Goal: Task Accomplishment & Management: Manage account settings

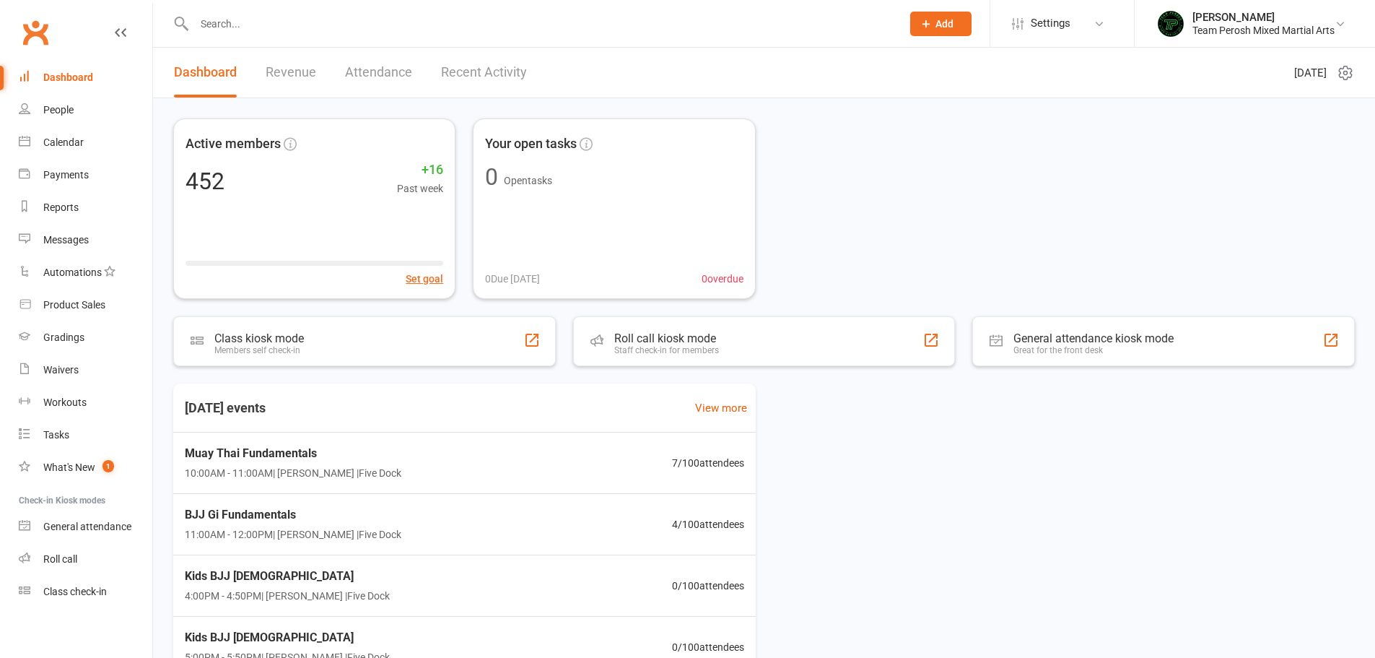
click at [1065, 28] on span "Settings" at bounding box center [1051, 23] width 40 height 32
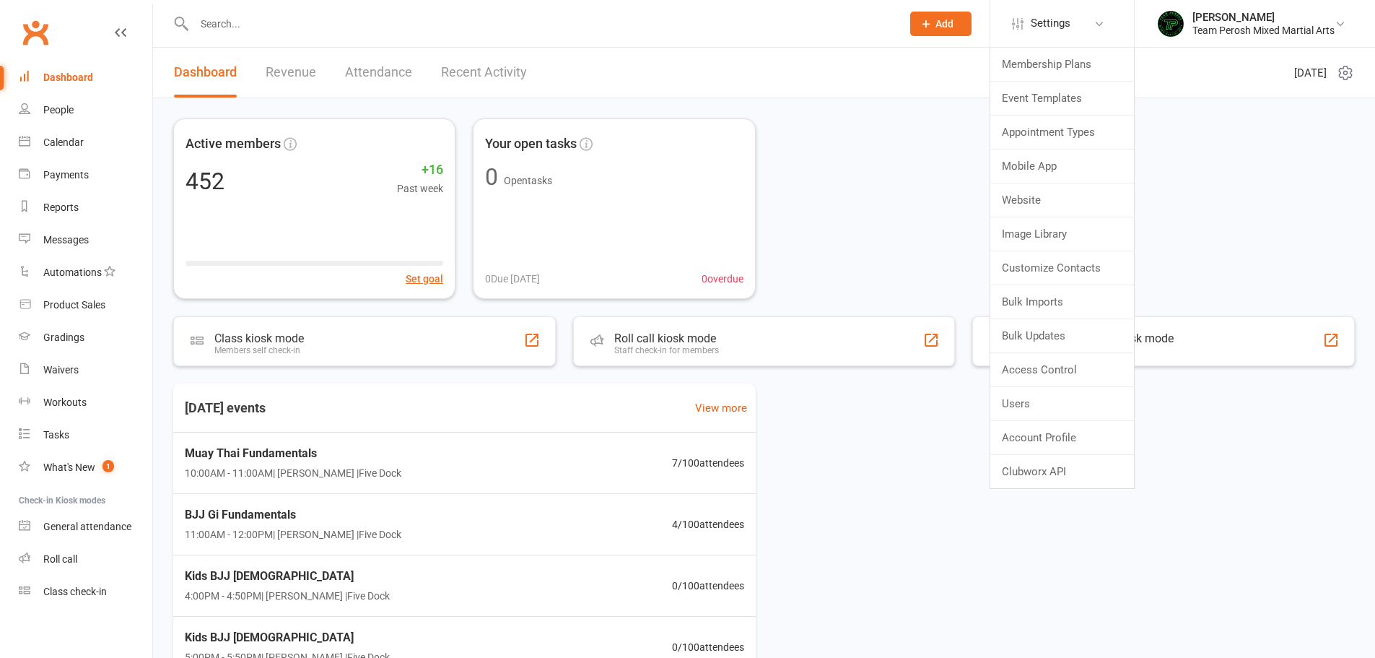
click at [1201, 22] on div "Anthony Perosh" at bounding box center [1264, 17] width 142 height 13
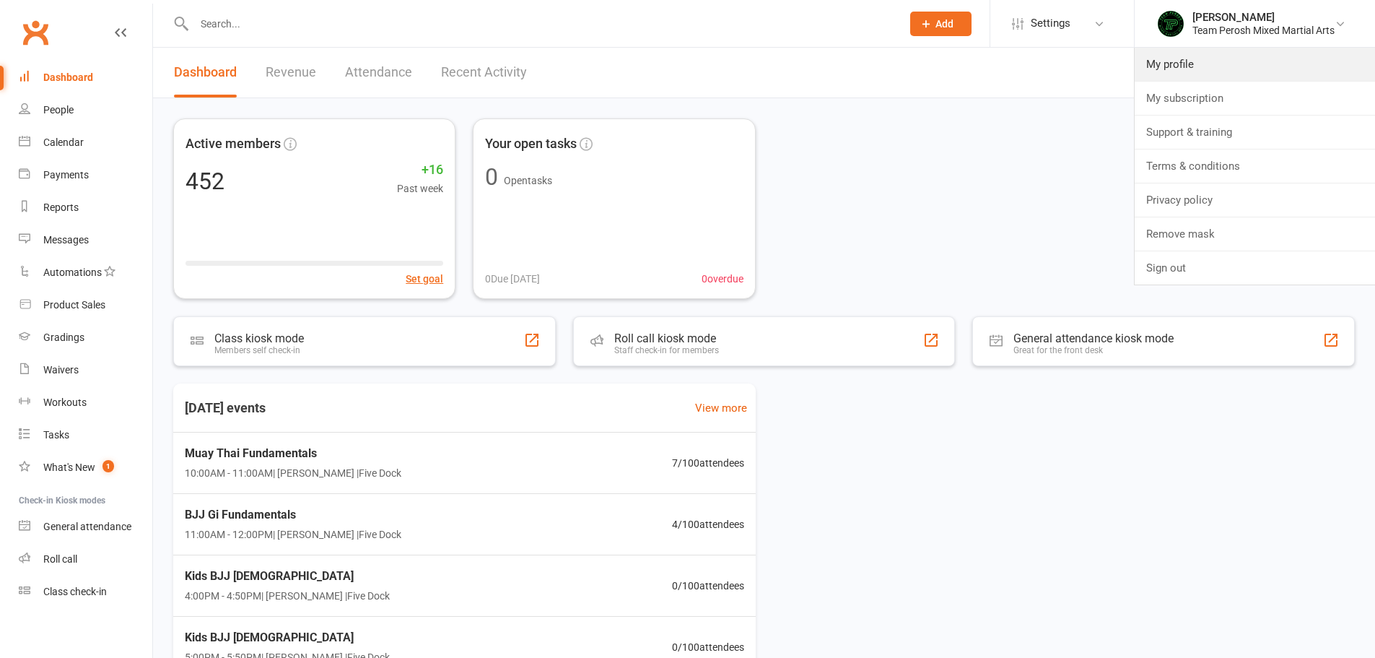
click at [1190, 62] on link "My profile" at bounding box center [1255, 64] width 240 height 33
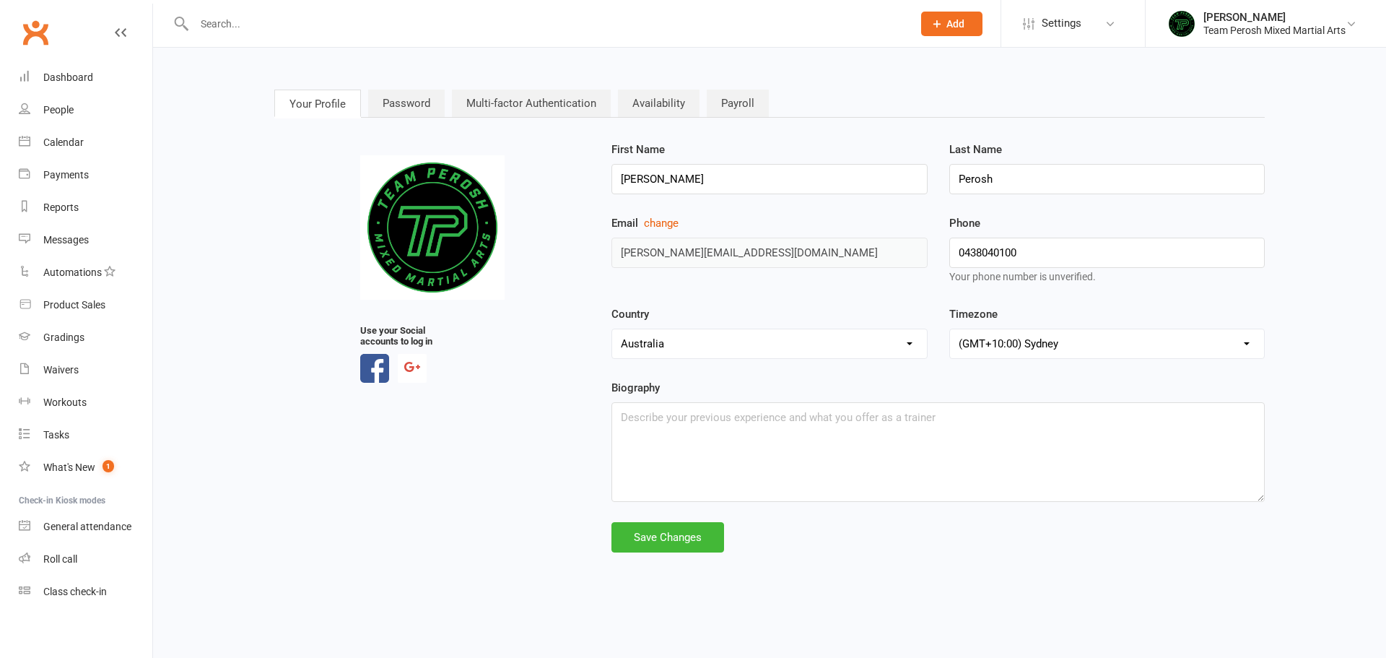
click at [533, 90] on link "Multi-factor Authentication" at bounding box center [531, 103] width 159 height 27
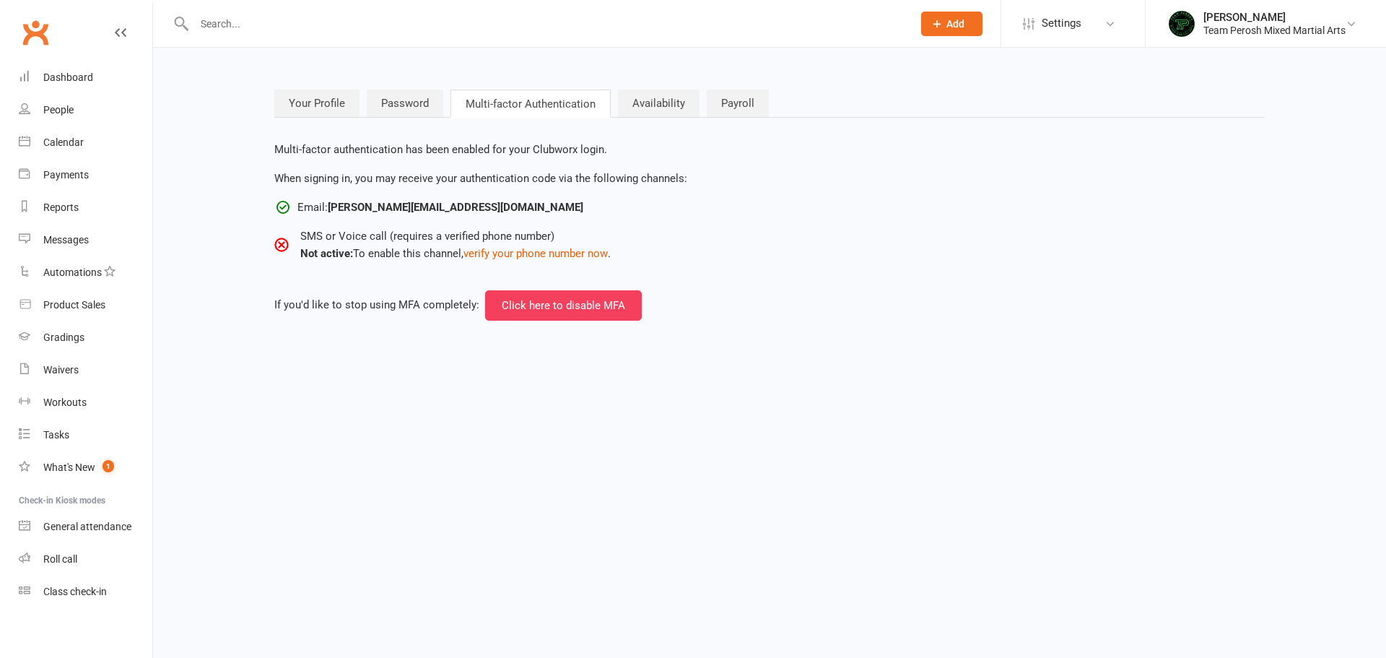
click at [1198, 22] on link "Anthony Perosh Team Perosh Mixed Martial Arts" at bounding box center [1265, 23] width 197 height 29
click at [1192, 19] on img at bounding box center [1181, 23] width 29 height 29
click at [47, 39] on link "Clubworx" at bounding box center [35, 32] width 36 height 36
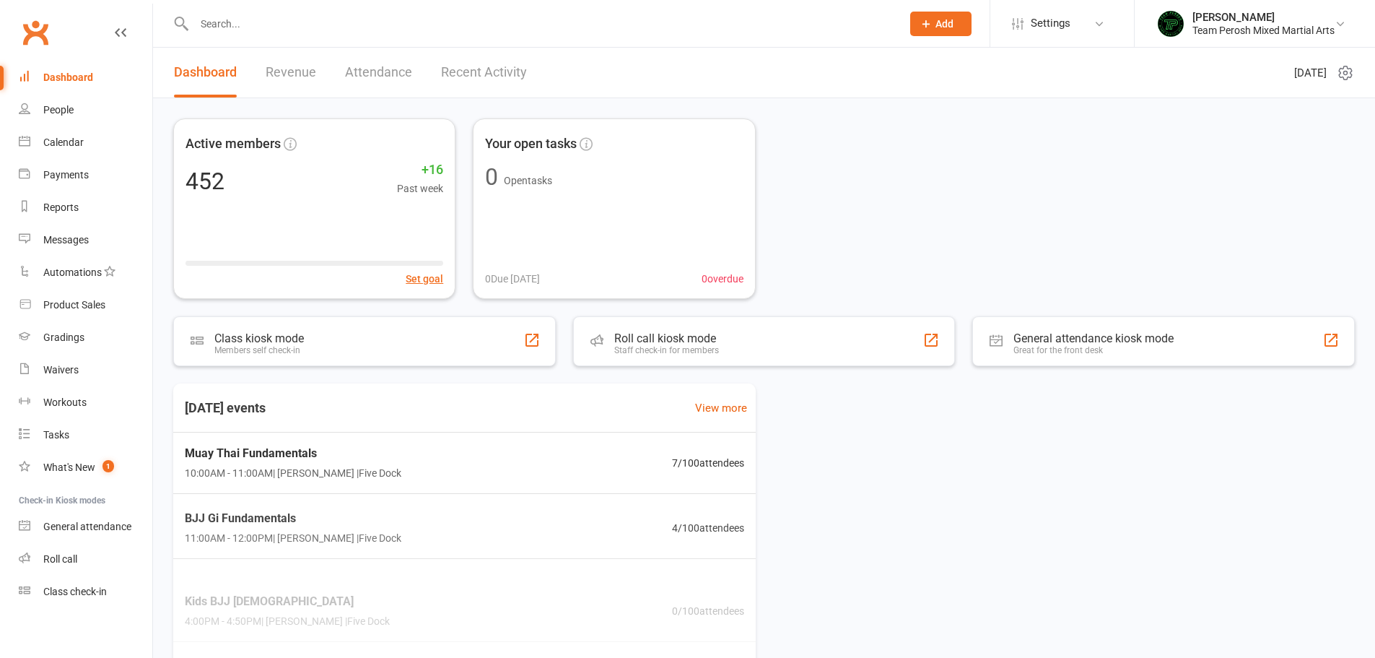
click at [1232, 25] on div "Team Perosh Mixed Martial Arts" at bounding box center [1264, 30] width 142 height 13
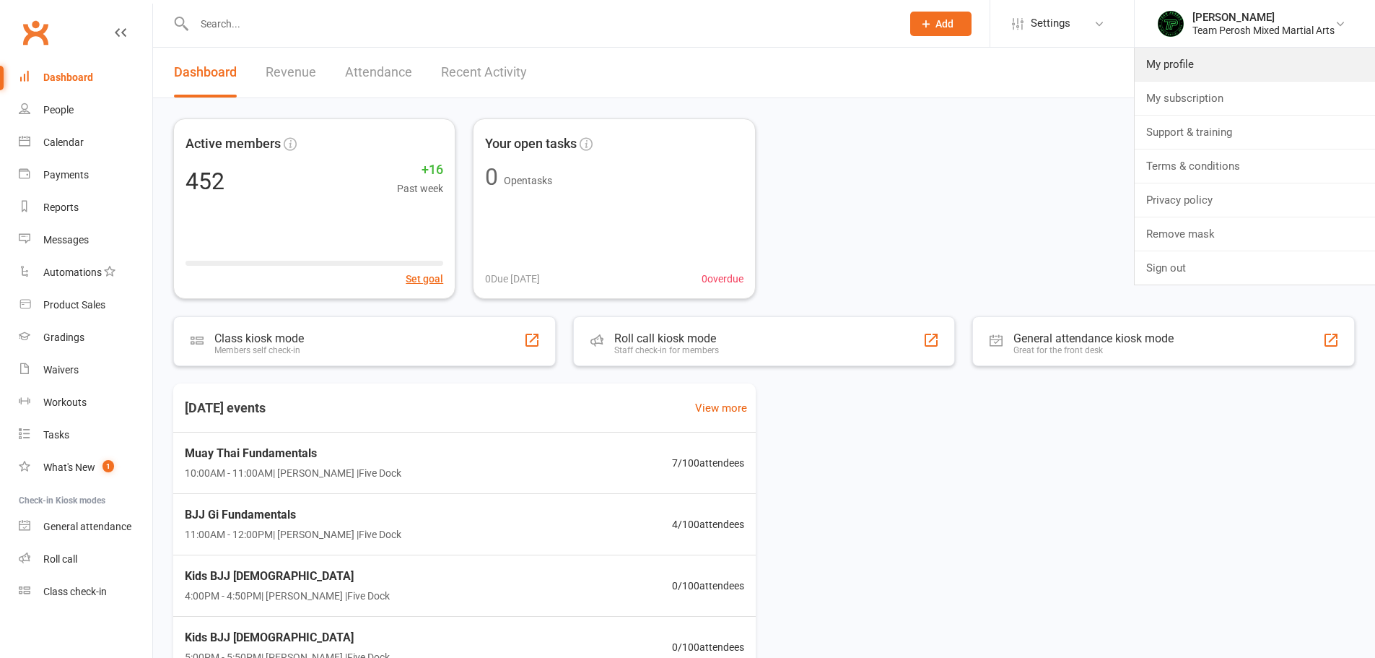
click at [1165, 61] on link "My profile" at bounding box center [1255, 64] width 240 height 33
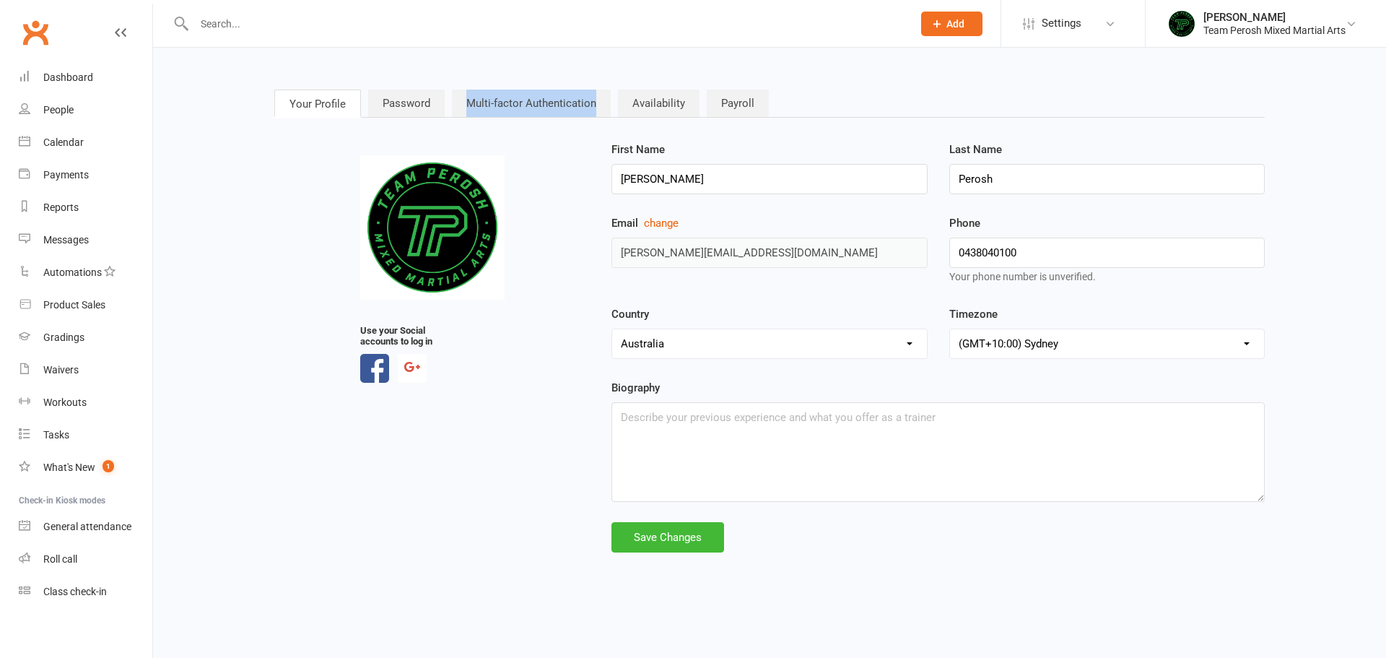
drag, startPoint x: 463, startPoint y: 107, endPoint x: 587, endPoint y: 95, distance: 124.8
click at [607, 113] on link "Multi-factor Authentication" at bounding box center [531, 103] width 159 height 27
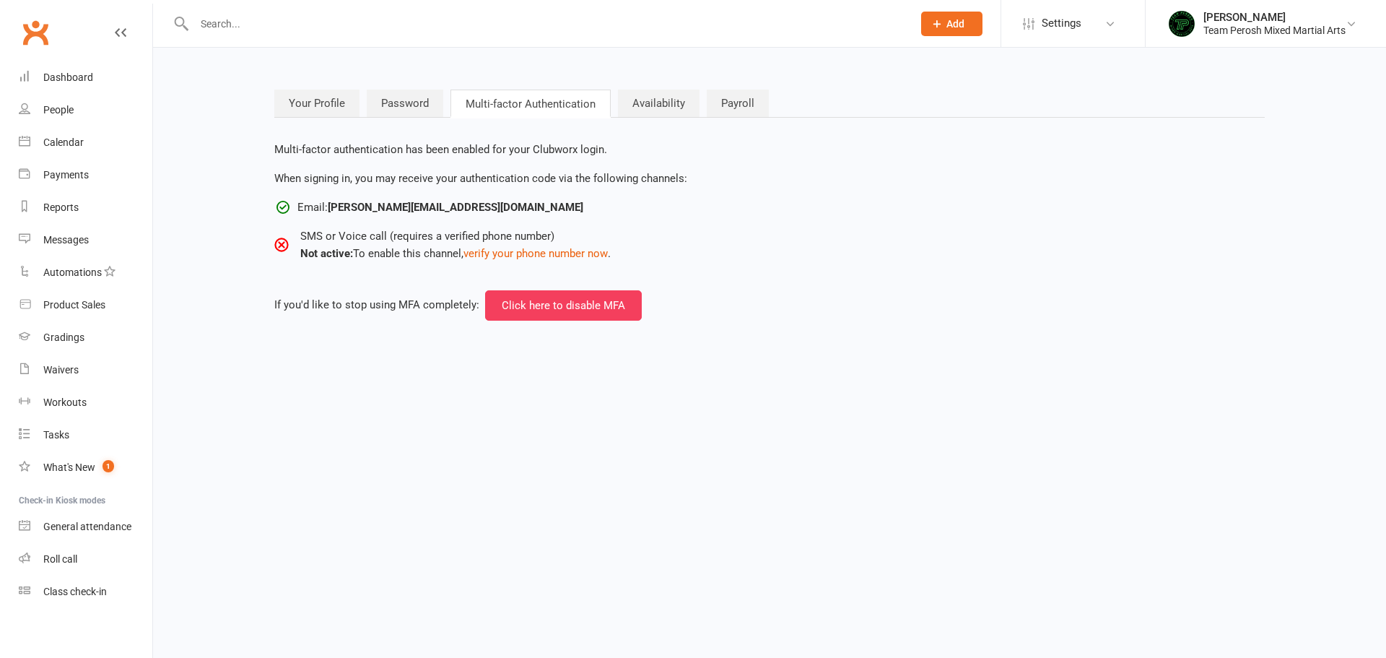
click at [1224, 22] on div "Anthony Perosh" at bounding box center [1274, 17] width 142 height 13
click at [1260, 232] on link "Remove mask" at bounding box center [1266, 233] width 240 height 33
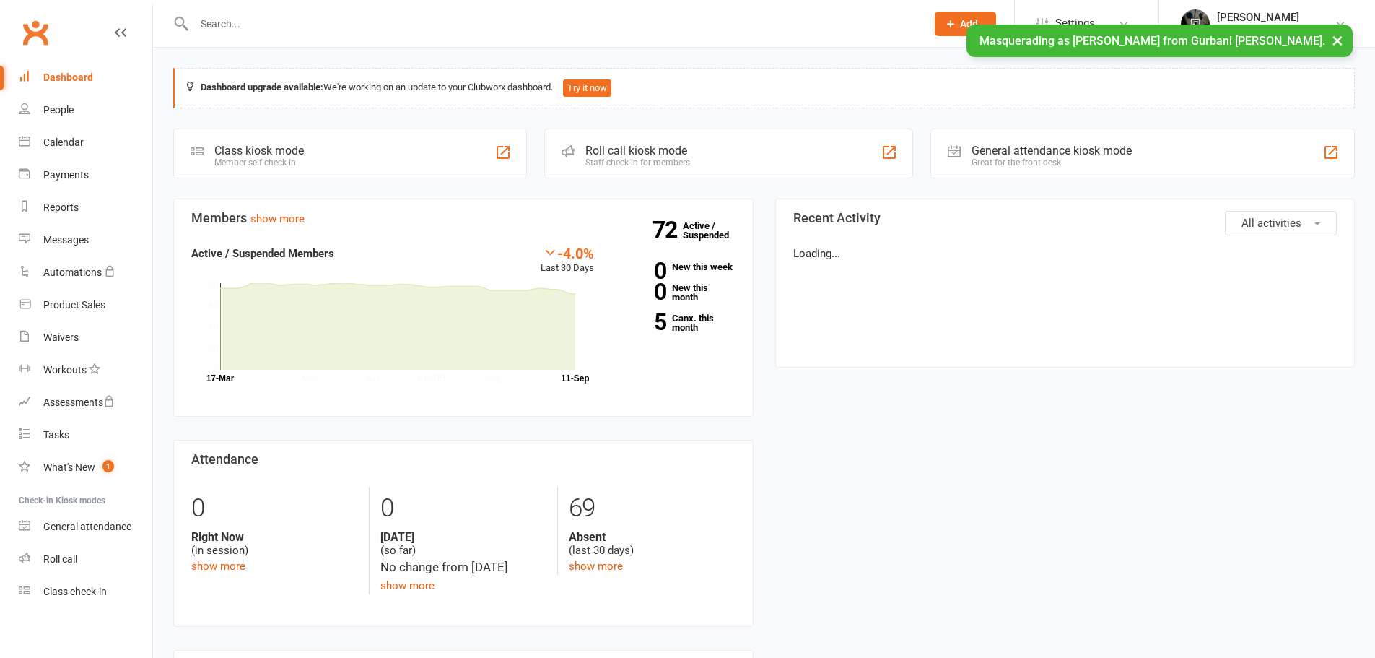
click at [1066, 21] on span "Settings" at bounding box center [1075, 23] width 40 height 32
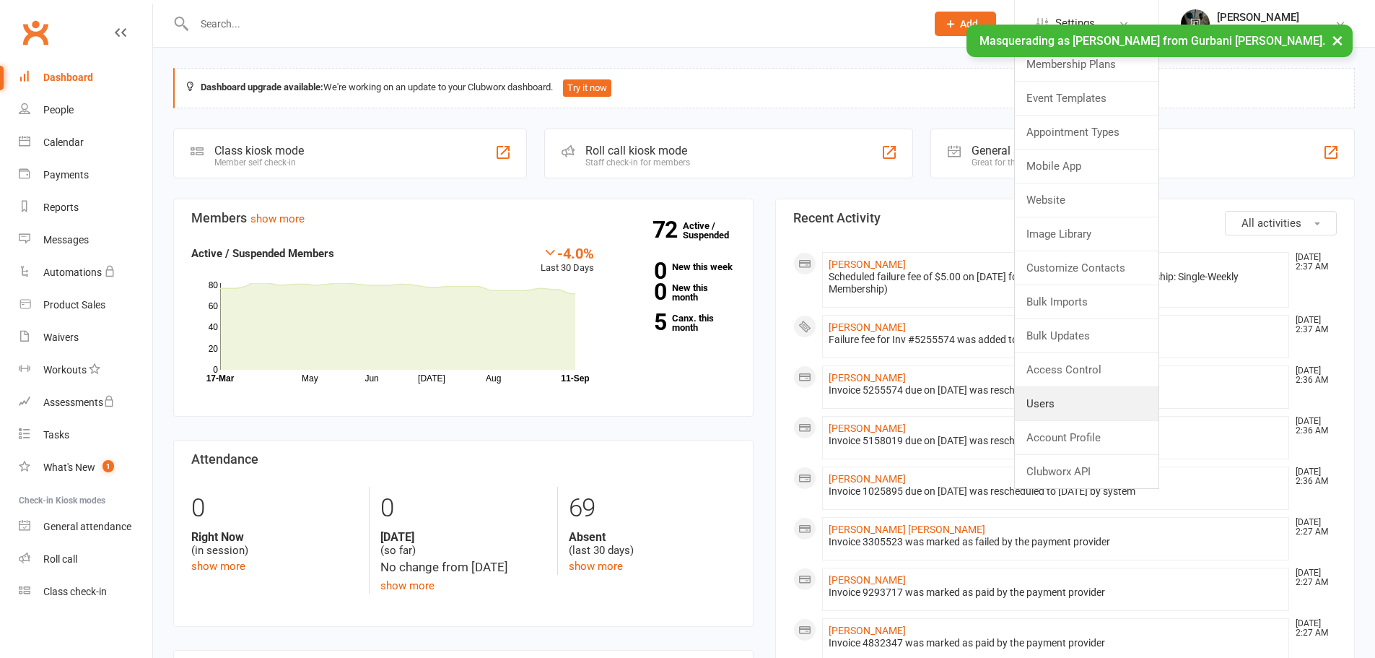
click at [1045, 397] on link "Users" at bounding box center [1087, 403] width 144 height 33
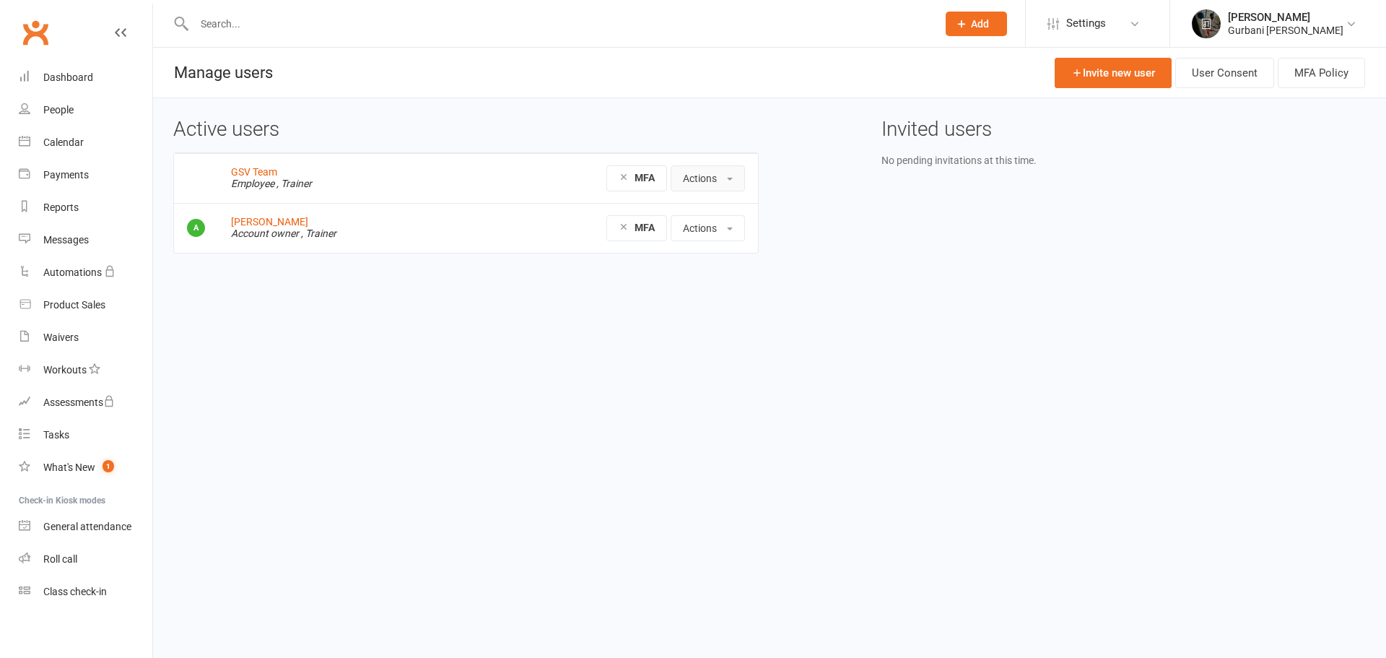
click at [710, 180] on button "Actions" at bounding box center [708, 178] width 74 height 26
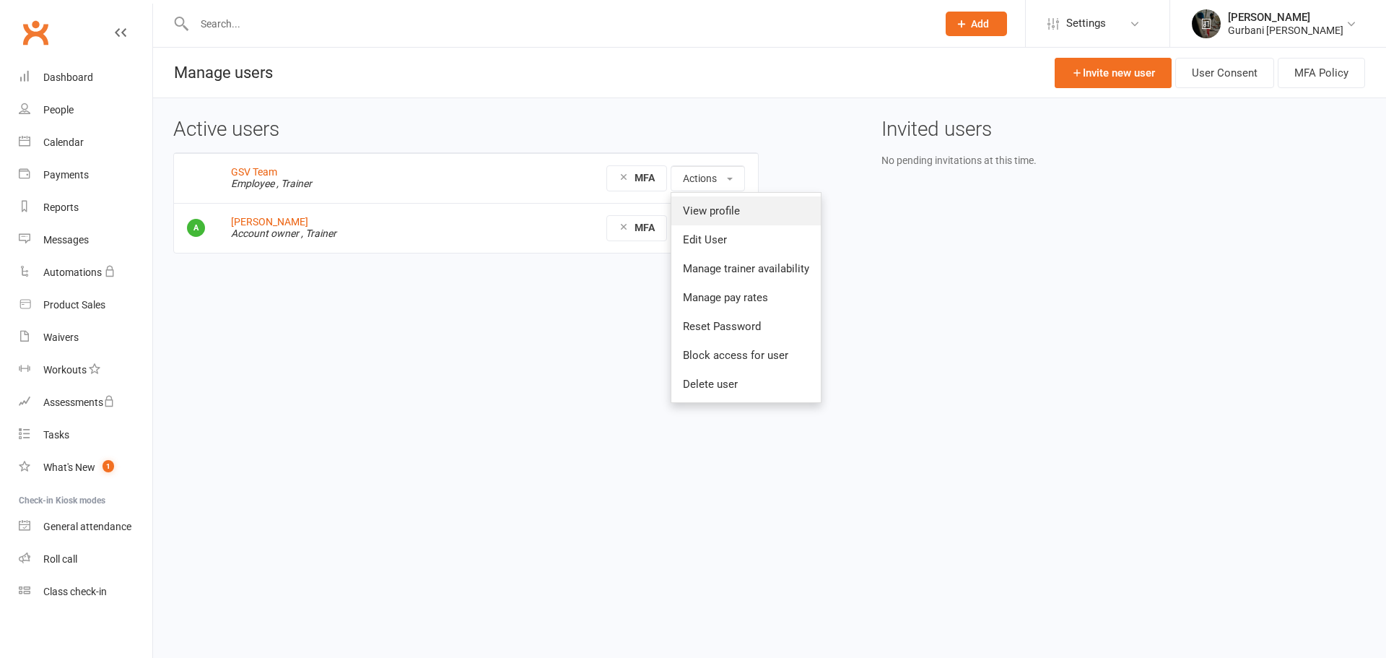
click at [700, 211] on link "View profile" at bounding box center [745, 210] width 149 height 29
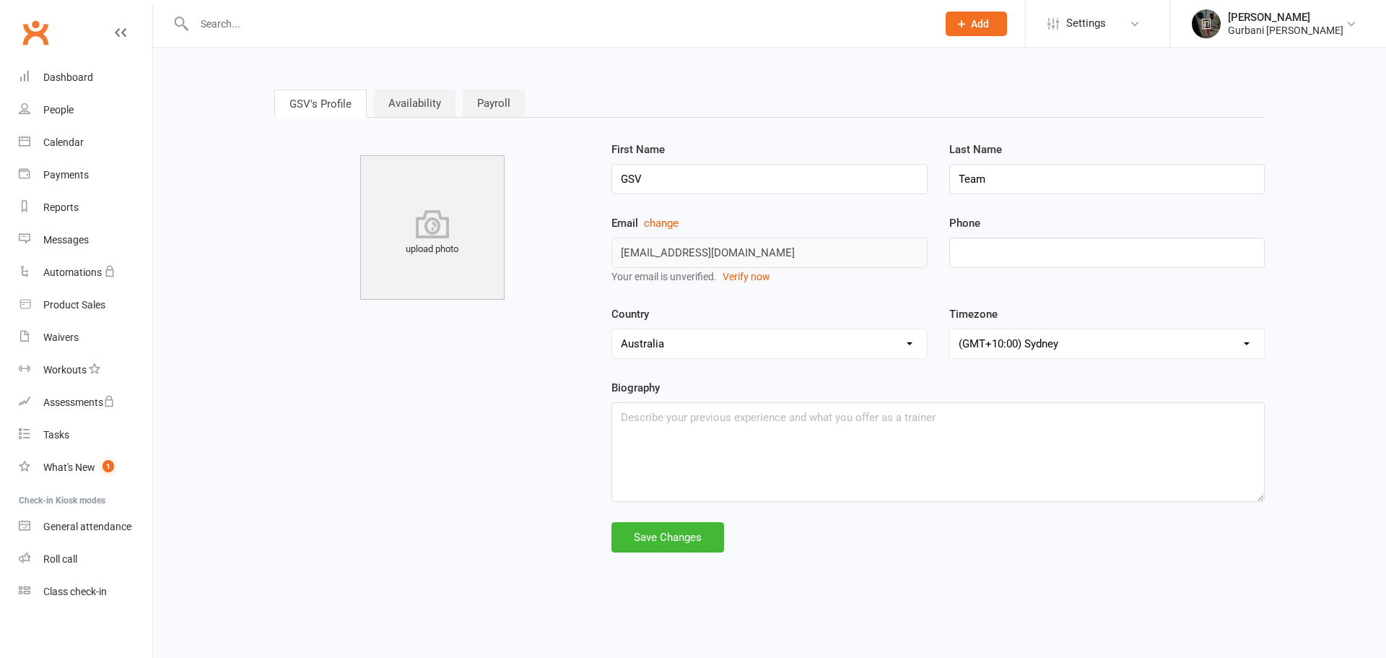
click at [1084, 21] on span "Settings" at bounding box center [1086, 23] width 40 height 32
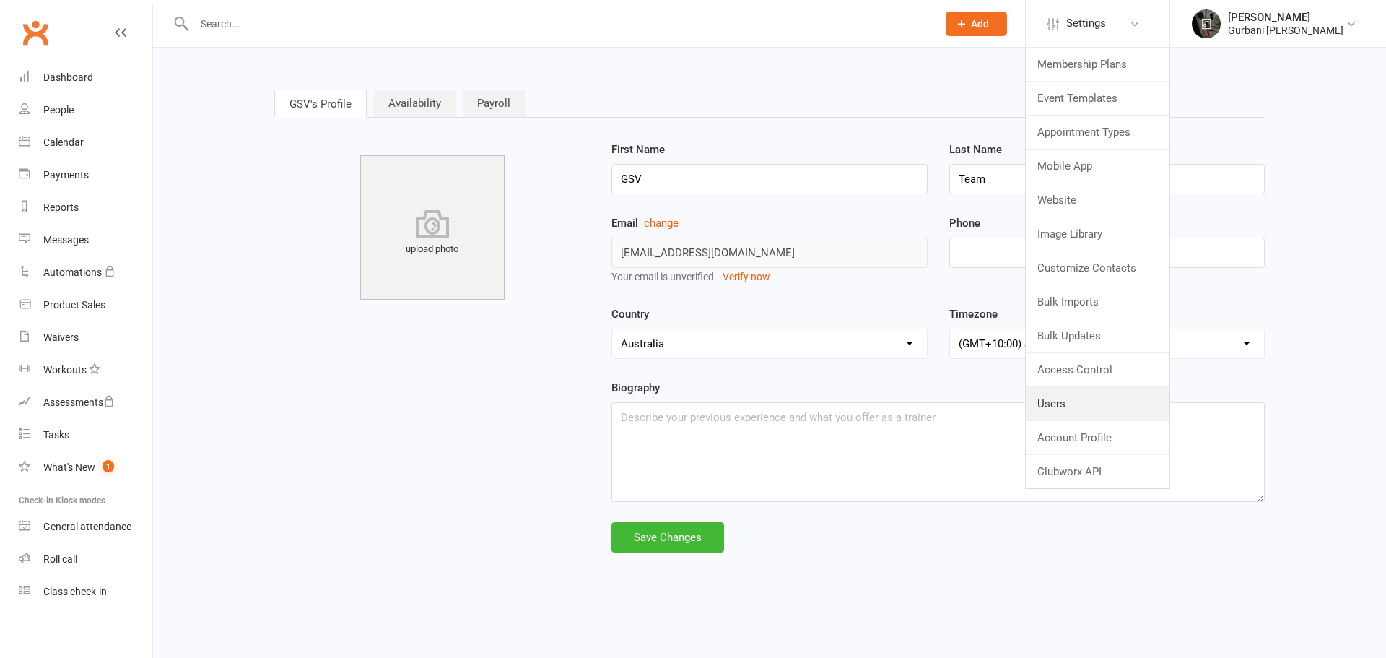
click at [1053, 396] on link "Users" at bounding box center [1098, 403] width 144 height 33
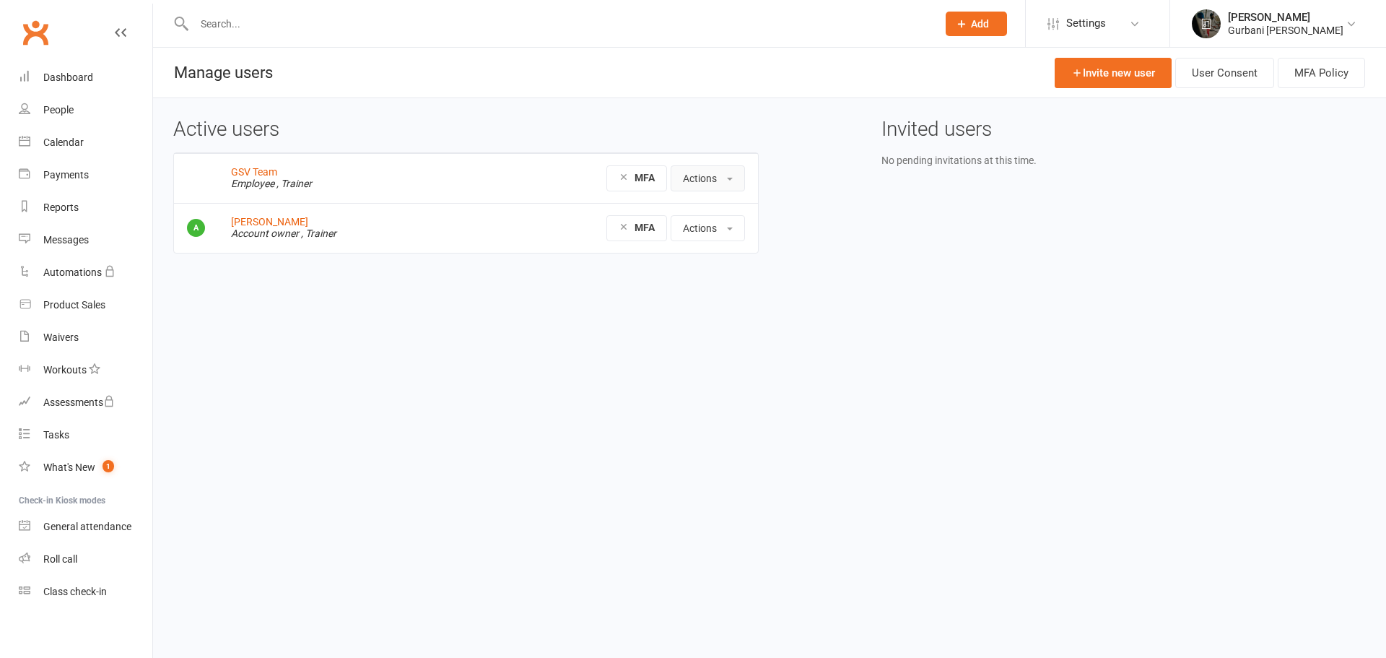
click at [696, 178] on button "Actions" at bounding box center [708, 178] width 74 height 26
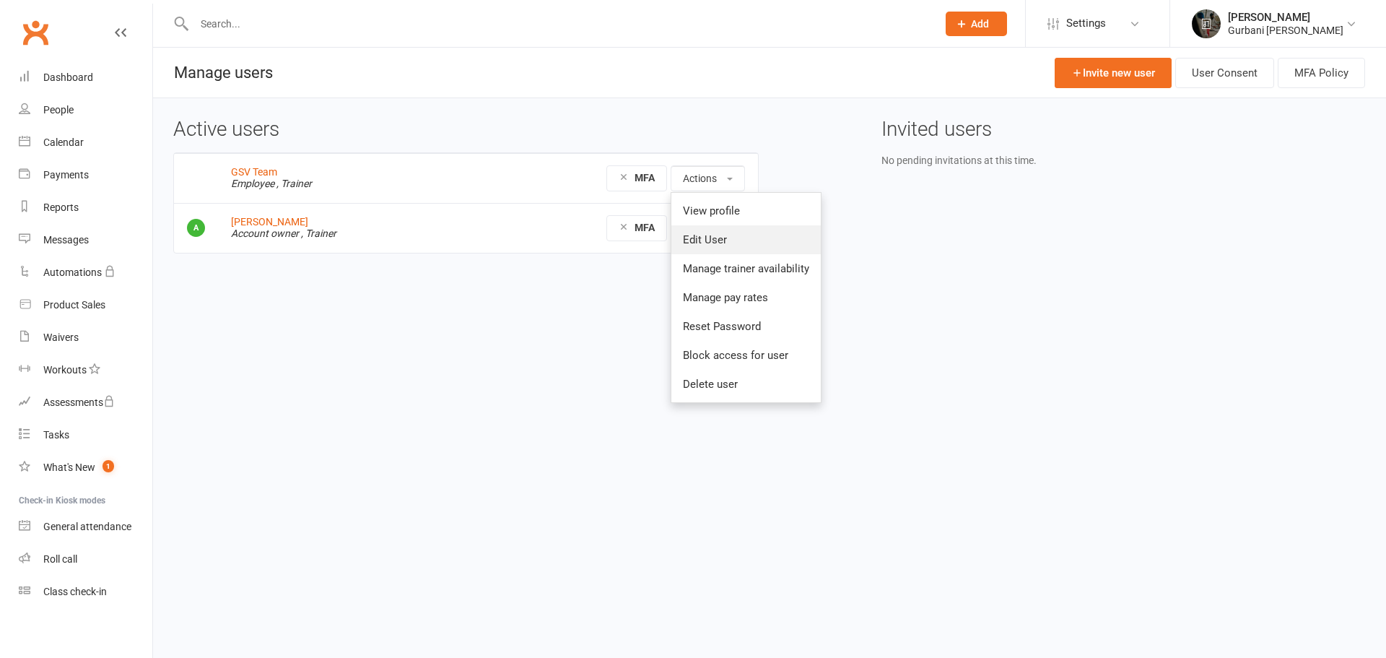
click at [702, 242] on link "Edit User" at bounding box center [745, 239] width 149 height 29
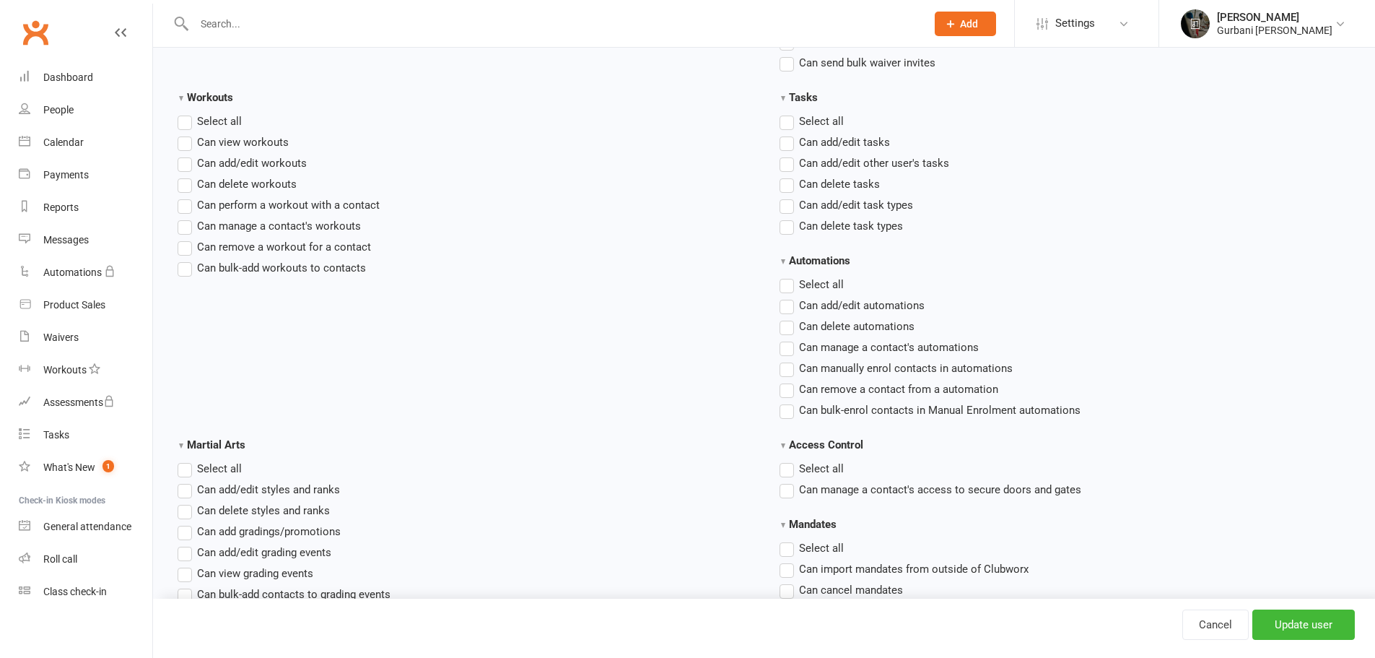
scroll to position [1774, 0]
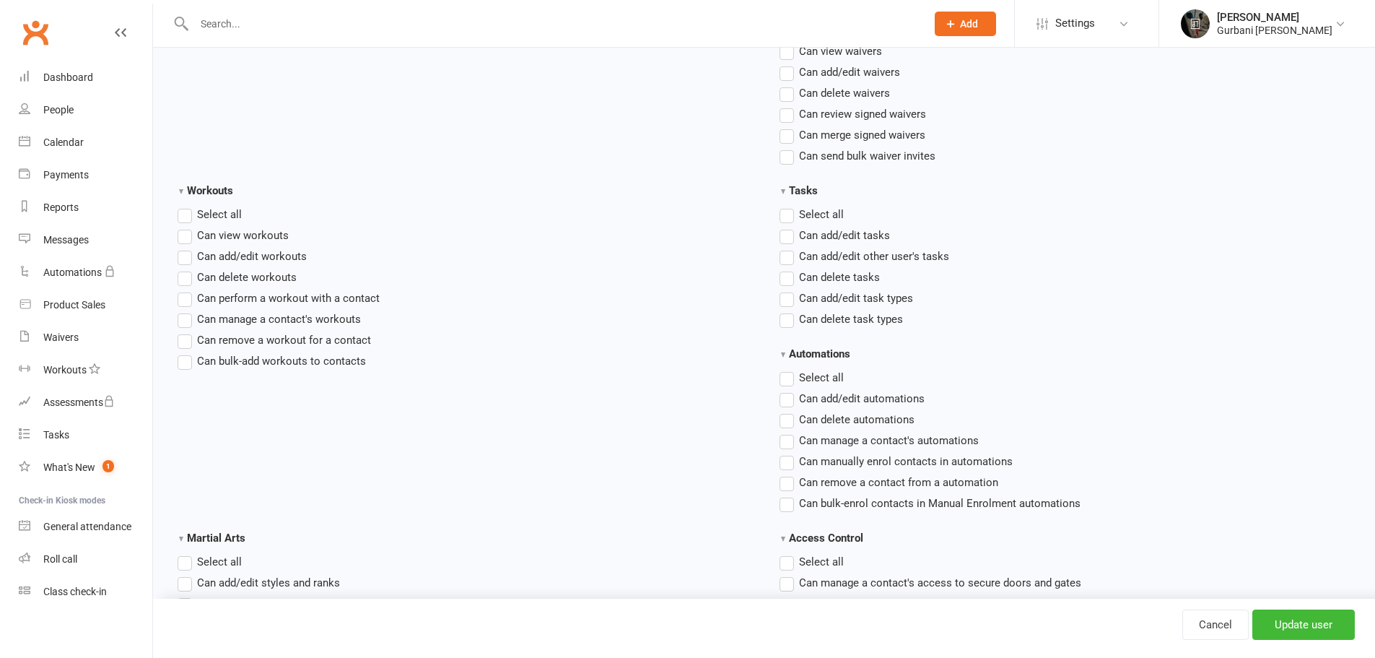
click at [1208, 28] on img at bounding box center [1195, 23] width 29 height 29
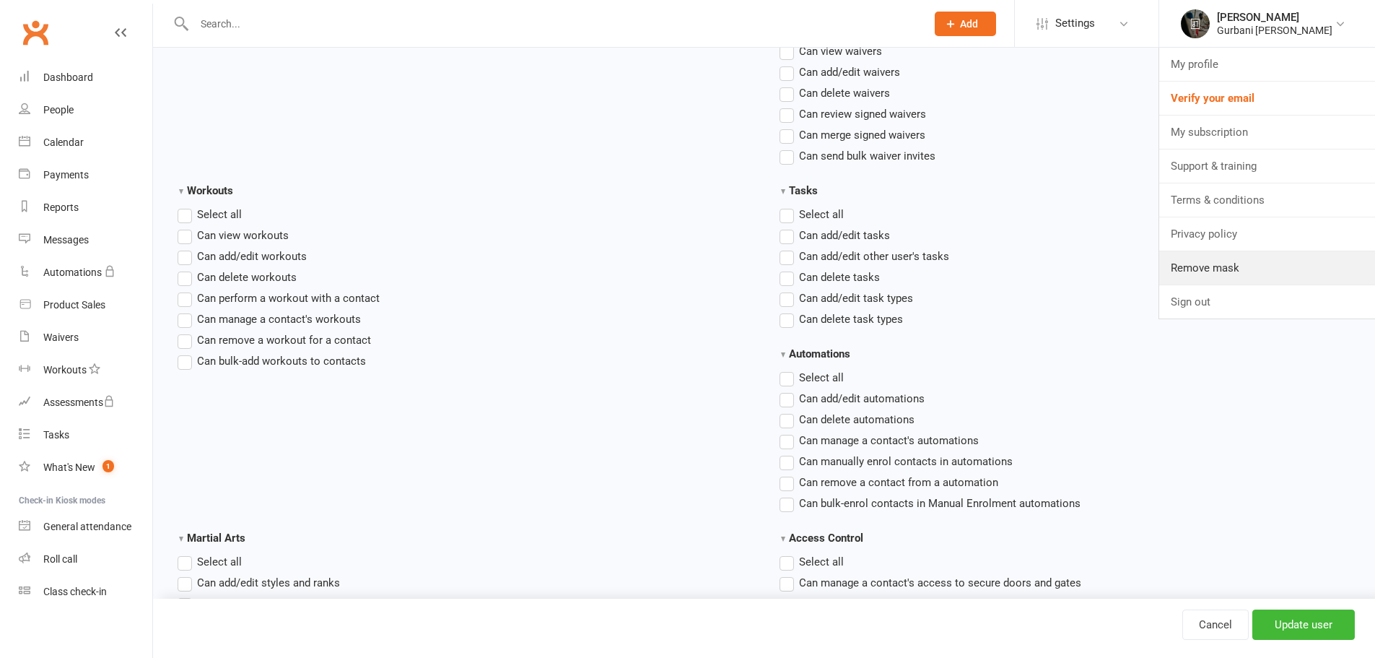
click at [1197, 269] on link "Remove mask" at bounding box center [1267, 267] width 216 height 33
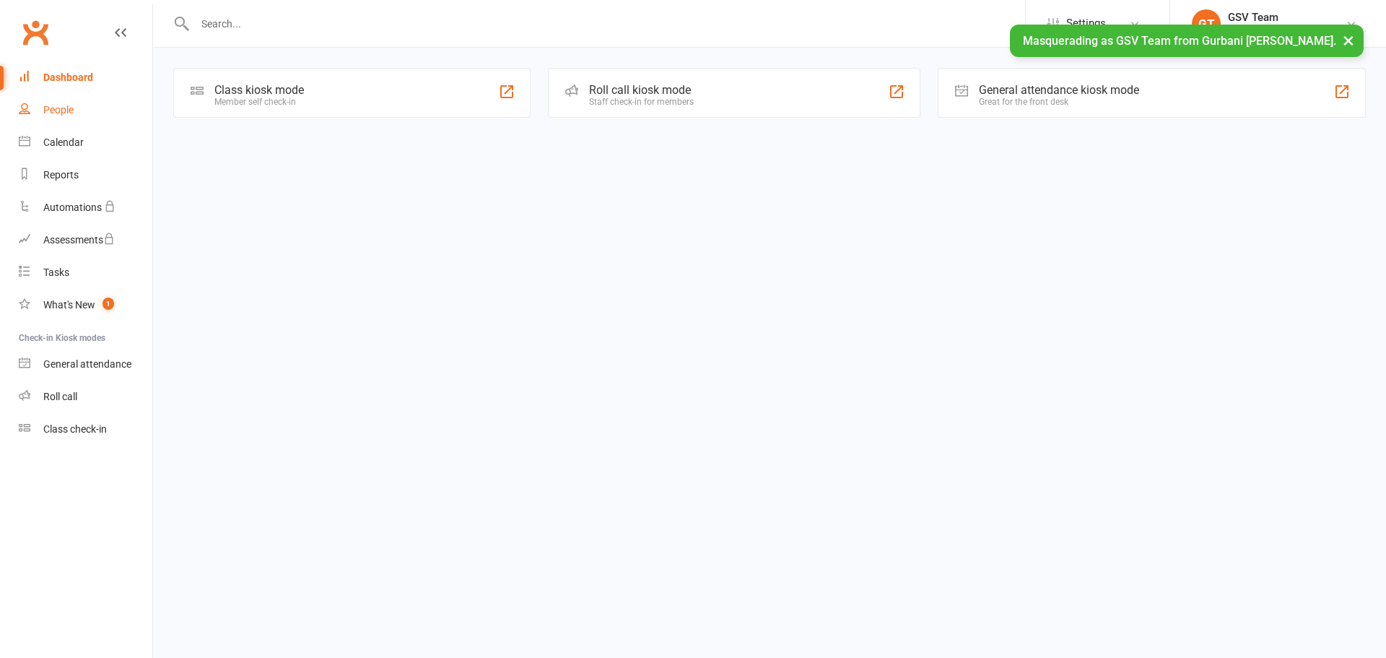
click at [48, 111] on div "People" at bounding box center [58, 110] width 30 height 12
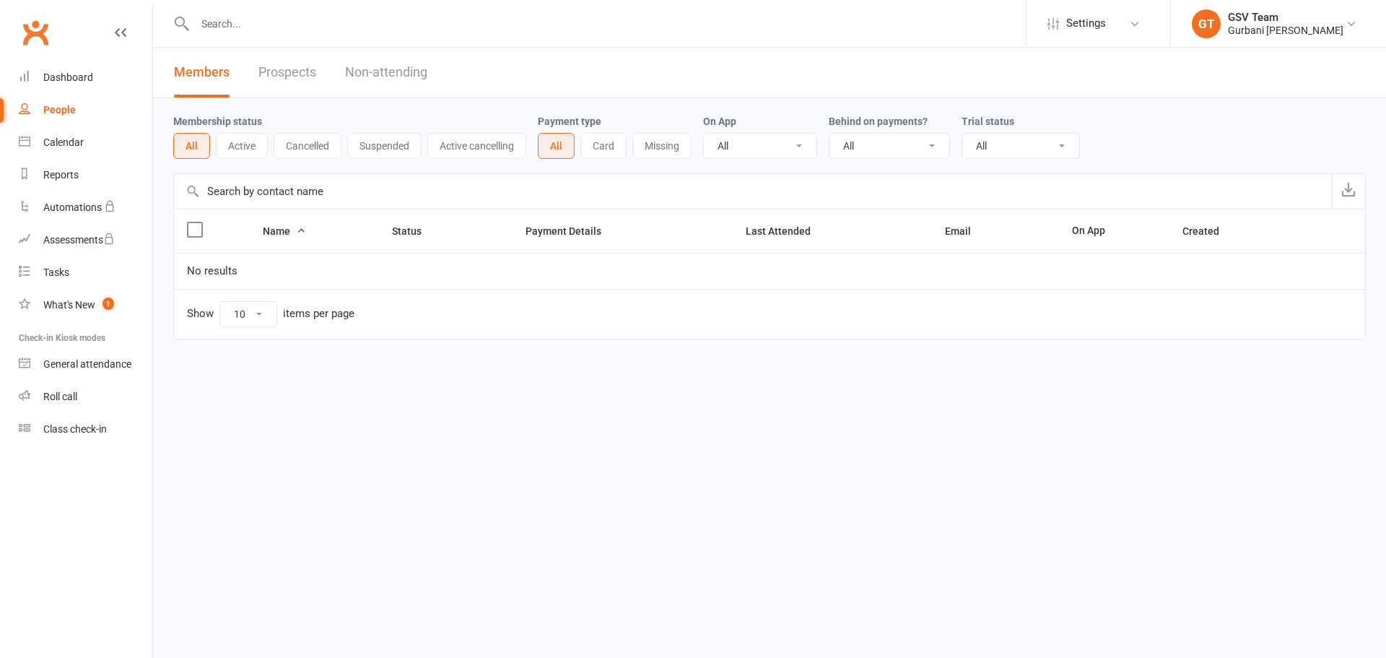
click at [238, 142] on button "Active" at bounding box center [242, 146] width 52 height 26
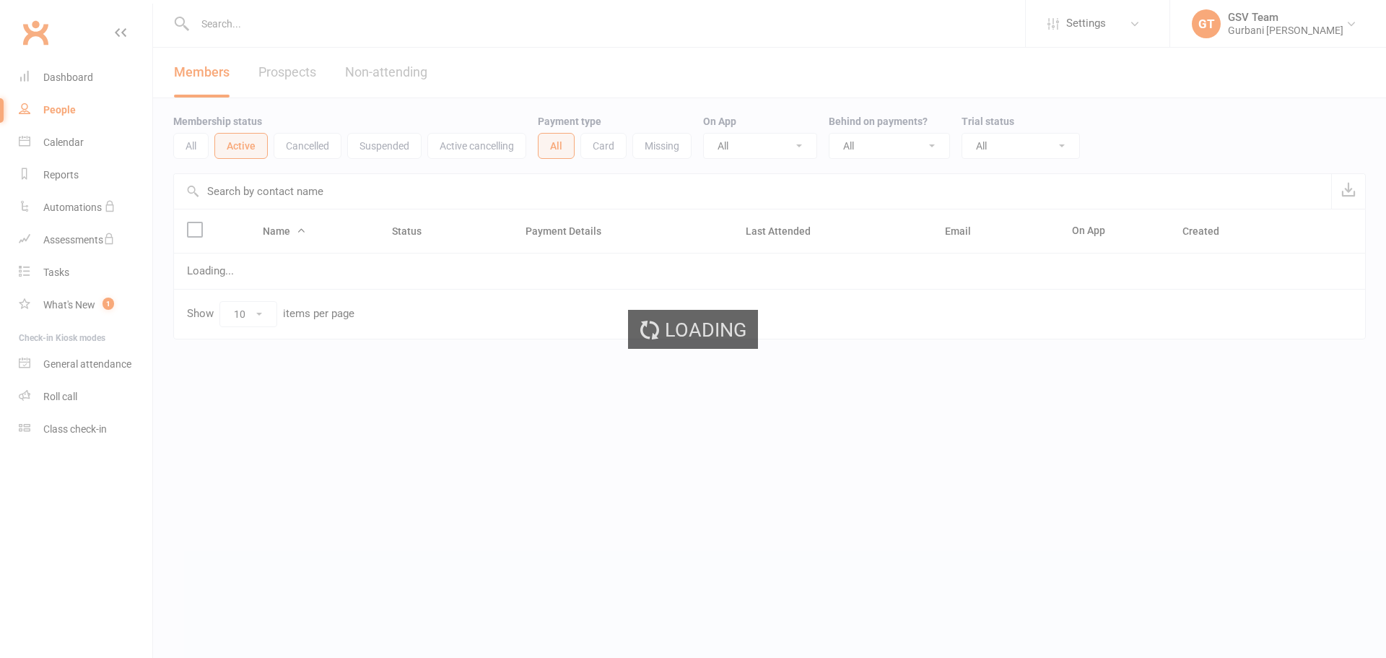
click at [301, 145] on ui-view "Settings Event Templates Appointment Types Bulk Updates GT GSV Team Gurbani San…" at bounding box center [693, 200] width 1386 height 392
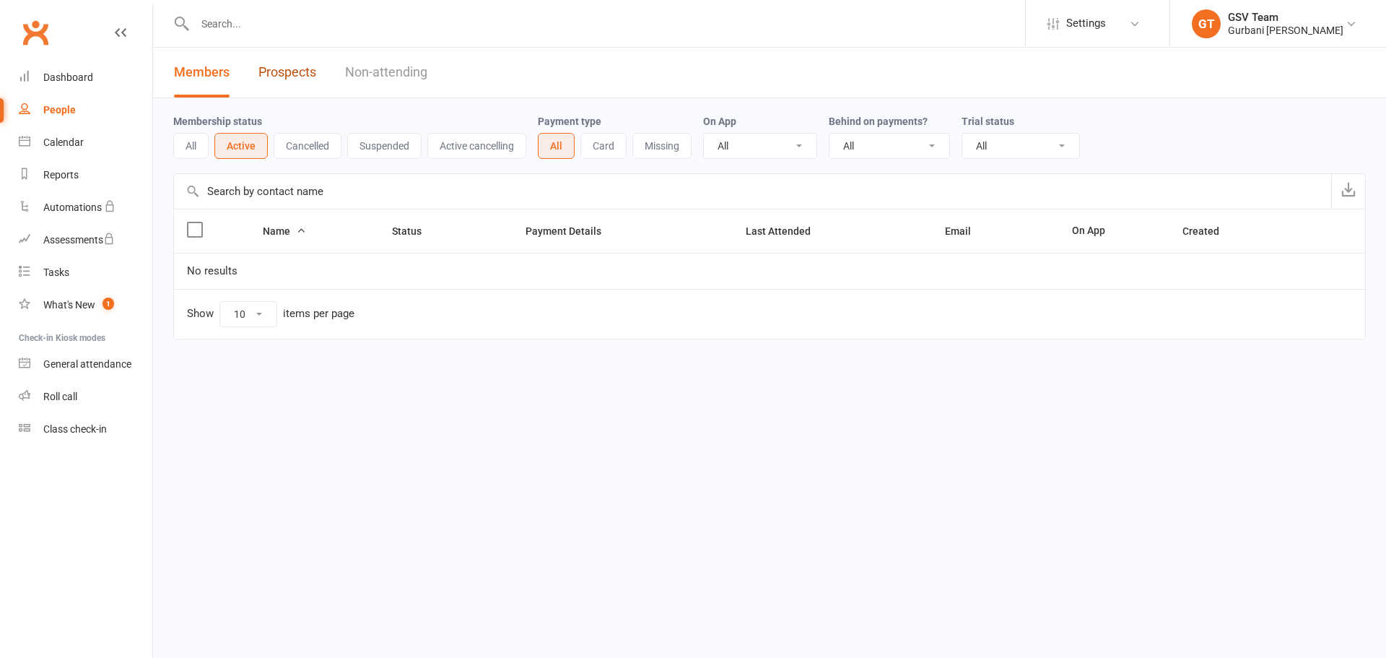
click at [289, 74] on link "Prospects" at bounding box center [287, 73] width 58 height 50
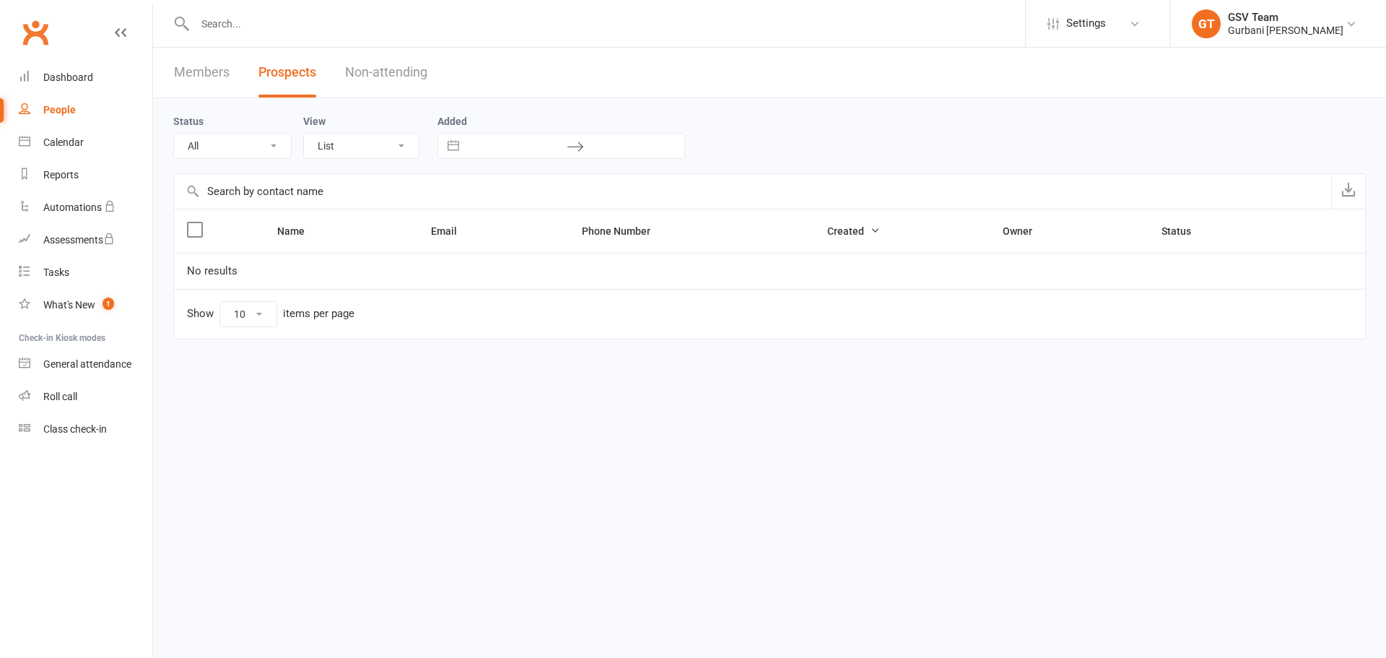
click at [71, 431] on div "Class check-in" at bounding box center [75, 429] width 64 height 12
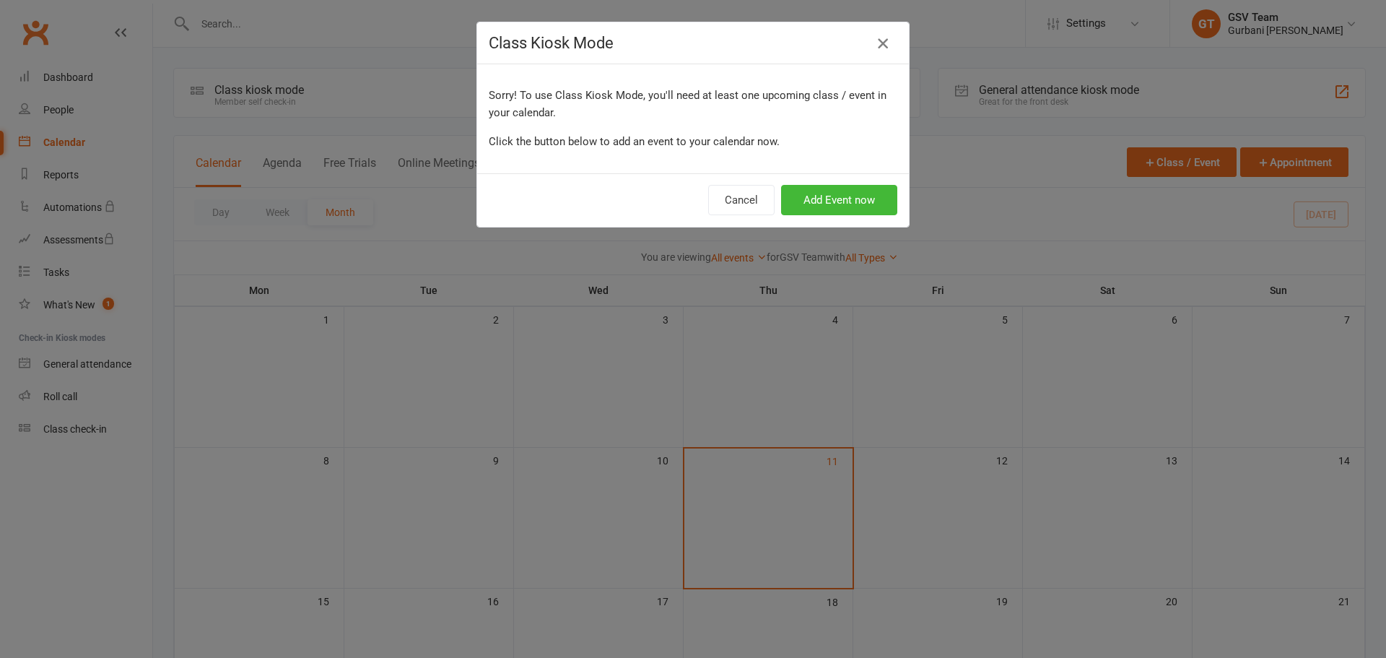
click at [876, 45] on icon "button" at bounding box center [882, 43] width 17 height 17
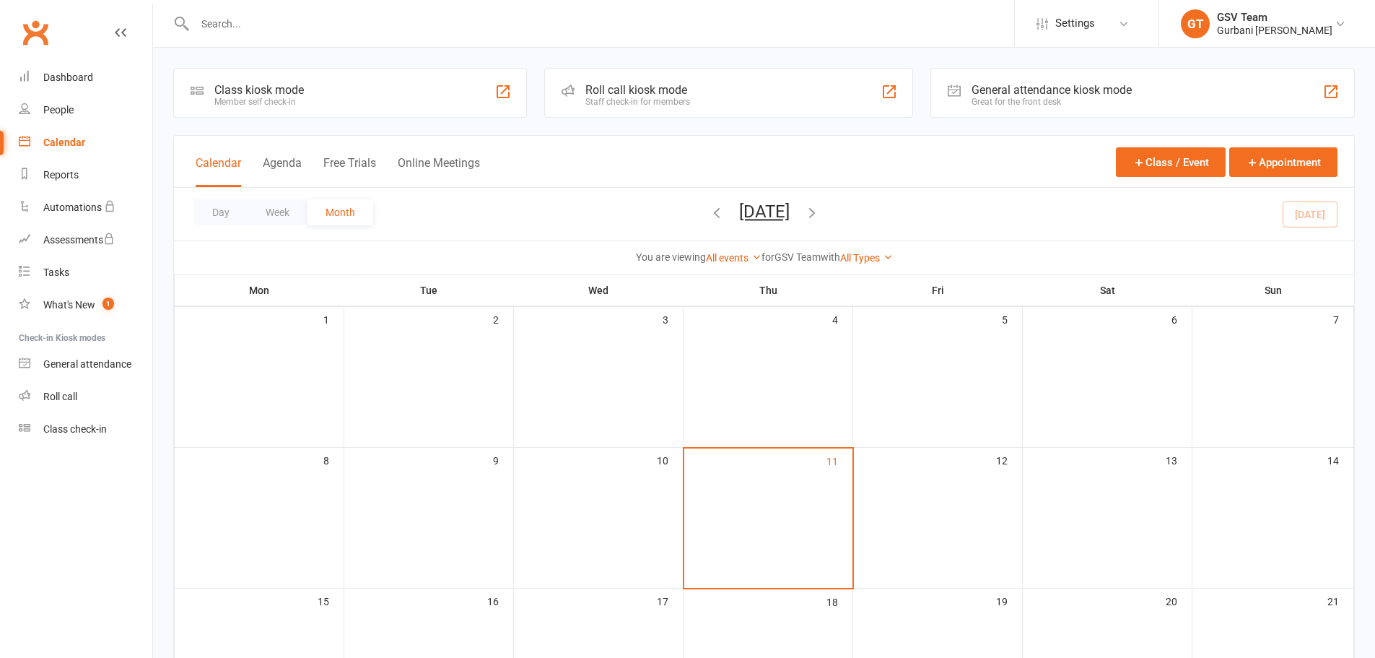
click at [1254, 8] on li "GT GSV Team Gurbani [PERSON_NAME] My profile Support & training Terms & conditi…" at bounding box center [1267, 23] width 217 height 47
click at [1242, 22] on div "GSV Team" at bounding box center [1275, 17] width 116 height 13
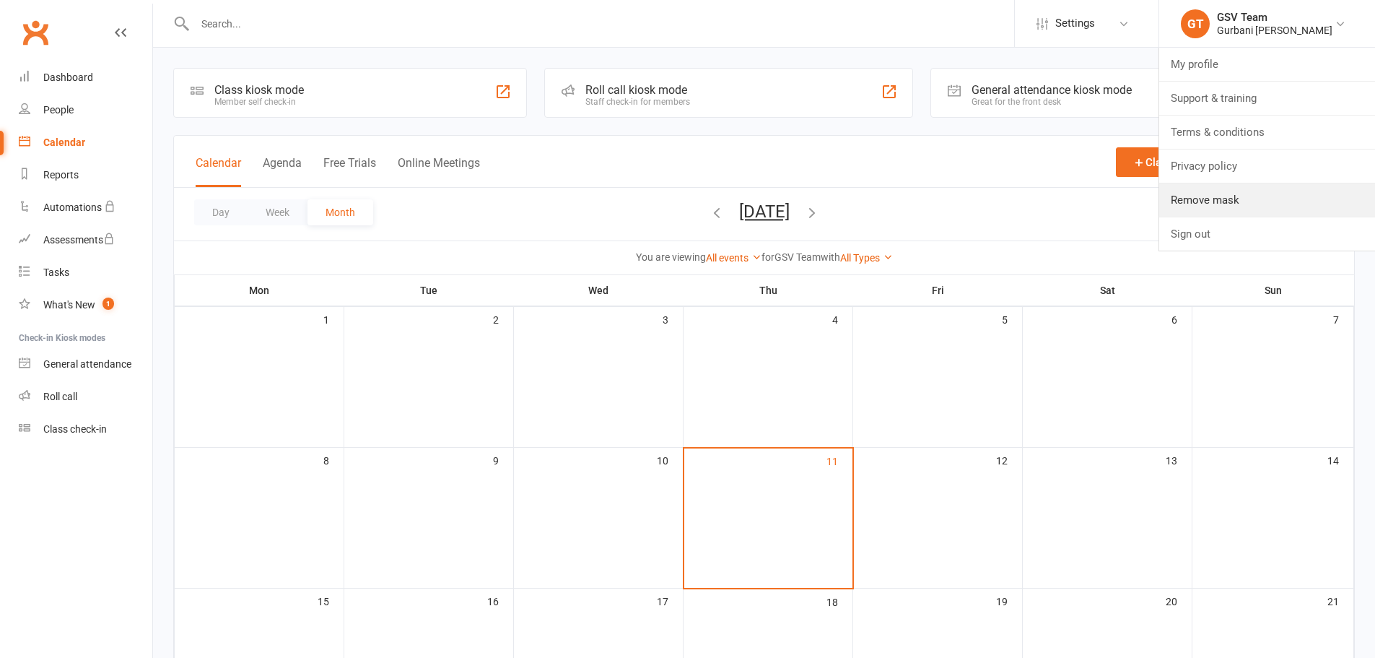
click at [1215, 206] on link "Remove mask" at bounding box center [1267, 199] width 216 height 33
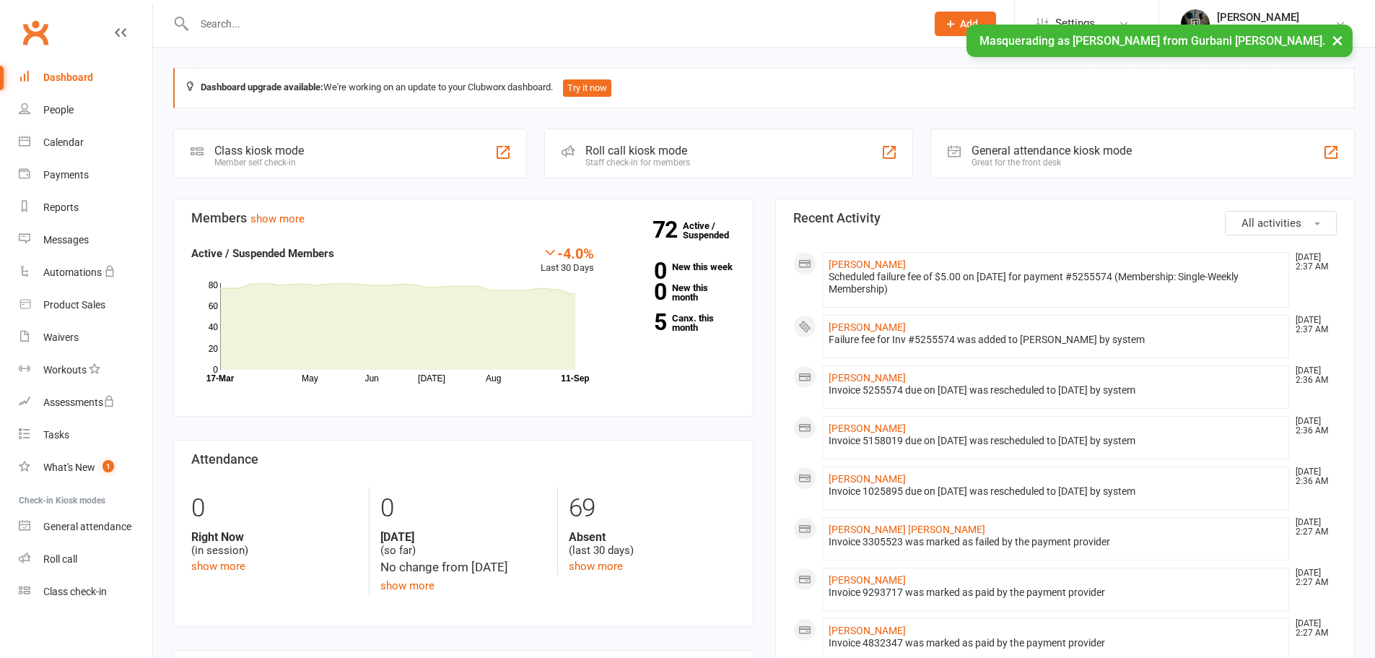
click at [35, 143] on link "Calendar" at bounding box center [86, 142] width 134 height 32
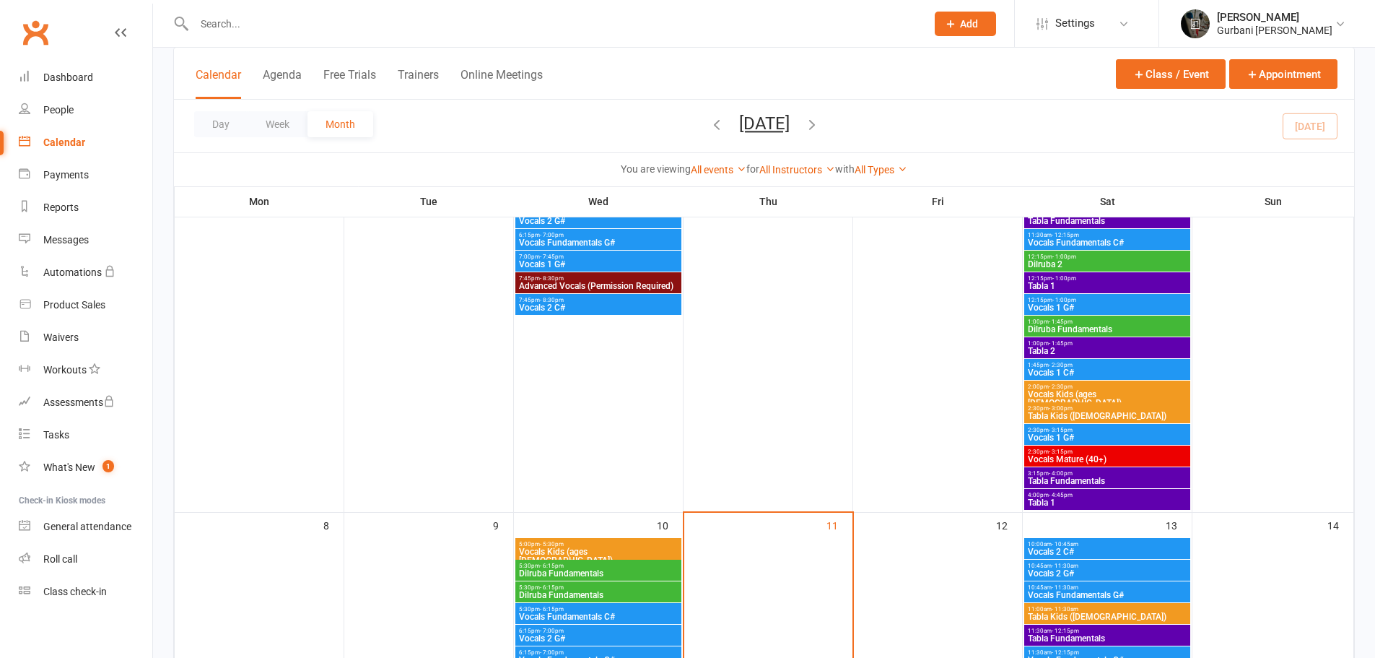
scroll to position [217, 0]
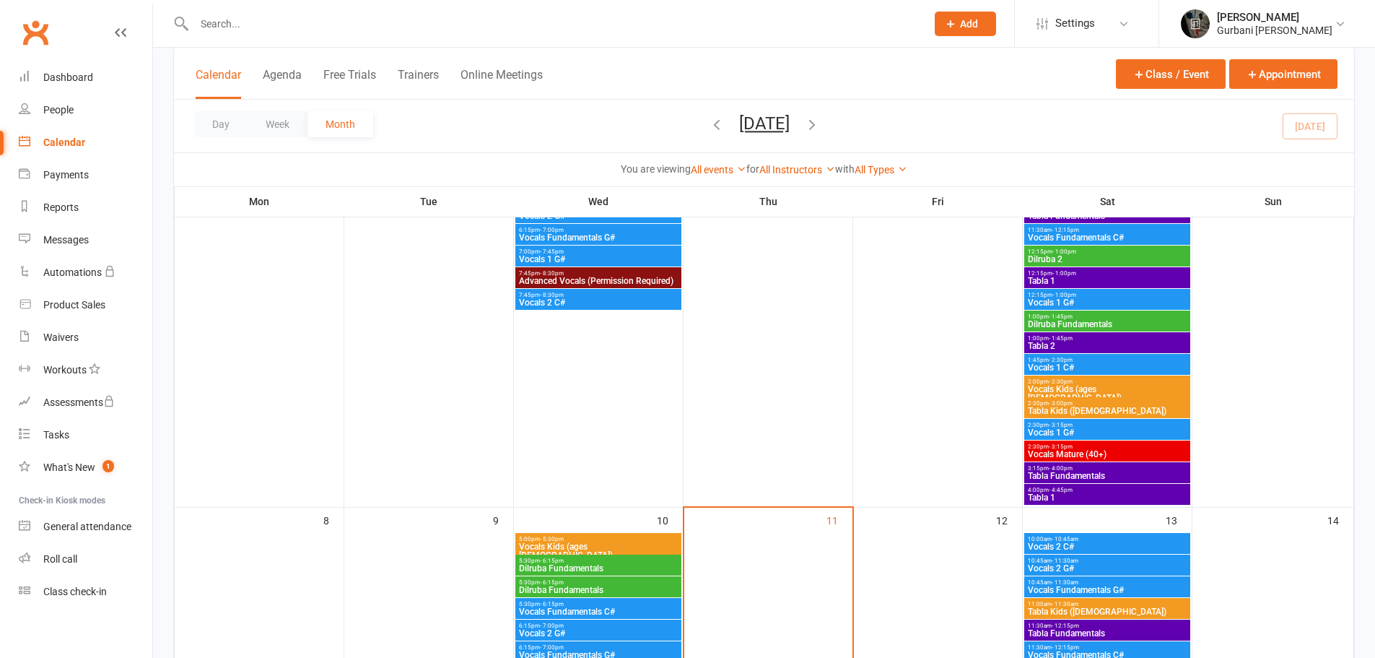
click at [1266, 25] on div "Gurbani [PERSON_NAME]" at bounding box center [1275, 30] width 116 height 13
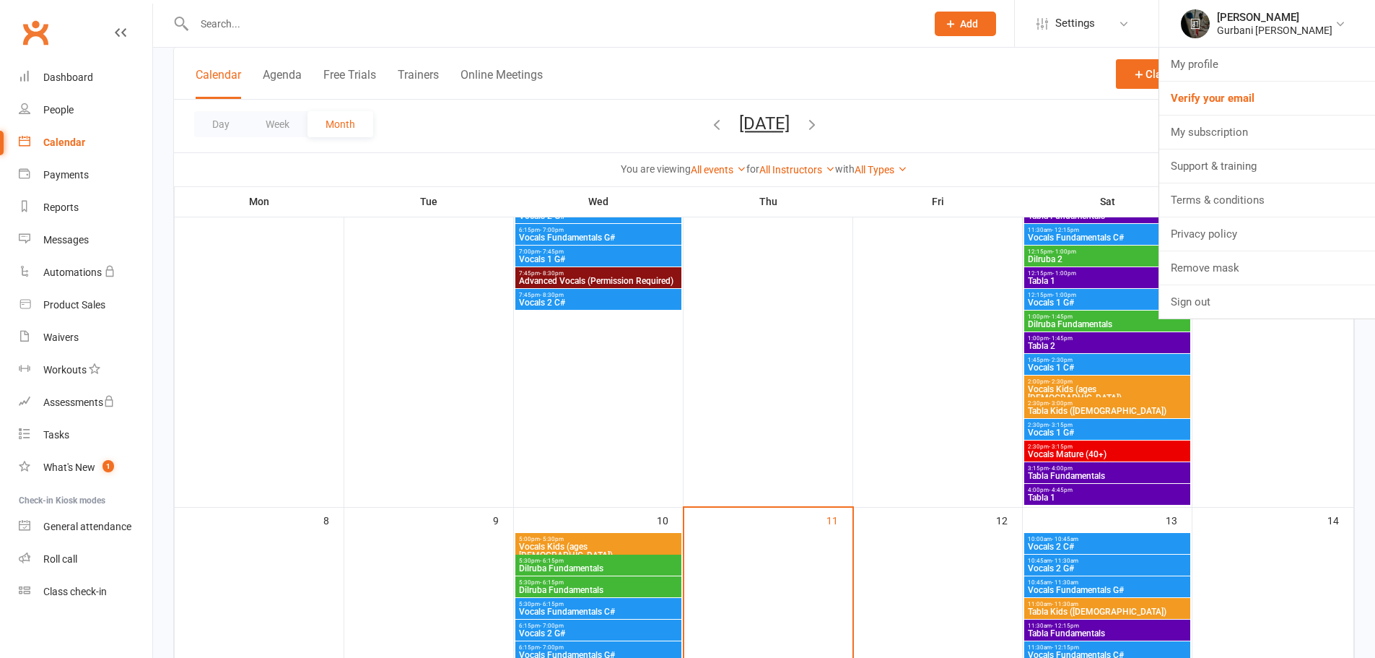
click at [1076, 27] on span "Settings" at bounding box center [1075, 23] width 40 height 32
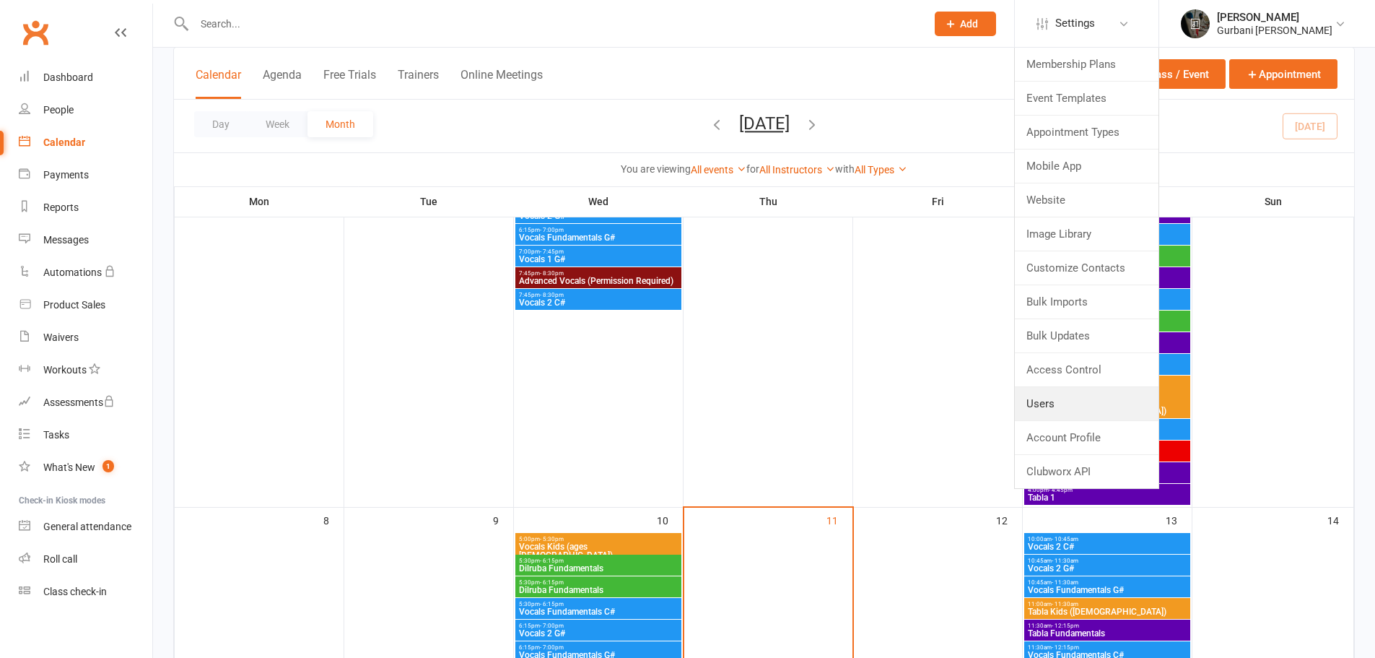
click at [1060, 406] on link "Users" at bounding box center [1087, 403] width 144 height 33
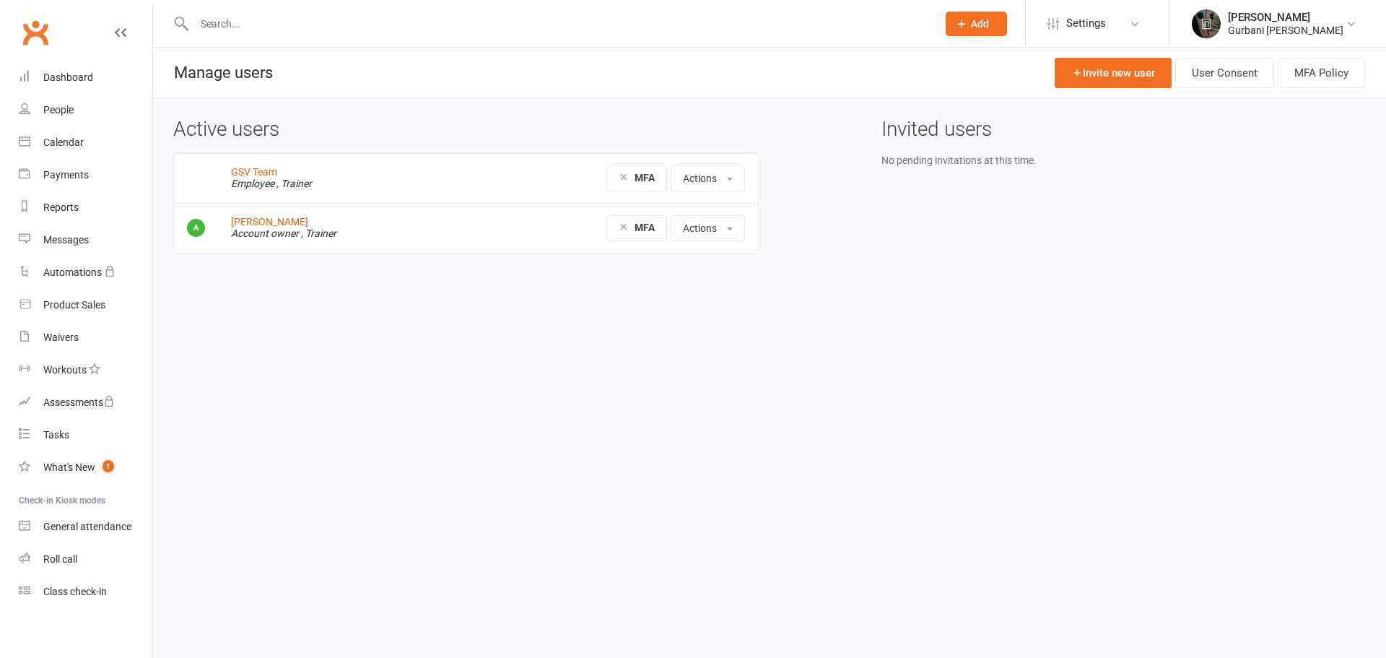
click at [722, 237] on button "Actions" at bounding box center [708, 228] width 74 height 26
click at [708, 289] on link "Edit User" at bounding box center [745, 289] width 149 height 29
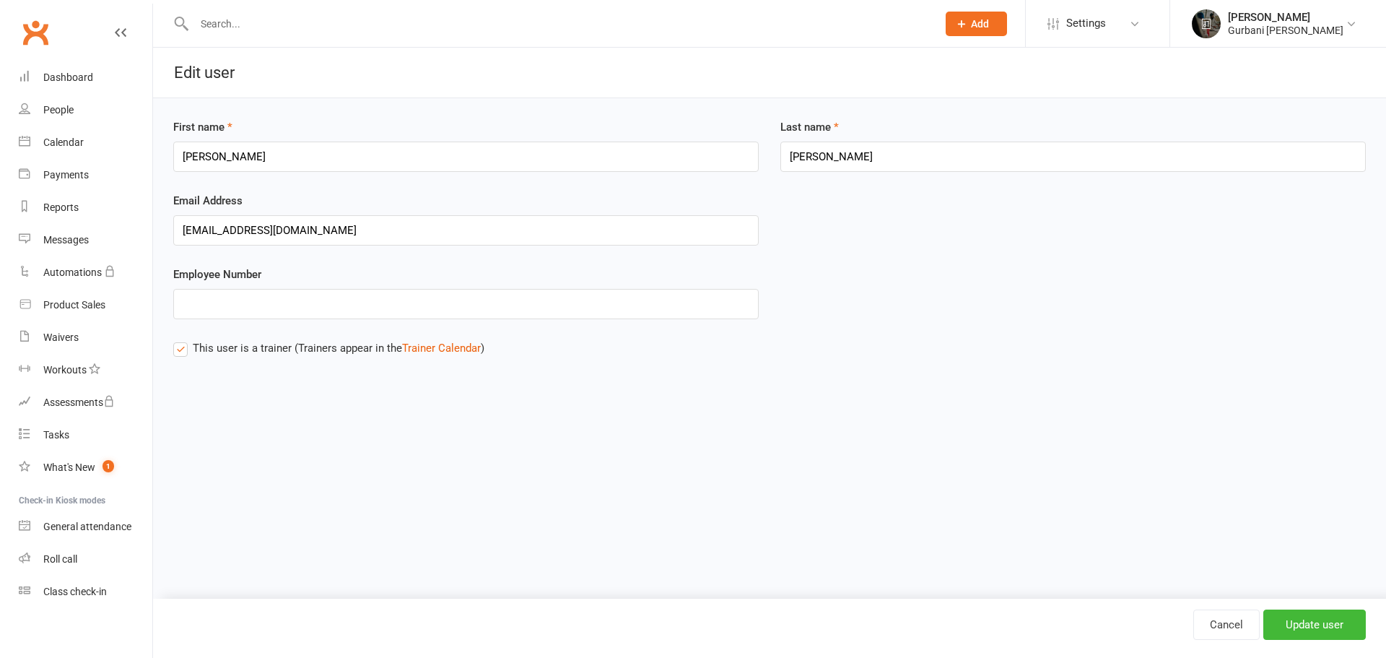
click at [1094, 27] on span "Settings" at bounding box center [1086, 23] width 40 height 32
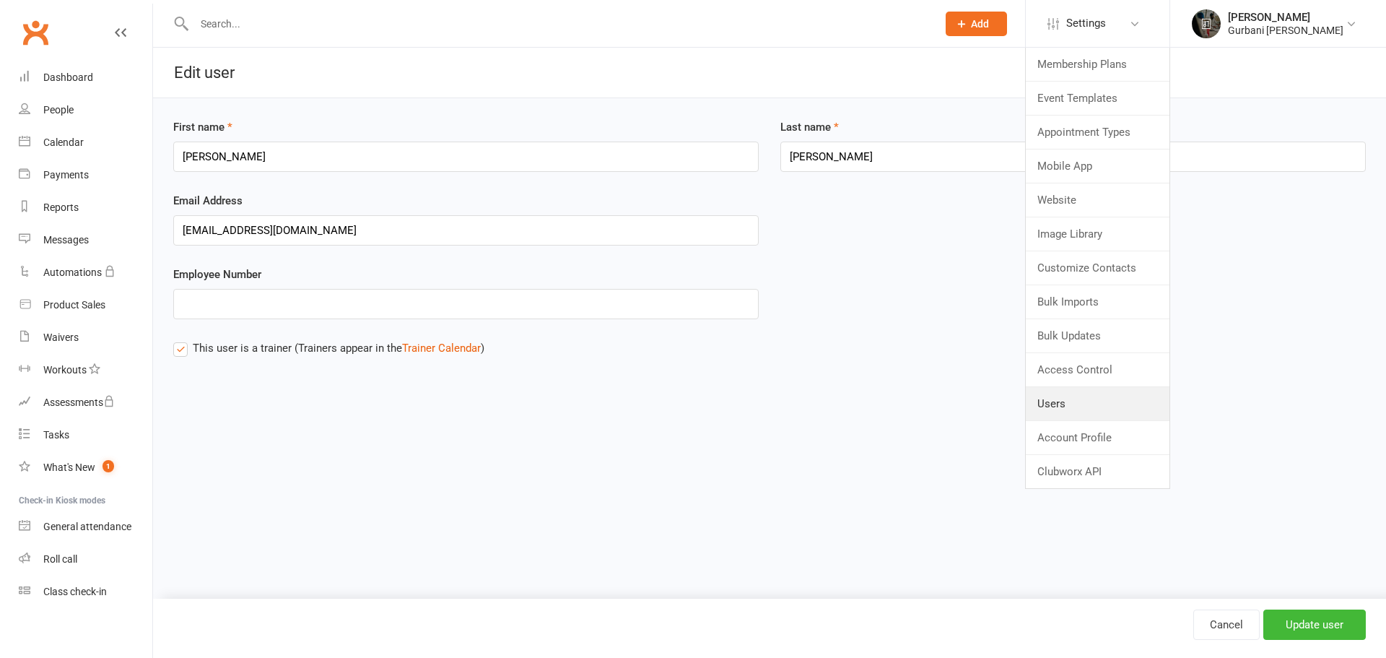
click at [1060, 413] on link "Users" at bounding box center [1098, 403] width 144 height 33
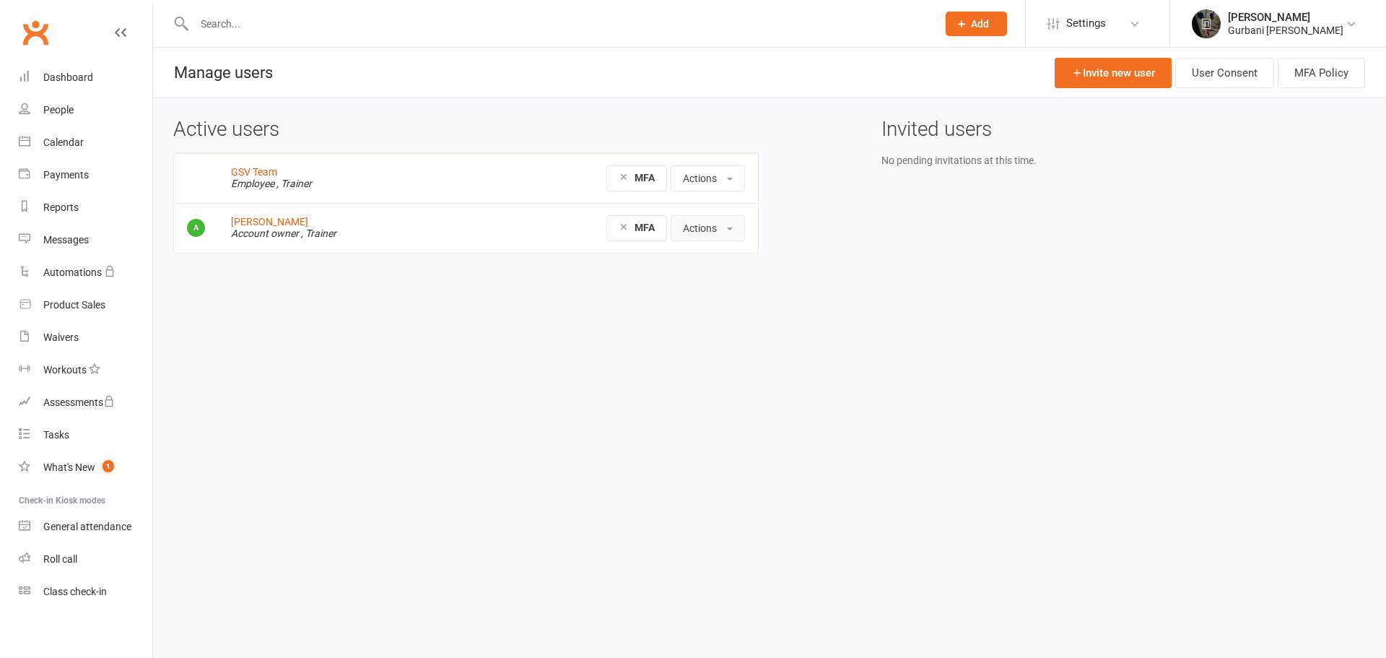
click at [690, 220] on button "Actions" at bounding box center [708, 228] width 74 height 26
click at [713, 284] on link "Edit User" at bounding box center [745, 289] width 149 height 29
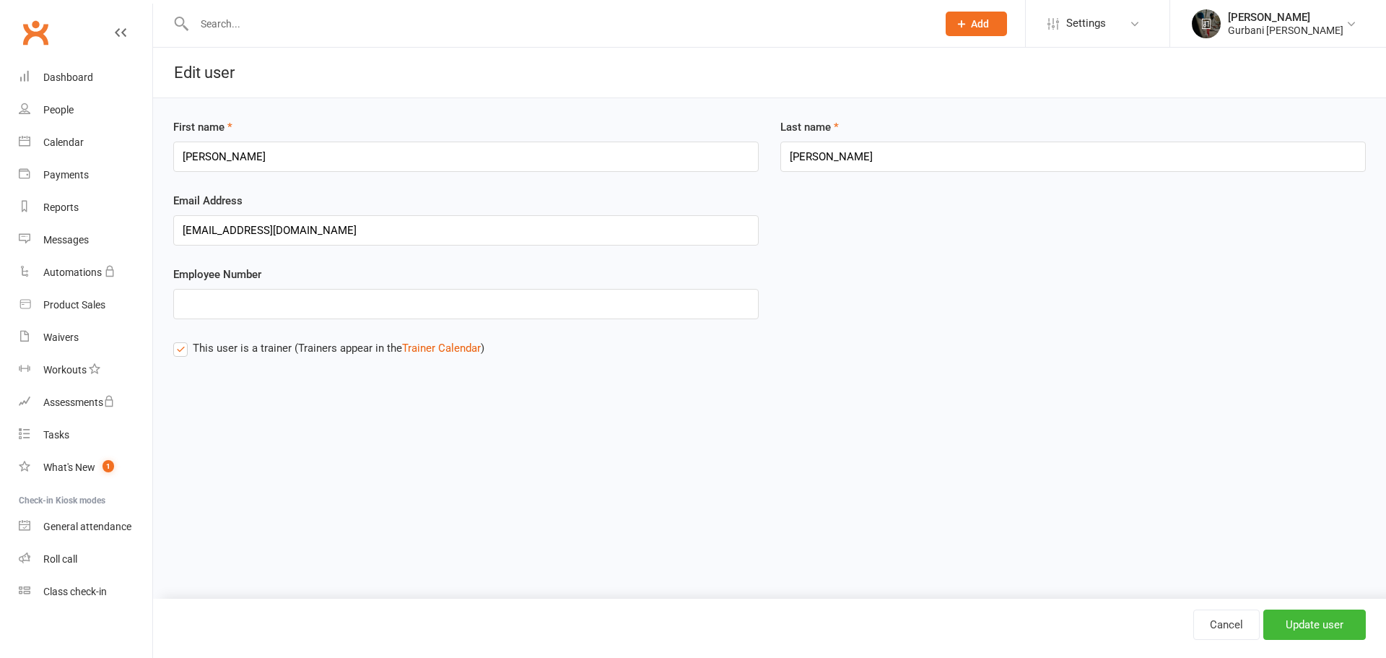
click at [1100, 34] on span "Settings" at bounding box center [1086, 23] width 40 height 32
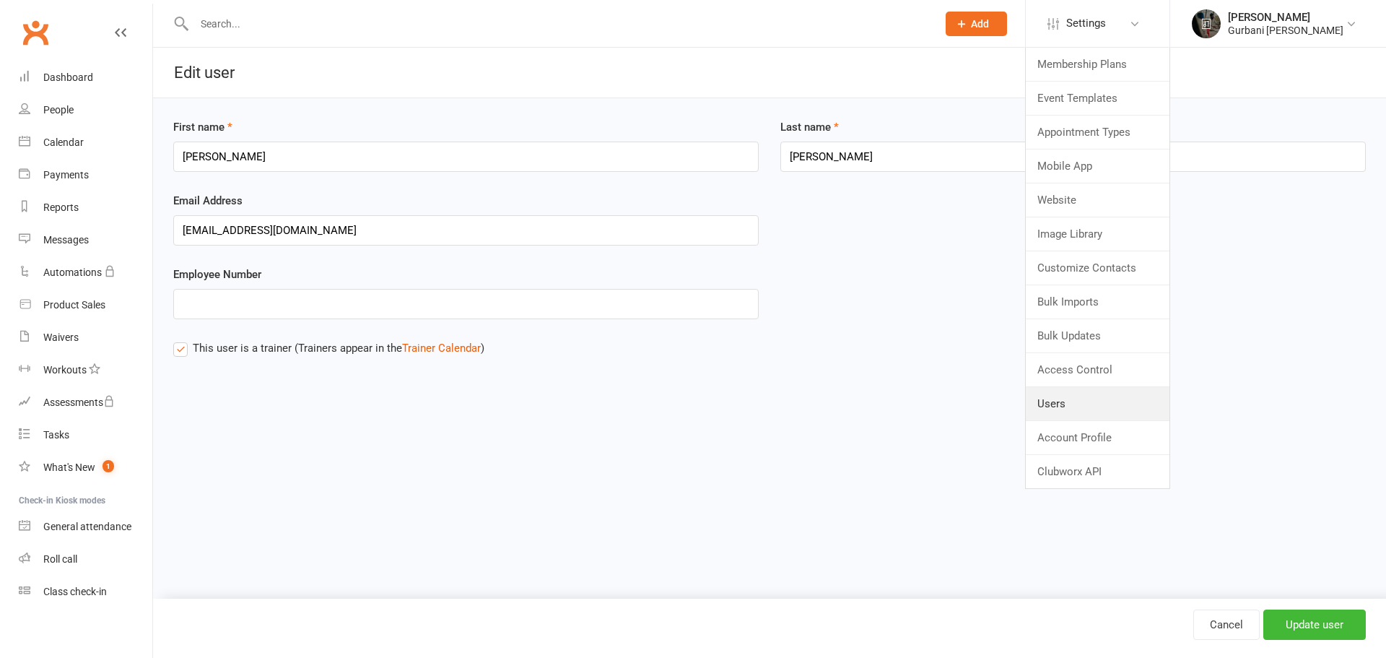
click at [1080, 402] on link "Users" at bounding box center [1098, 403] width 144 height 33
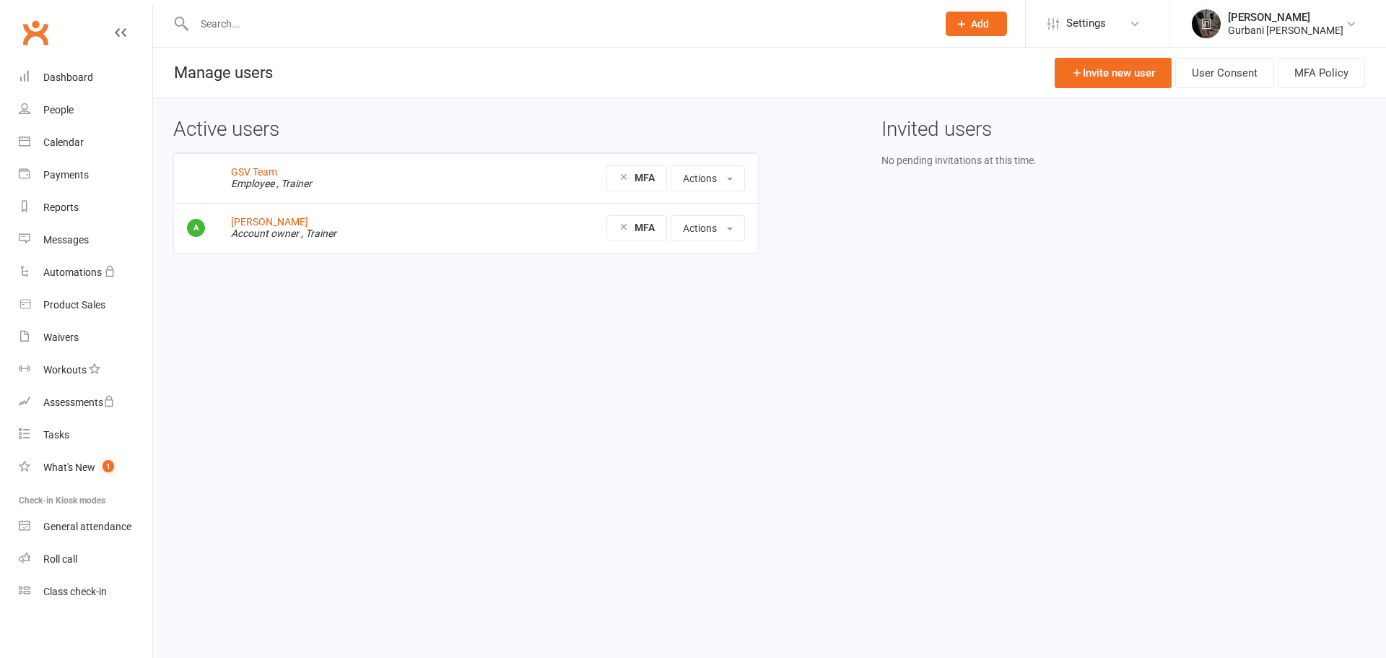
click at [719, 234] on button "Actions" at bounding box center [708, 228] width 74 height 26
click at [697, 283] on link "Edit User" at bounding box center [745, 289] width 149 height 29
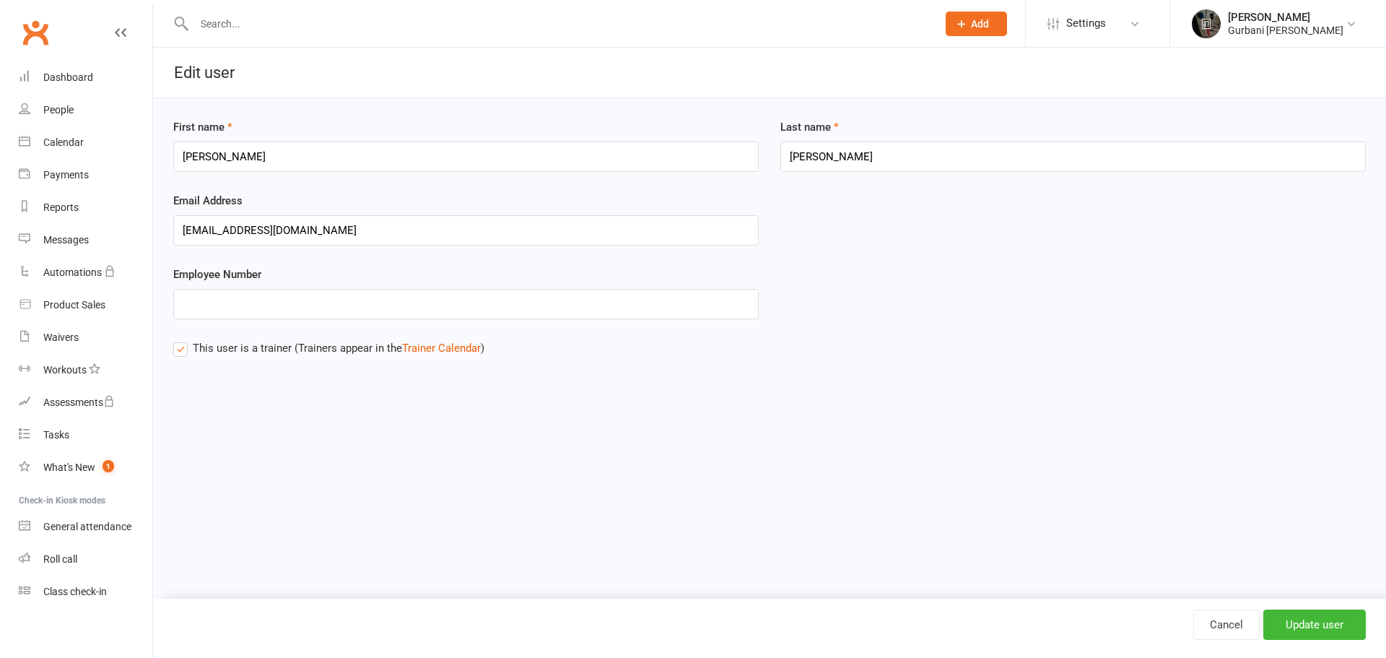
click at [1281, 29] on div "Gurbani [PERSON_NAME]" at bounding box center [1286, 30] width 116 height 13
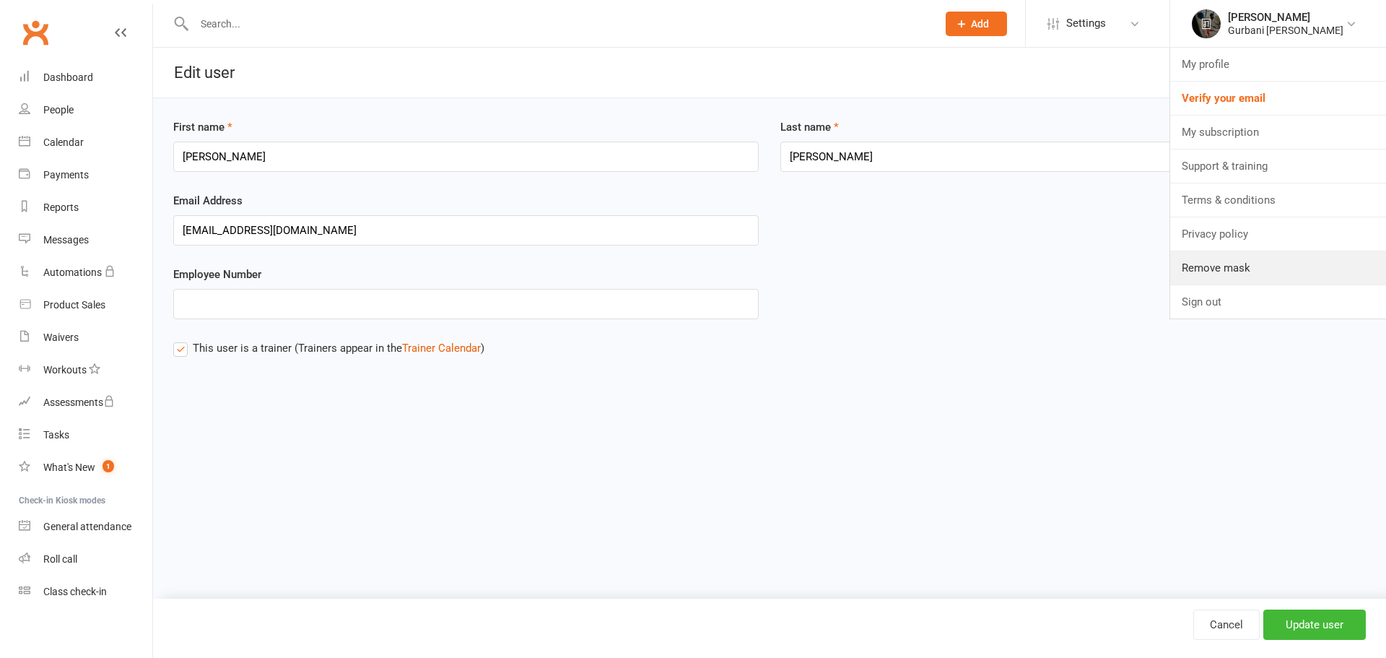
click at [1239, 270] on link "Remove mask" at bounding box center [1278, 267] width 216 height 33
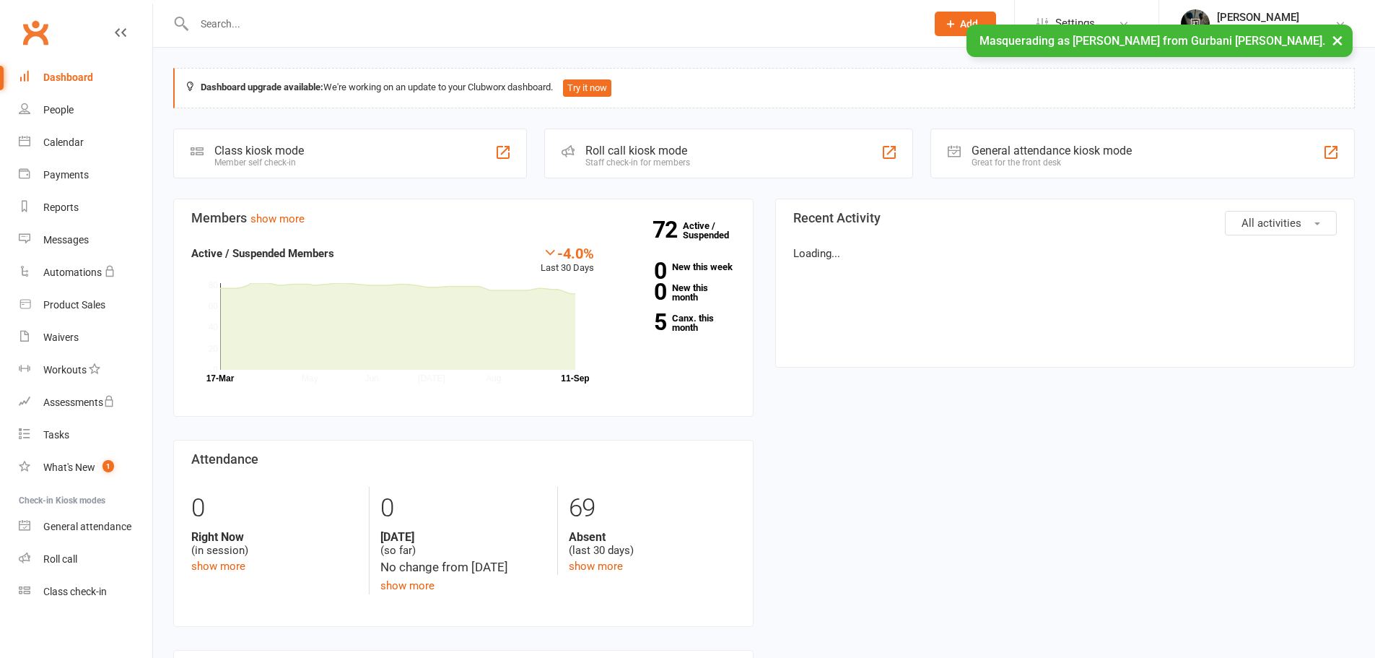
click at [1067, 17] on span "Settings" at bounding box center [1075, 23] width 40 height 32
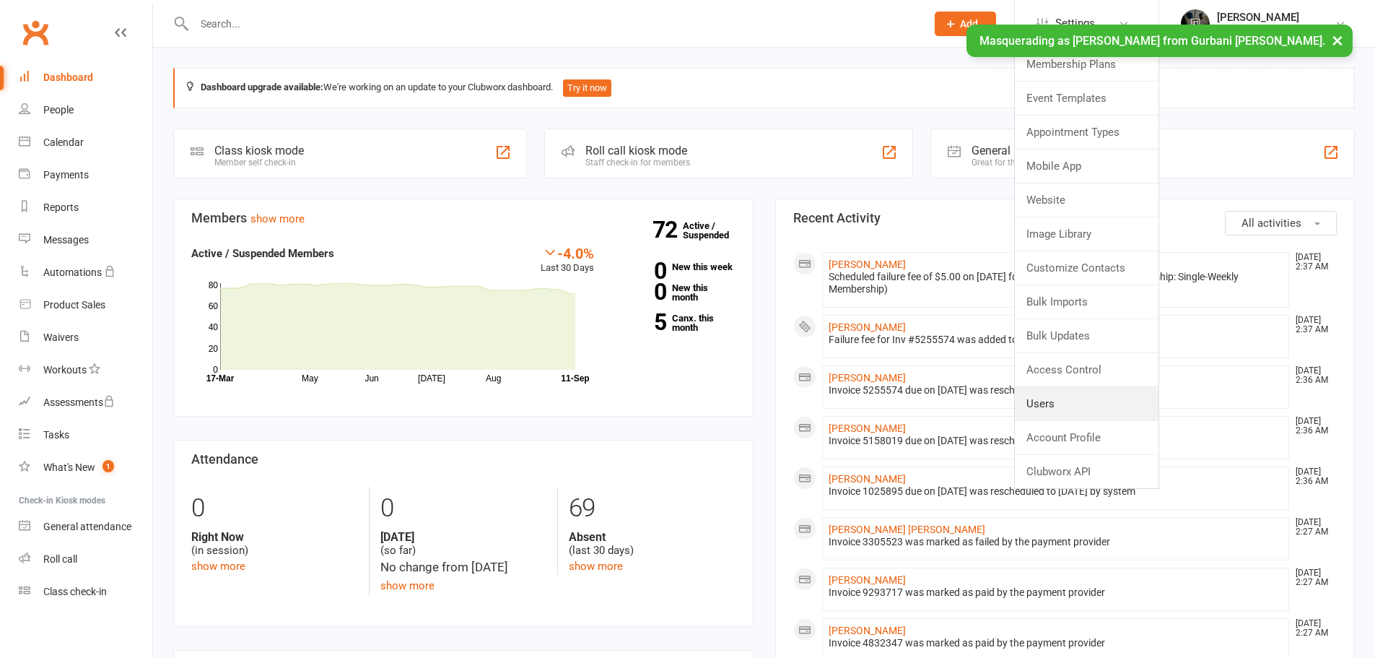
click at [1058, 404] on link "Users" at bounding box center [1087, 403] width 144 height 33
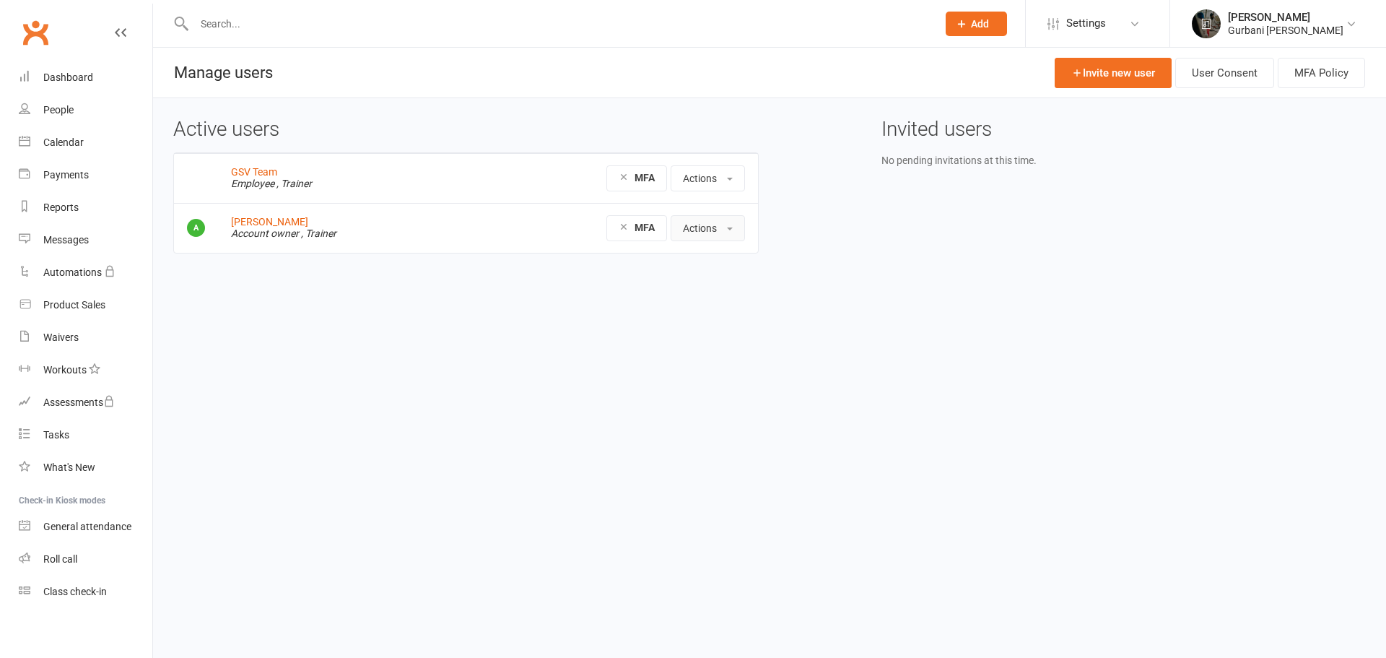
click at [704, 227] on button "Actions" at bounding box center [708, 228] width 74 height 26
click at [697, 284] on link "Edit User" at bounding box center [745, 289] width 149 height 29
click at [707, 232] on button "Actions" at bounding box center [708, 228] width 74 height 26
click at [714, 265] on link "View profile" at bounding box center [745, 260] width 149 height 29
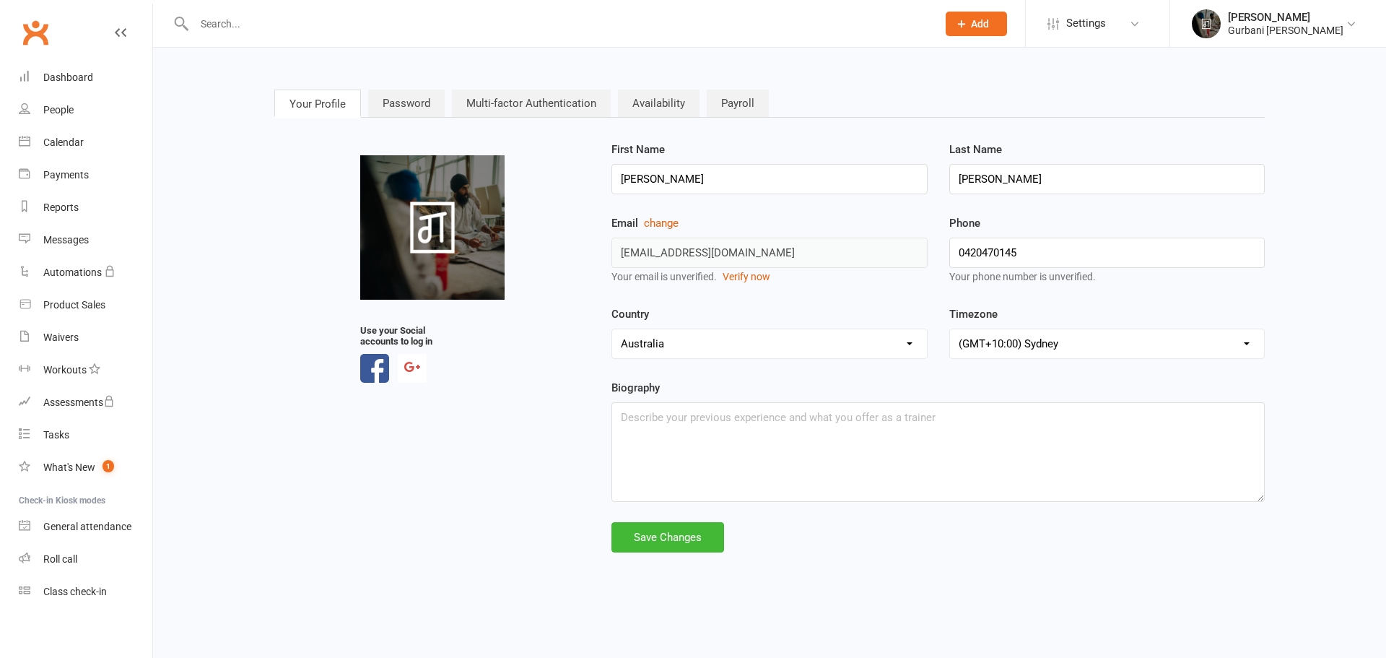
click at [1302, 17] on div "[PERSON_NAME]" at bounding box center [1286, 17] width 116 height 13
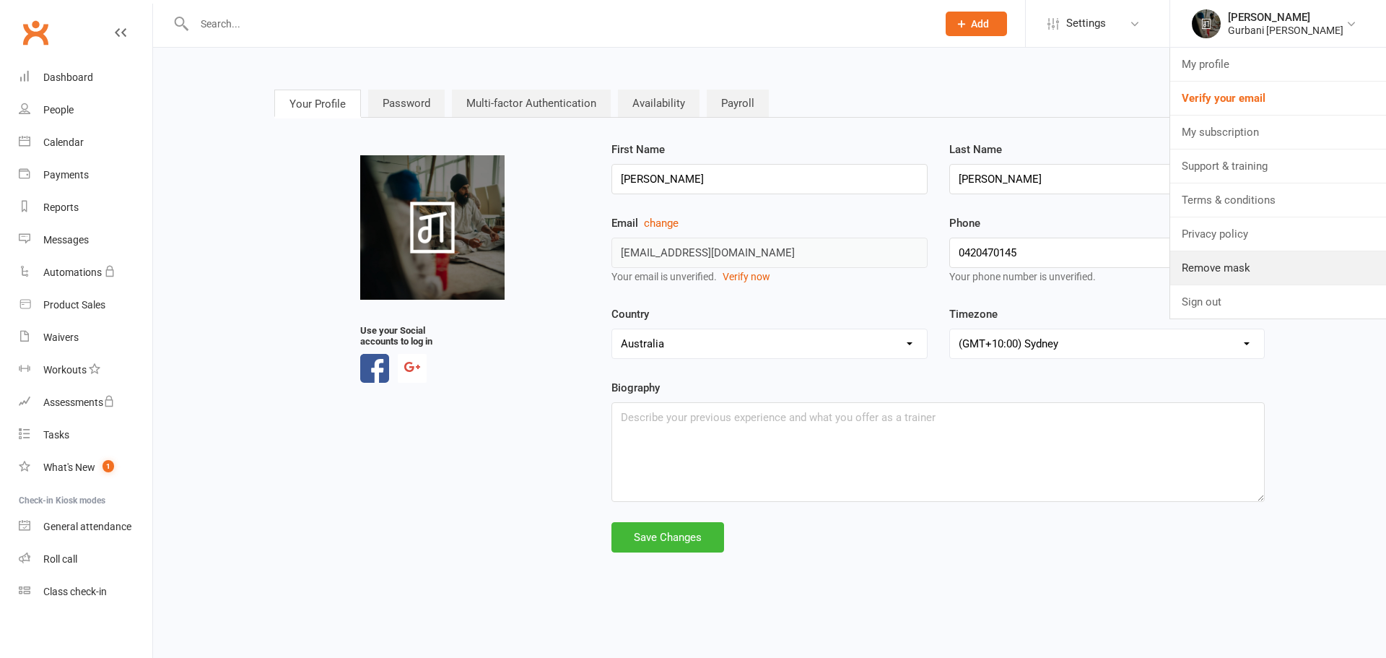
click at [1229, 268] on link "Remove mask" at bounding box center [1278, 267] width 216 height 33
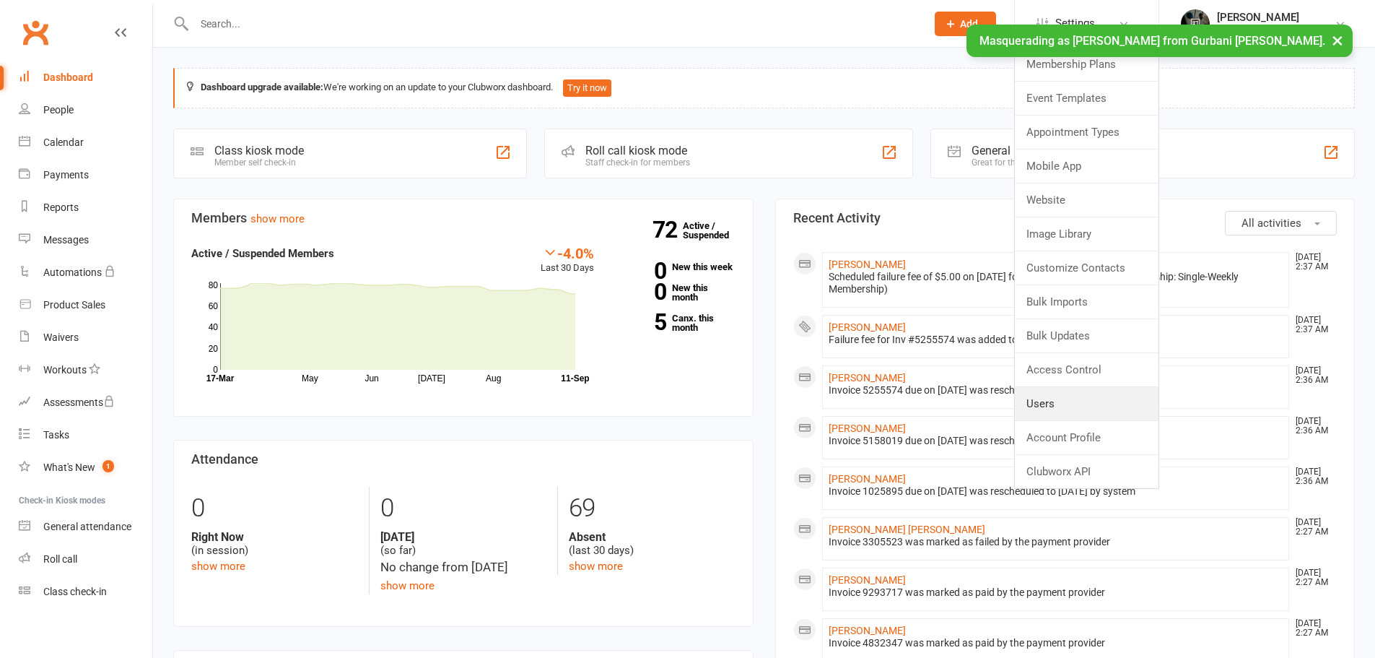
click at [1064, 412] on link "Users" at bounding box center [1087, 403] width 144 height 33
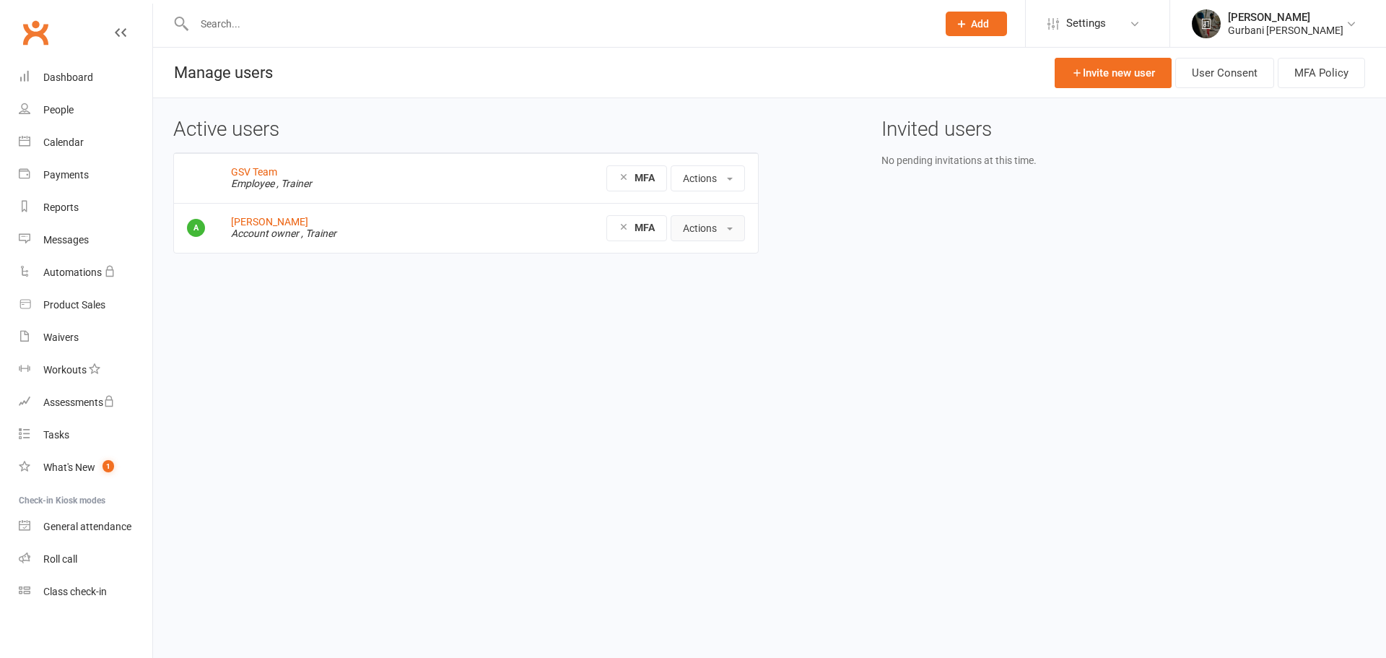
click at [702, 230] on button "Actions" at bounding box center [708, 228] width 74 height 26
click at [708, 175] on button "Actions" at bounding box center [708, 178] width 74 height 26
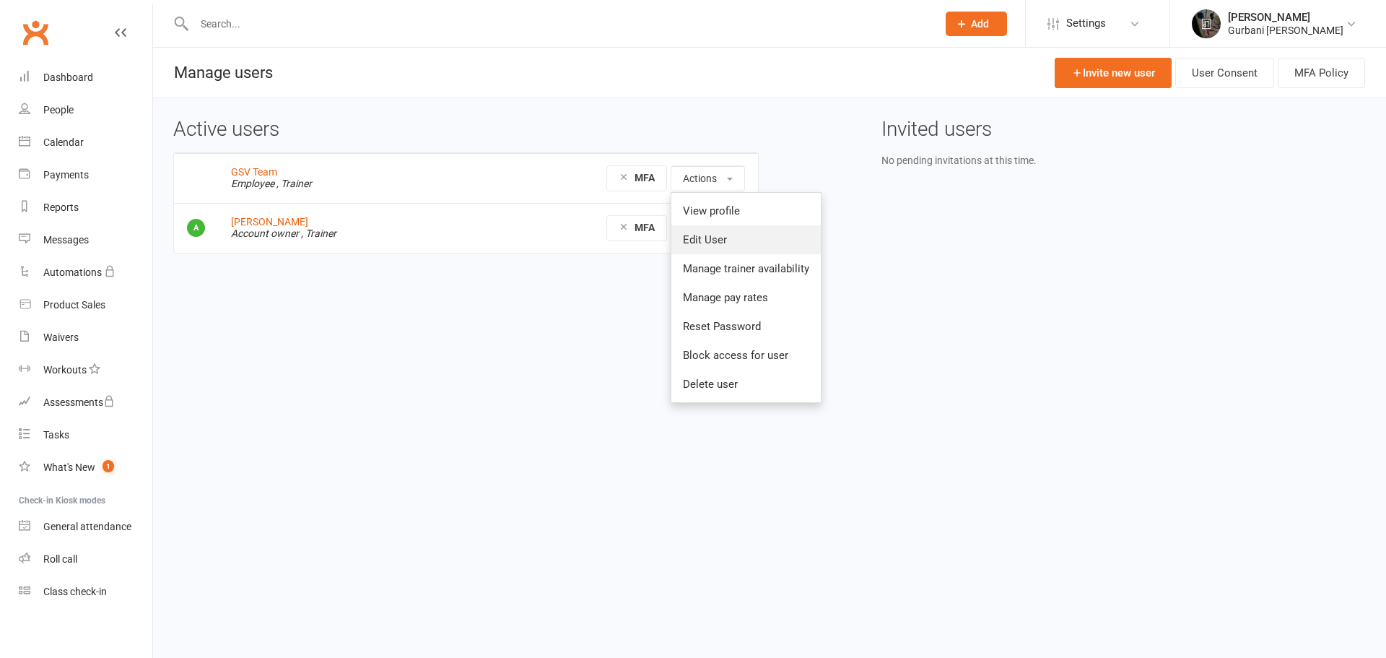
click at [689, 237] on link "Edit User" at bounding box center [745, 239] width 149 height 29
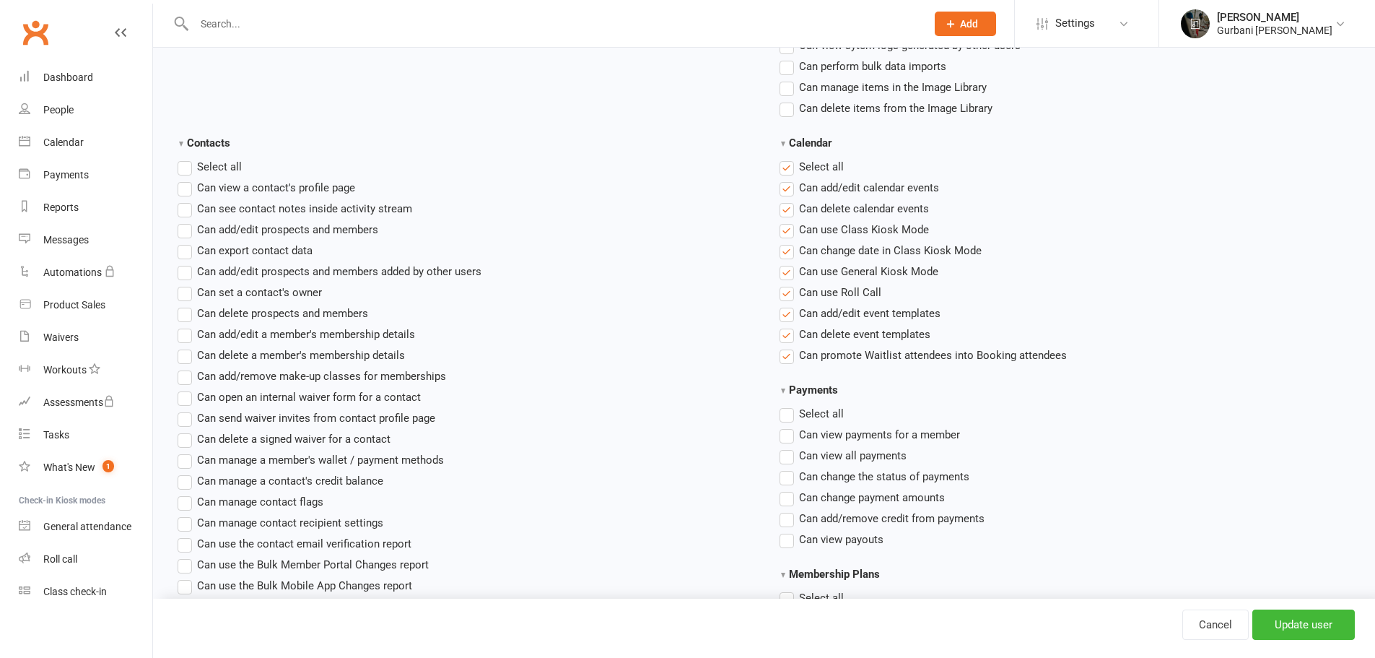
scroll to position [619, 0]
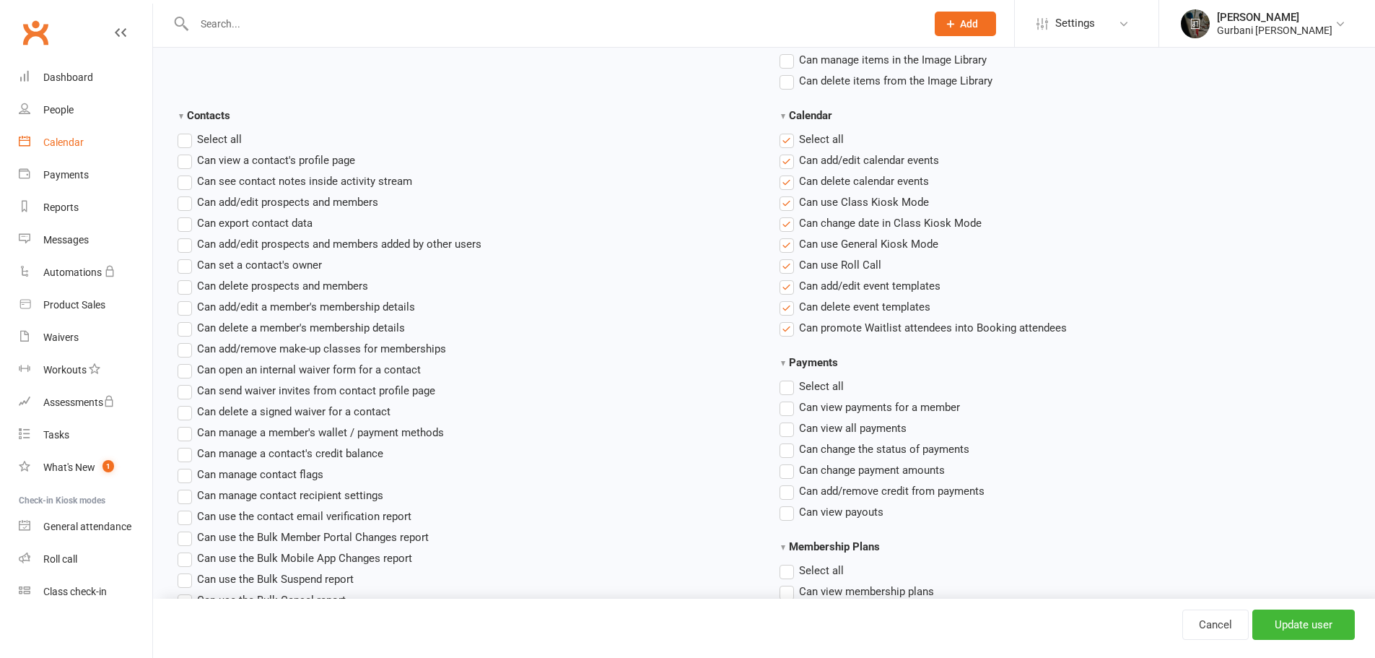
click at [81, 137] on div "Calendar" at bounding box center [63, 142] width 40 height 12
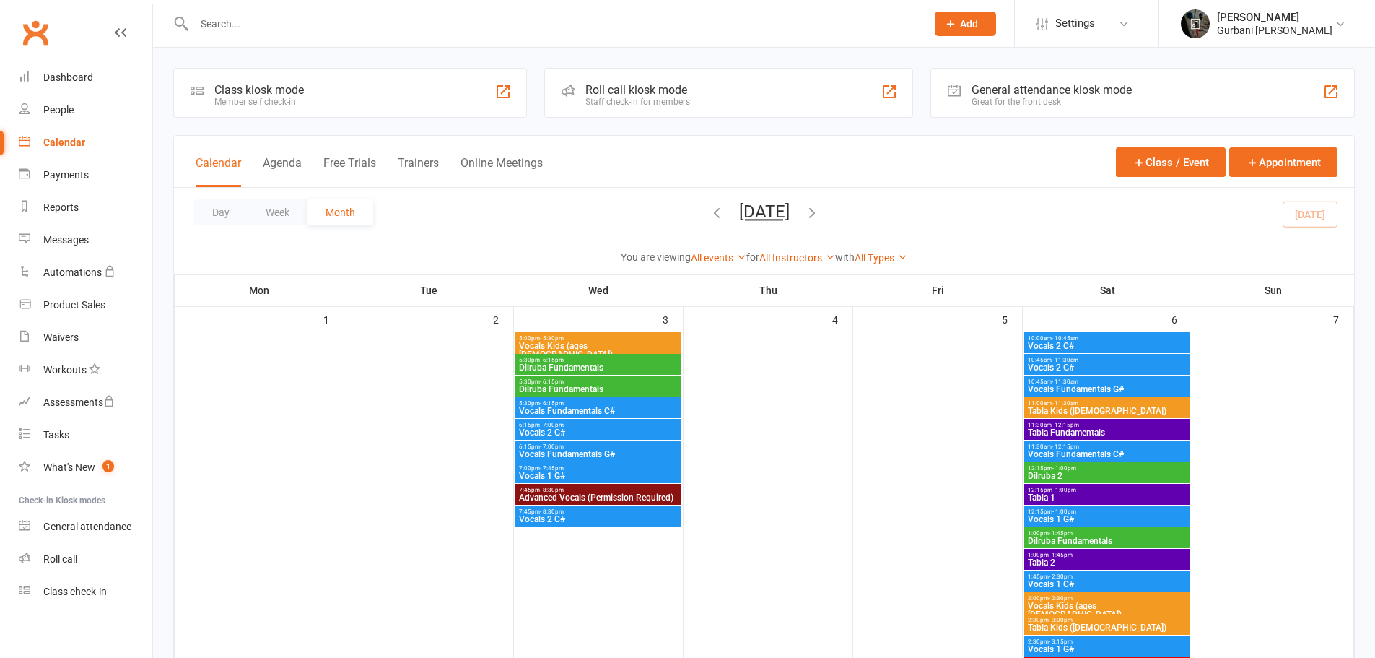
click at [643, 347] on span "Vocals Kids (ages 4-7)" at bounding box center [598, 349] width 160 height 17
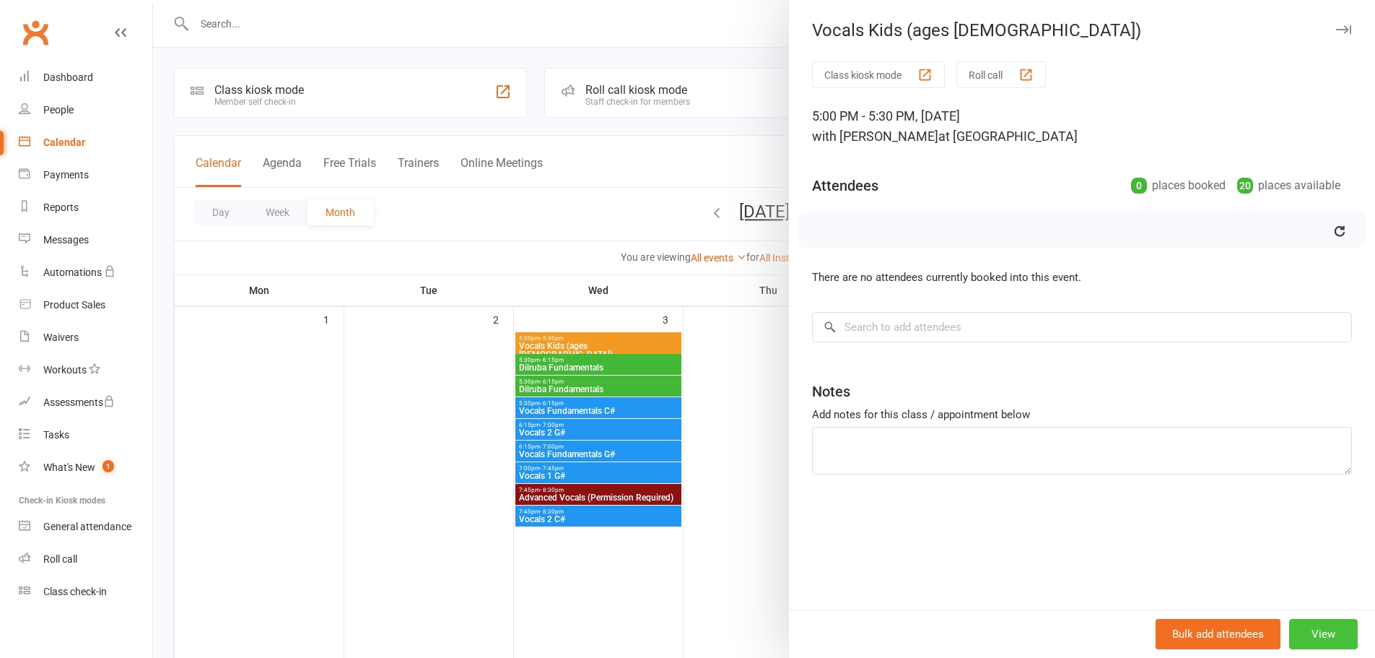
click at [1307, 628] on button "View" at bounding box center [1323, 634] width 69 height 30
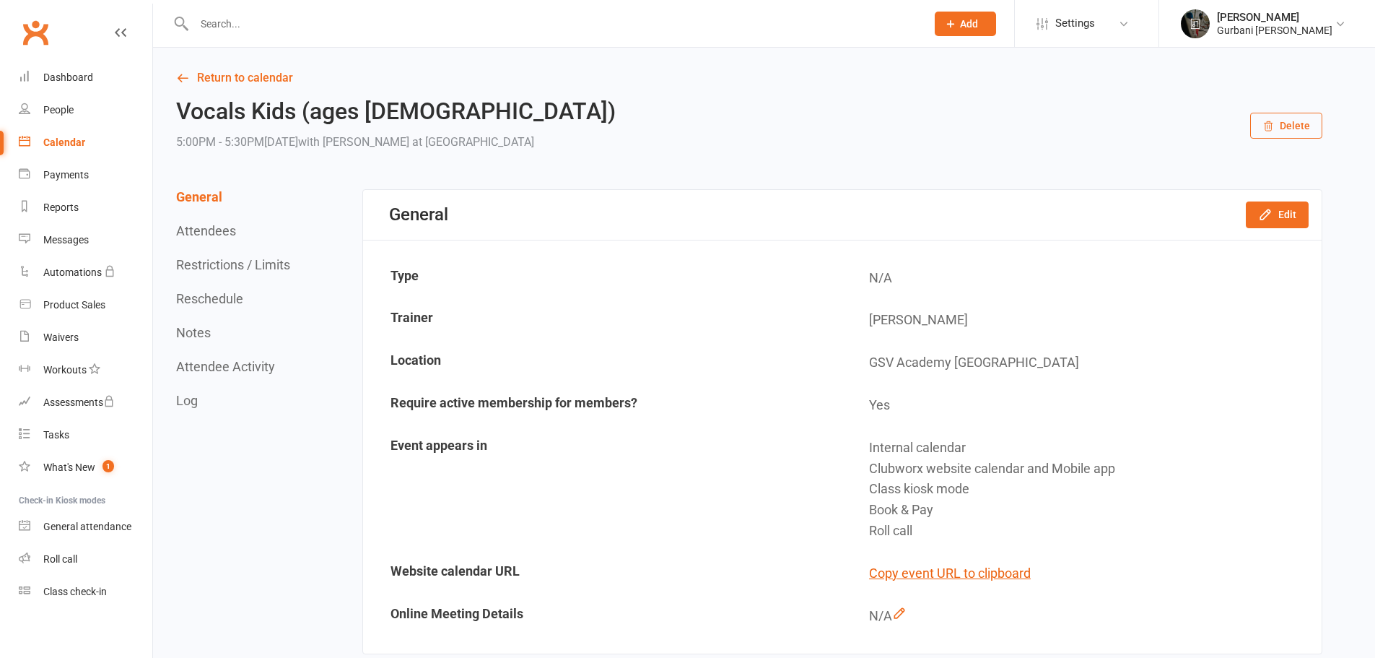
click at [1093, 24] on span "Settings" at bounding box center [1075, 23] width 40 height 32
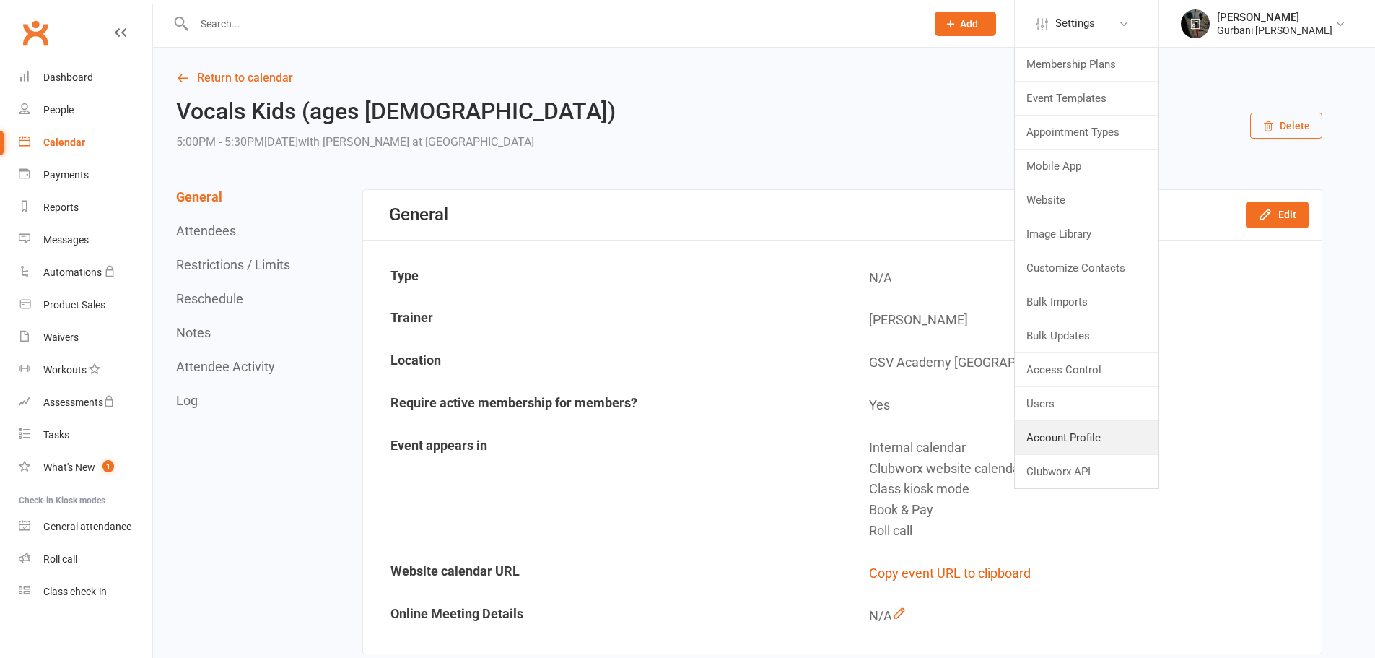
click at [1082, 447] on link "Account Profile" at bounding box center [1087, 437] width 144 height 33
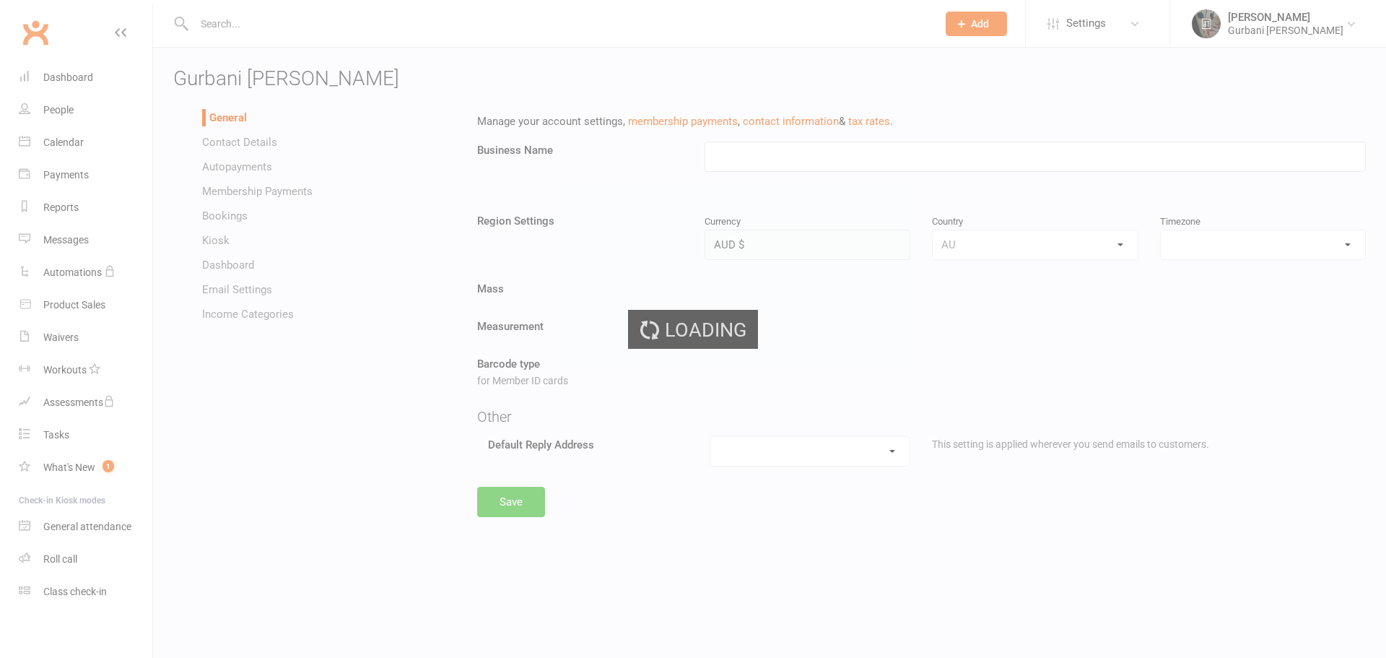
type input "Gurbani [PERSON_NAME]"
select select "Australia/Sydney"
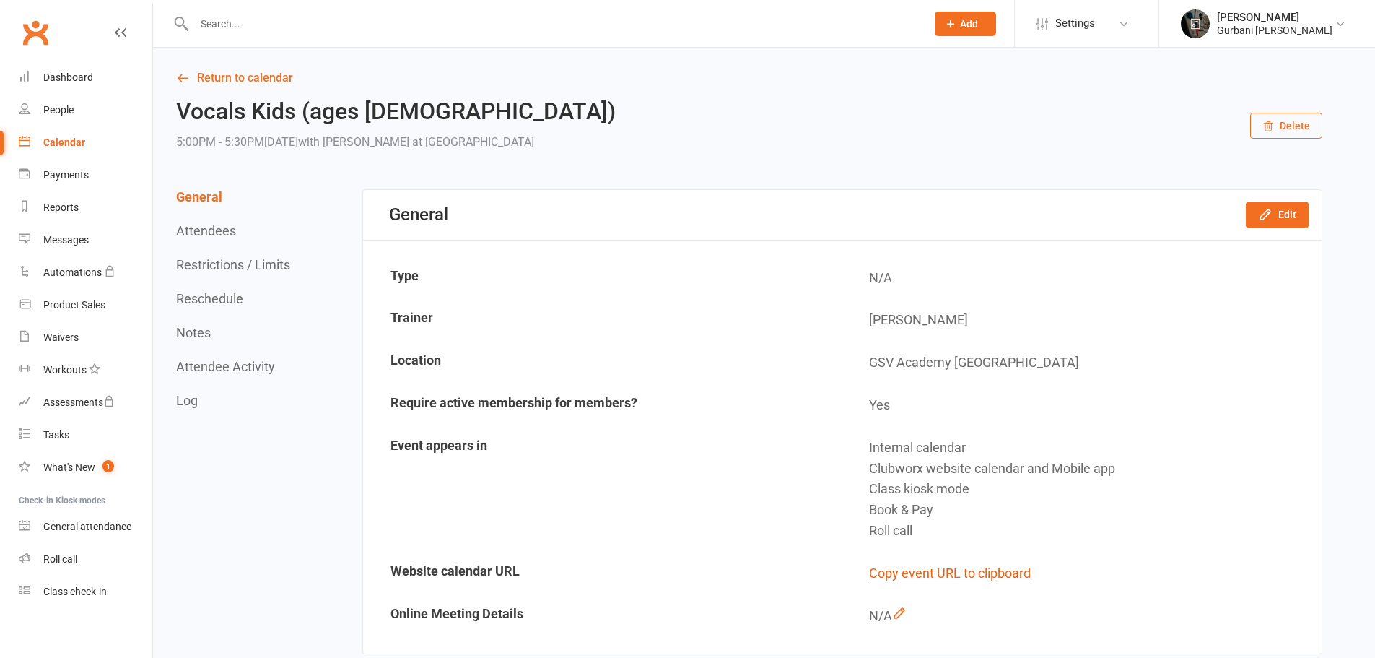
click at [1262, 29] on div "Gurbani Sangeet Vidyala" at bounding box center [1275, 30] width 116 height 13
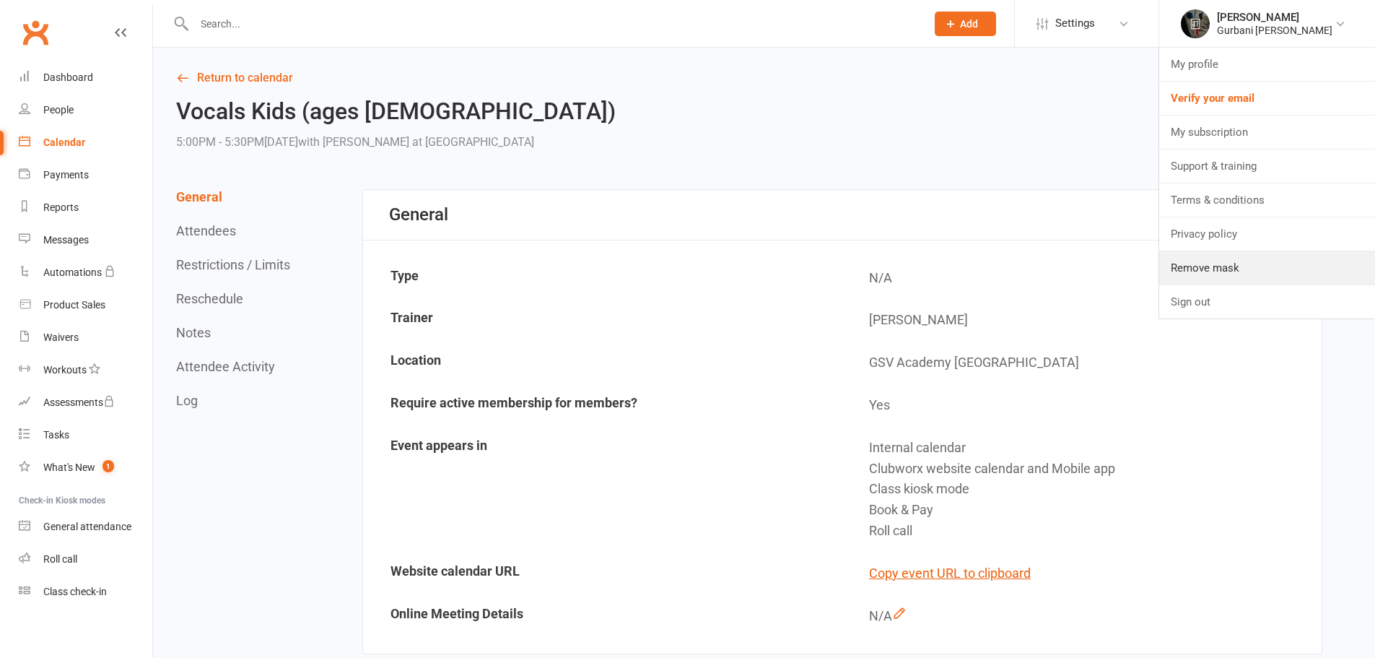
click at [1219, 269] on link "Remove mask" at bounding box center [1267, 267] width 216 height 33
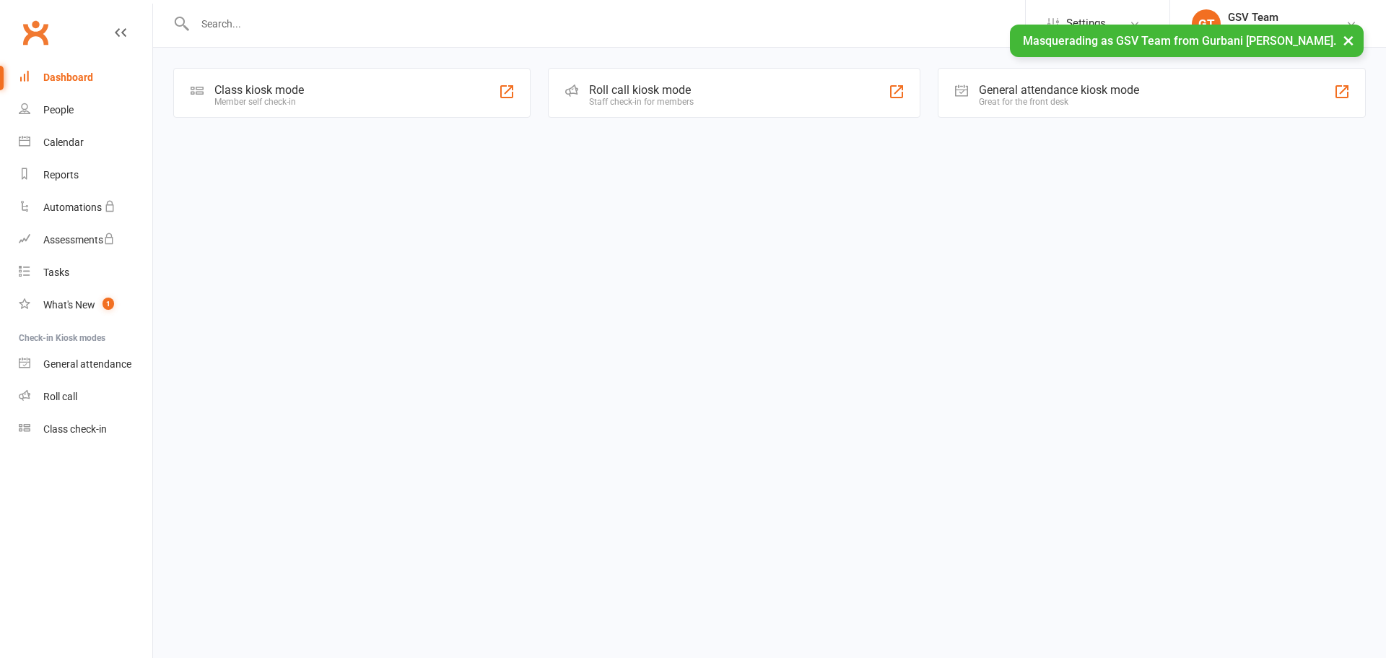
click at [70, 427] on div "Class check-in" at bounding box center [75, 429] width 64 height 12
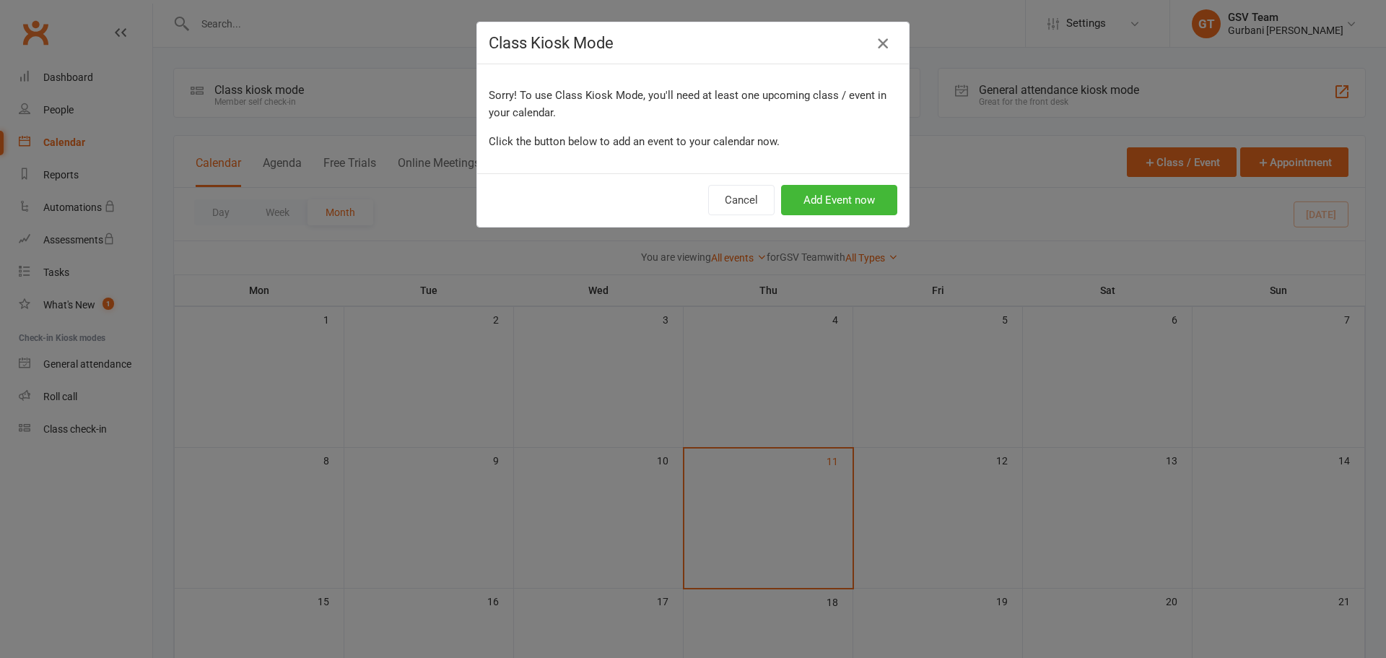
click at [881, 44] on icon "button" at bounding box center [882, 43] width 17 height 17
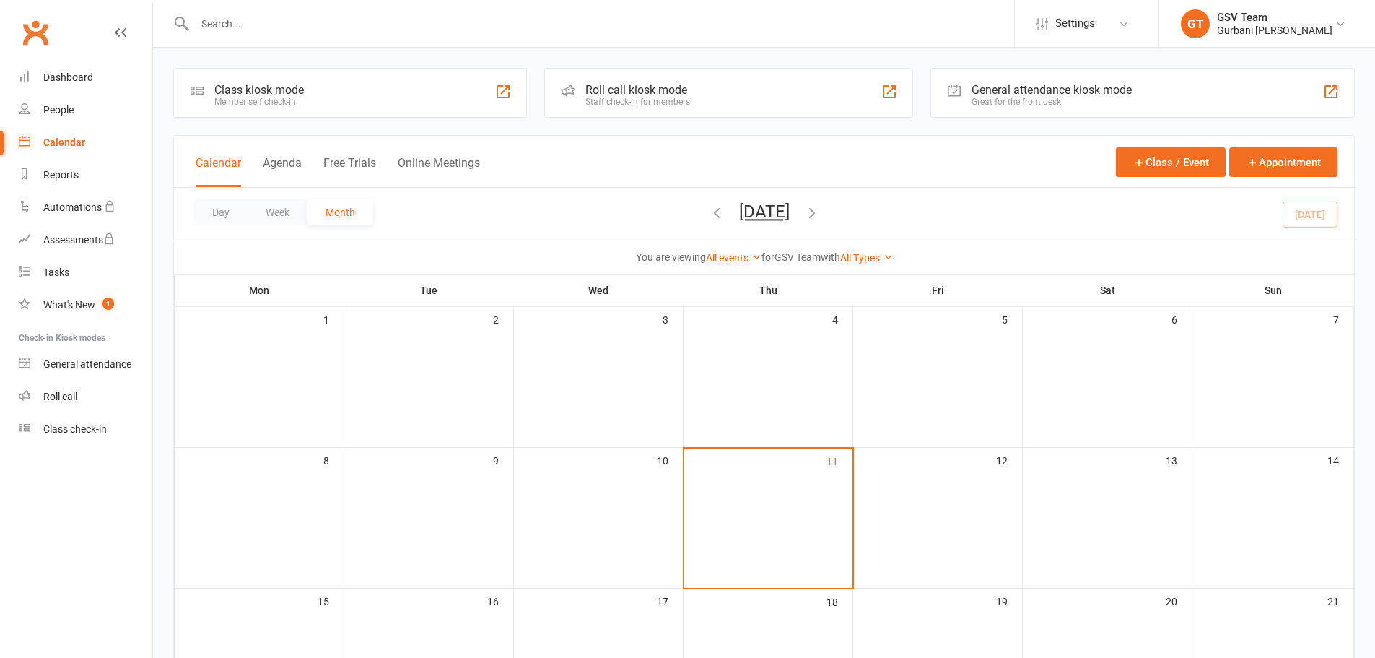
click at [1250, 27] on div "Gurbani [PERSON_NAME]" at bounding box center [1275, 30] width 116 height 13
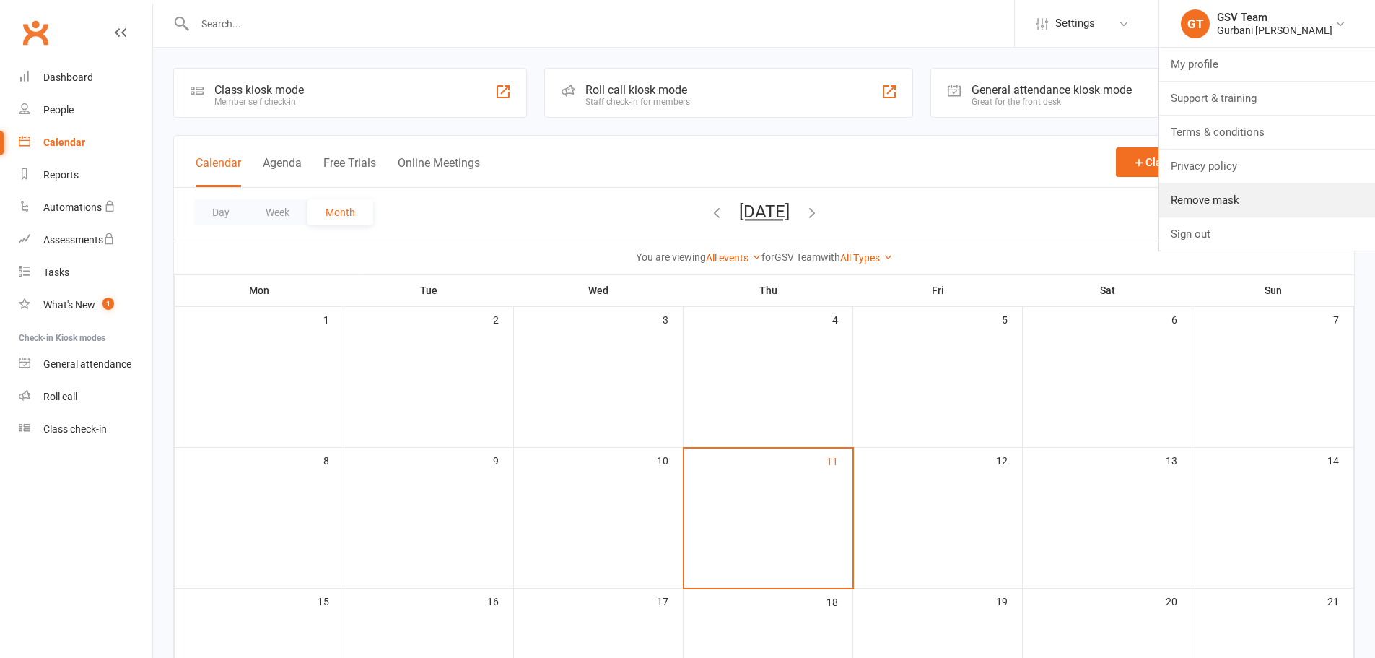
click at [1208, 205] on link "Remove mask" at bounding box center [1267, 199] width 216 height 33
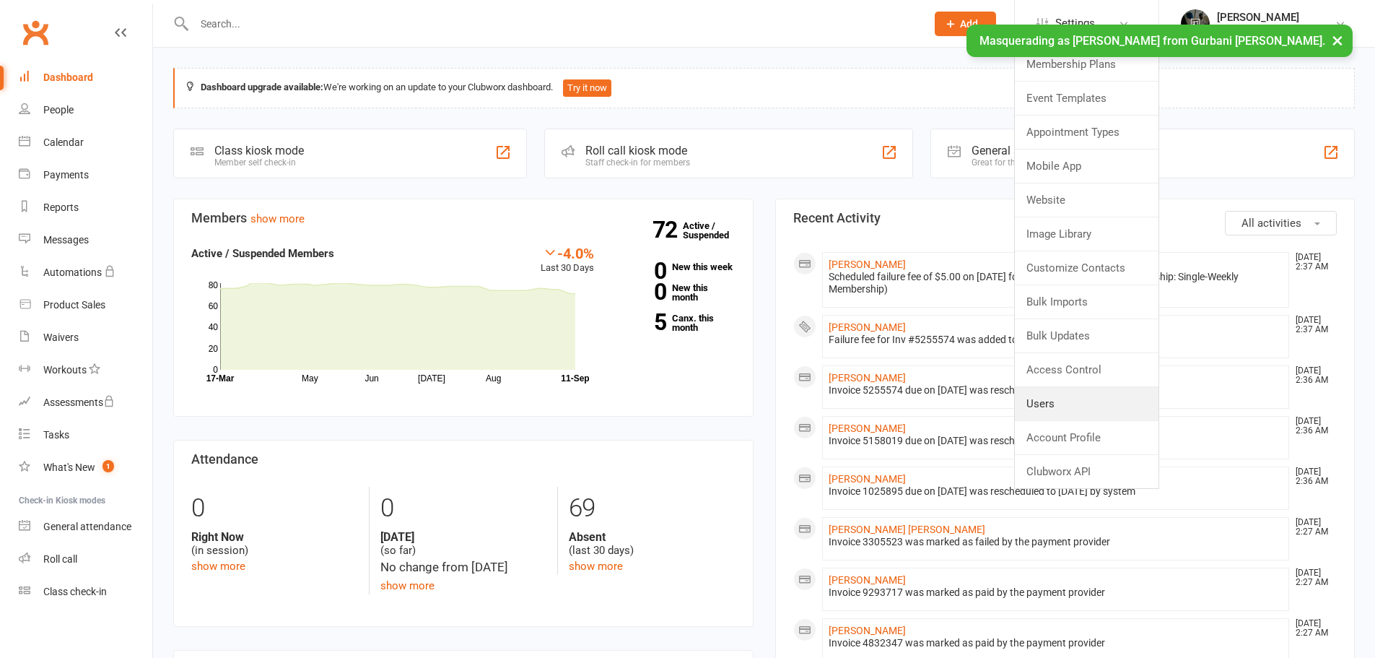
click at [1060, 407] on link "Users" at bounding box center [1087, 403] width 144 height 33
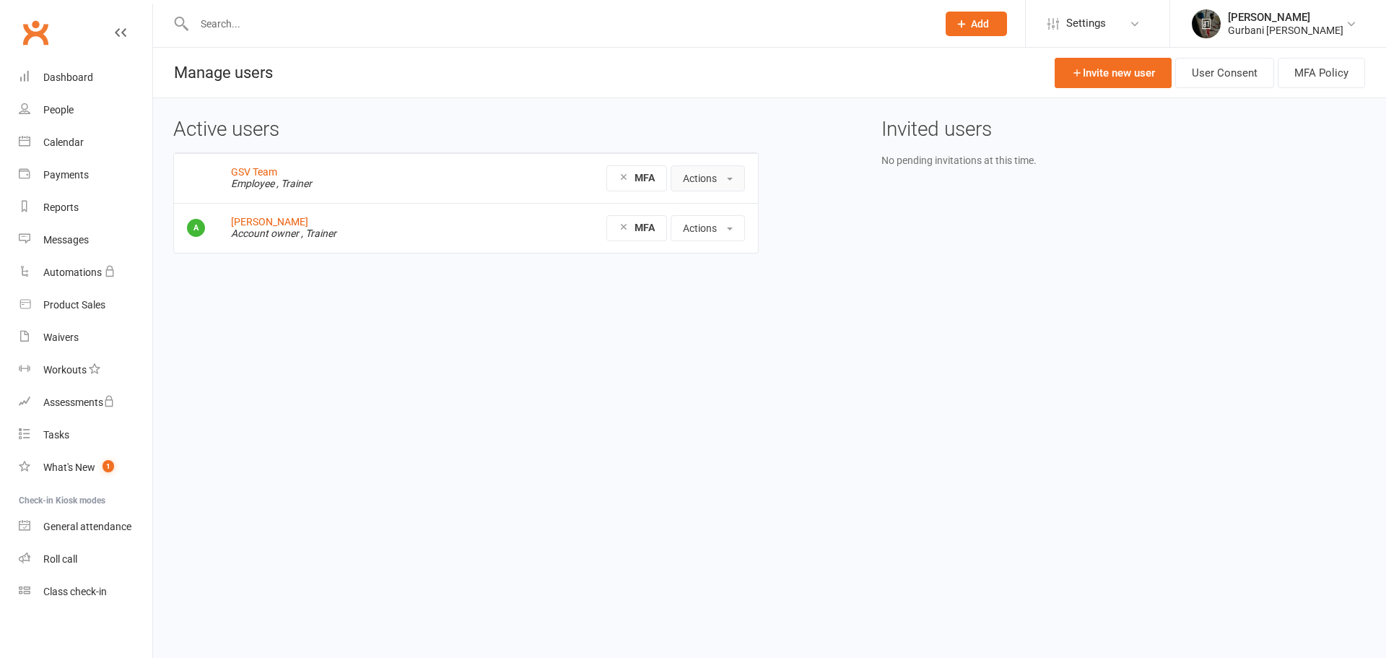
click at [689, 174] on button "Actions" at bounding box center [708, 178] width 74 height 26
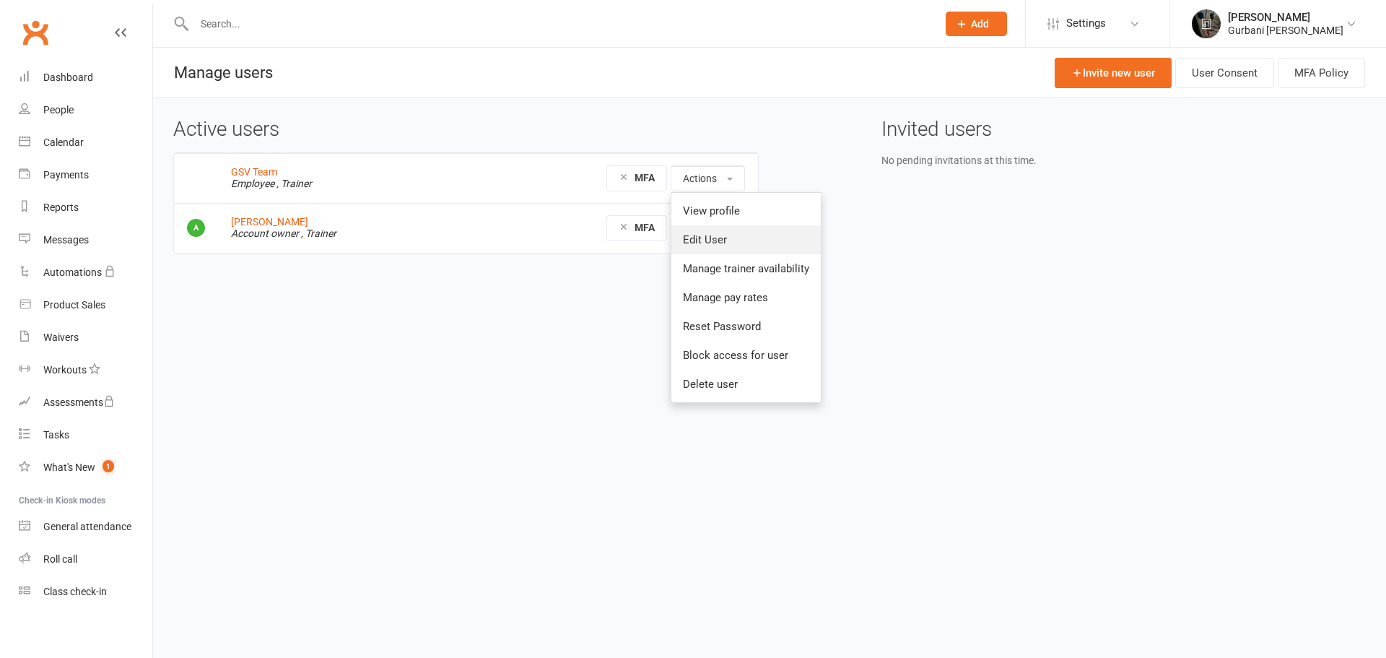
click at [700, 243] on link "Edit User" at bounding box center [745, 239] width 149 height 29
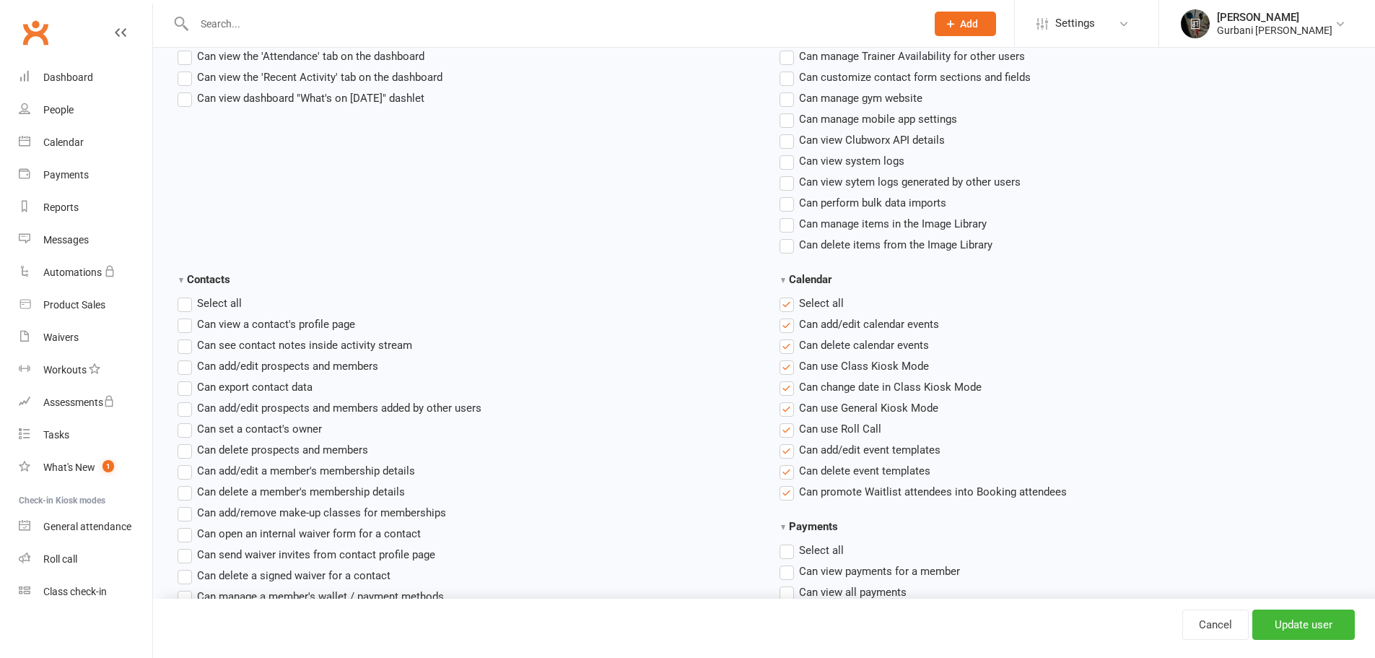
scroll to position [457, 0]
click at [188, 367] on label"] "Can add/edit prospects and members" at bounding box center [278, 363] width 201 height 17
click at [187, 355] on input "Can add/edit prospects and members" at bounding box center [182, 355] width 9 height 0
click at [181, 364] on label"] "Can add/edit prospects and members" at bounding box center [278, 363] width 201 height 17
click at [181, 355] on input "Can add/edit prospects and members" at bounding box center [182, 355] width 9 height 0
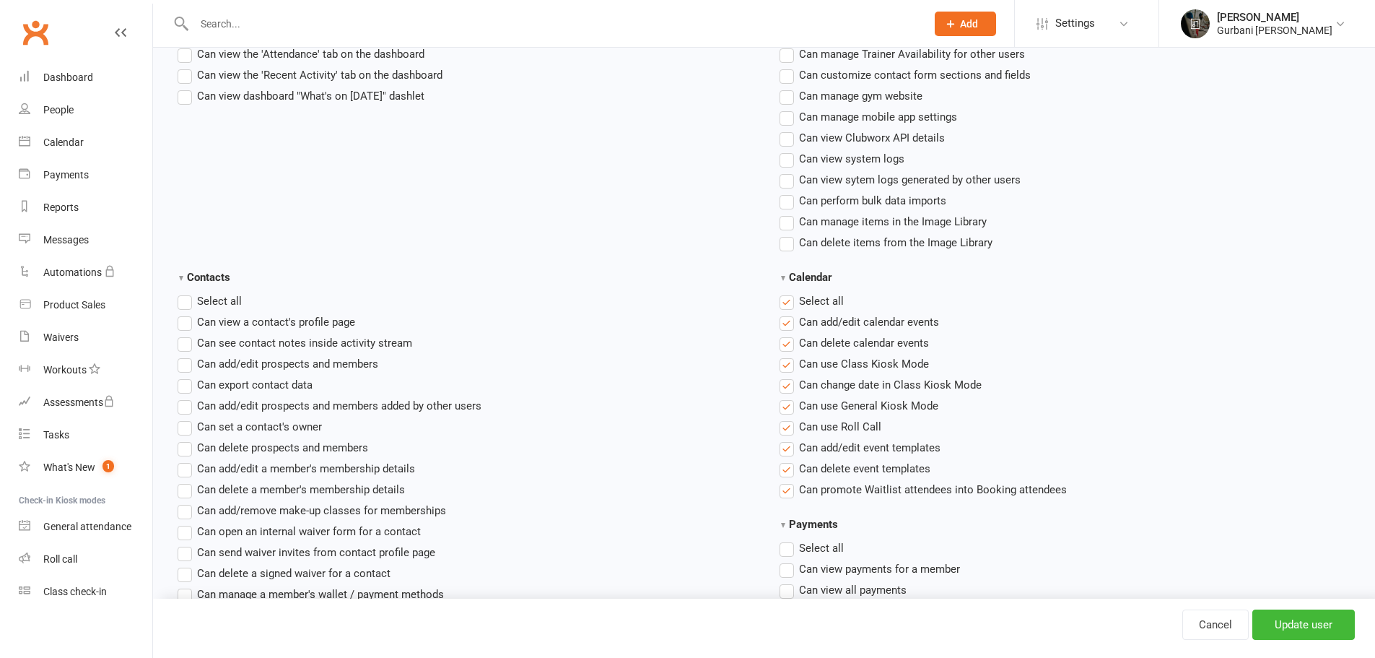
click at [188, 406] on label"] "Can add/edit prospects and members added by other users" at bounding box center [330, 405] width 304 height 17
click at [187, 397] on input "Can add/edit prospects and members added by other users" at bounding box center [182, 397] width 9 height 0
click at [1278, 622] on input "Update user" at bounding box center [1304, 624] width 103 height 30
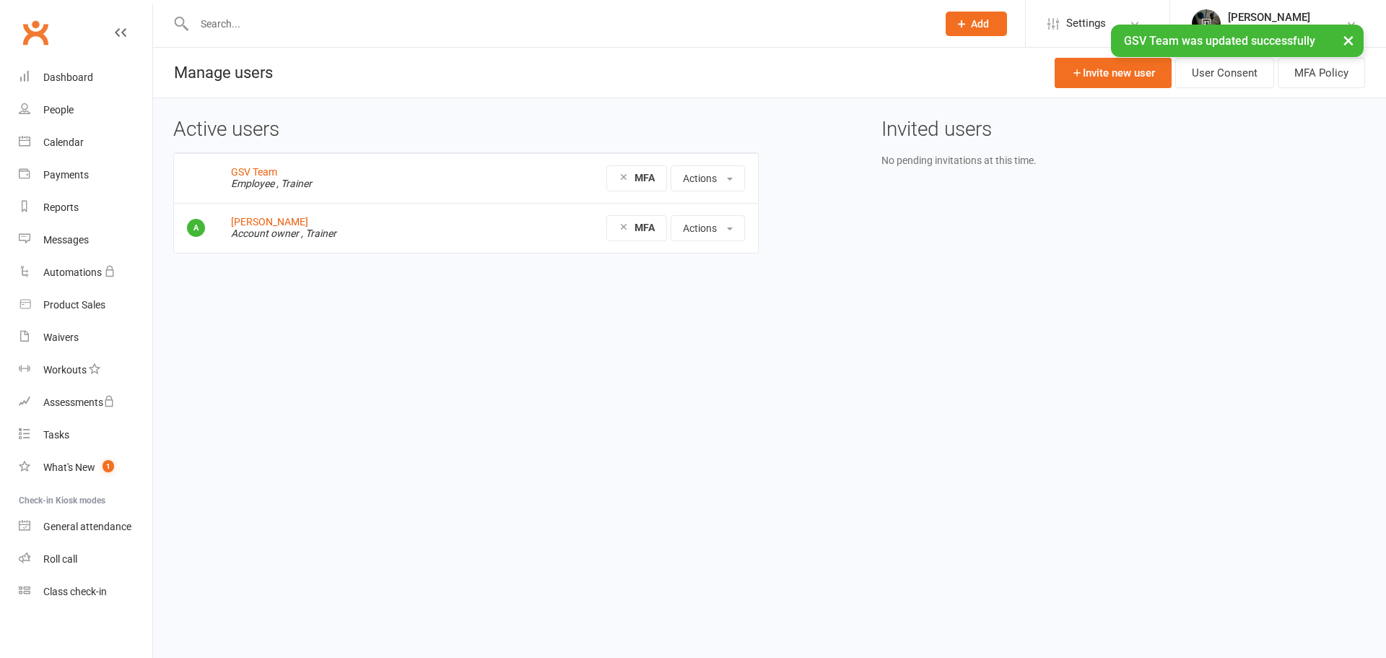
click at [1237, 17] on div "[PERSON_NAME]" at bounding box center [1286, 17] width 116 height 13
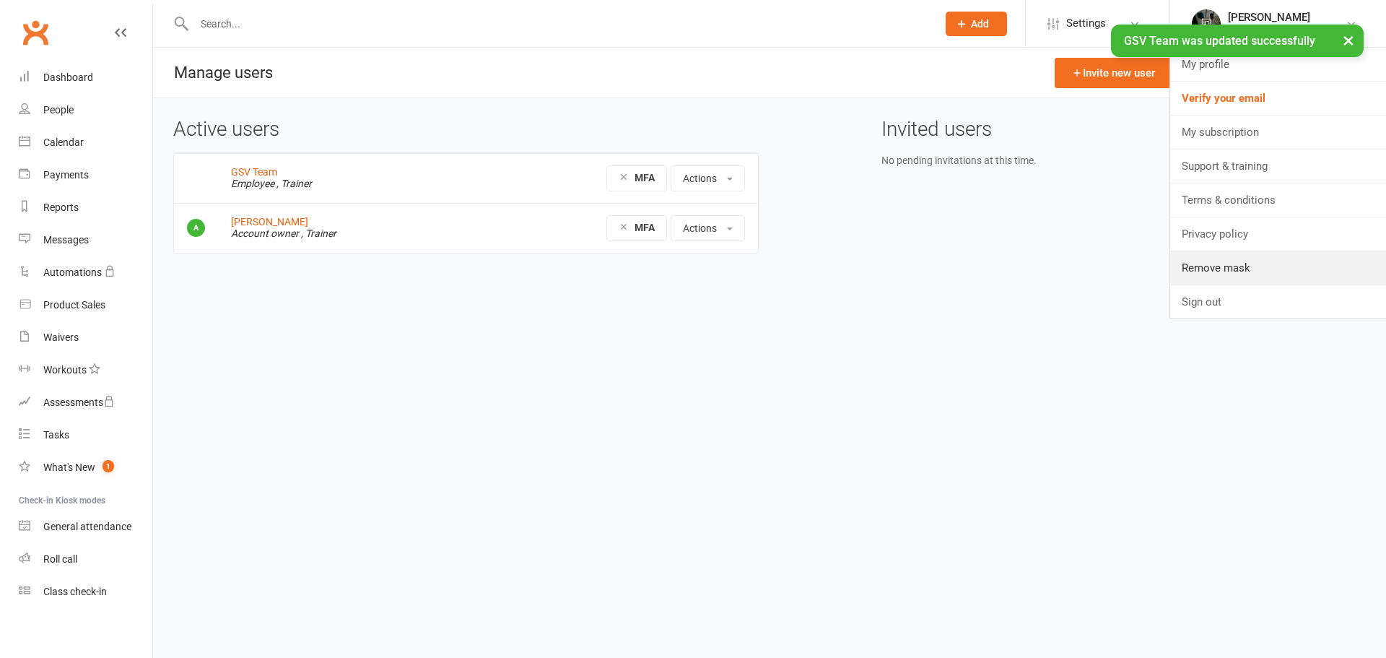
click at [1234, 278] on link "Remove mask" at bounding box center [1278, 267] width 216 height 33
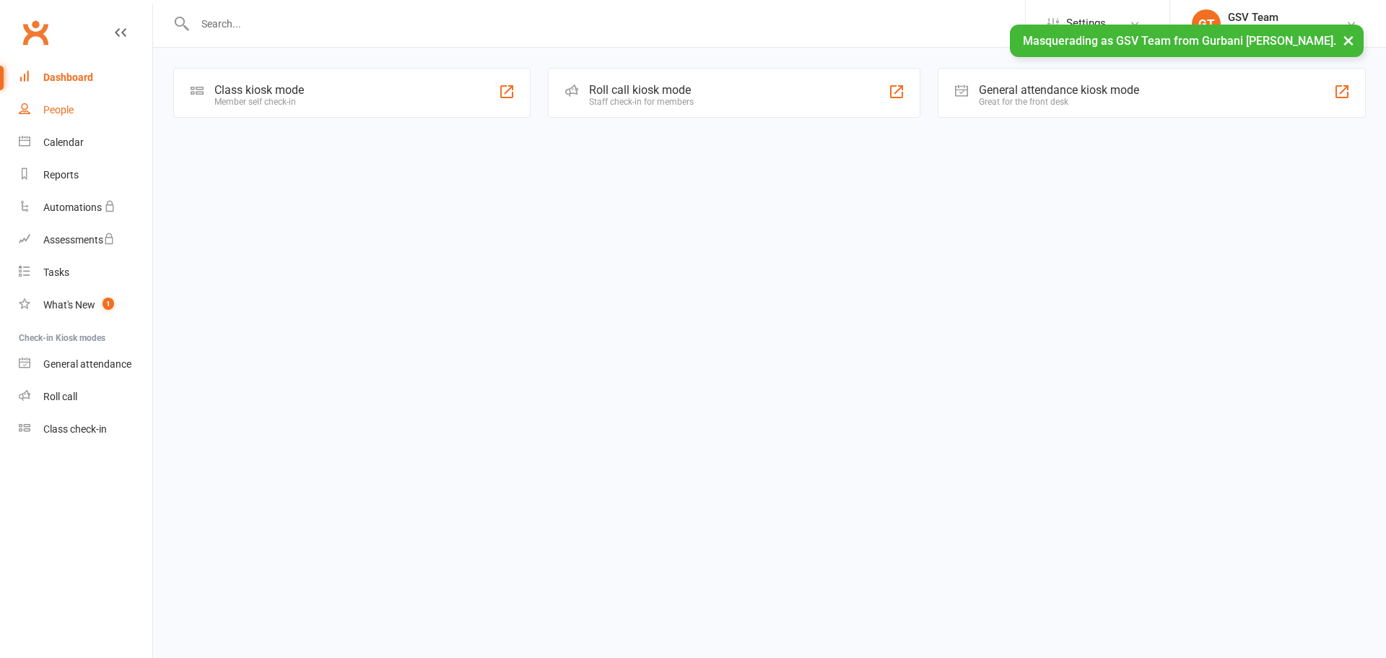
click at [71, 105] on div "People" at bounding box center [58, 110] width 30 height 12
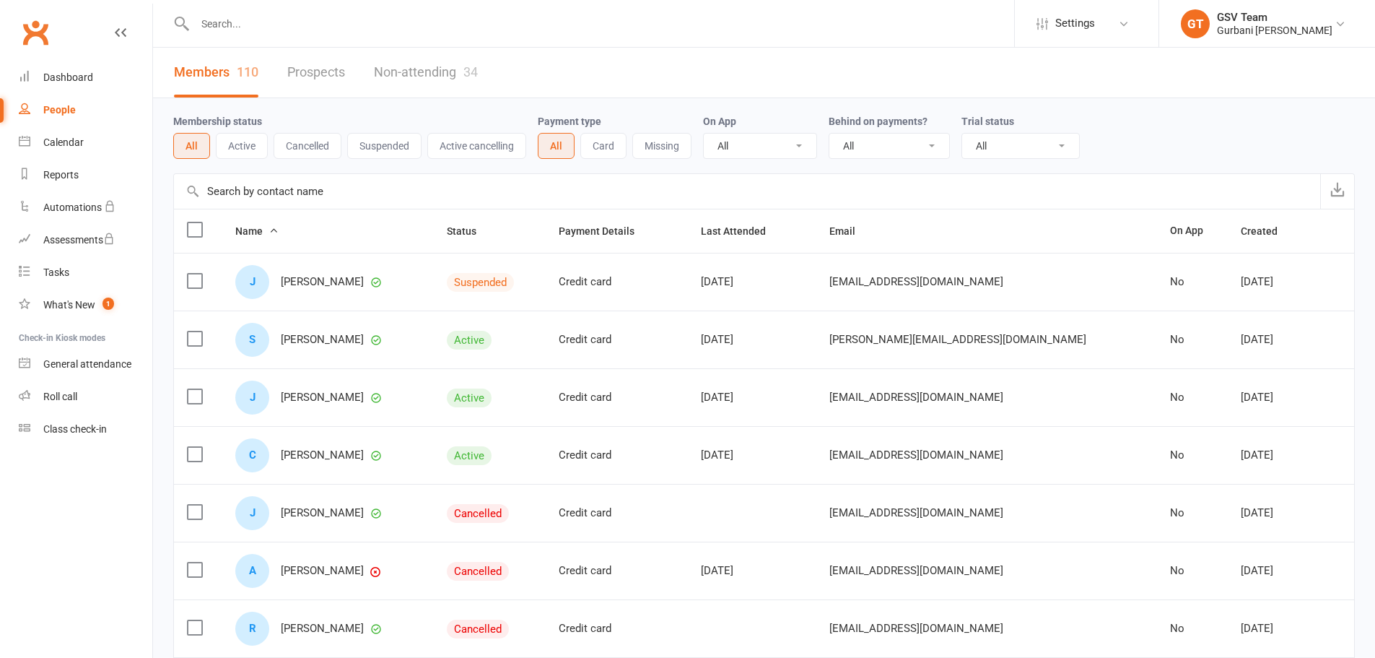
click at [65, 426] on div "Class check-in" at bounding box center [75, 429] width 64 height 12
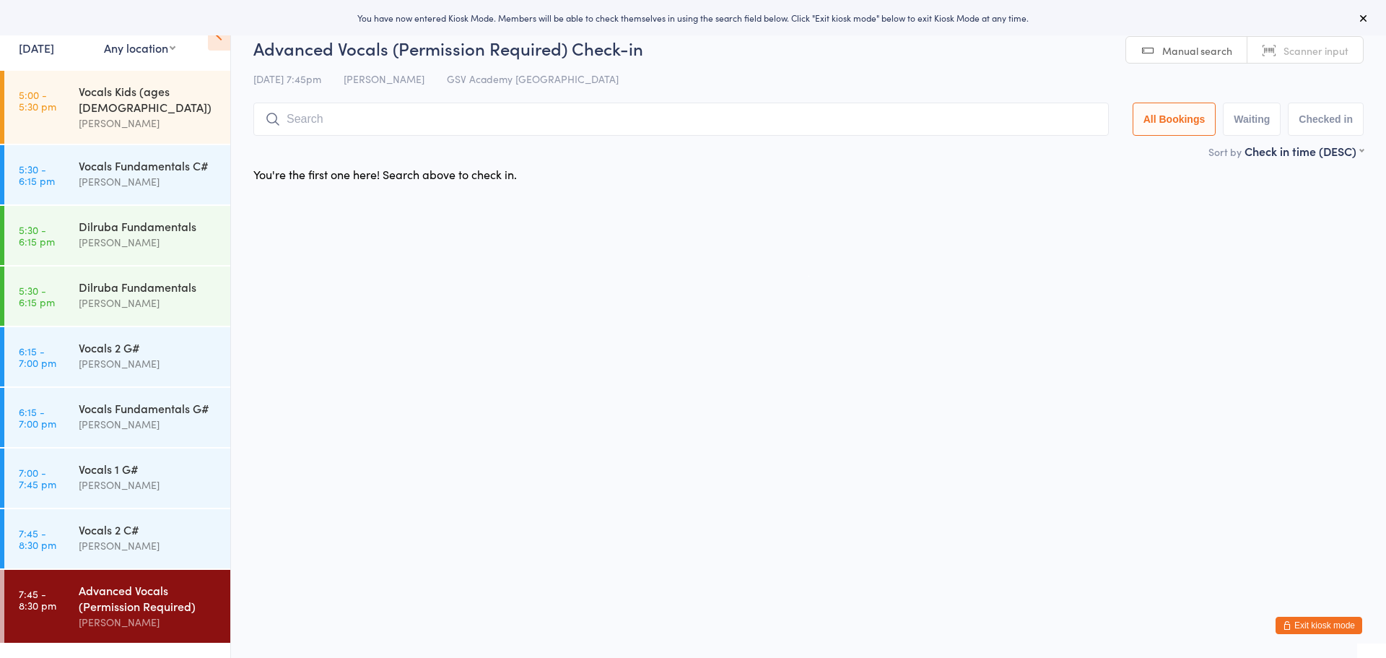
click at [1306, 621] on button "Exit kiosk mode" at bounding box center [1319, 625] width 87 height 17
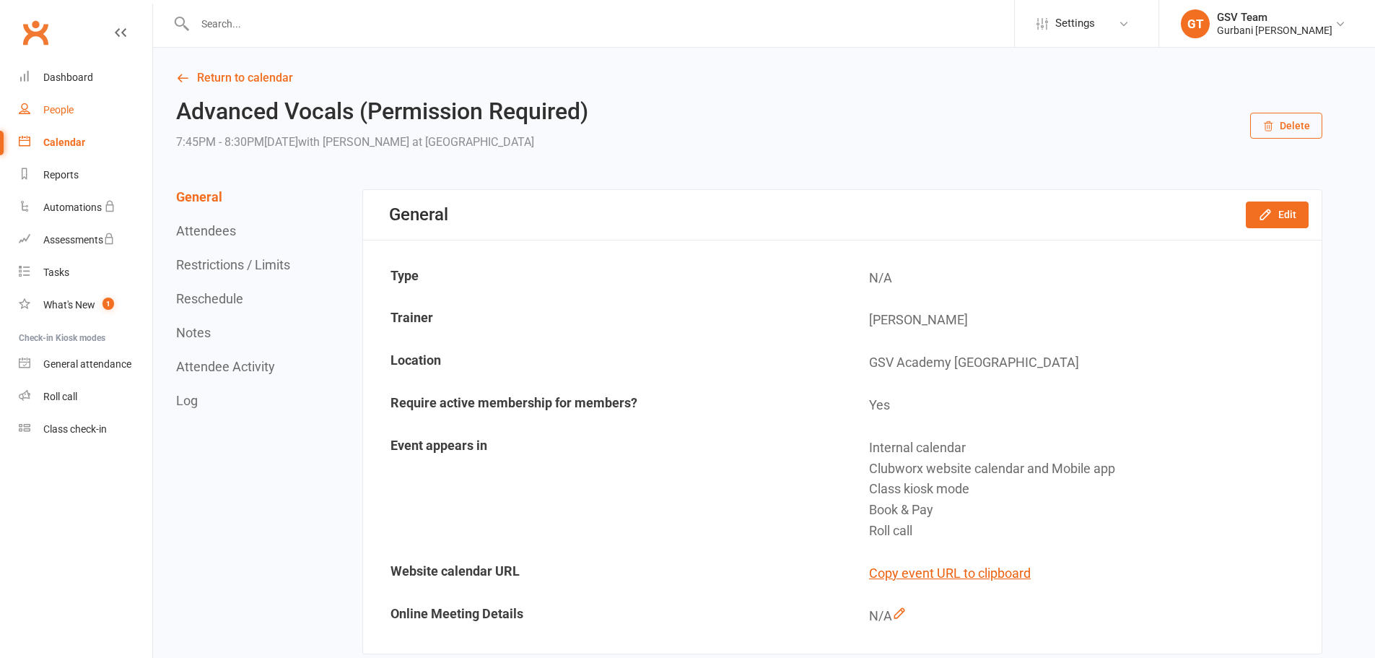
click at [74, 110] on div "People" at bounding box center [58, 110] width 30 height 12
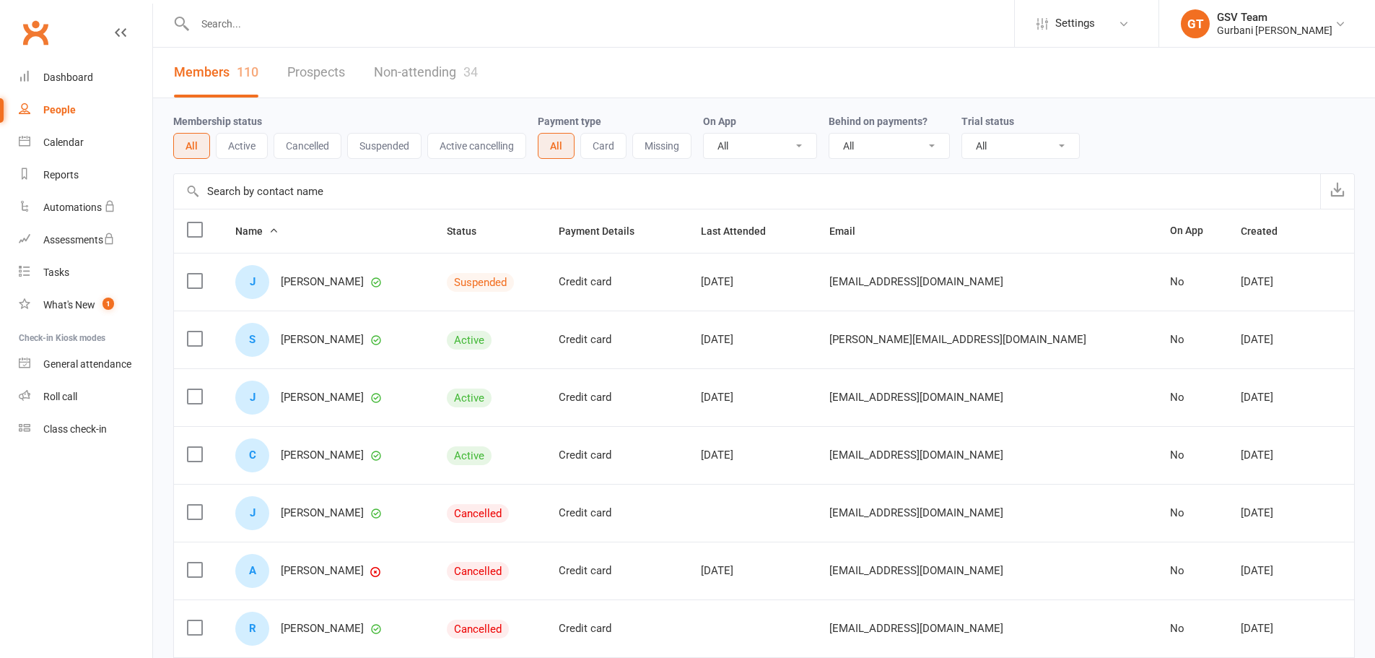
click at [331, 285] on span "Jasneet Ahuja" at bounding box center [322, 282] width 83 height 12
click at [317, 287] on span "Jasneet Ahuja" at bounding box center [322, 282] width 83 height 12
click at [1244, 21] on div "GSV Team" at bounding box center [1275, 17] width 116 height 13
click at [1223, 203] on link "Remove mask" at bounding box center [1267, 199] width 216 height 33
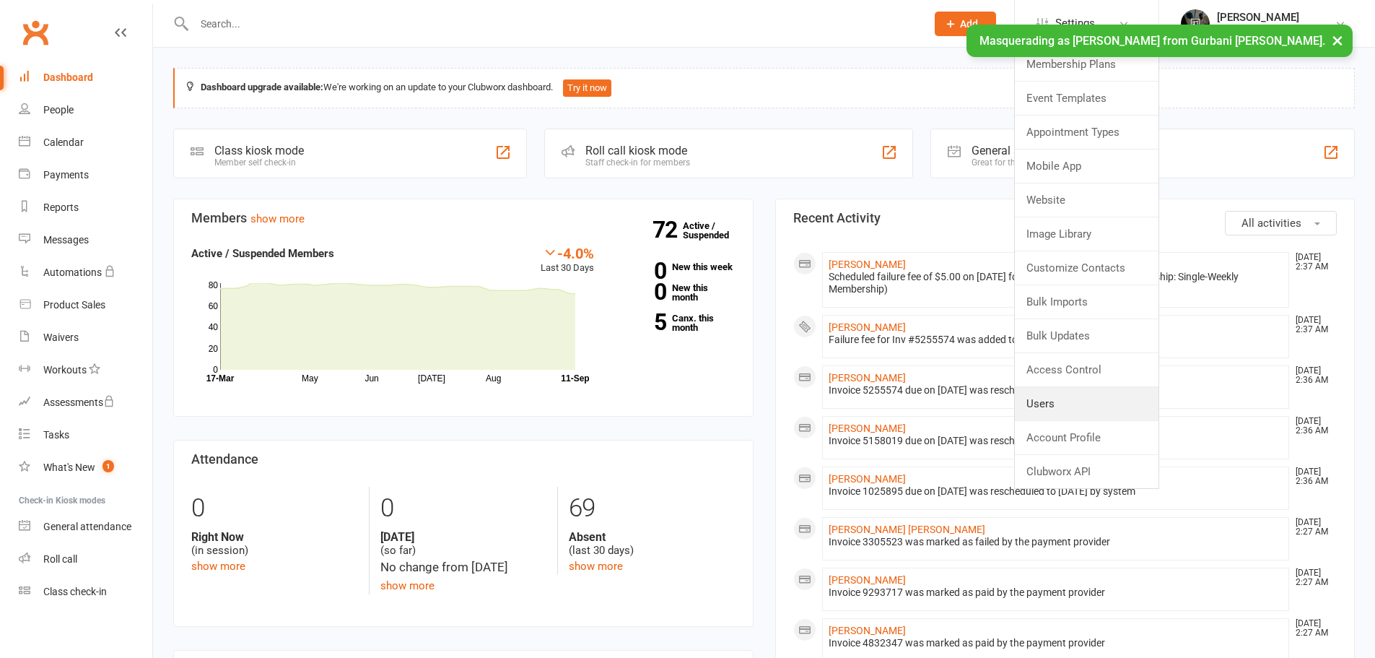
click at [1081, 404] on link "Users" at bounding box center [1087, 403] width 144 height 33
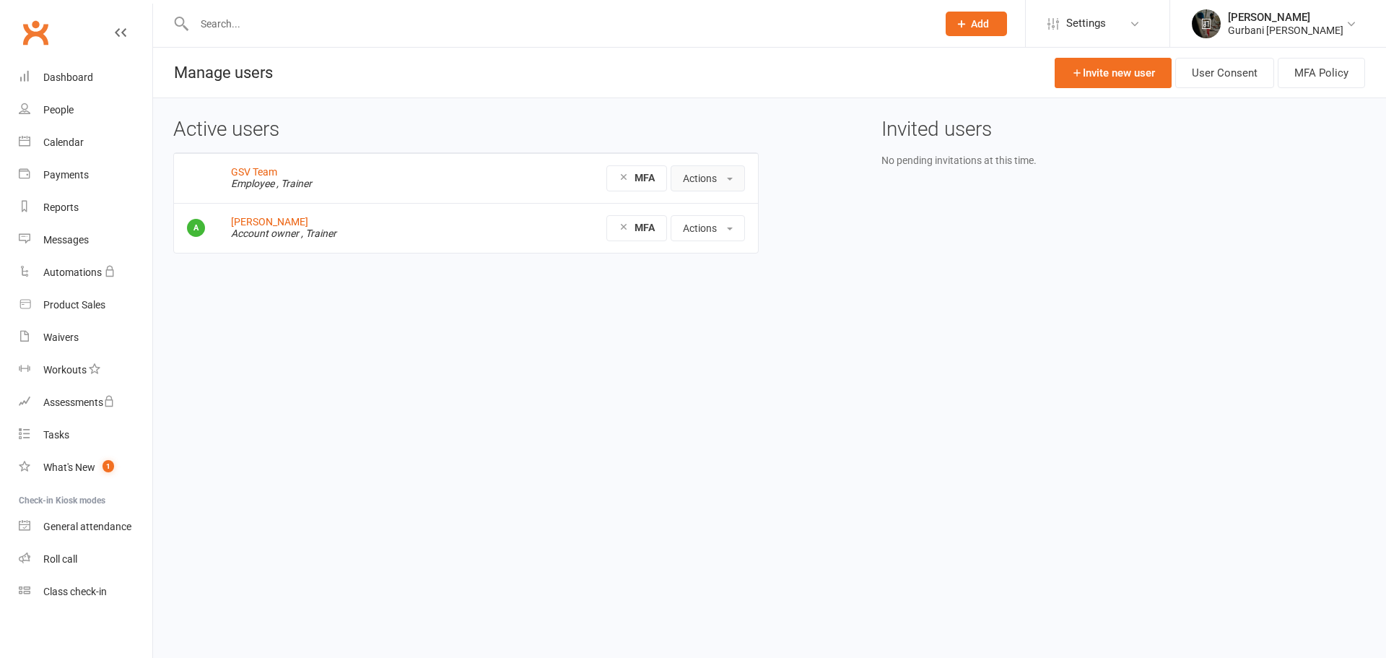
click at [703, 169] on button "Actions" at bounding box center [708, 178] width 74 height 26
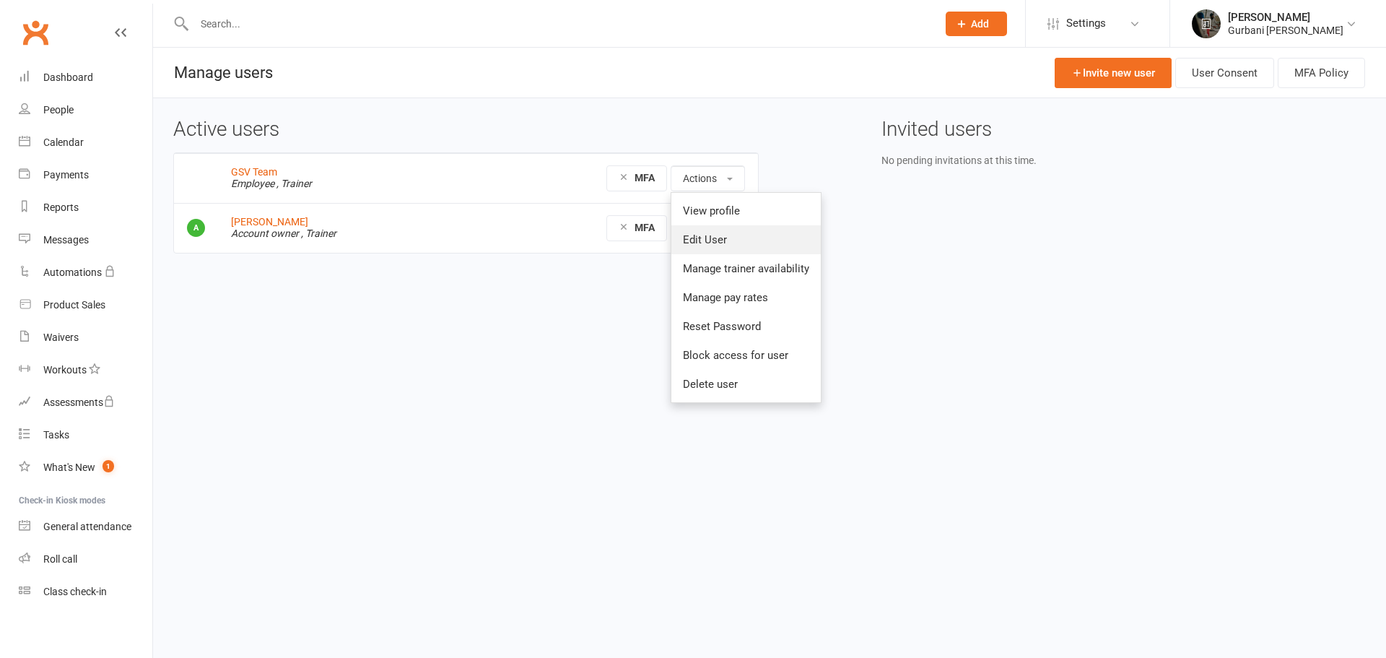
click at [712, 235] on link "Edit User" at bounding box center [745, 239] width 149 height 29
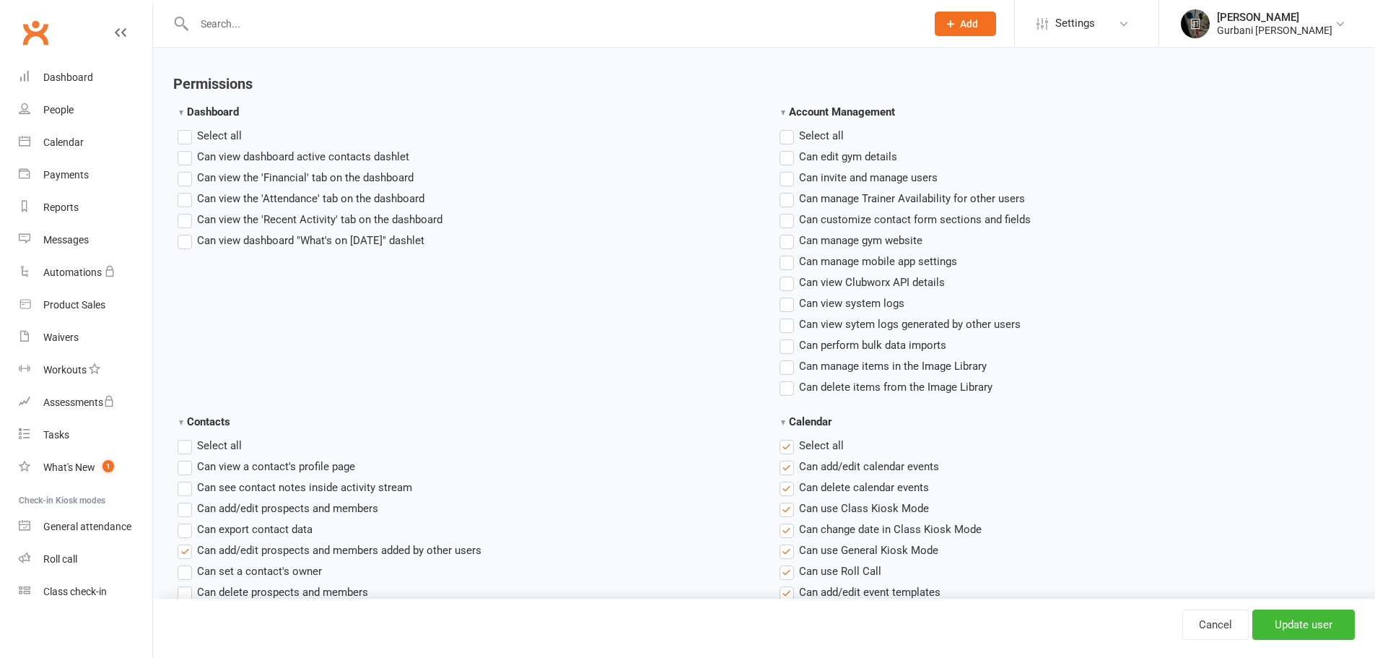
scroll to position [554, 0]
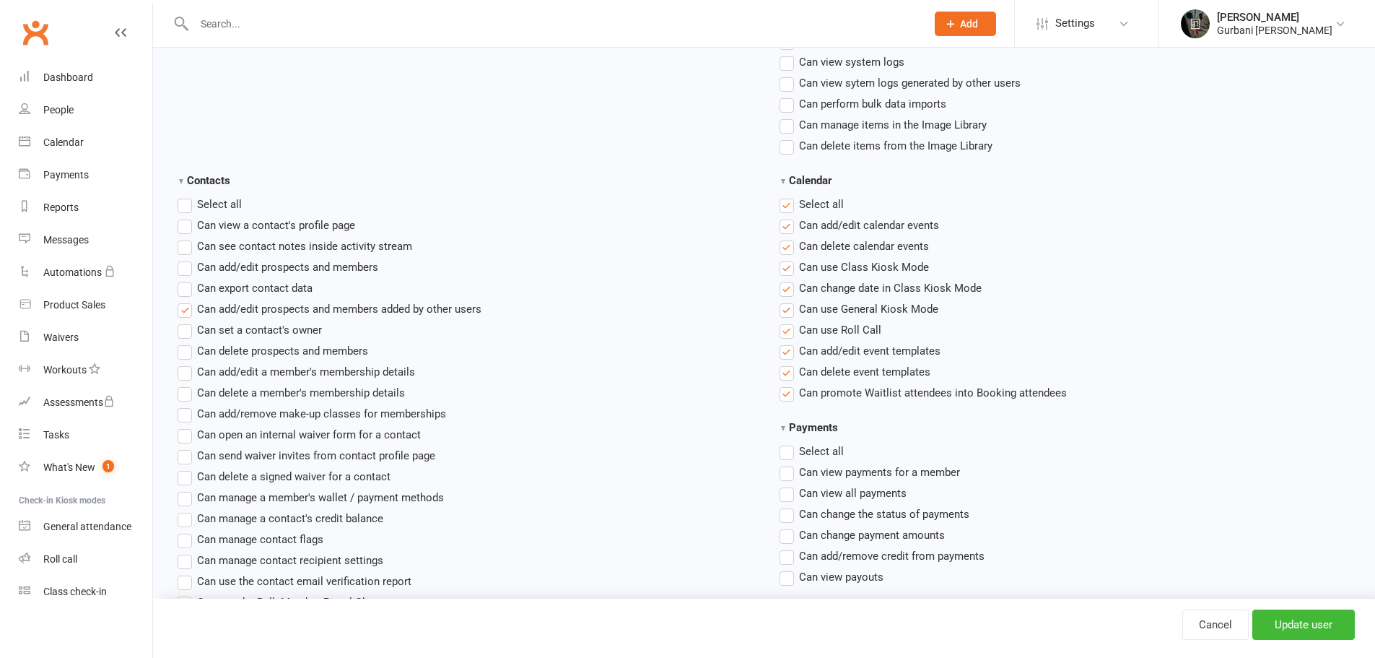
click at [186, 310] on label"] "Can add/edit prospects and members added by other users" at bounding box center [330, 308] width 304 height 17
click at [186, 300] on input "Can add/edit prospects and members added by other users" at bounding box center [182, 300] width 9 height 0
click at [1291, 622] on input "Update user" at bounding box center [1304, 624] width 103 height 30
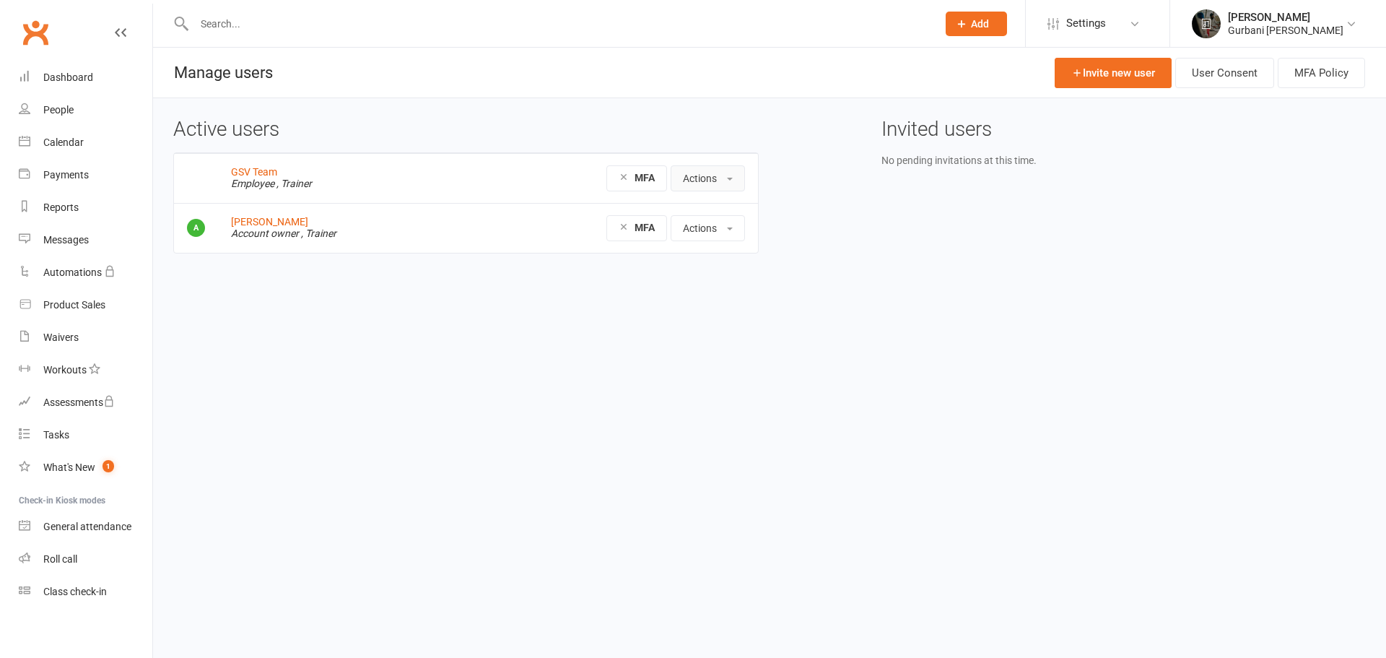
click at [708, 178] on button "Actions" at bounding box center [708, 178] width 74 height 26
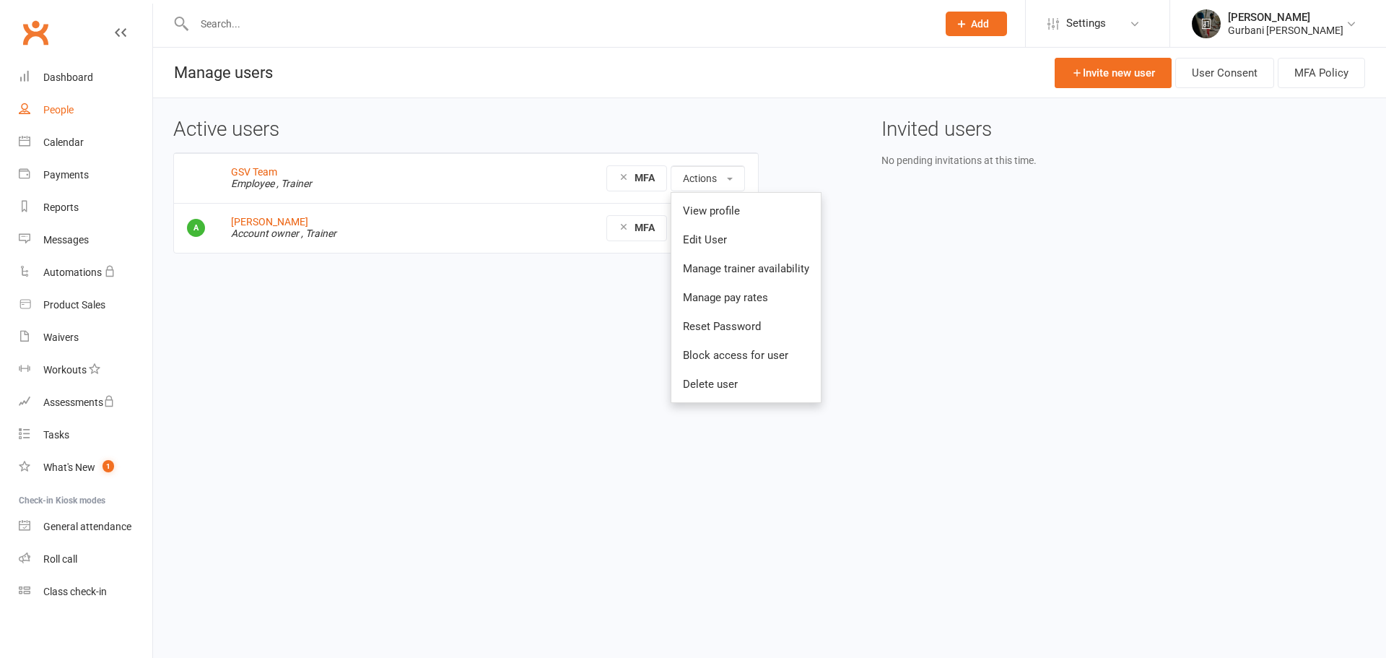
click at [117, 113] on link "People" at bounding box center [86, 110] width 134 height 32
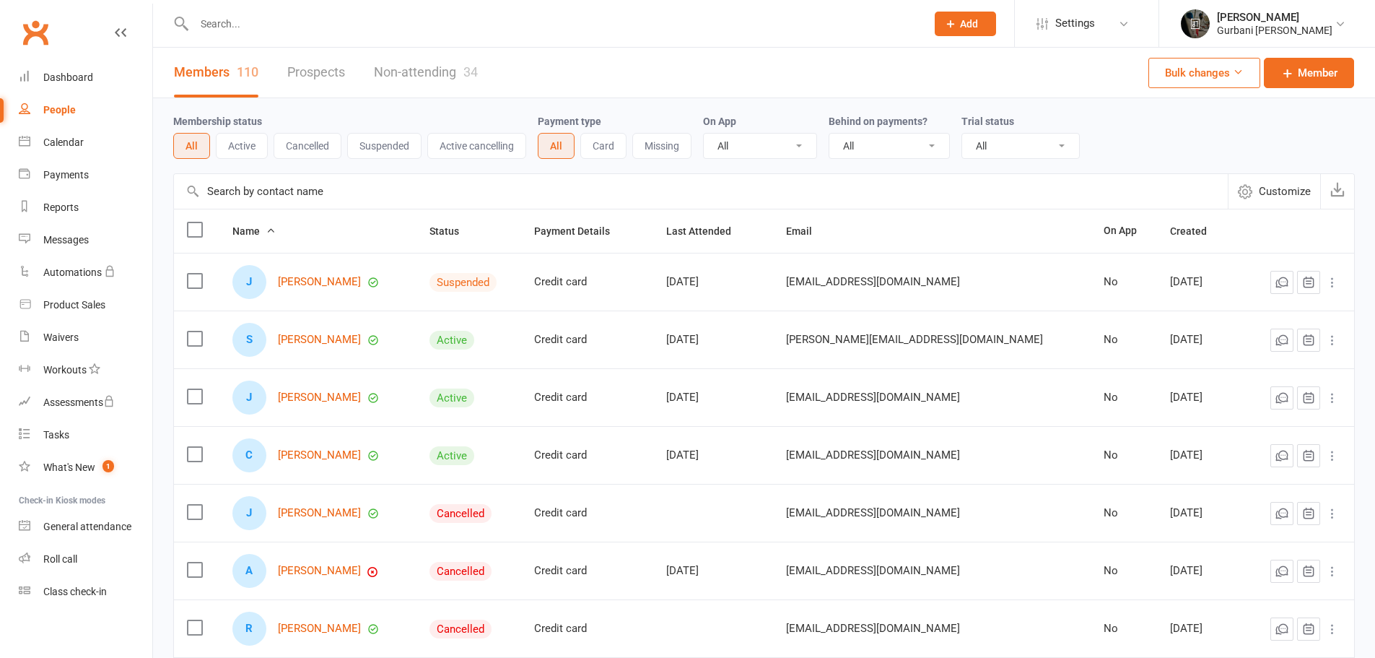
click at [1078, 25] on span "Settings" at bounding box center [1075, 23] width 40 height 32
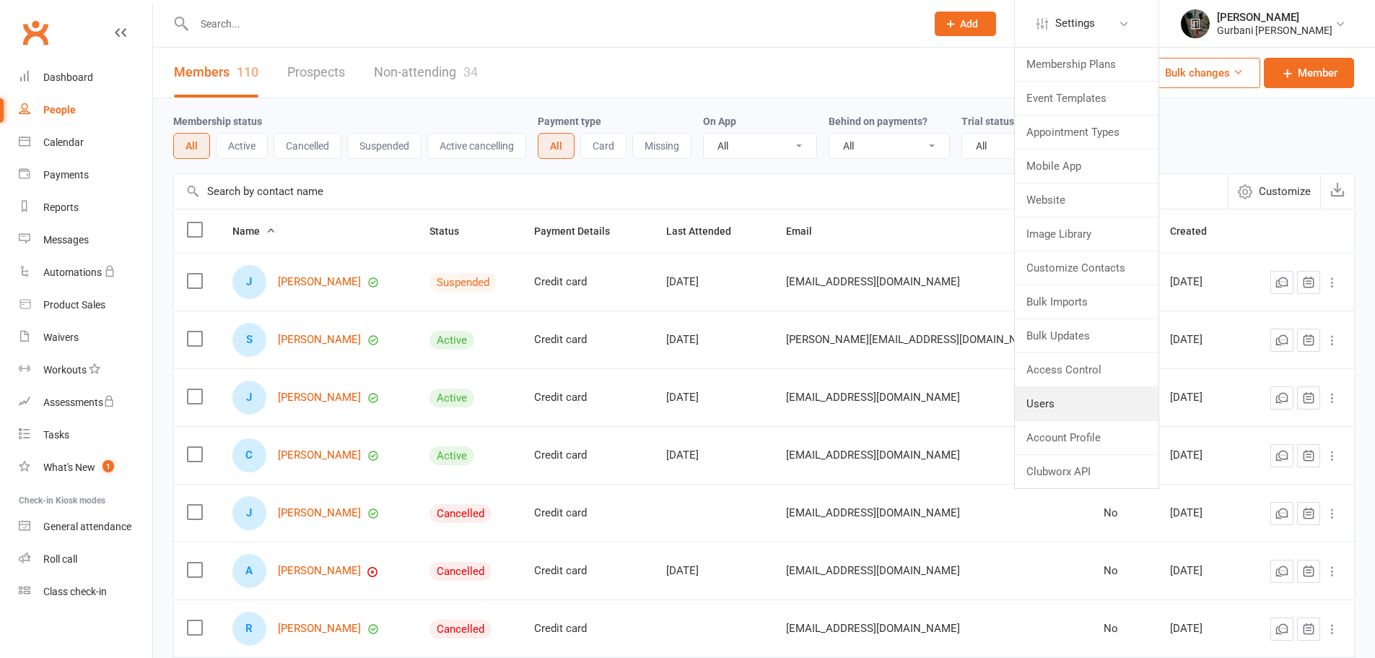
click at [1047, 398] on link "Users" at bounding box center [1087, 403] width 144 height 33
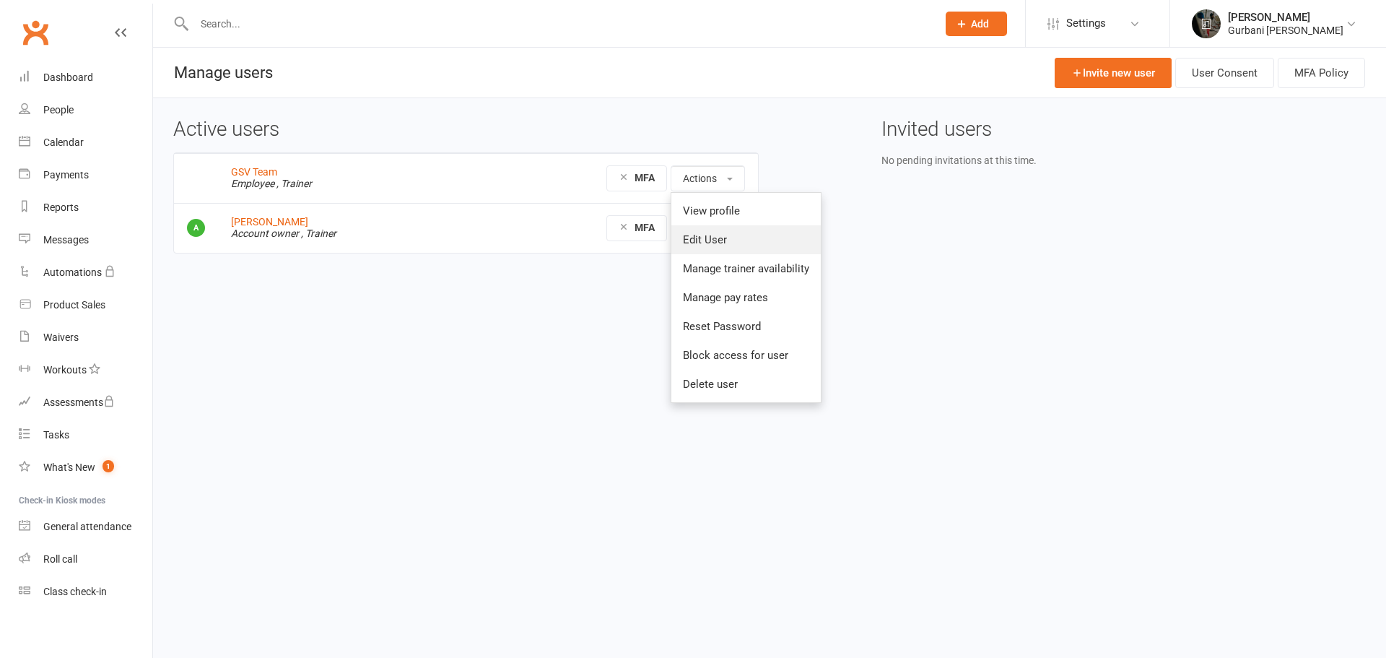
click at [715, 244] on link "Edit User" at bounding box center [745, 239] width 149 height 29
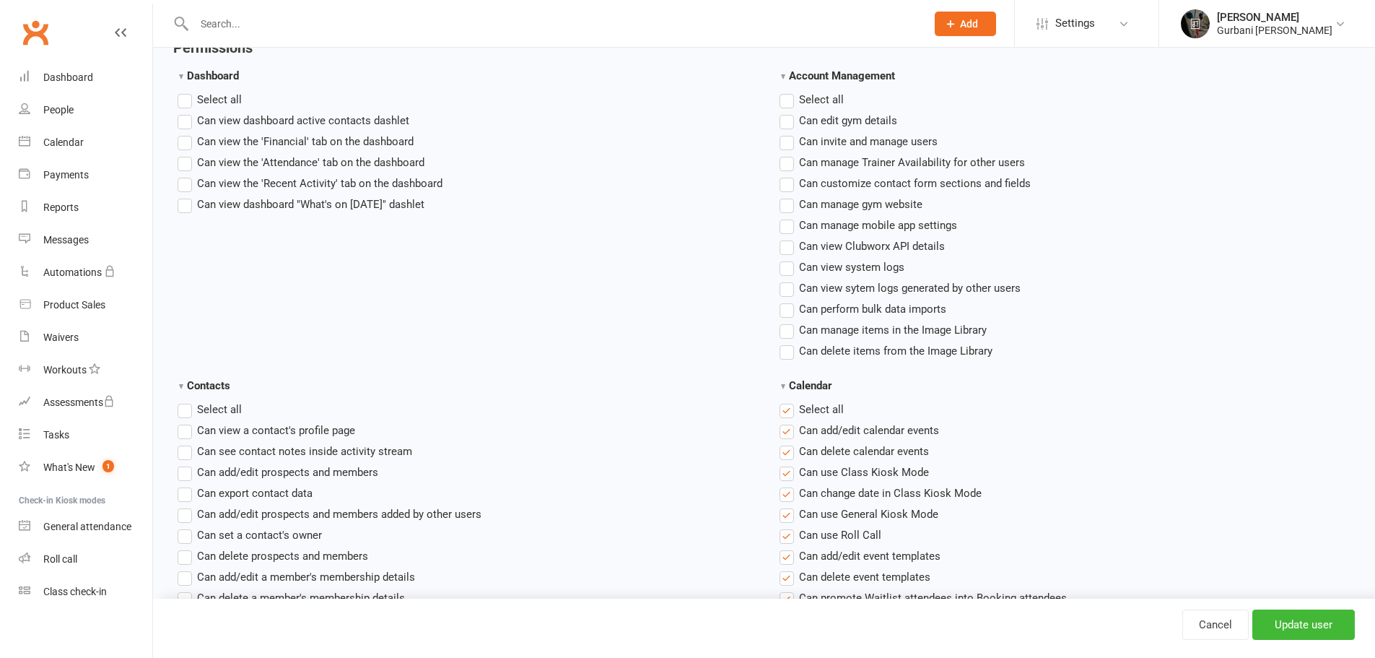
scroll to position [529, 0]
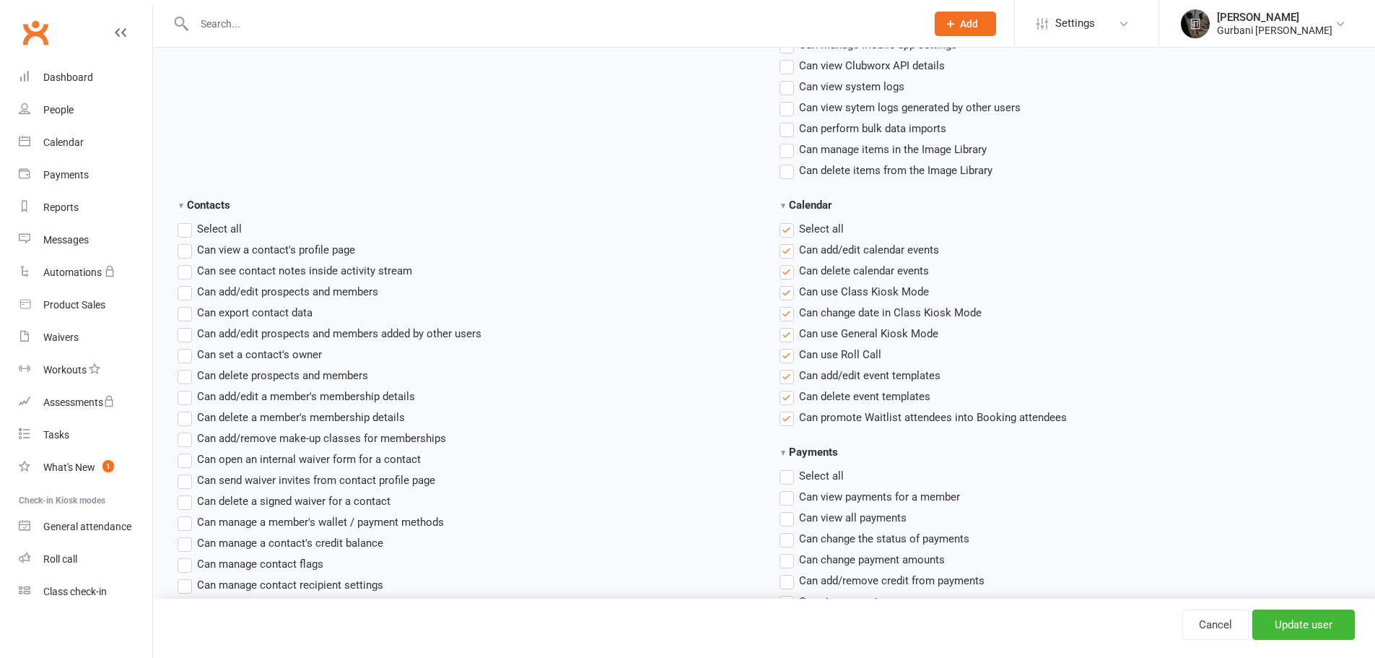
click at [189, 334] on label"] "Can add/edit prospects and members added by other users" at bounding box center [330, 333] width 304 height 17
click at [187, 325] on input "Can add/edit prospects and members added by other users" at bounding box center [182, 325] width 9 height 0
click at [1265, 619] on input "Update user" at bounding box center [1304, 624] width 103 height 30
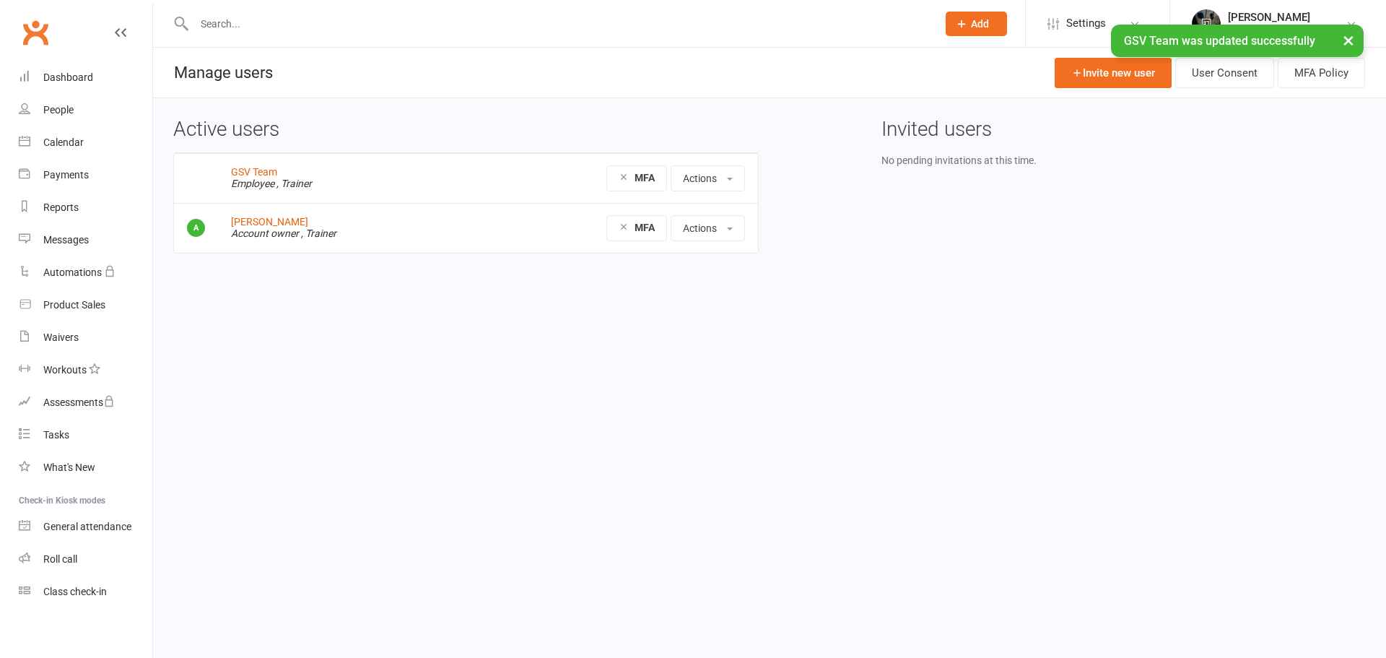
click at [1227, 20] on link "[PERSON_NAME] [PERSON_NAME]" at bounding box center [1278, 23] width 173 height 29
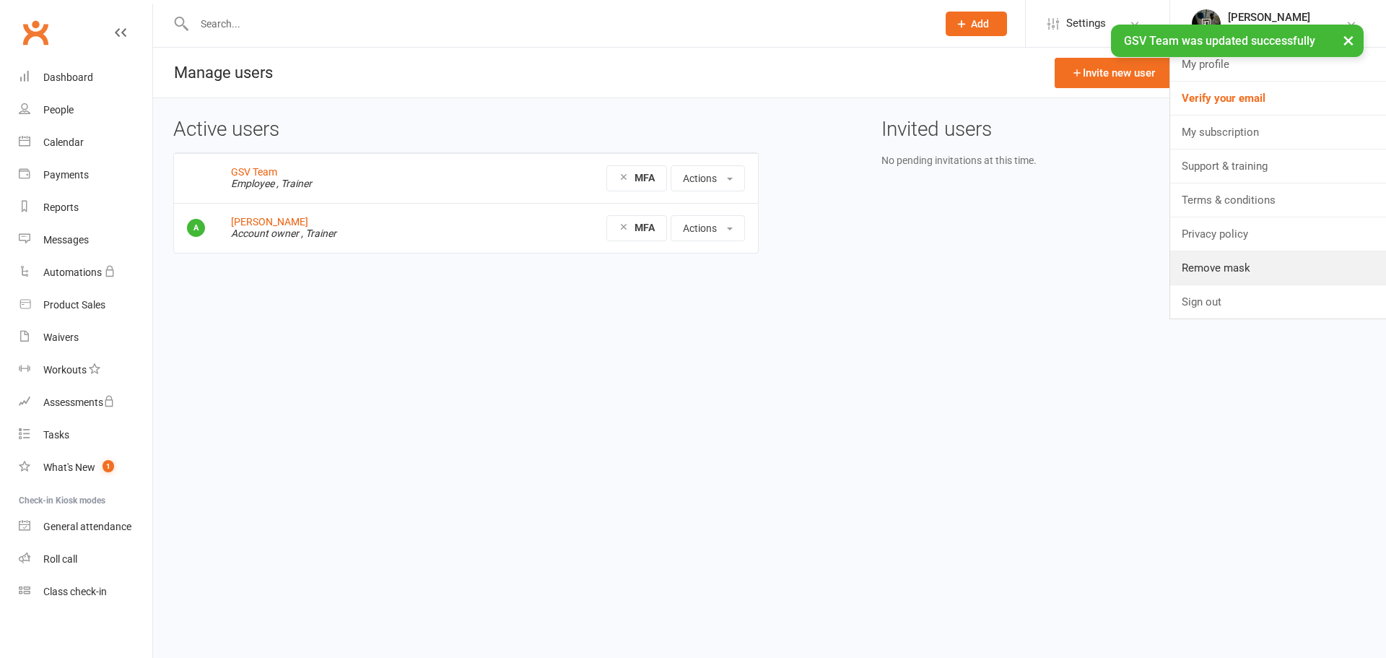
click at [1194, 273] on link "Remove mask" at bounding box center [1278, 267] width 216 height 33
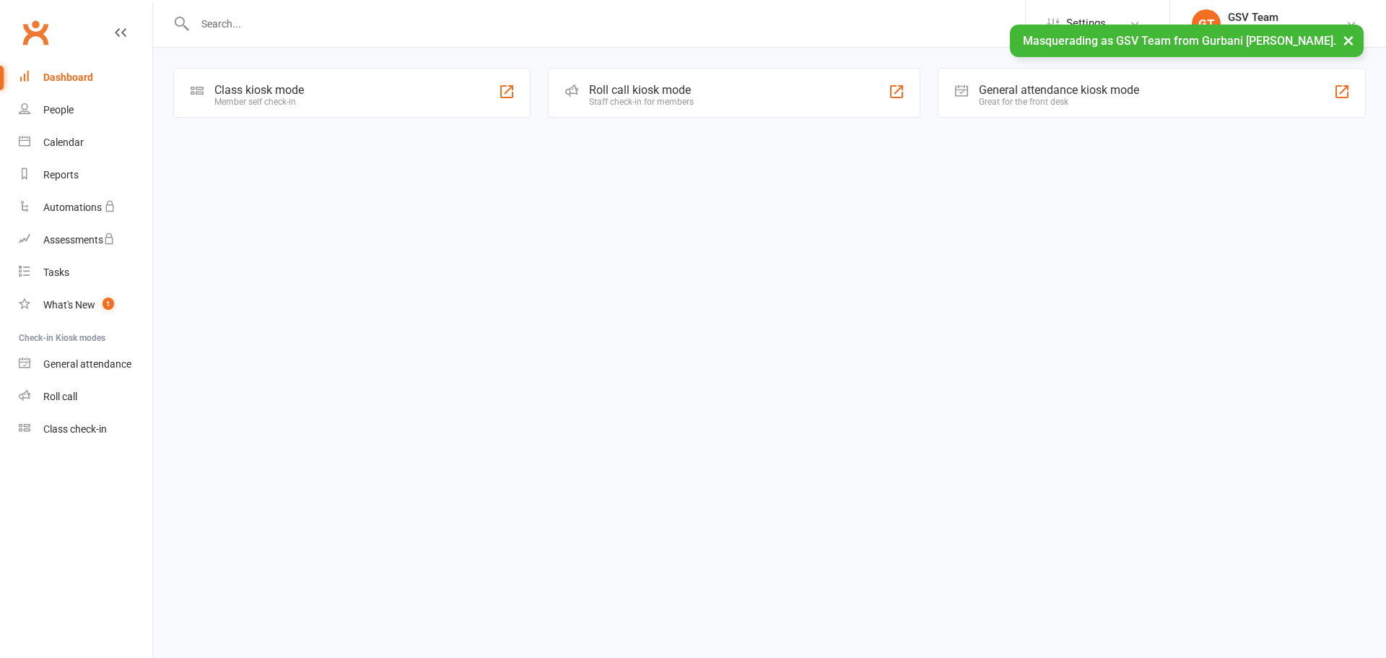
click at [96, 432] on div "Class check-in" at bounding box center [75, 429] width 64 height 12
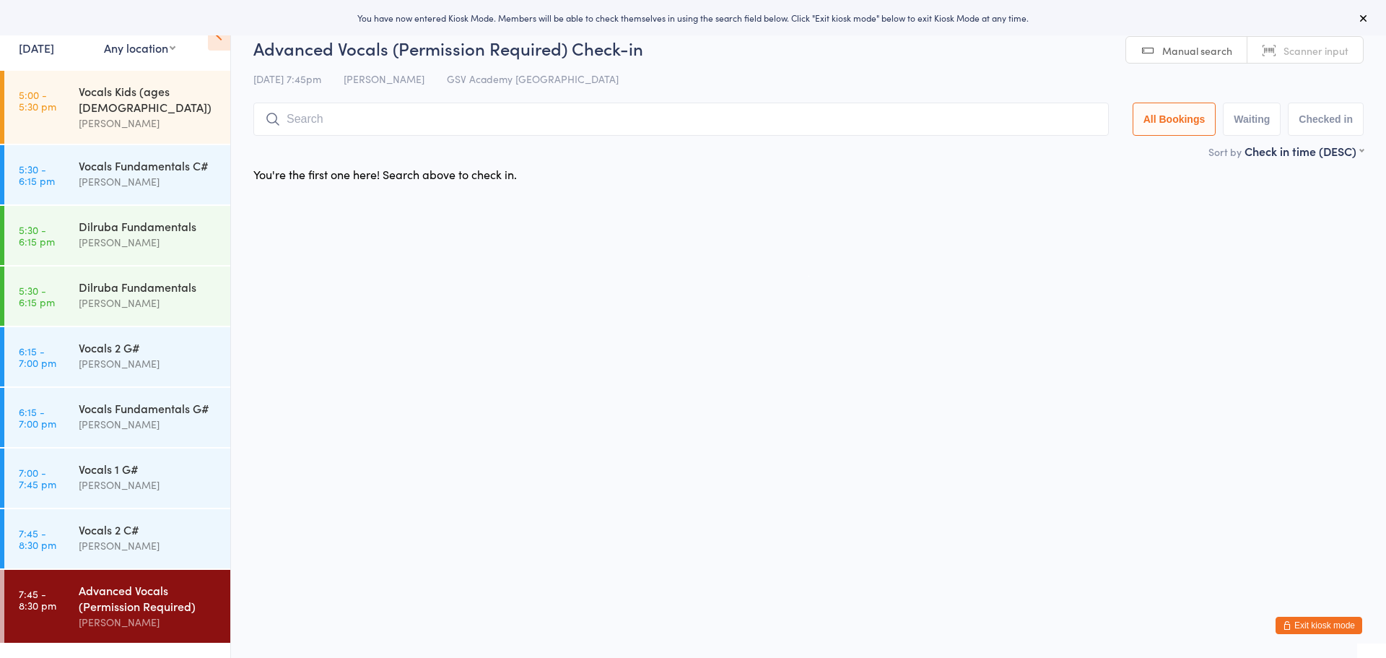
click at [1340, 626] on button "Exit kiosk mode" at bounding box center [1319, 625] width 87 height 17
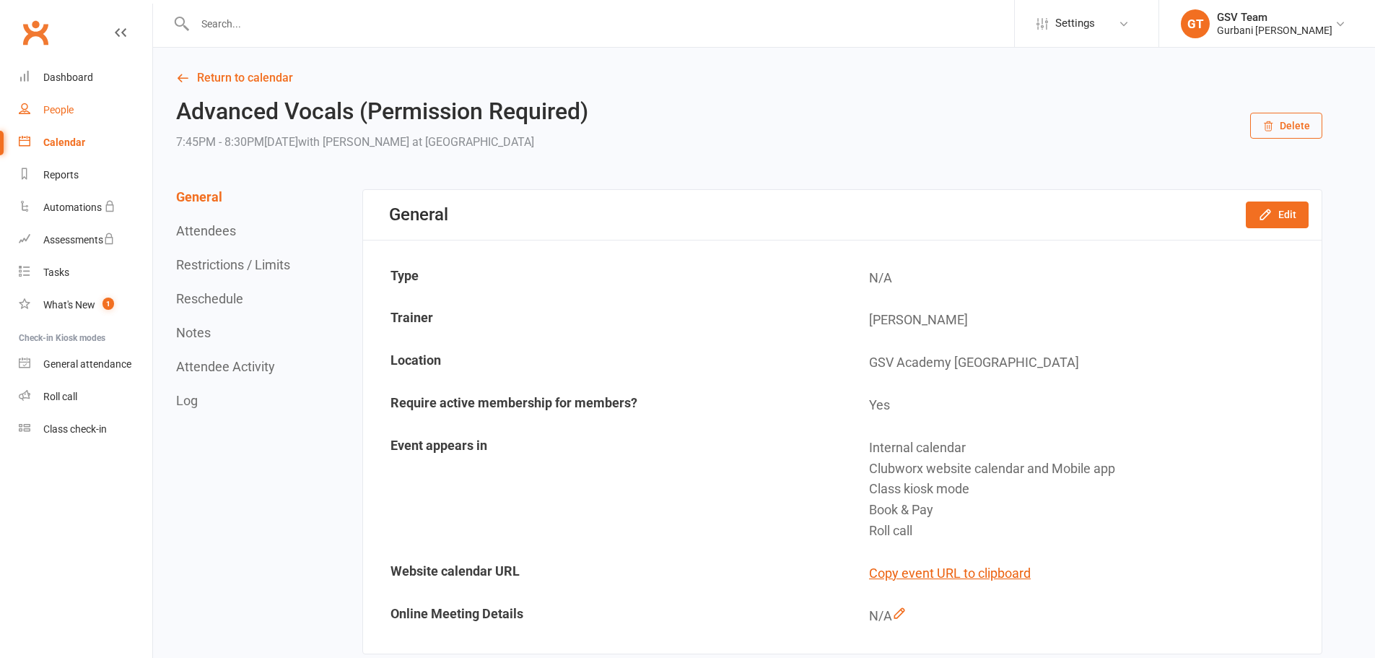
click at [60, 109] on div "People" at bounding box center [58, 110] width 30 height 12
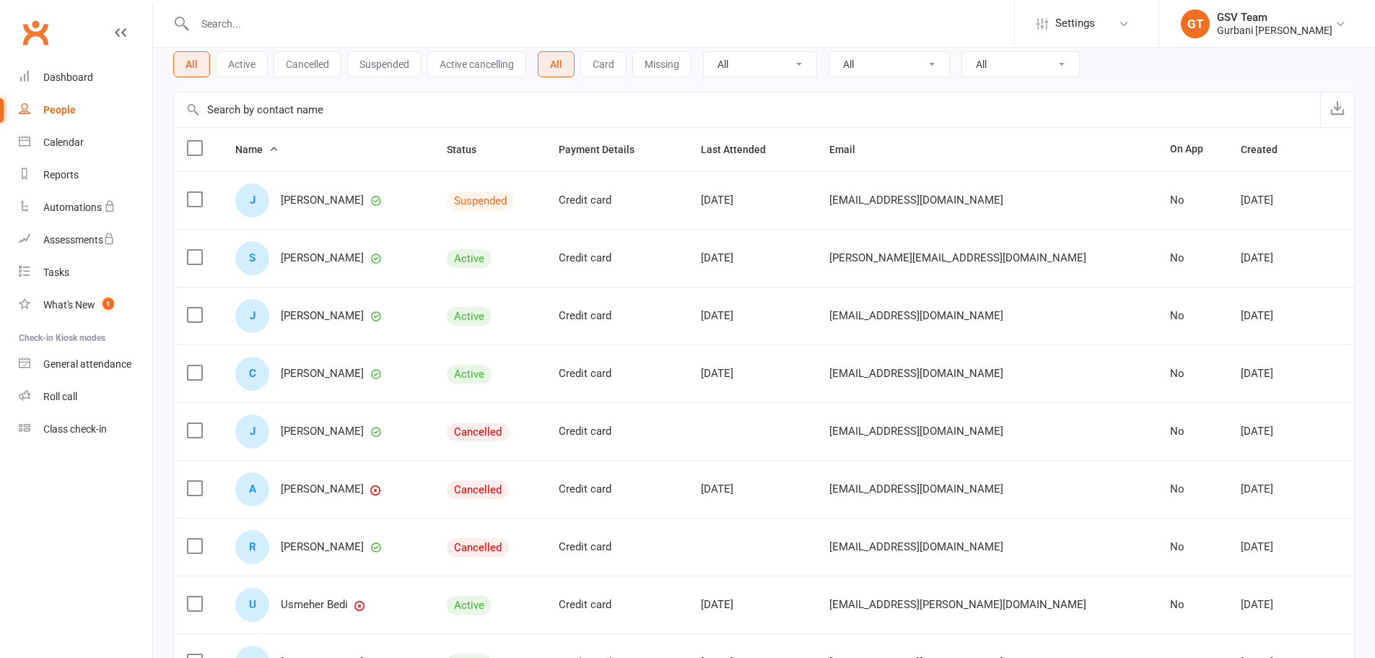
scroll to position [96, 0]
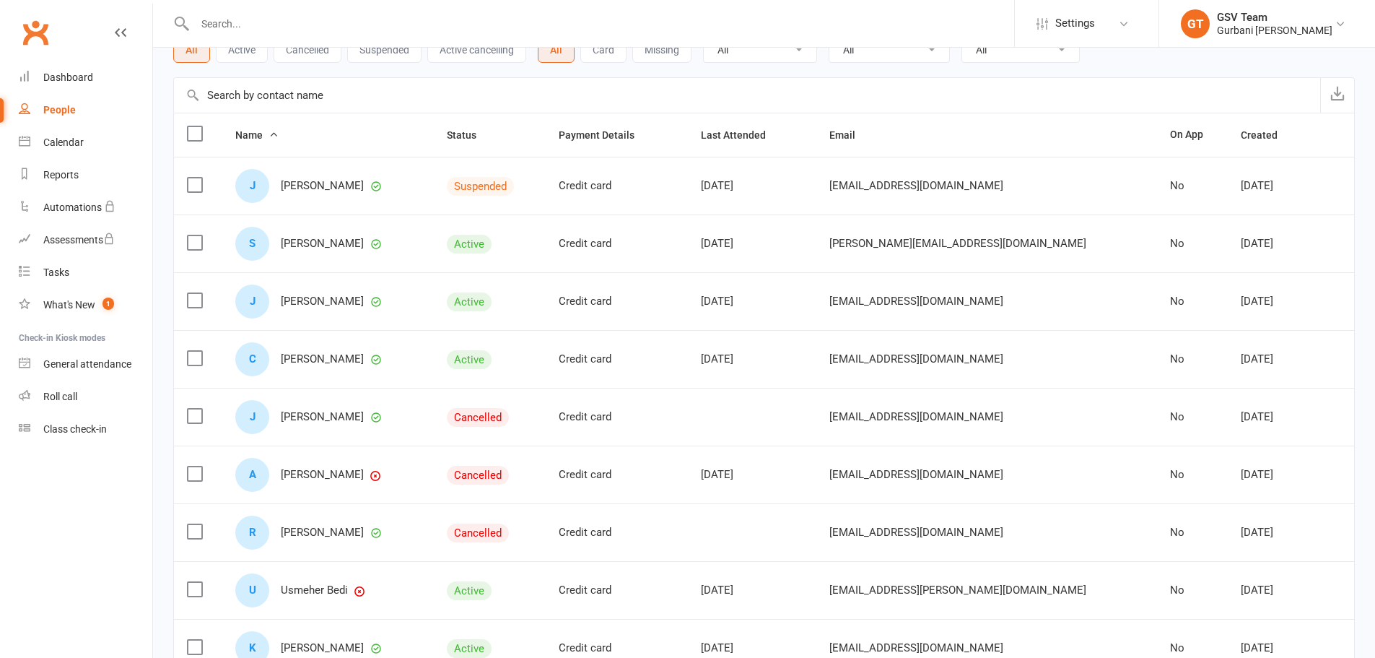
click at [302, 180] on div "J Jasneet Ahuja" at bounding box center [328, 186] width 186 height 34
click at [1231, 26] on div "Gurbani [PERSON_NAME]" at bounding box center [1275, 30] width 116 height 13
click at [1217, 69] on link "My profile" at bounding box center [1267, 64] width 216 height 33
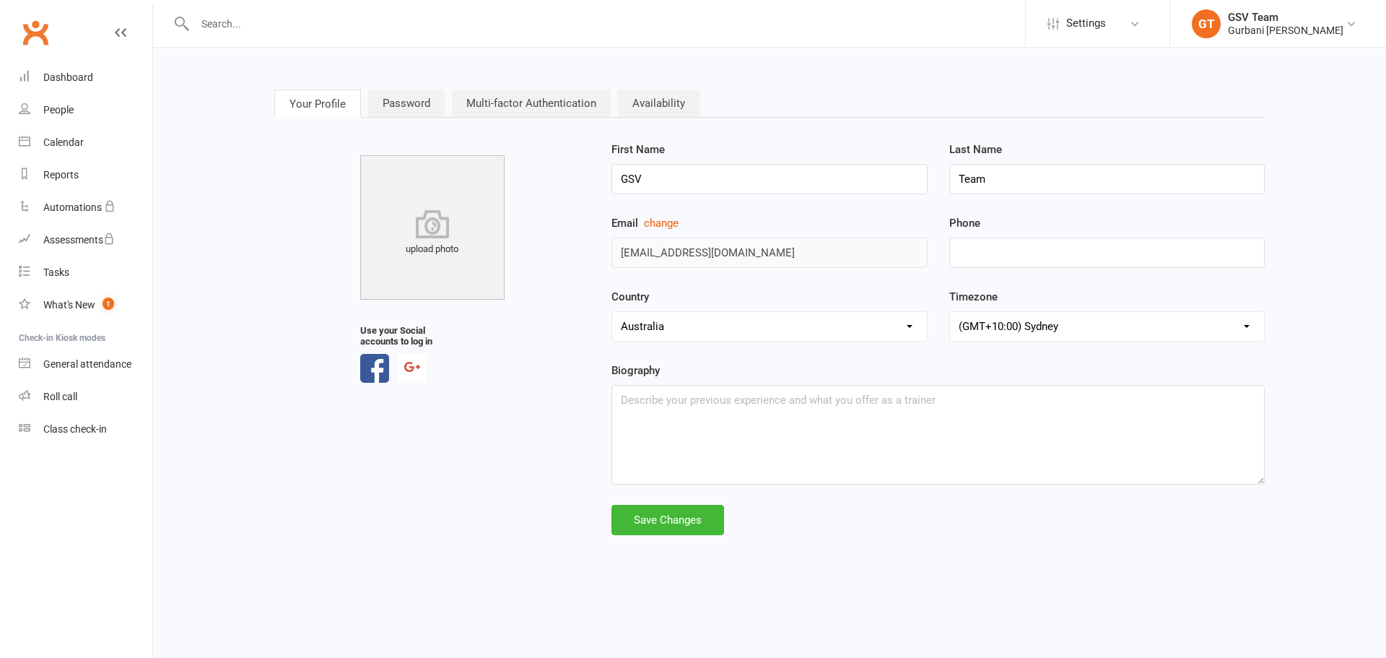
click at [1229, 27] on div "Gurbani [PERSON_NAME]" at bounding box center [1286, 30] width 116 height 13
click at [1246, 213] on link "Remove mask" at bounding box center [1278, 199] width 216 height 33
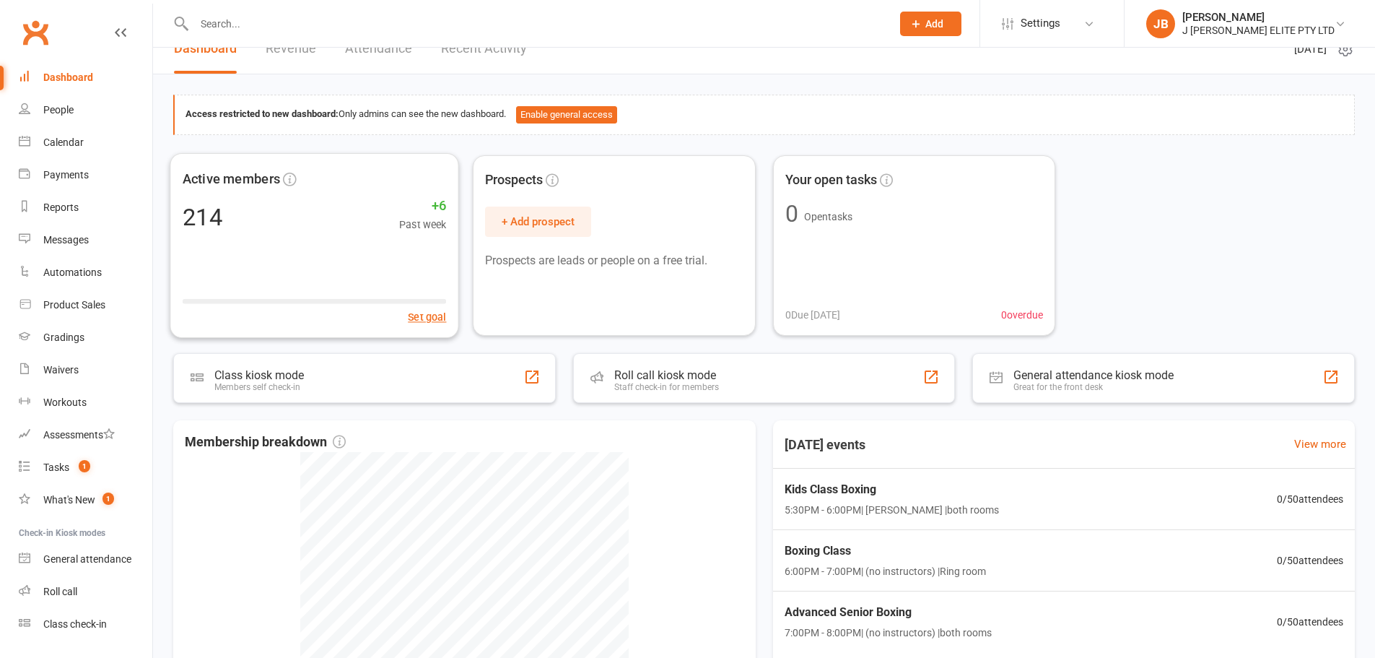
scroll to position [48, 0]
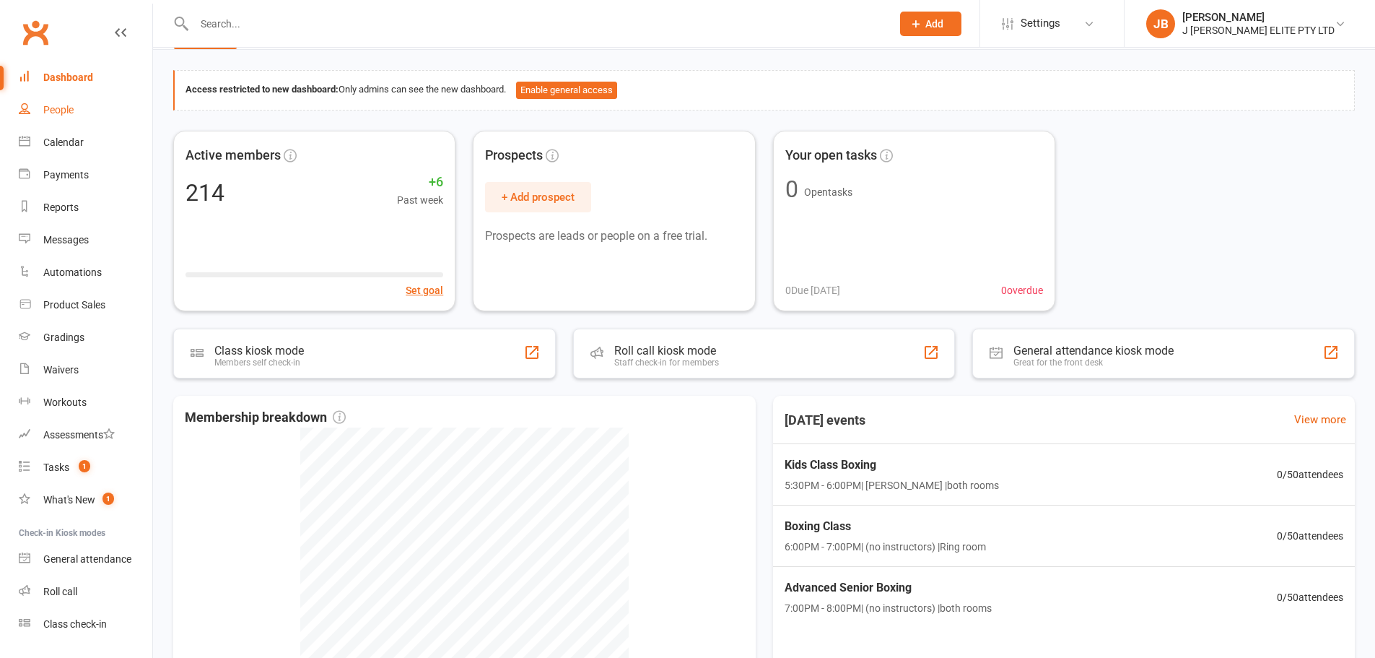
click at [104, 113] on link "People" at bounding box center [86, 110] width 134 height 32
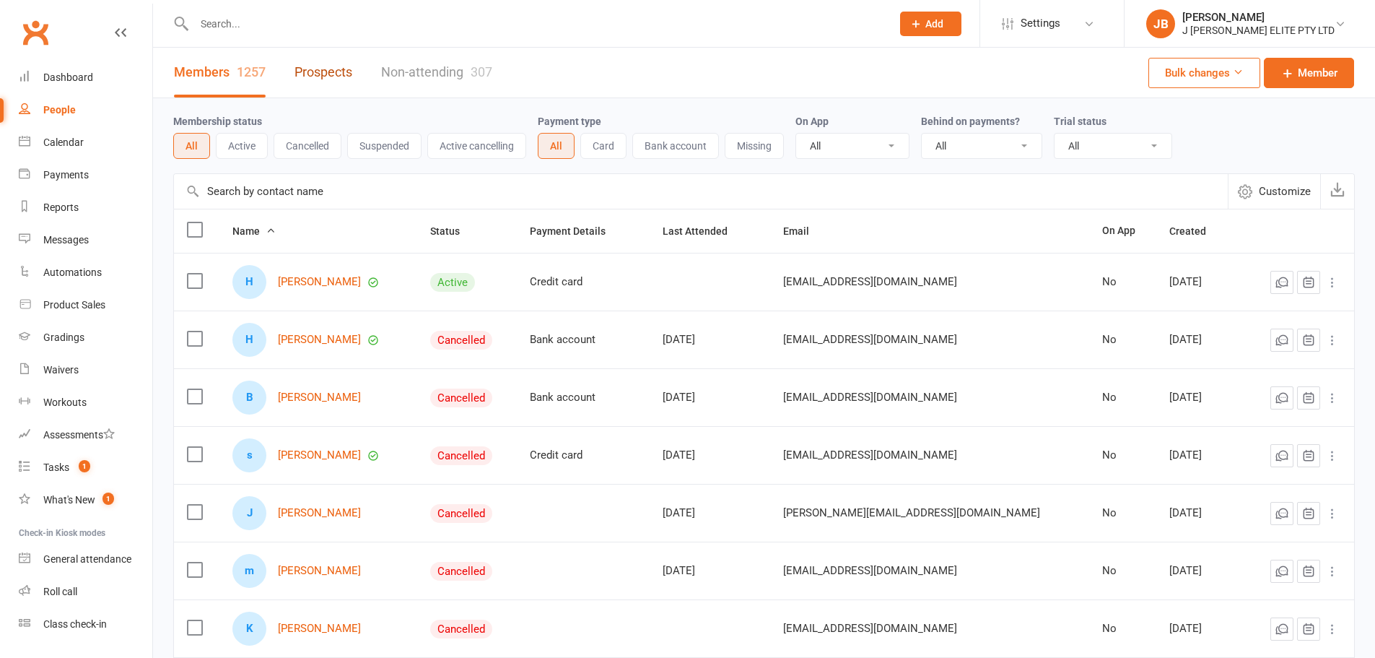
click at [339, 74] on link "Prospects" at bounding box center [324, 73] width 58 height 50
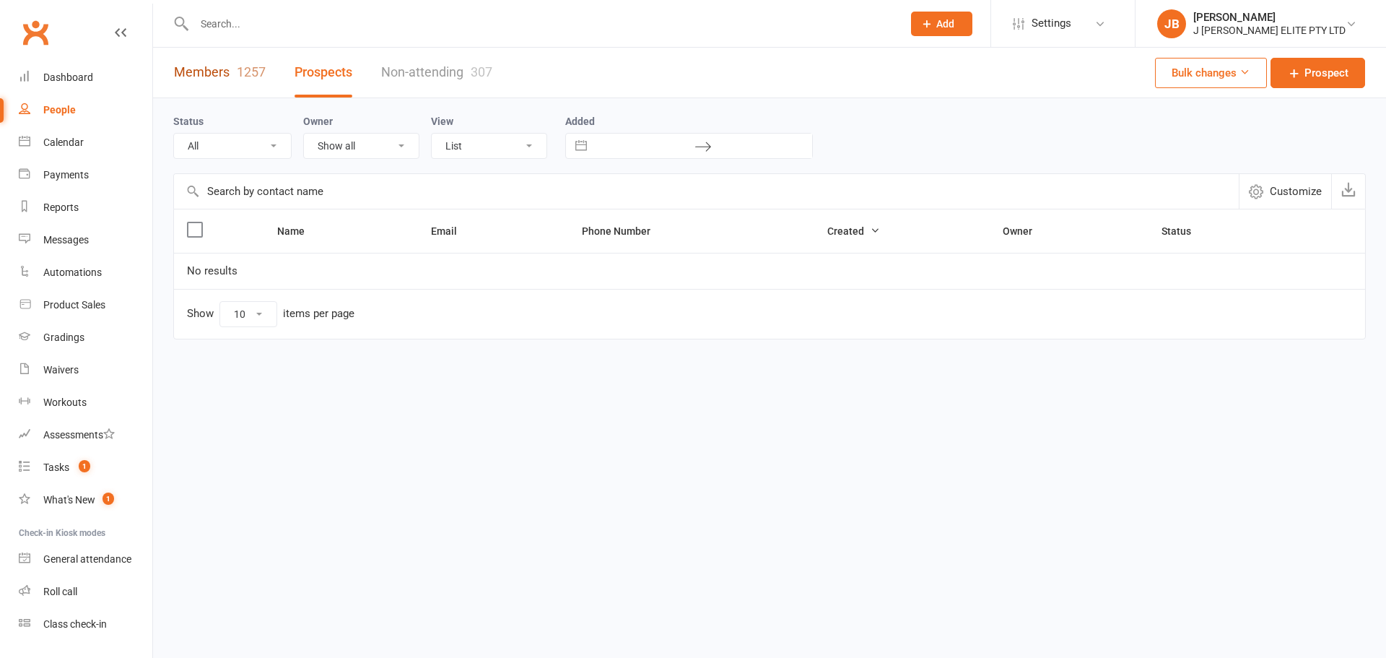
click at [232, 77] on link "Members 1257" at bounding box center [220, 73] width 92 height 50
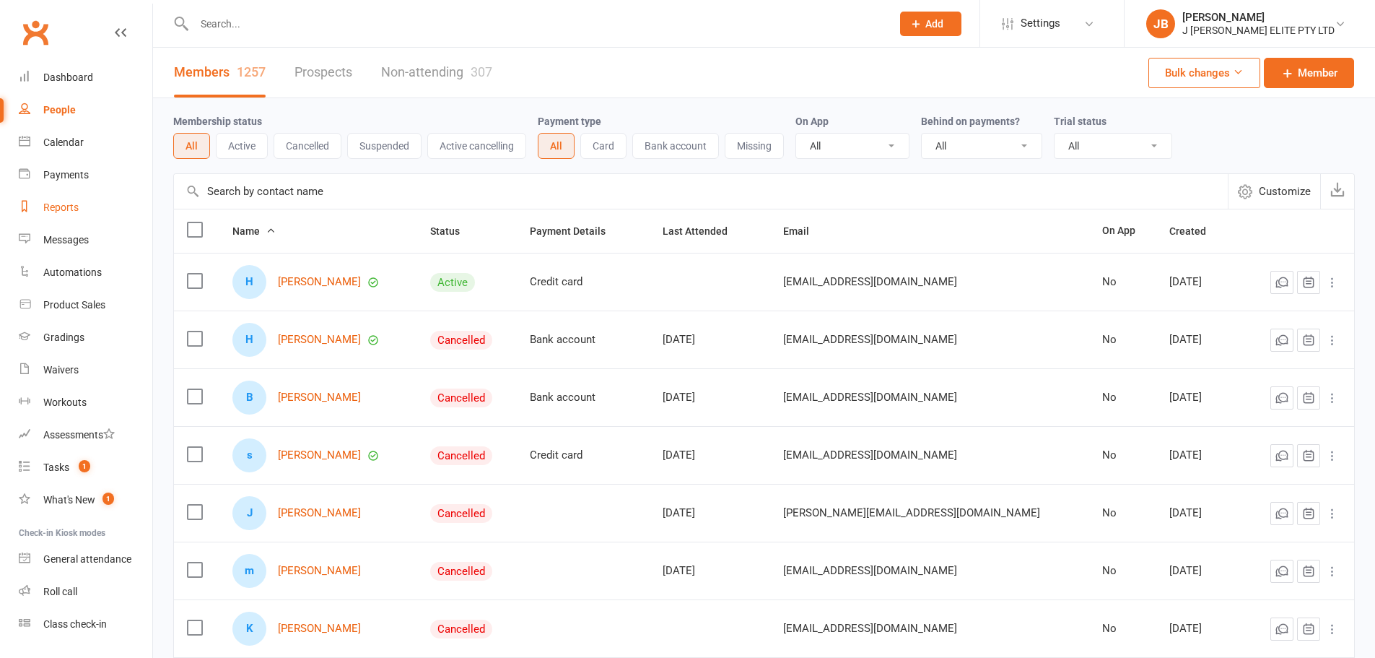
click at [92, 212] on link "Reports" at bounding box center [86, 207] width 134 height 32
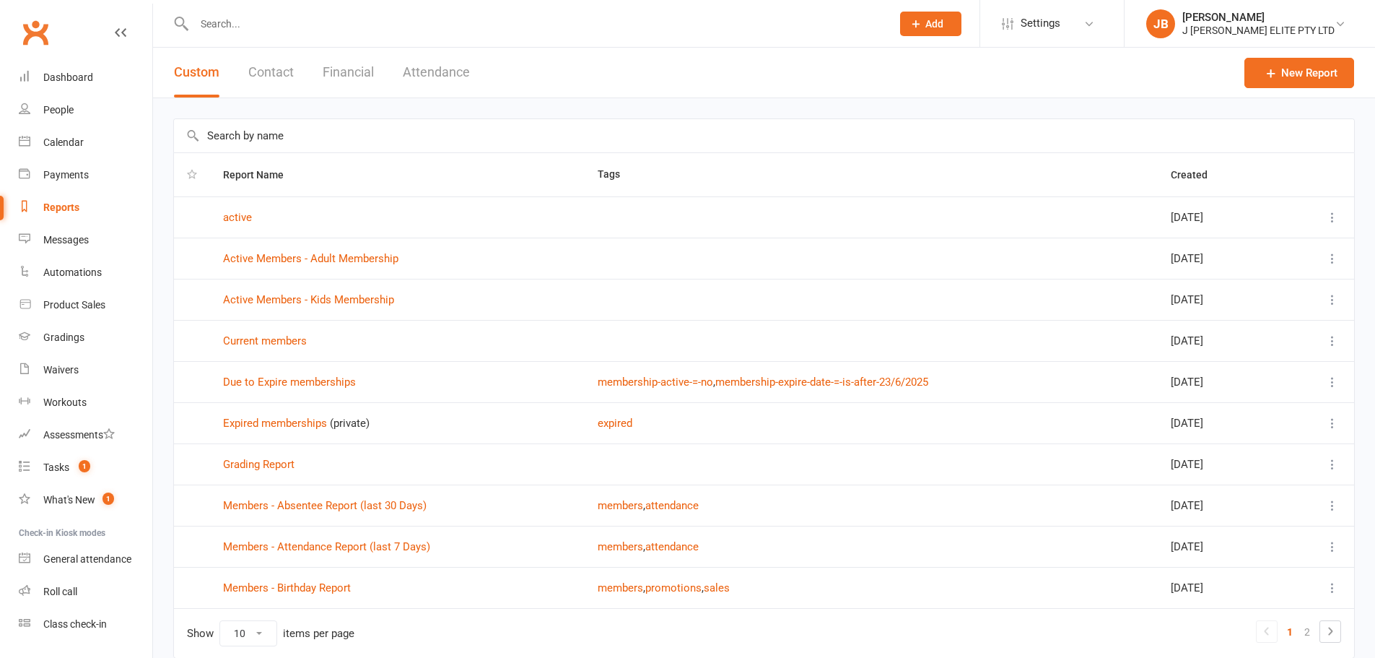
click at [381, 142] on input "text" at bounding box center [764, 135] width 1180 height 33
type input "a"
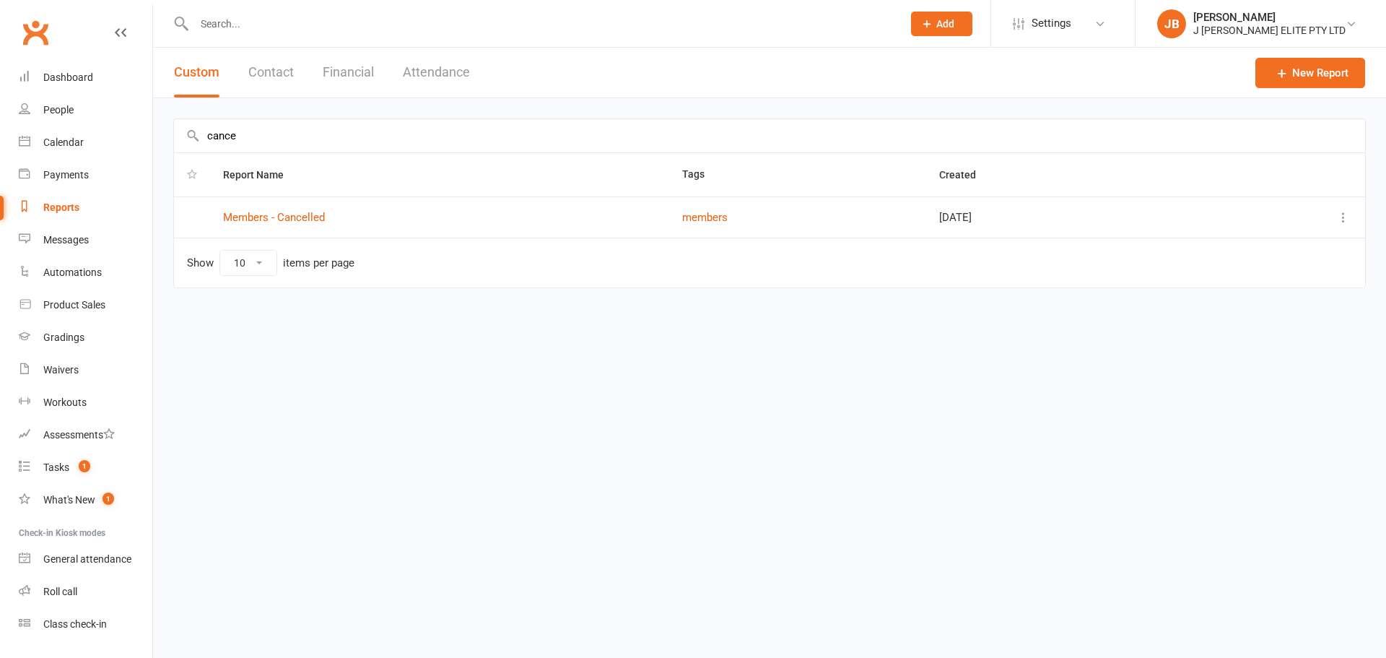
type input "cance"
click at [310, 219] on link "Members - Cancelled" at bounding box center [274, 217] width 102 height 13
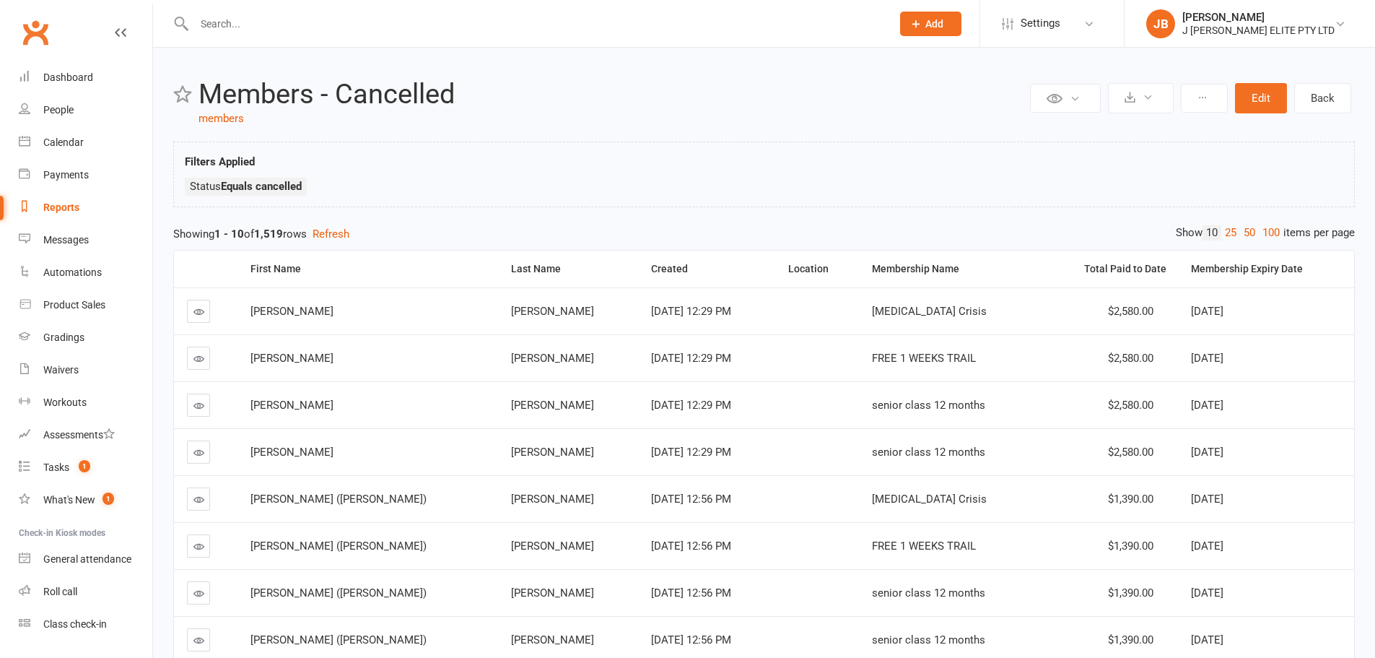
click at [1175, 24] on div "JB" at bounding box center [1160, 23] width 29 height 29
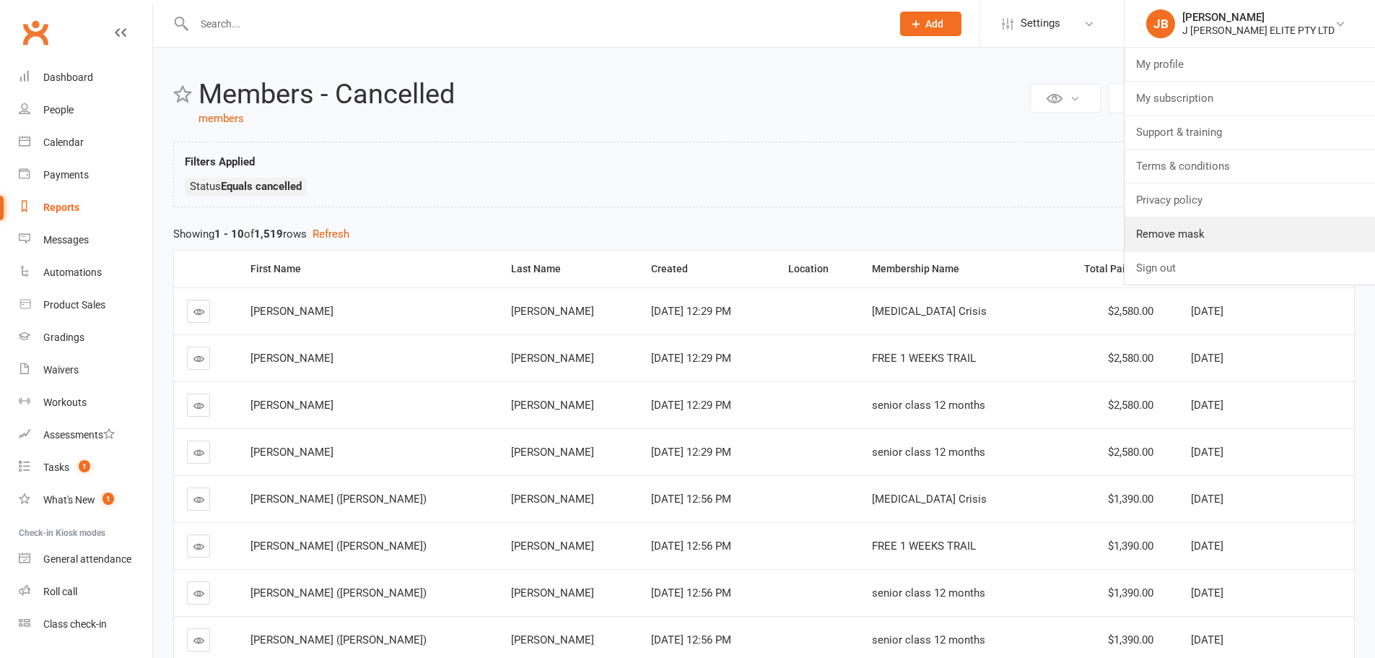
click at [1241, 228] on link "Remove mask" at bounding box center [1250, 233] width 251 height 33
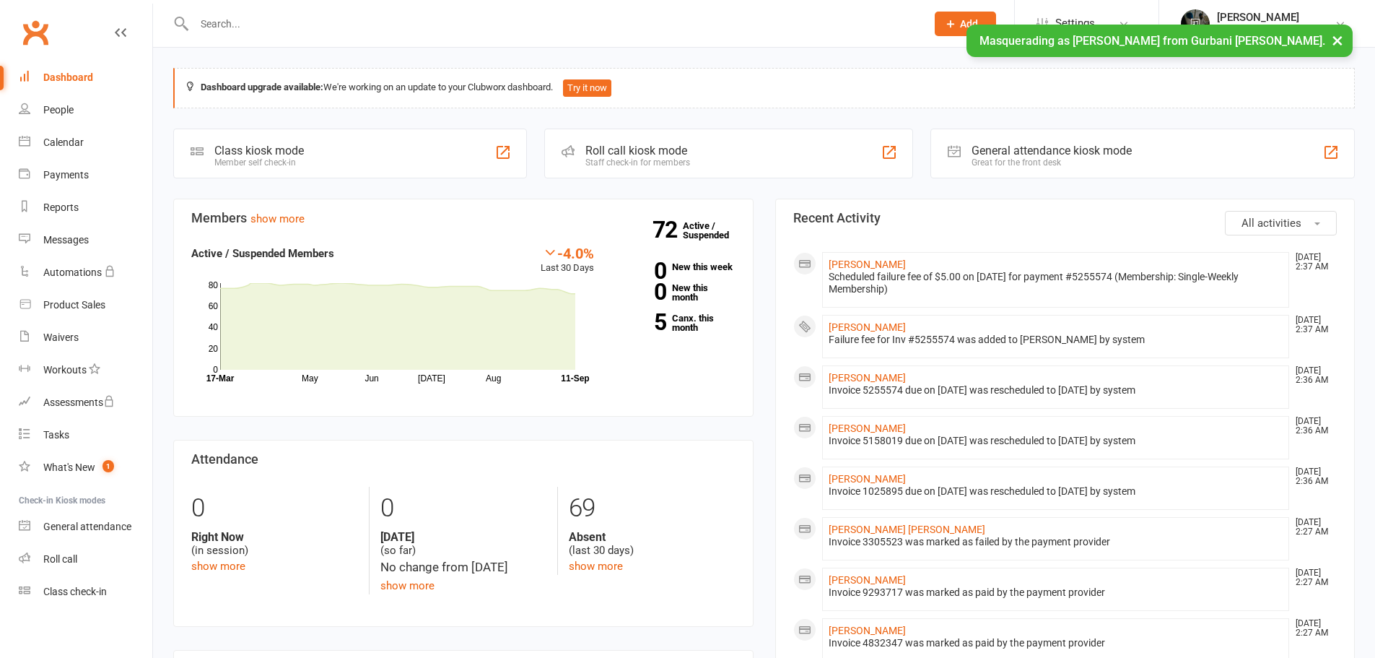
click at [1072, 16] on span "Settings" at bounding box center [1075, 23] width 40 height 32
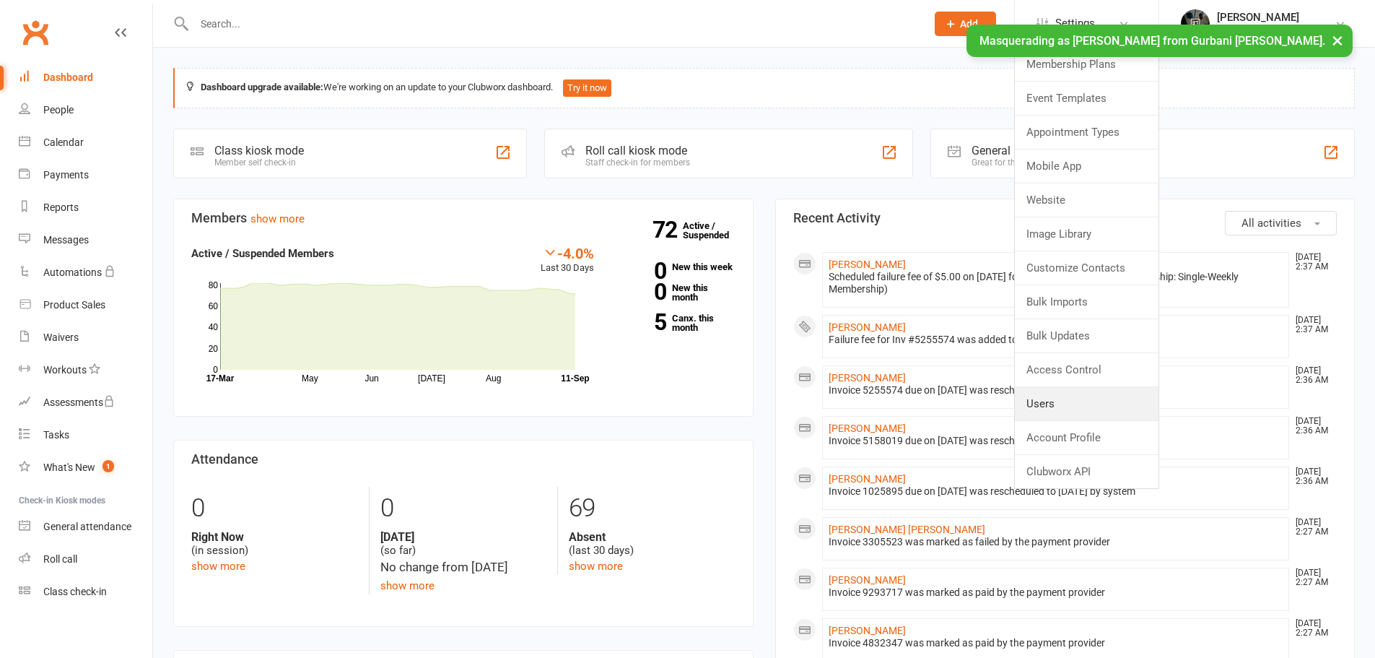
click at [1067, 411] on link "Users" at bounding box center [1087, 403] width 144 height 33
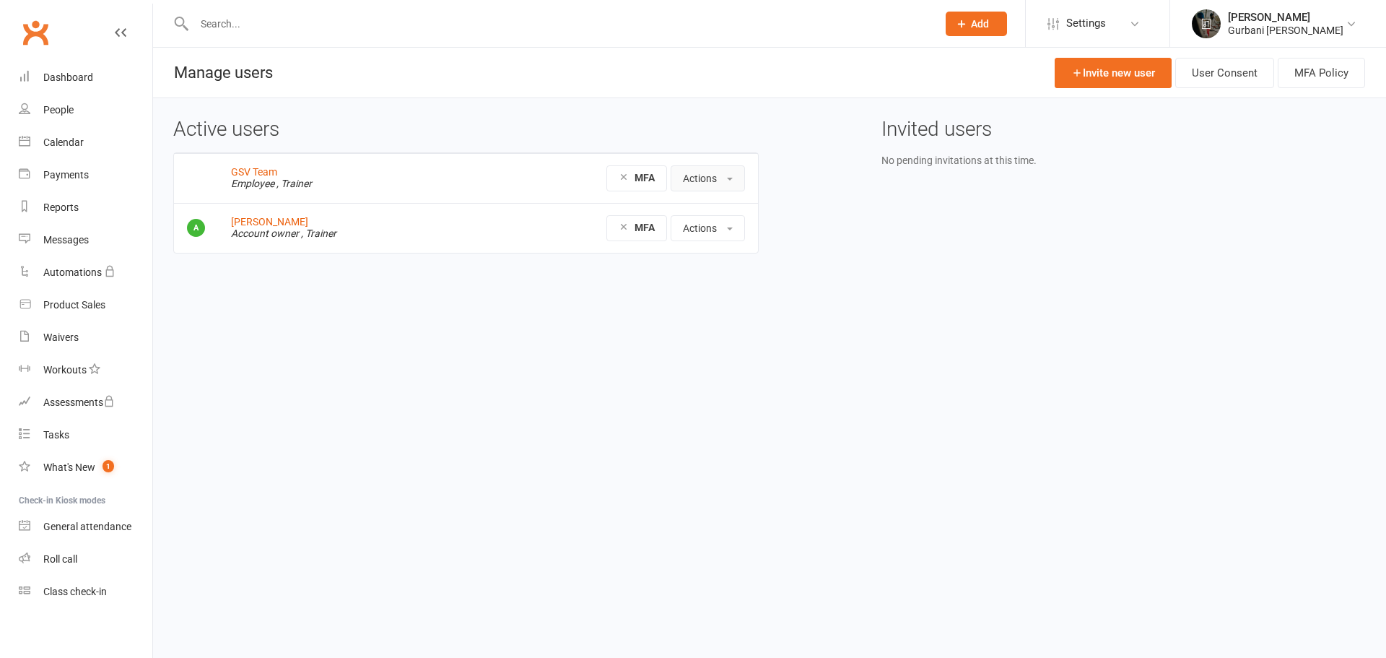
click at [728, 188] on button "Actions" at bounding box center [708, 178] width 74 height 26
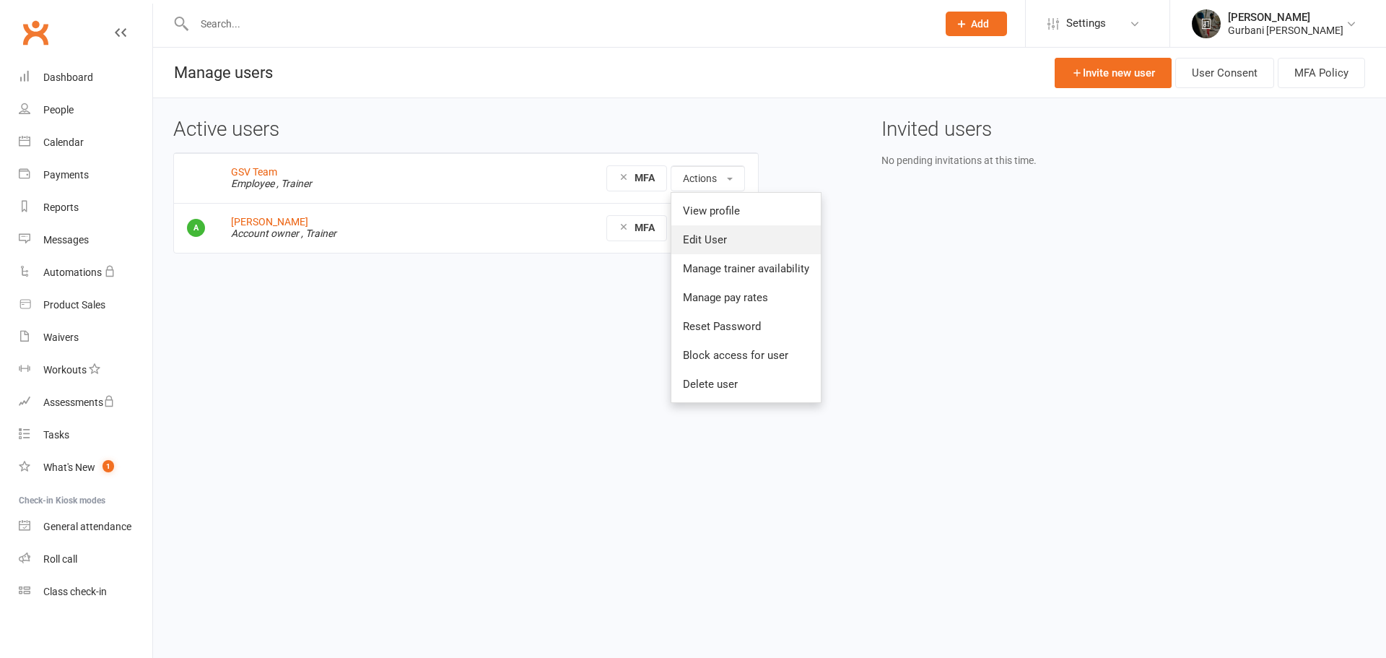
click at [713, 225] on link "Edit User" at bounding box center [745, 239] width 149 height 29
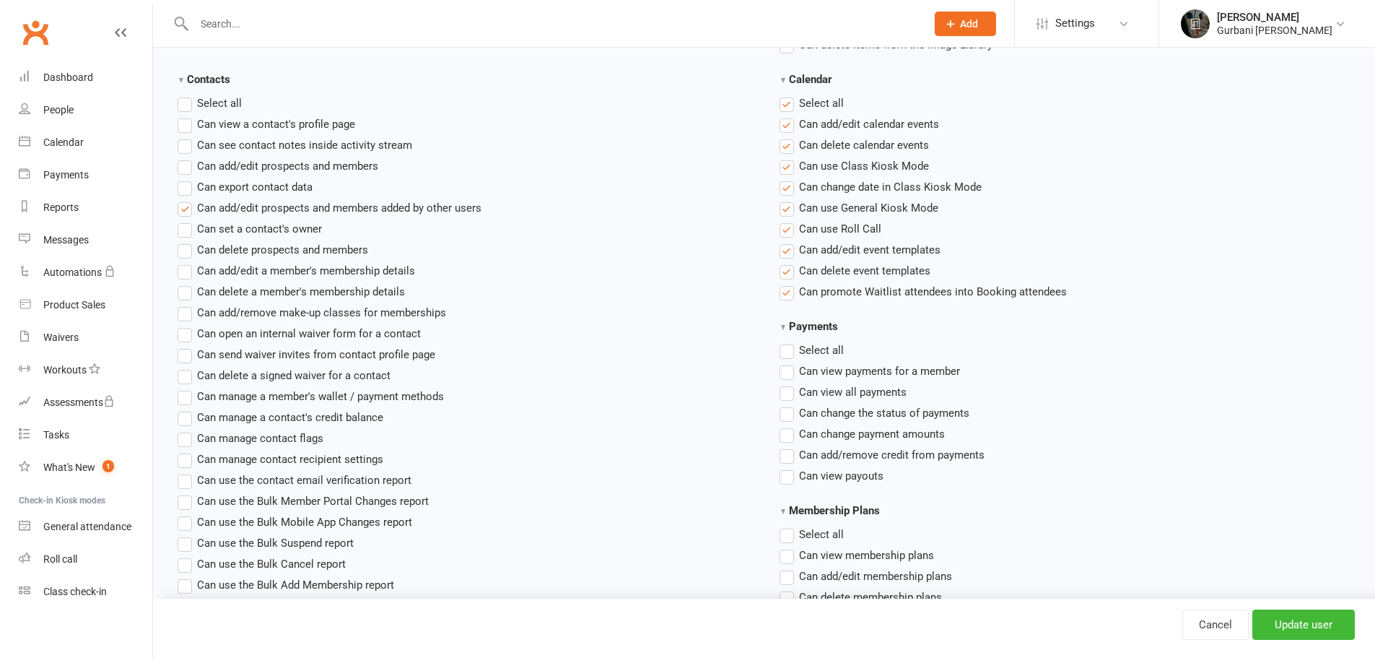
scroll to position [650, 0]
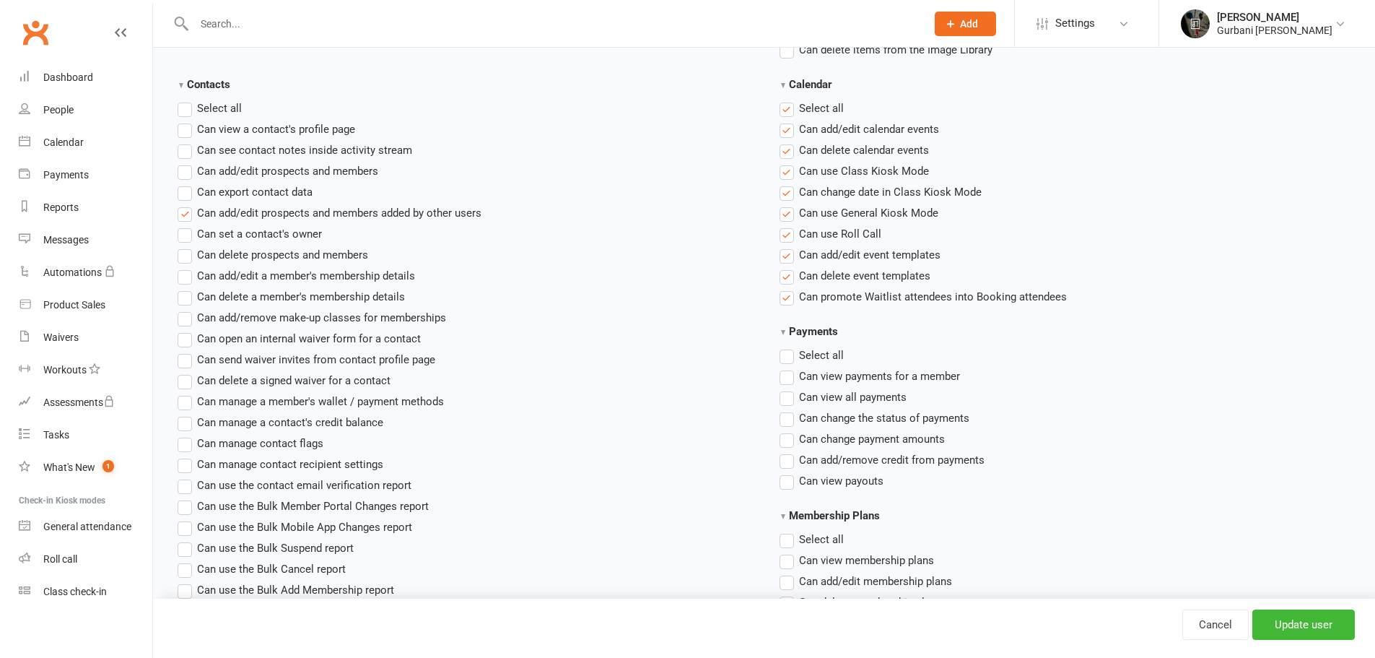
click at [188, 213] on label"] "Can add/edit prospects and members added by other users" at bounding box center [330, 212] width 304 height 17
click at [187, 204] on input "Can add/edit prospects and members added by other users" at bounding box center [182, 204] width 9 height 0
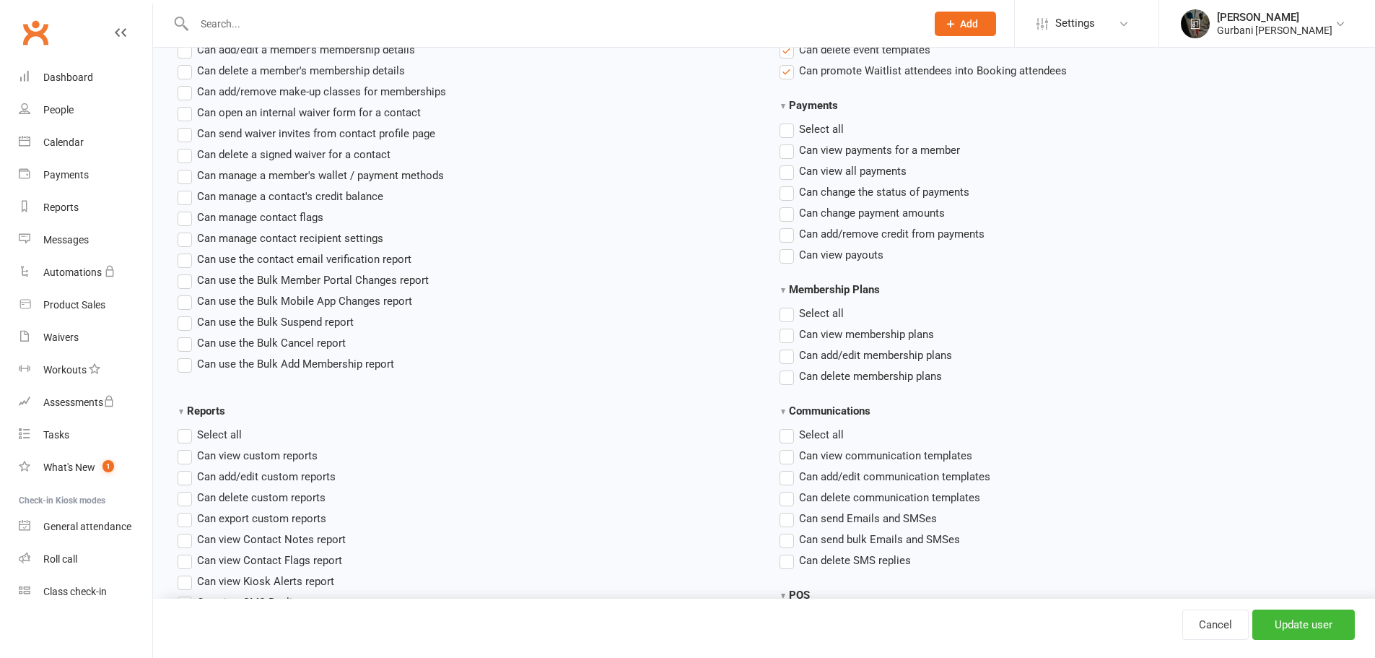
scroll to position [890, 0]
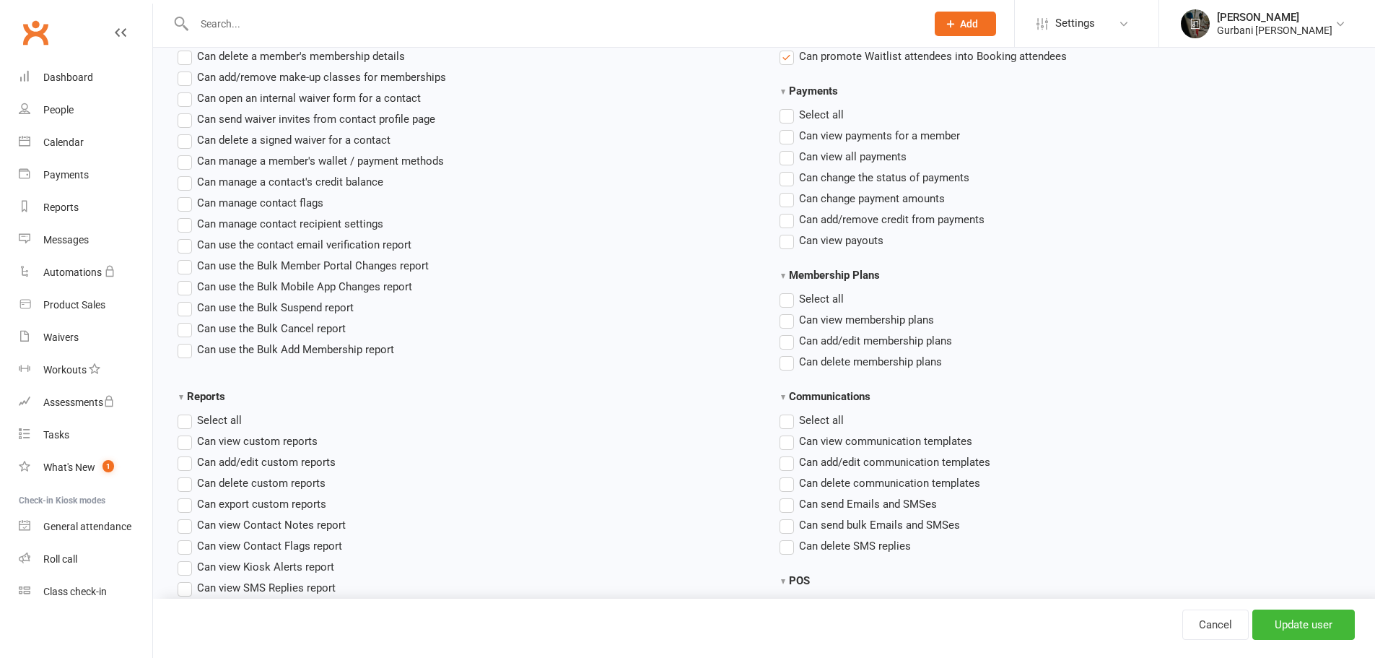
click at [1088, 35] on span "Settings" at bounding box center [1075, 23] width 40 height 32
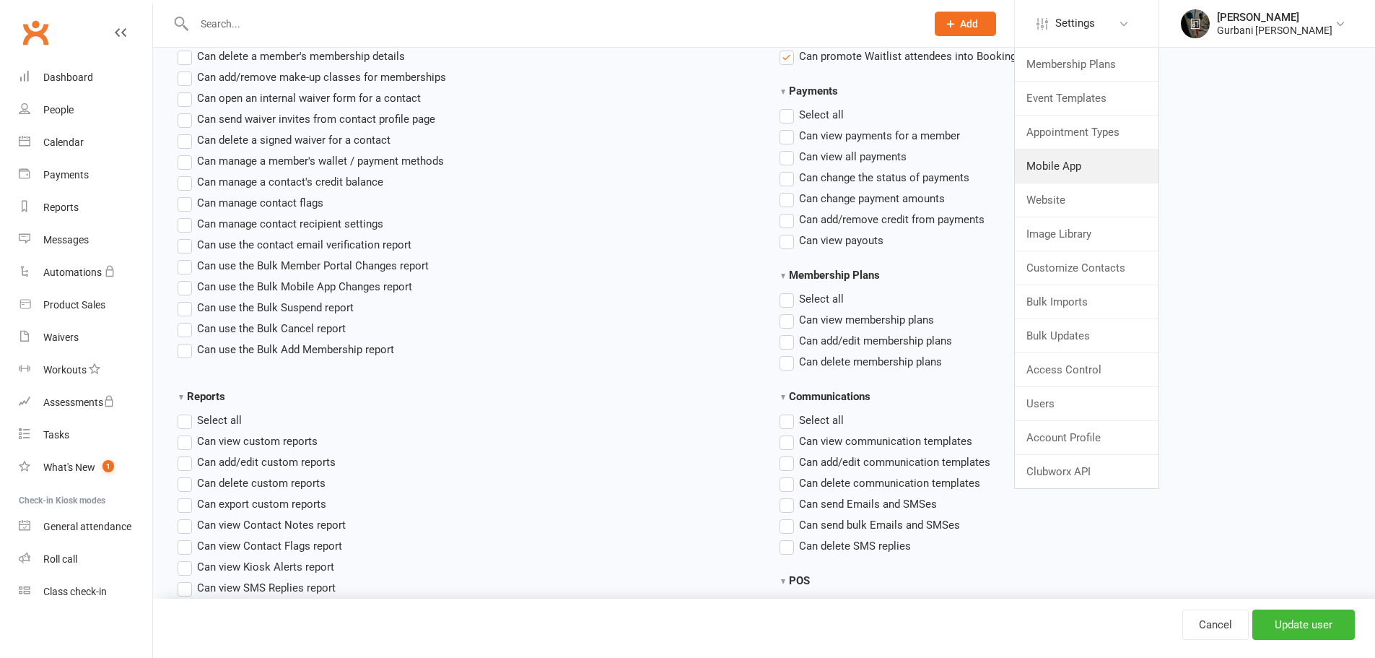
click at [1068, 161] on link "Mobile App" at bounding box center [1087, 165] width 144 height 33
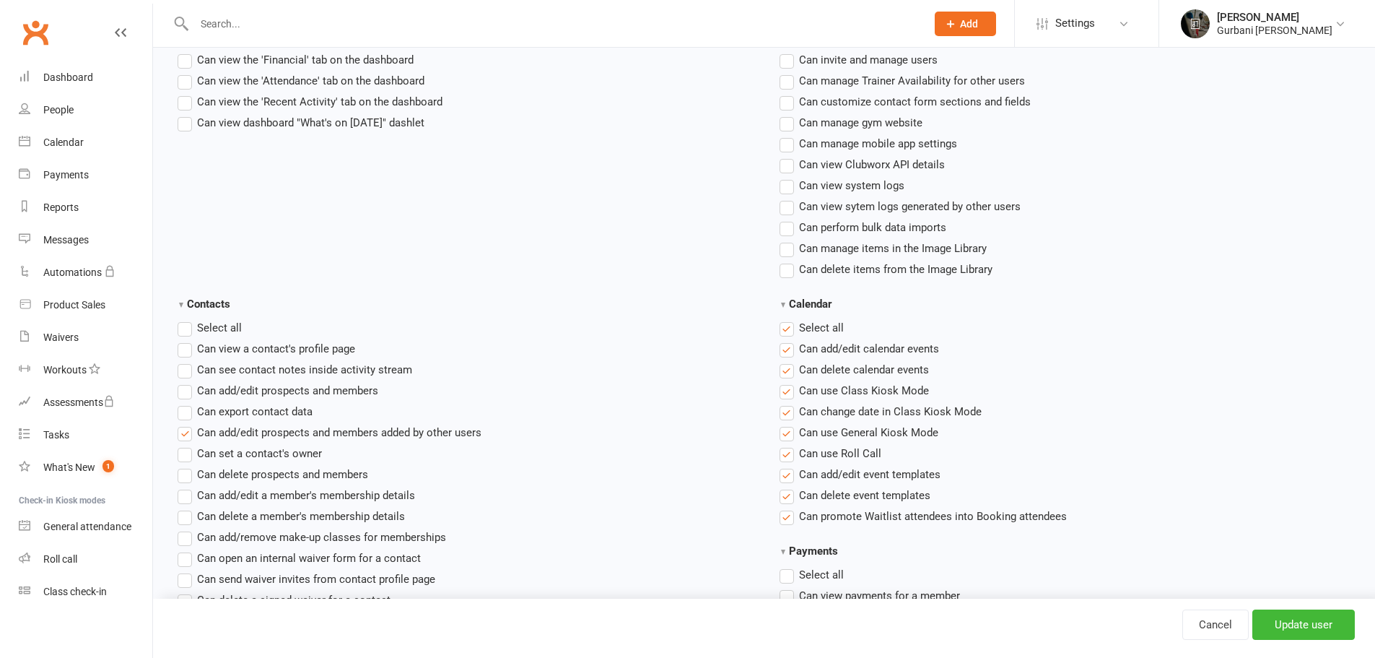
scroll to position [722, 0]
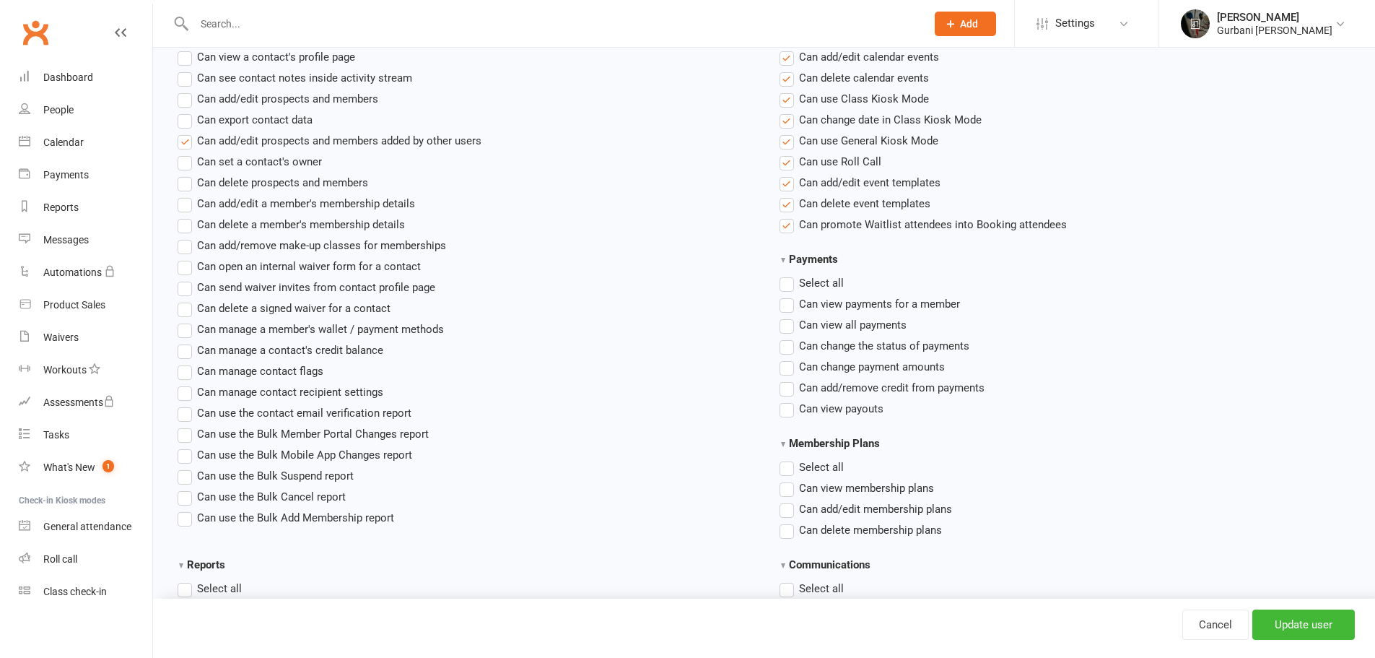
click at [187, 139] on label"] "Can add/edit prospects and members added by other users" at bounding box center [330, 140] width 304 height 17
click at [187, 132] on input "Can add/edit prospects and members added by other users" at bounding box center [182, 132] width 9 height 0
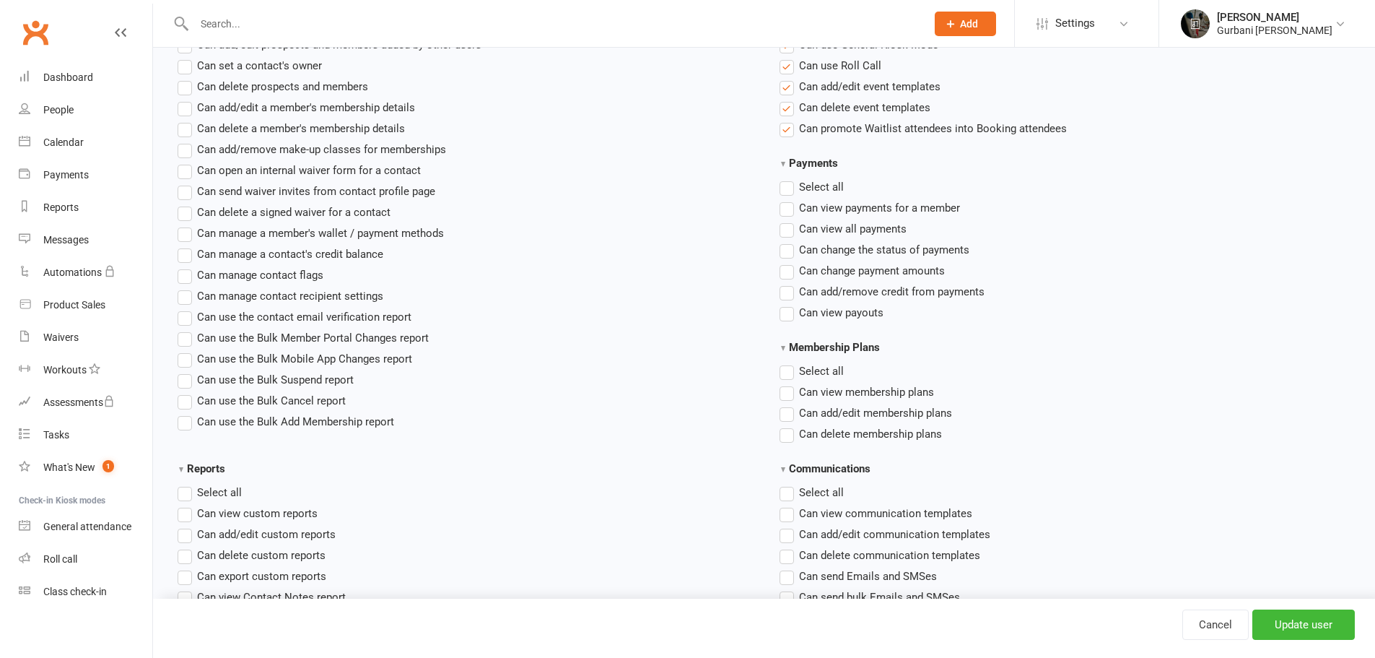
scroll to position [866, 0]
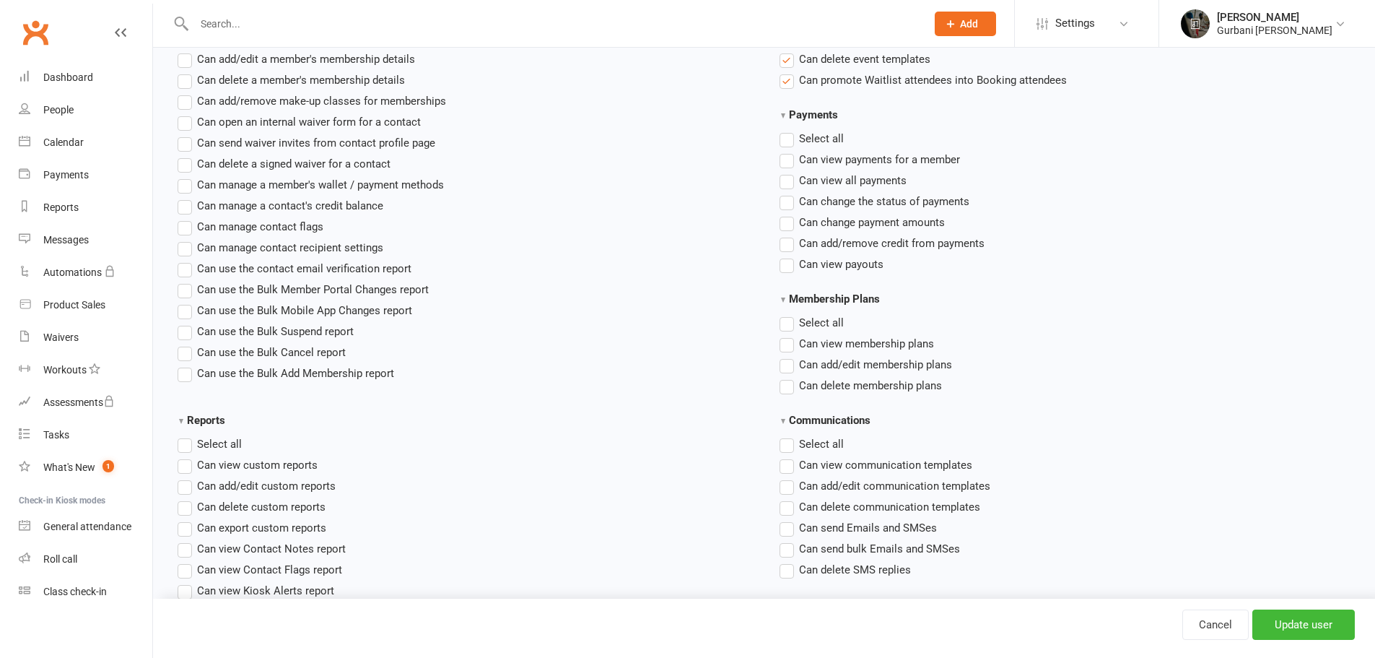
click at [181, 377] on label"] "Can use the Bulk Add Membership report" at bounding box center [286, 373] width 217 height 17
click at [181, 365] on input "Can use the Bulk Add Membership report" at bounding box center [182, 365] width 9 height 0
click at [1284, 617] on input "Update user" at bounding box center [1304, 624] width 103 height 30
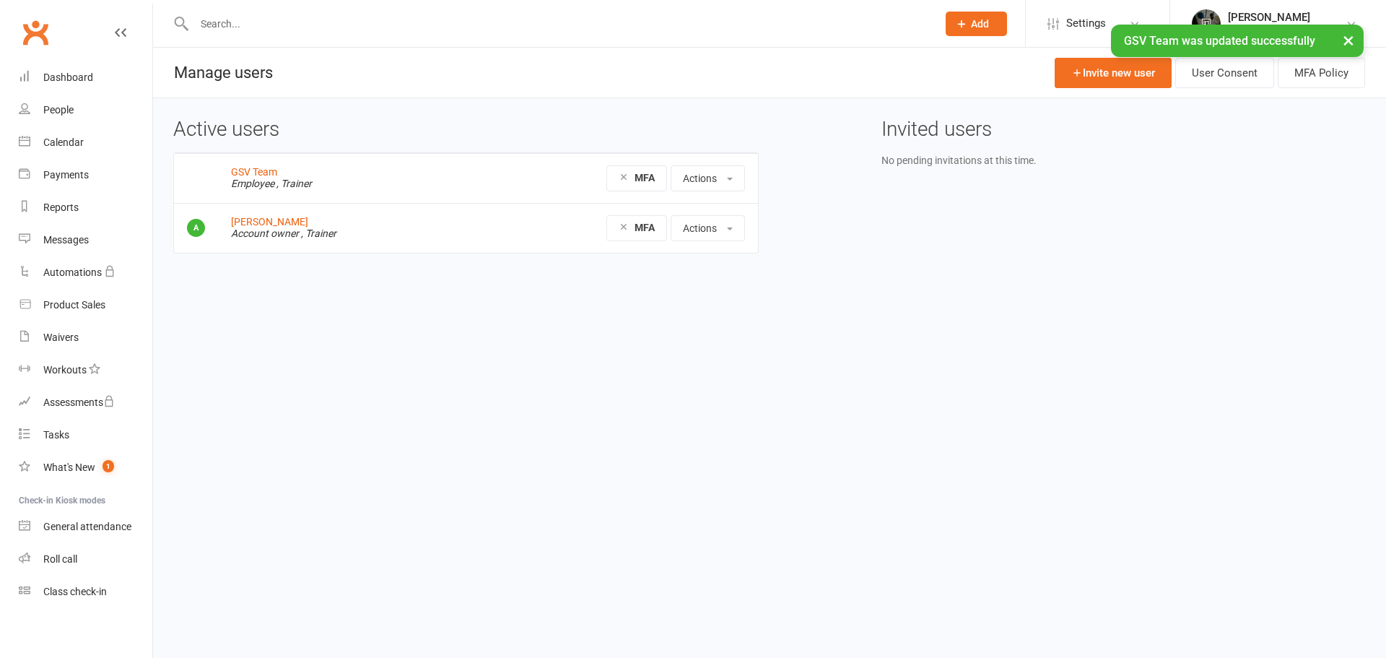
click at [1246, 14] on div "[PERSON_NAME]" at bounding box center [1286, 17] width 116 height 13
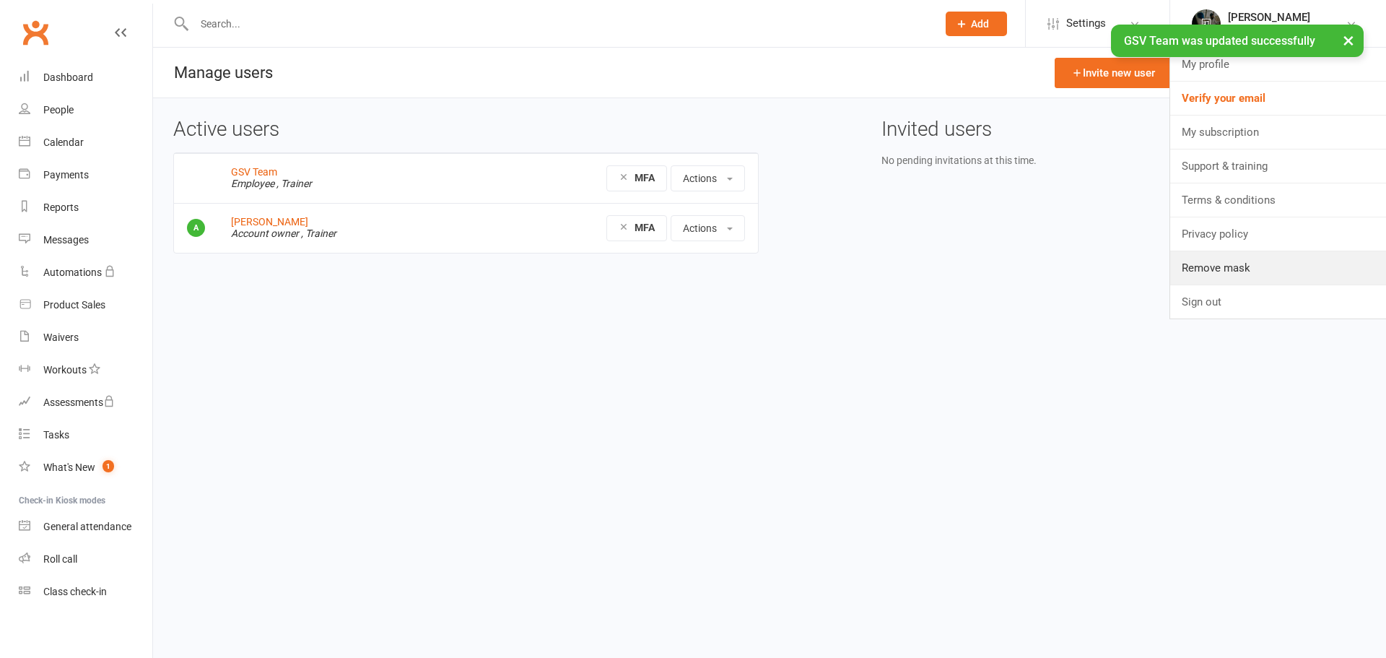
click at [1216, 265] on link "Remove mask" at bounding box center [1278, 267] width 216 height 33
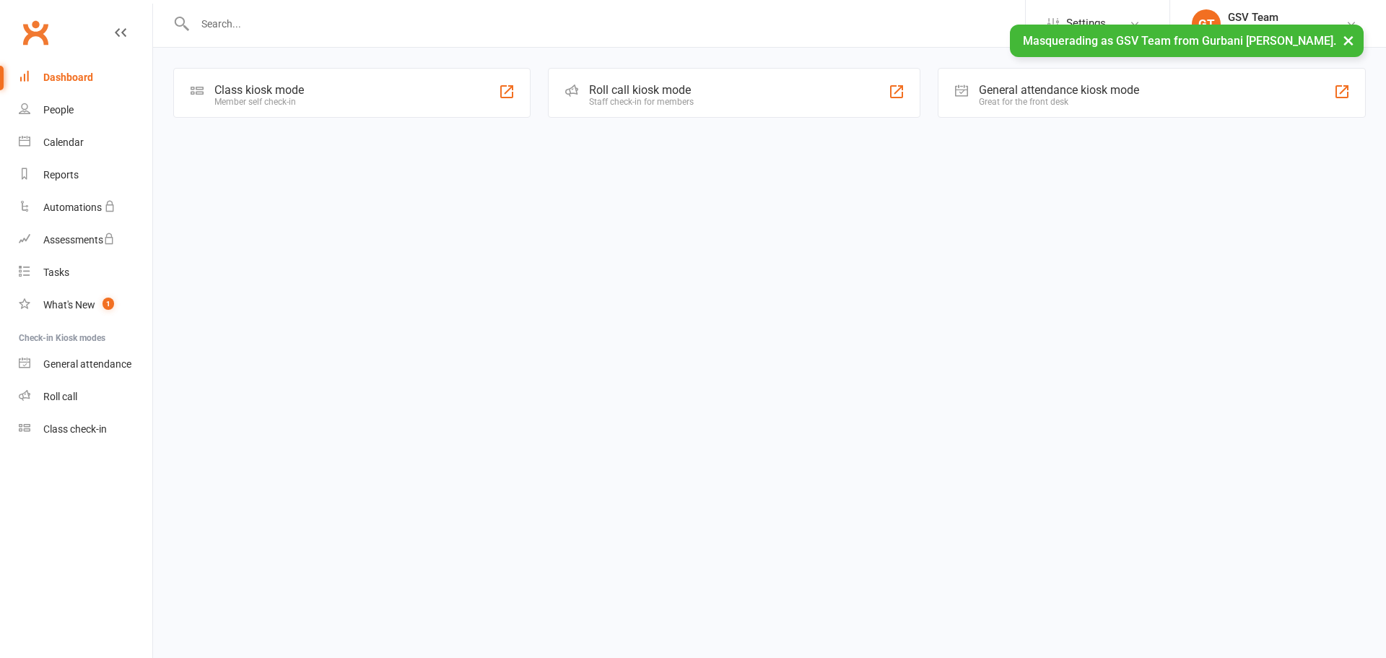
click at [72, 433] on div "Class check-in" at bounding box center [75, 429] width 64 height 12
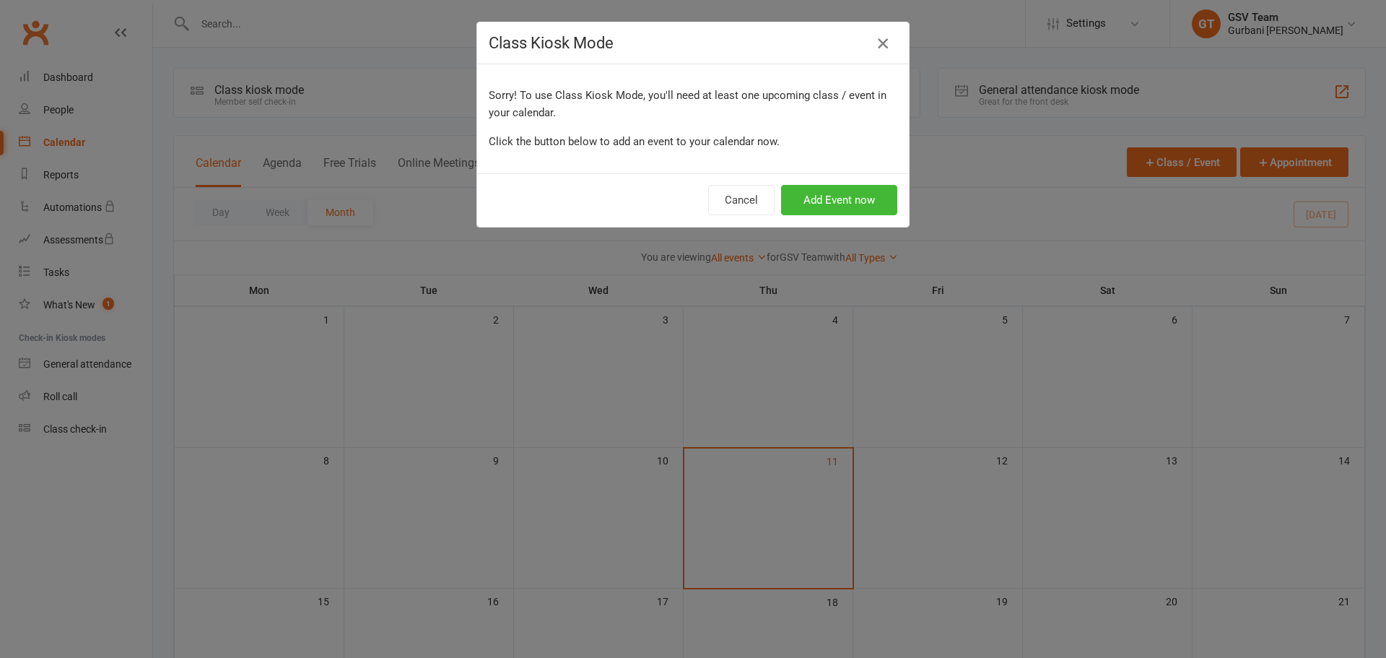
click at [877, 42] on icon "button" at bounding box center [882, 43] width 17 height 17
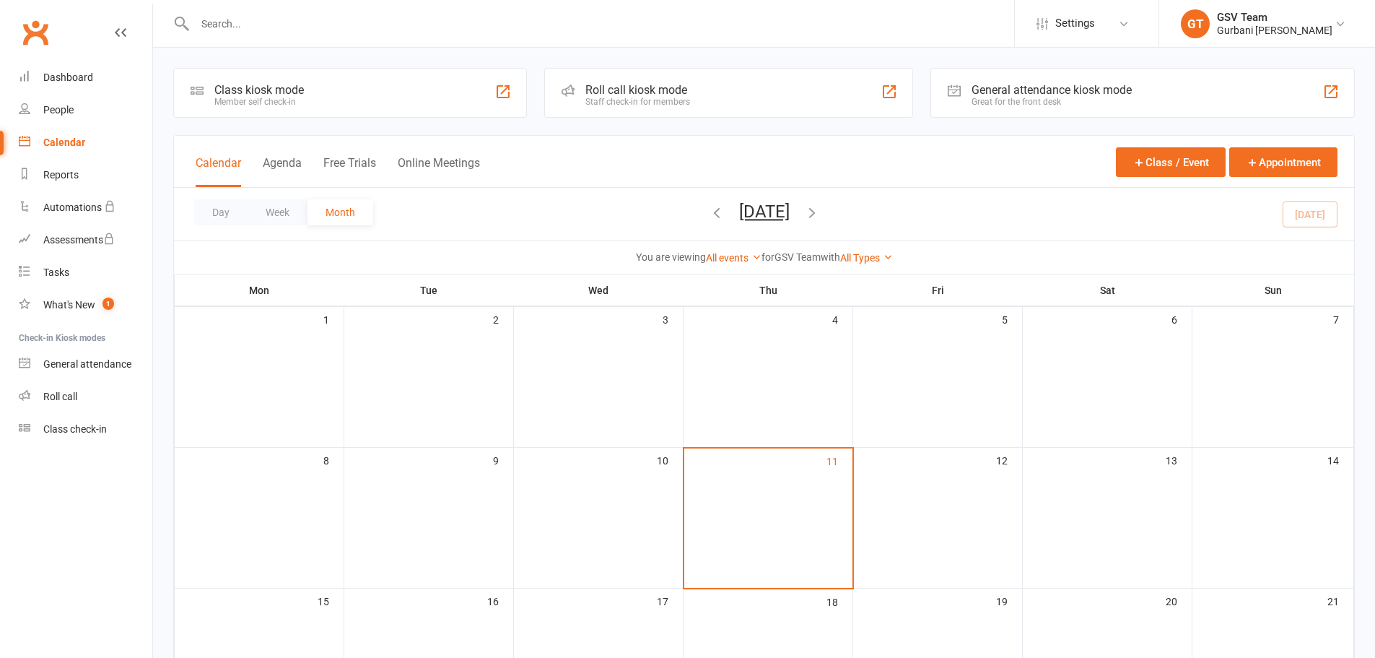
click at [1202, 26] on div "GT" at bounding box center [1195, 23] width 29 height 29
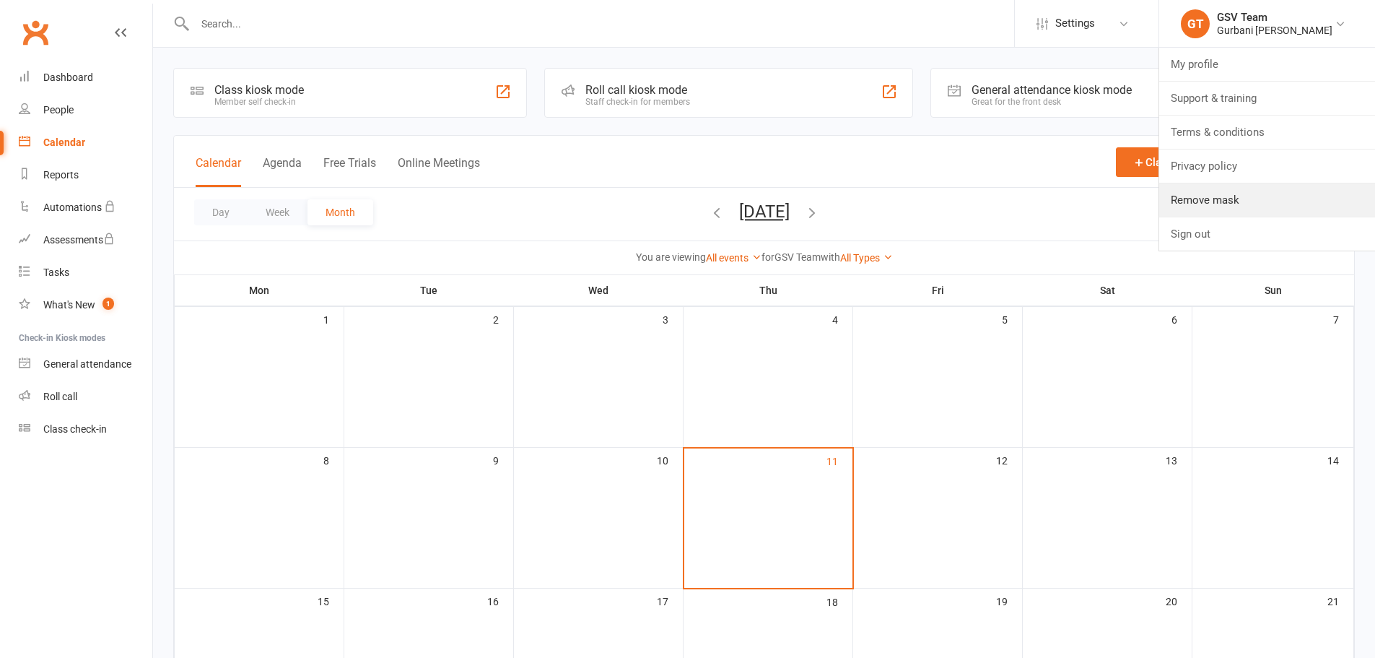
click at [1222, 199] on link "Remove mask" at bounding box center [1267, 199] width 216 height 33
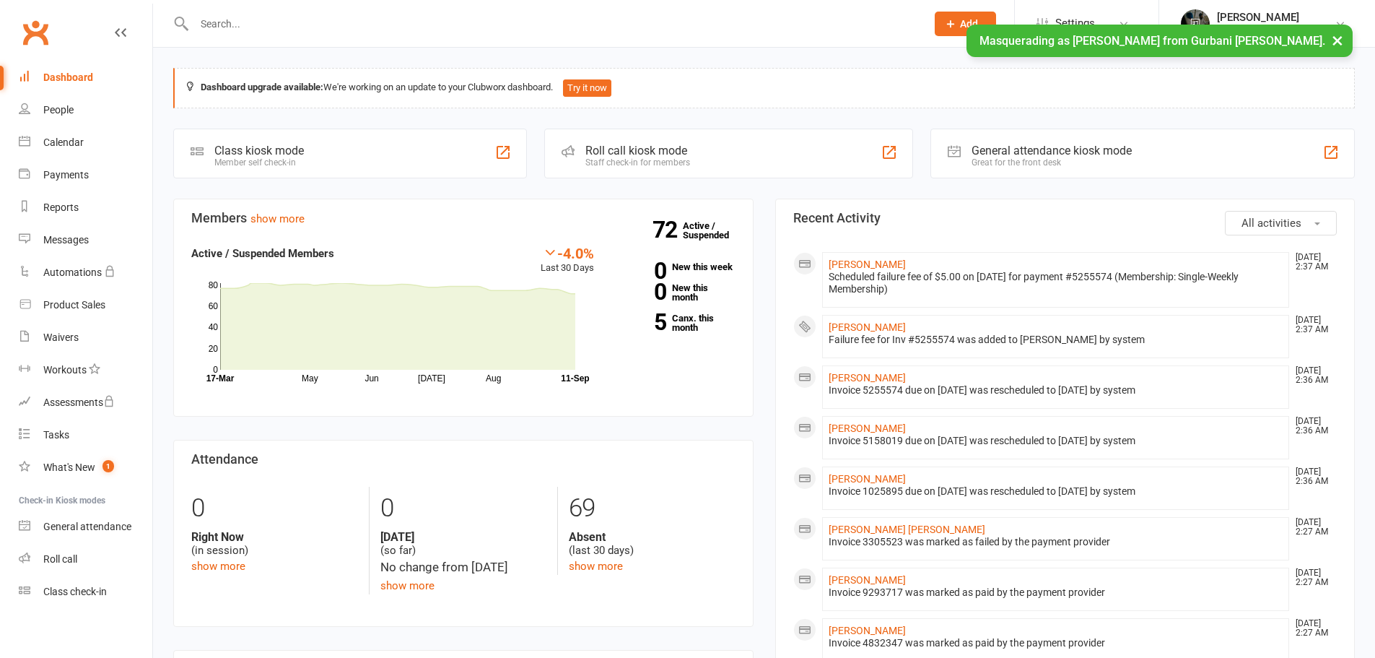
click at [1068, 16] on span "Settings" at bounding box center [1075, 23] width 40 height 32
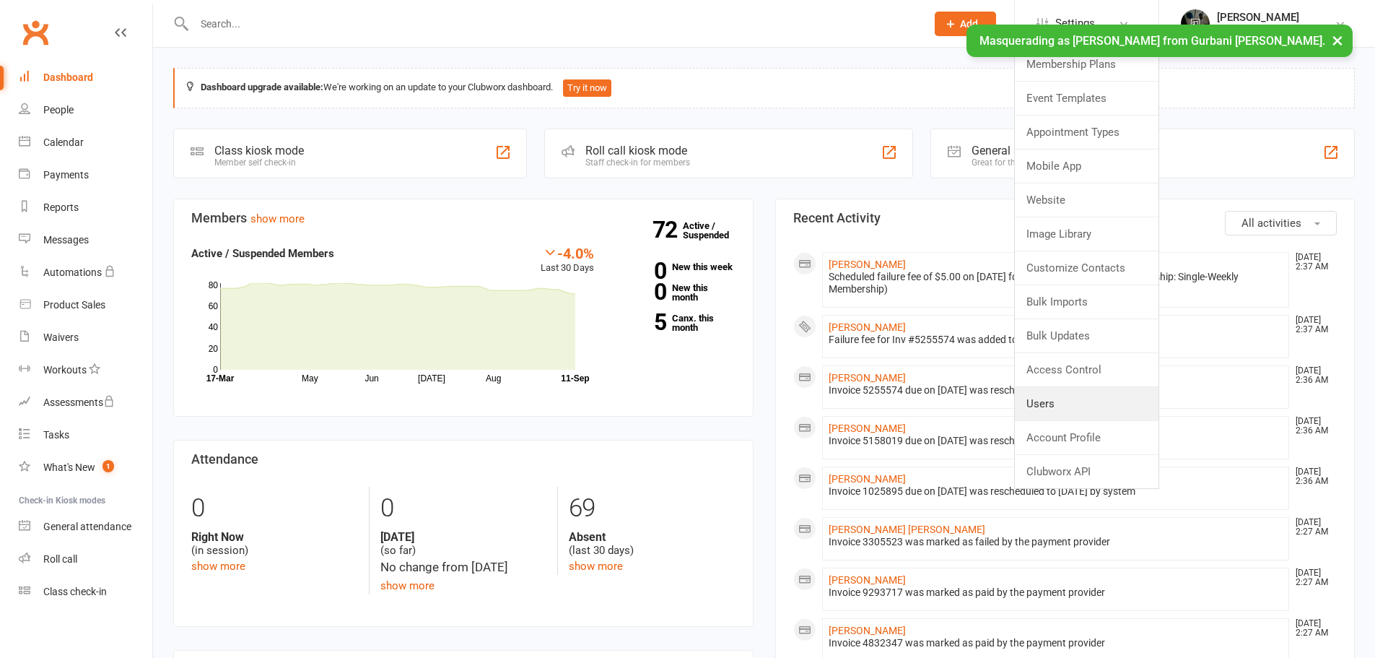
click at [1083, 411] on link "Users" at bounding box center [1087, 403] width 144 height 33
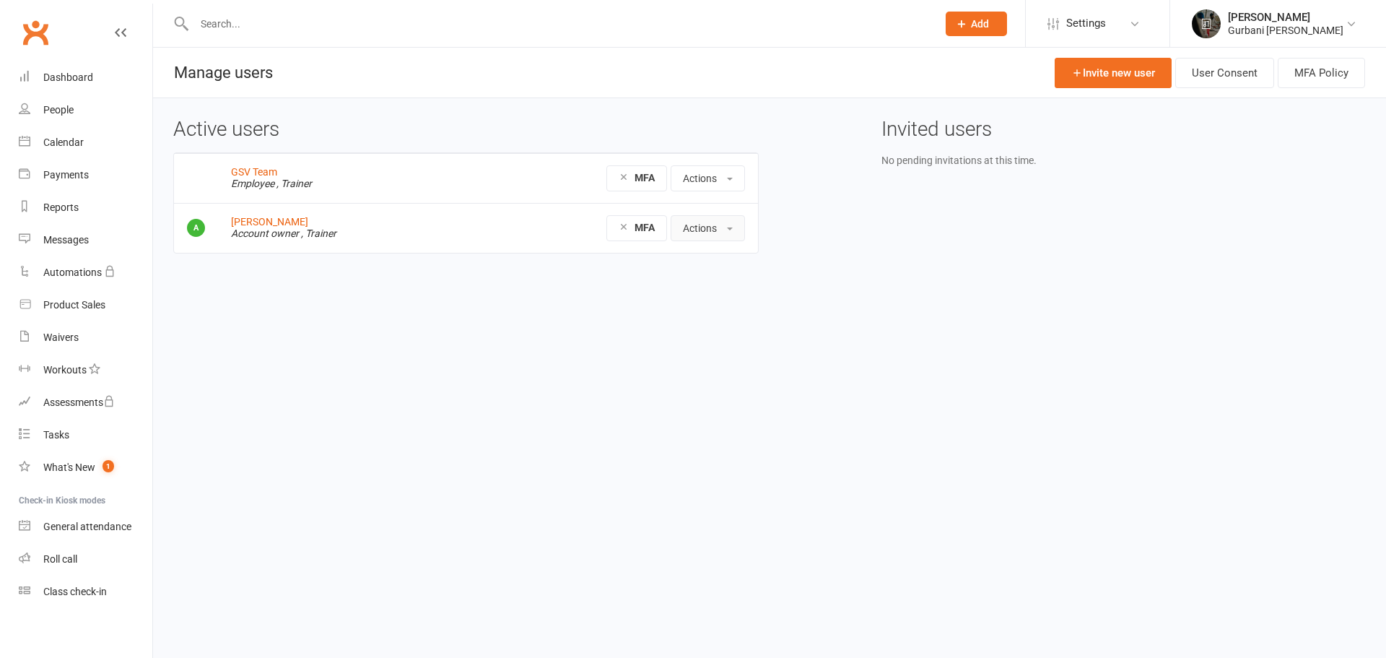
click at [717, 228] on button "Actions" at bounding box center [708, 228] width 74 height 26
click at [723, 296] on link "Edit User" at bounding box center [745, 289] width 149 height 29
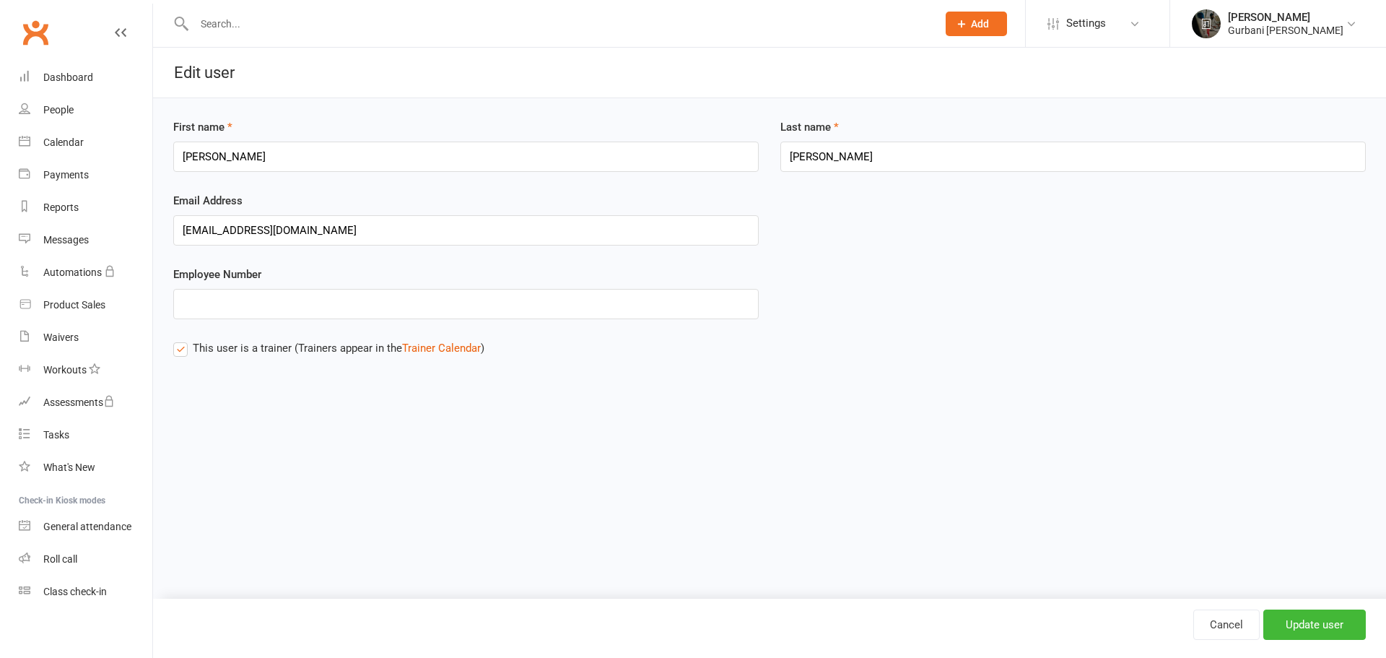
click at [1102, 16] on span "Settings" at bounding box center [1086, 23] width 40 height 32
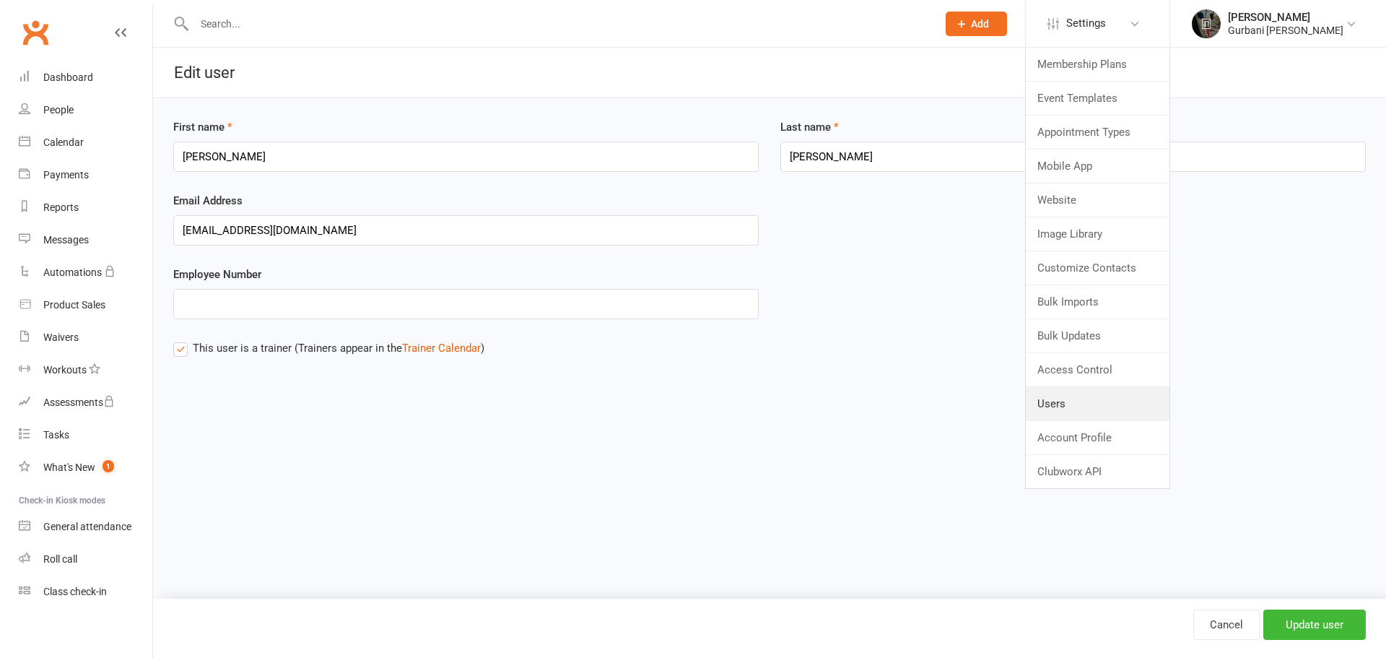
click at [1066, 401] on link "Users" at bounding box center [1098, 403] width 144 height 33
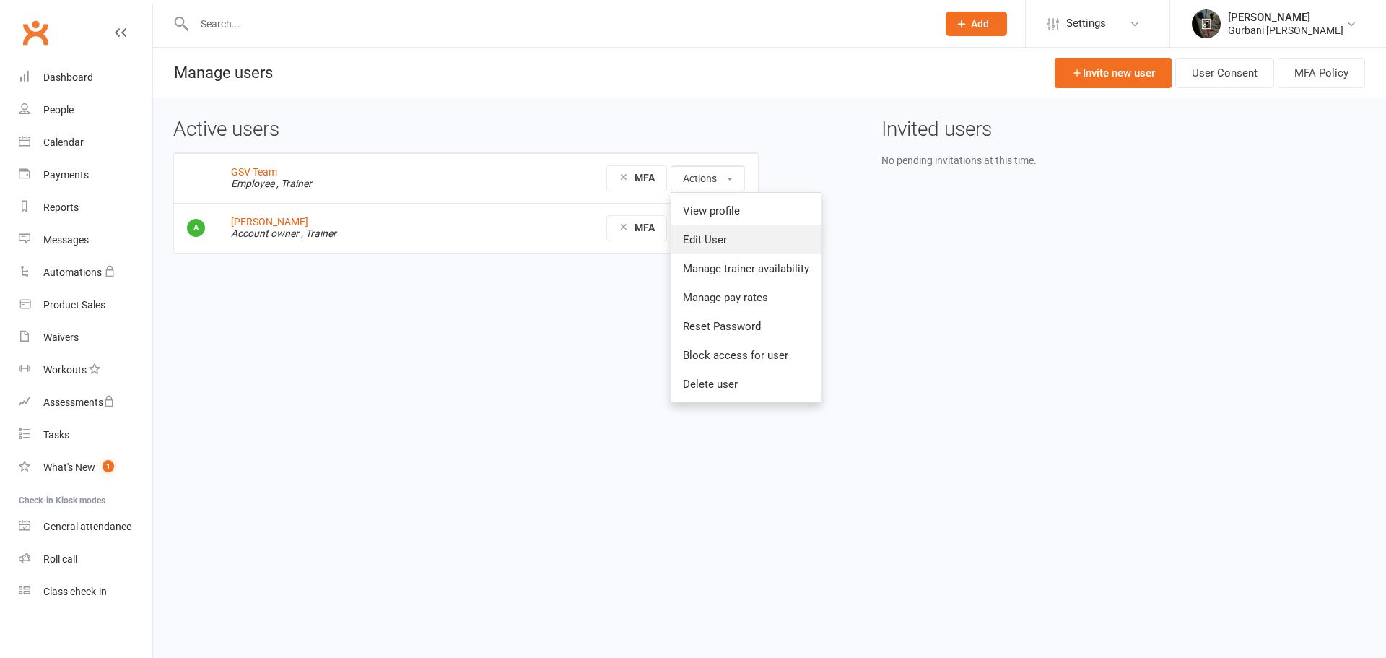
click at [707, 247] on link "Edit User" at bounding box center [745, 239] width 149 height 29
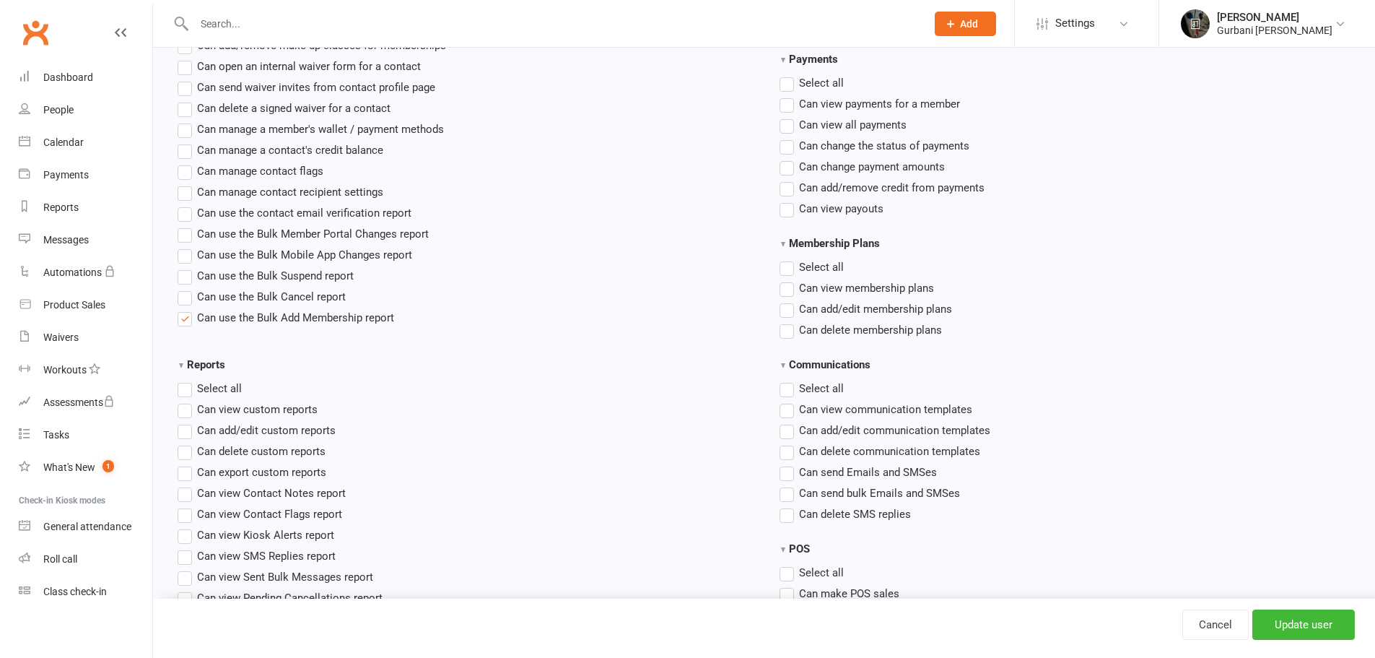
scroll to position [1035, 0]
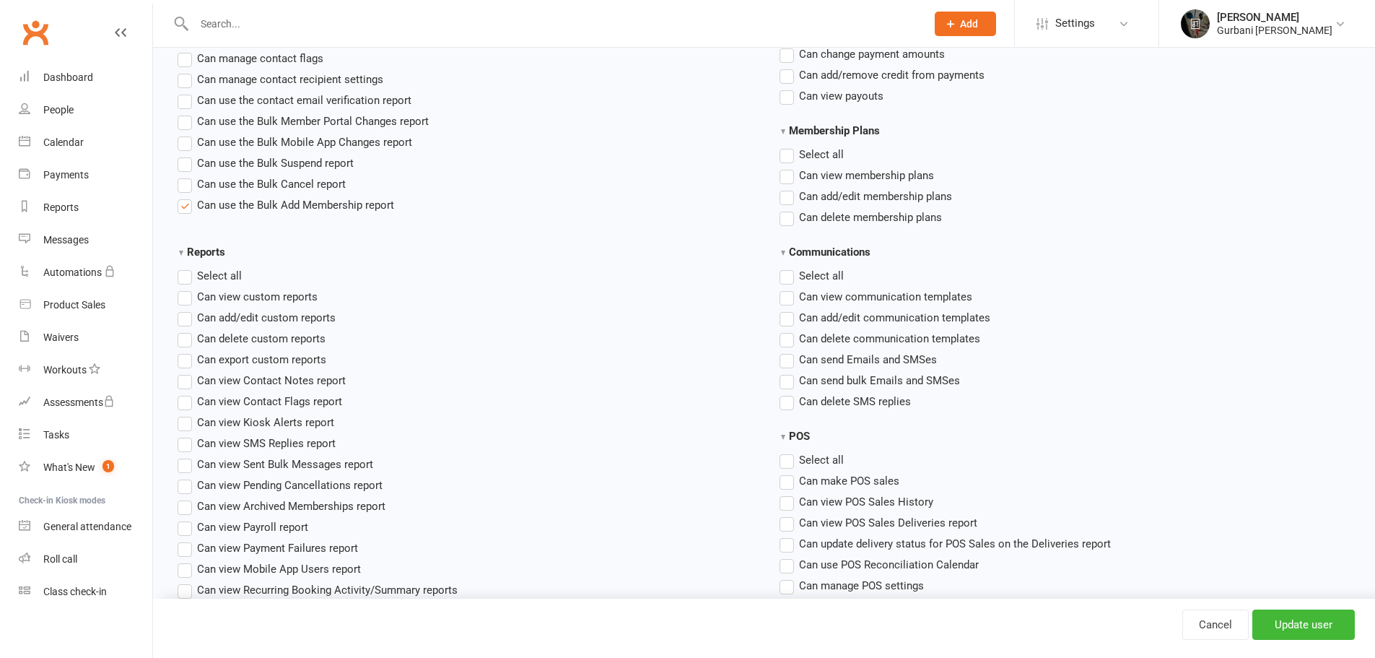
click at [178, 208] on label"] "Can use the Bulk Add Membership report" at bounding box center [286, 204] width 217 height 17
click at [178, 196] on input "Can use the Bulk Add Membership report" at bounding box center [182, 196] width 9 height 0
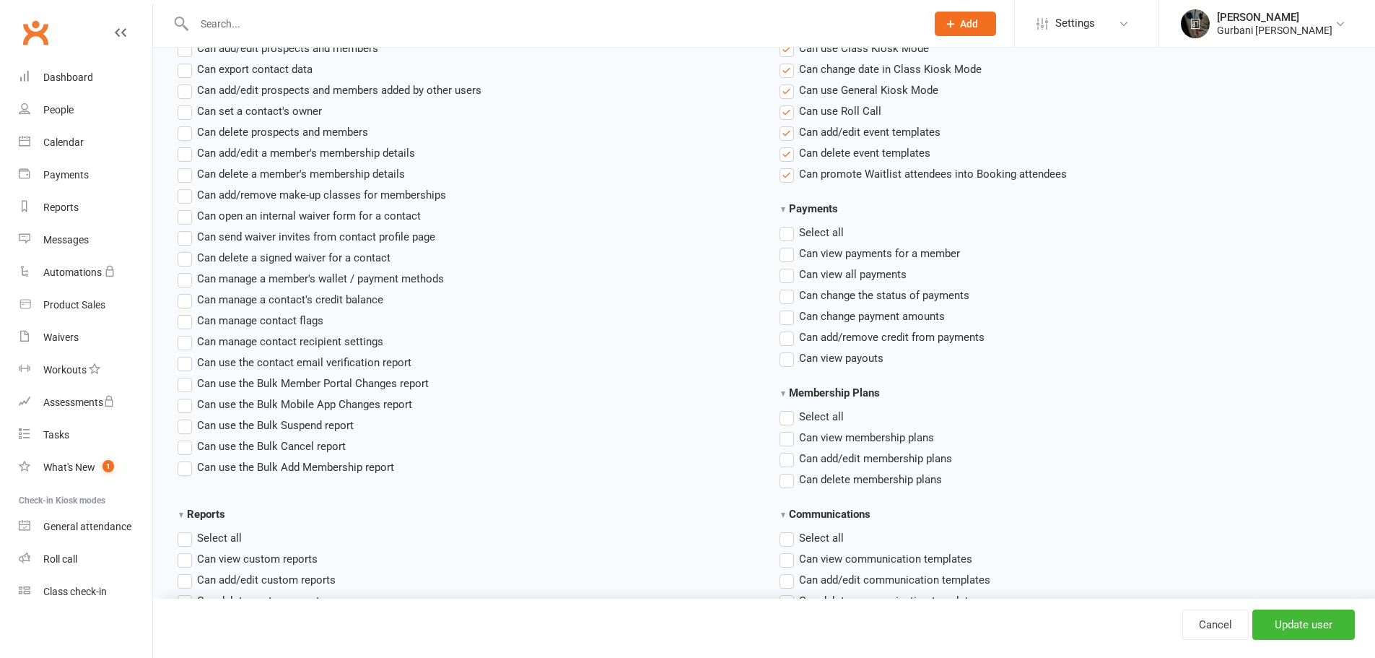
scroll to position [770, 0]
click at [185, 116] on label"] "Can set a contact's owner" at bounding box center [250, 113] width 144 height 17
click at [185, 105] on input "Can set a contact's owner" at bounding box center [182, 105] width 9 height 0
click at [1290, 626] on input "Update user" at bounding box center [1304, 624] width 103 height 30
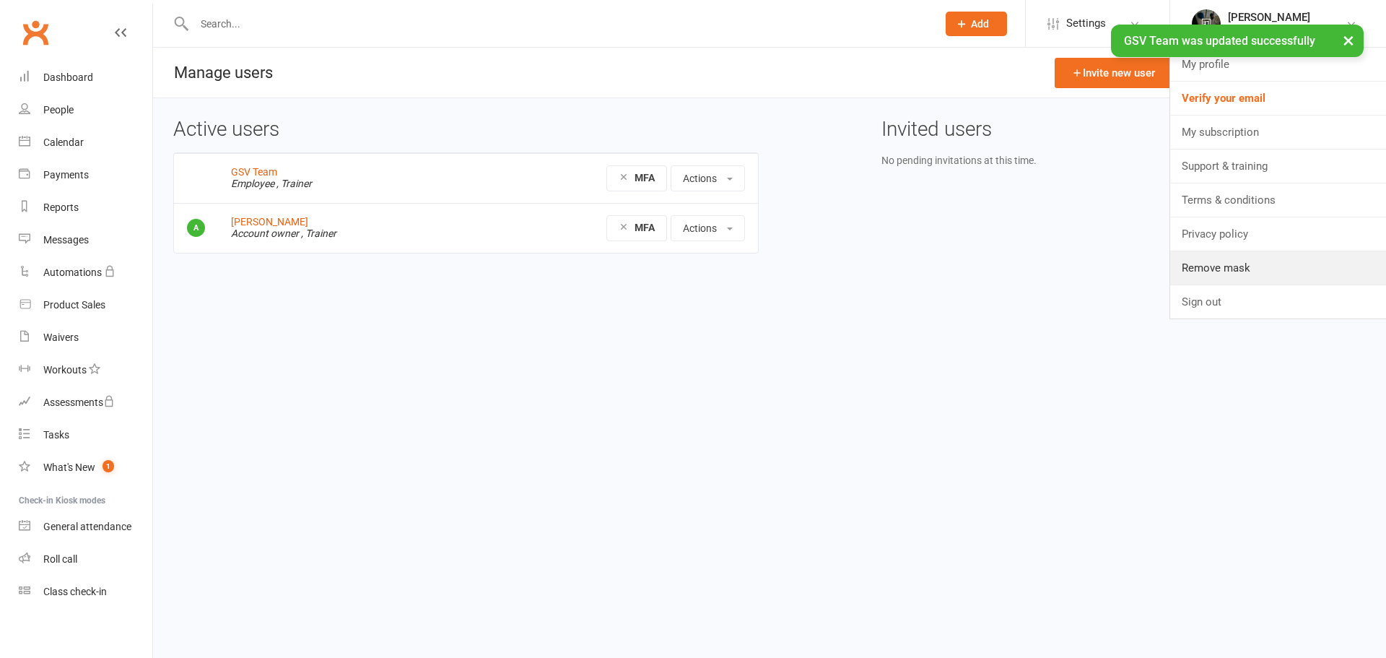
click at [1208, 269] on link "Remove mask" at bounding box center [1278, 267] width 216 height 33
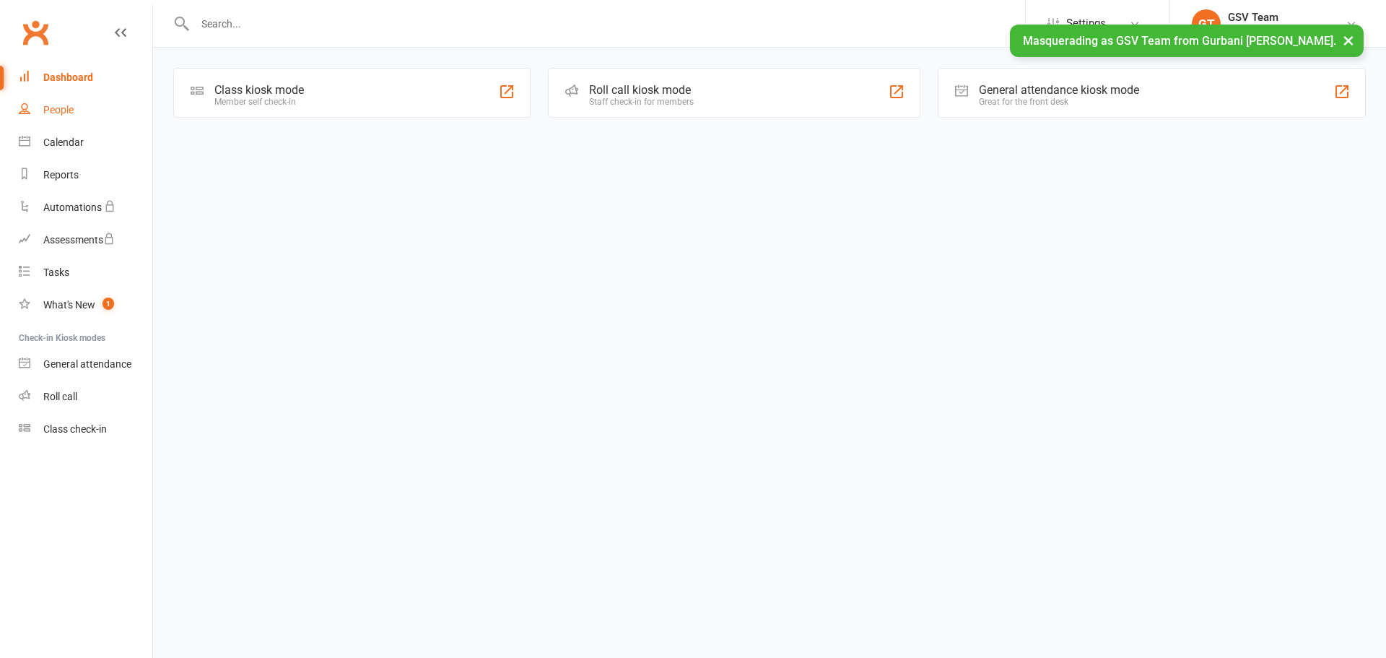
click at [64, 104] on div "People" at bounding box center [58, 110] width 30 height 12
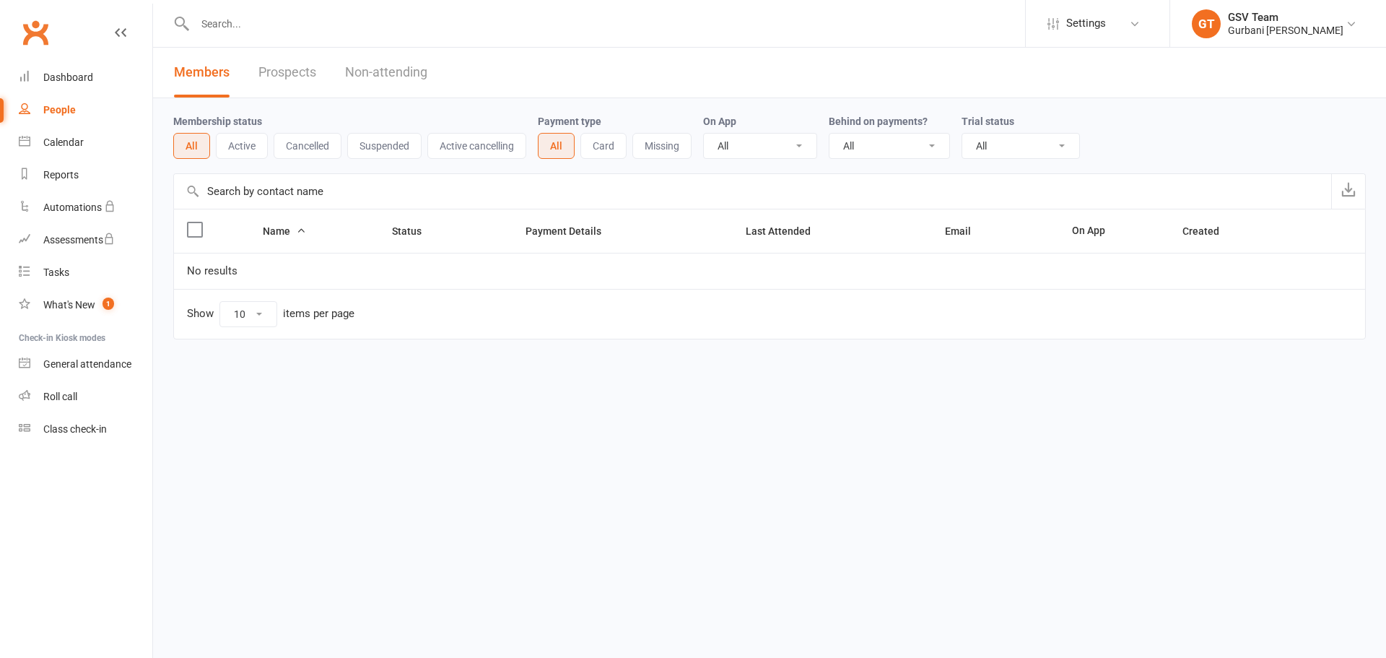
click at [58, 432] on div "Class check-in" at bounding box center [75, 429] width 64 height 12
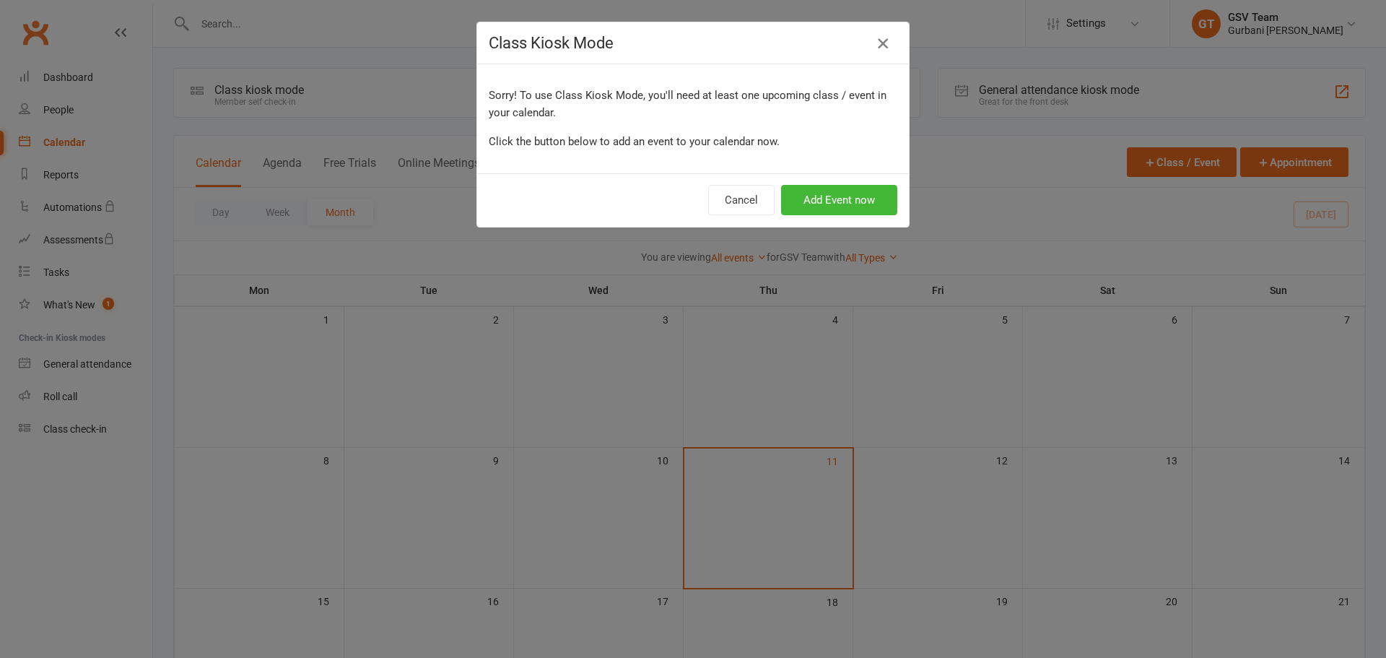
click at [880, 43] on icon "button" at bounding box center [882, 43] width 17 height 17
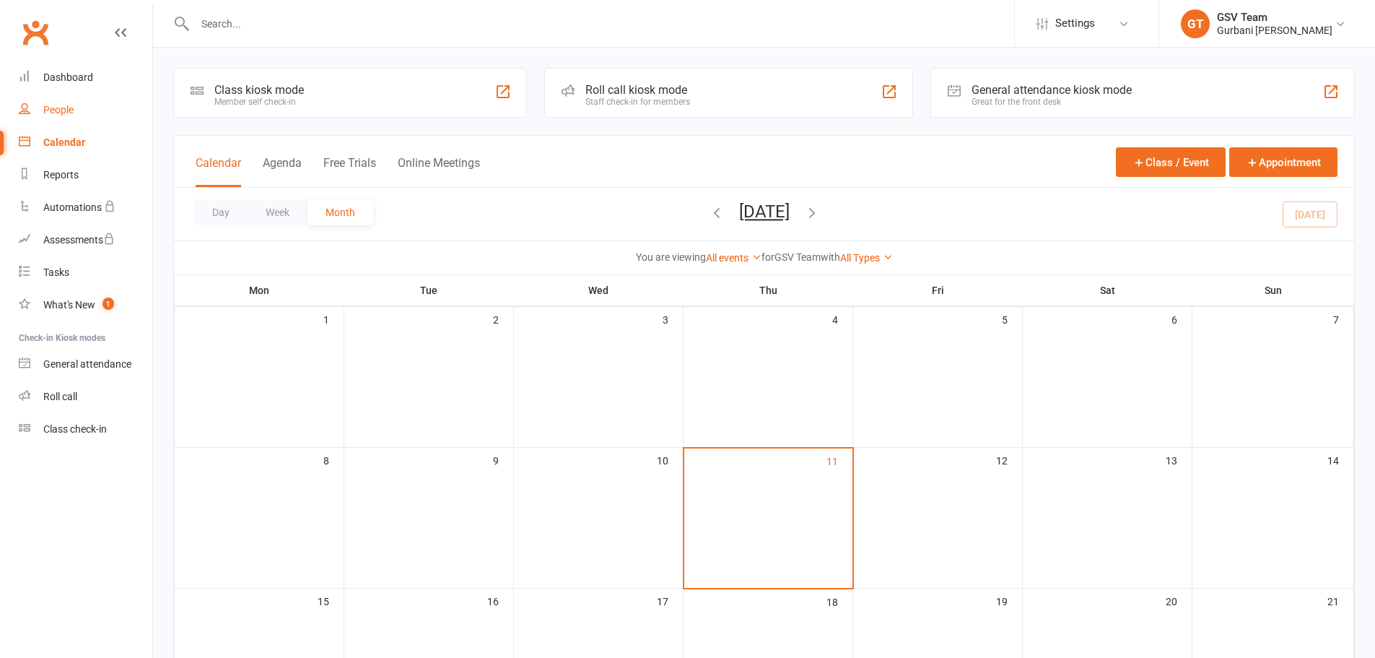
click at [65, 110] on div "People" at bounding box center [58, 110] width 30 height 12
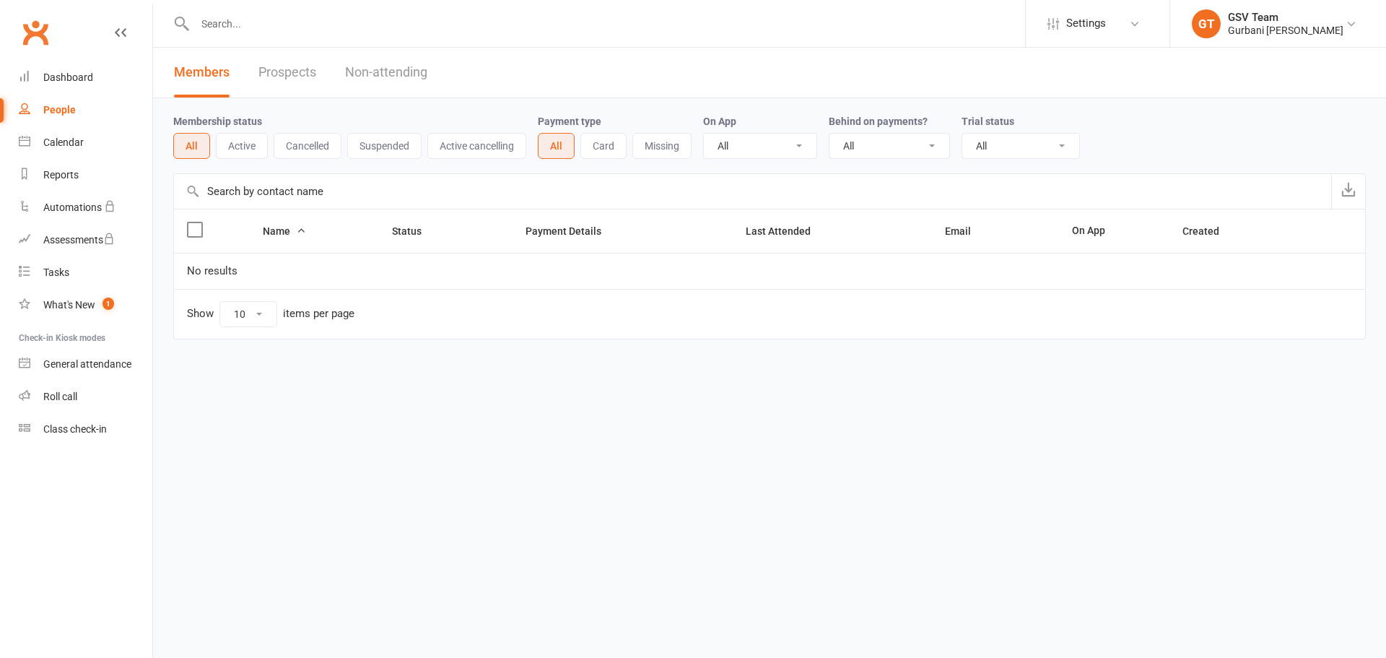
click at [1250, 25] on div "Gurbani Sangeet Vidyala" at bounding box center [1286, 30] width 116 height 13
click at [1245, 203] on link "Remove mask" at bounding box center [1278, 199] width 216 height 33
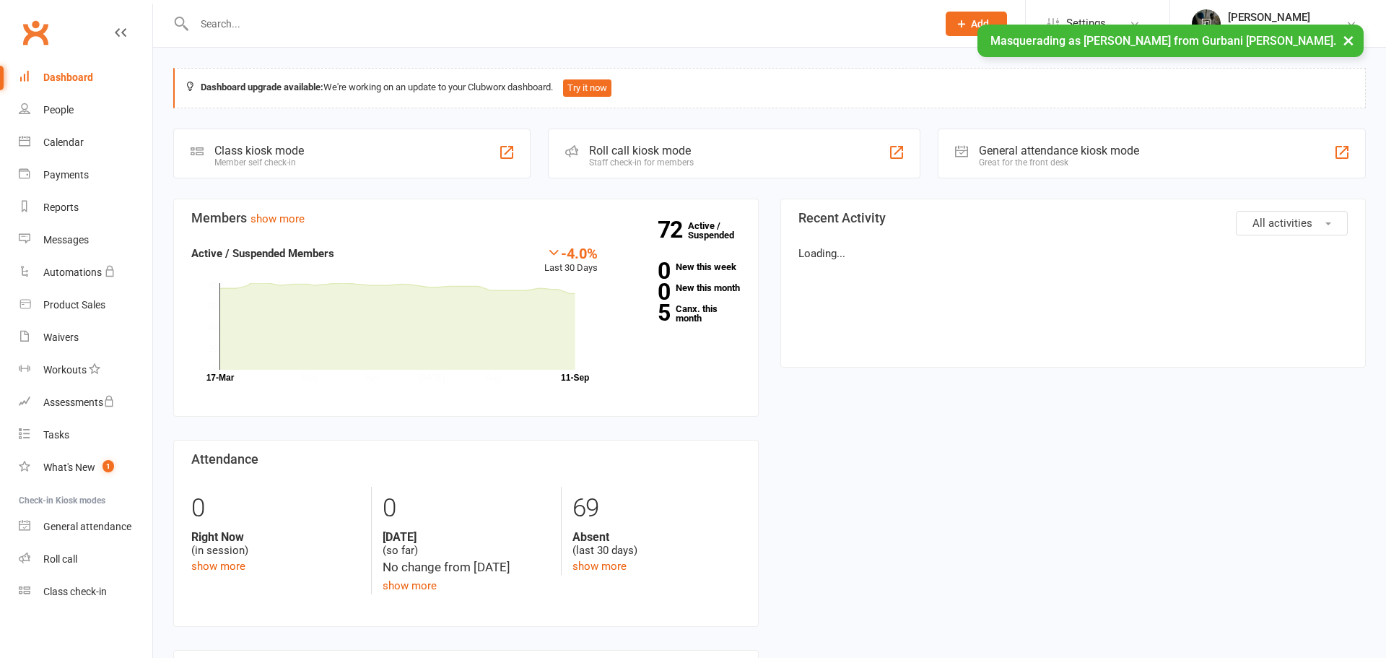
click at [1078, 13] on span "Settings" at bounding box center [1086, 23] width 40 height 32
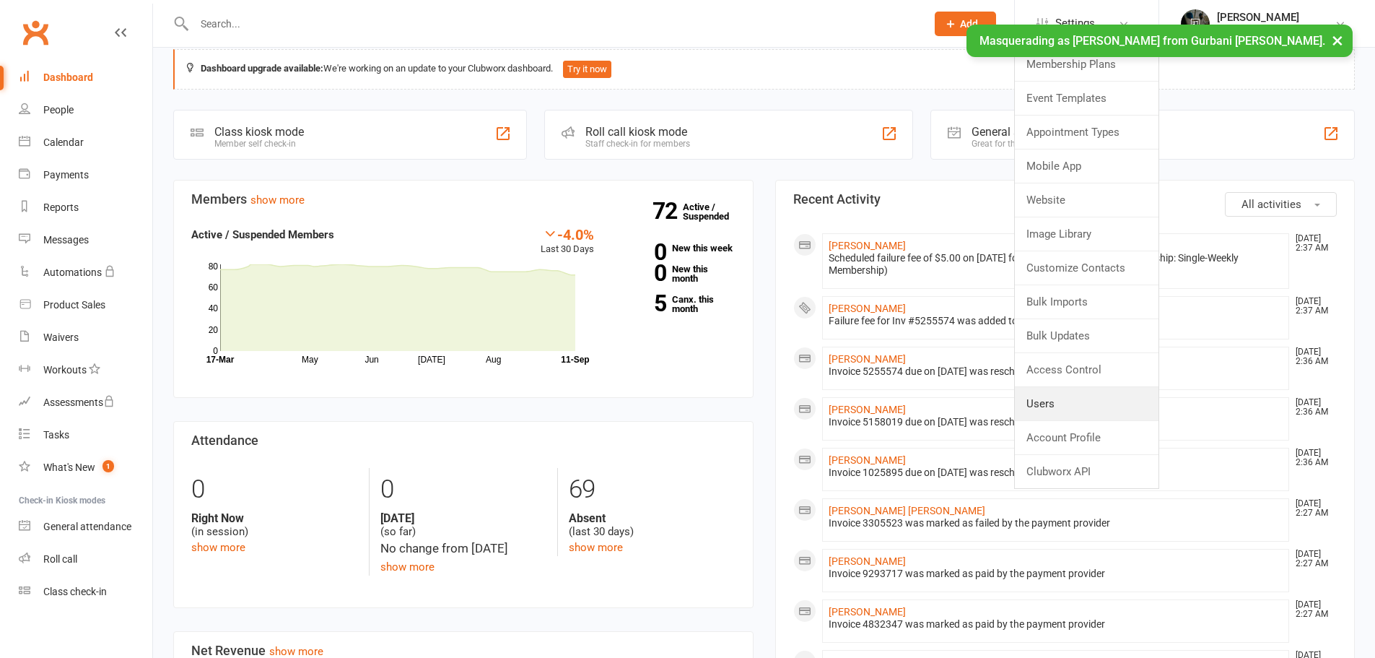
scroll to position [24, 0]
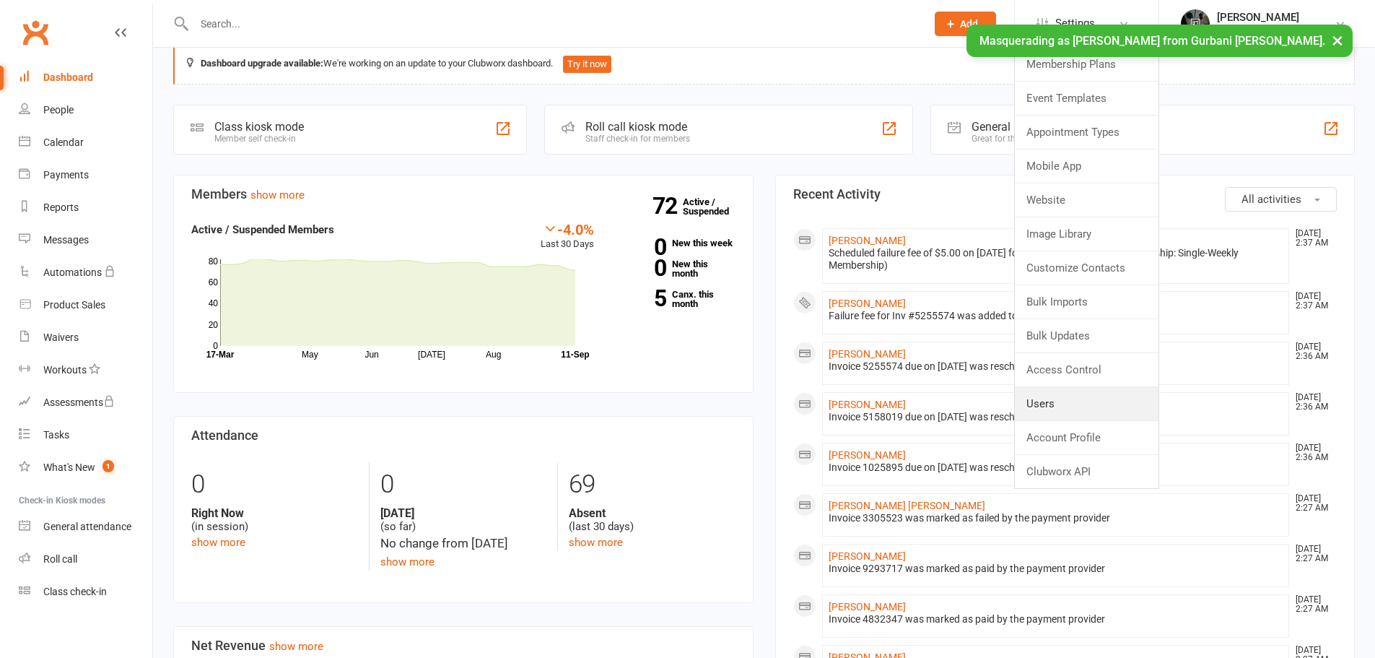
click at [1096, 403] on link "Users" at bounding box center [1087, 403] width 144 height 33
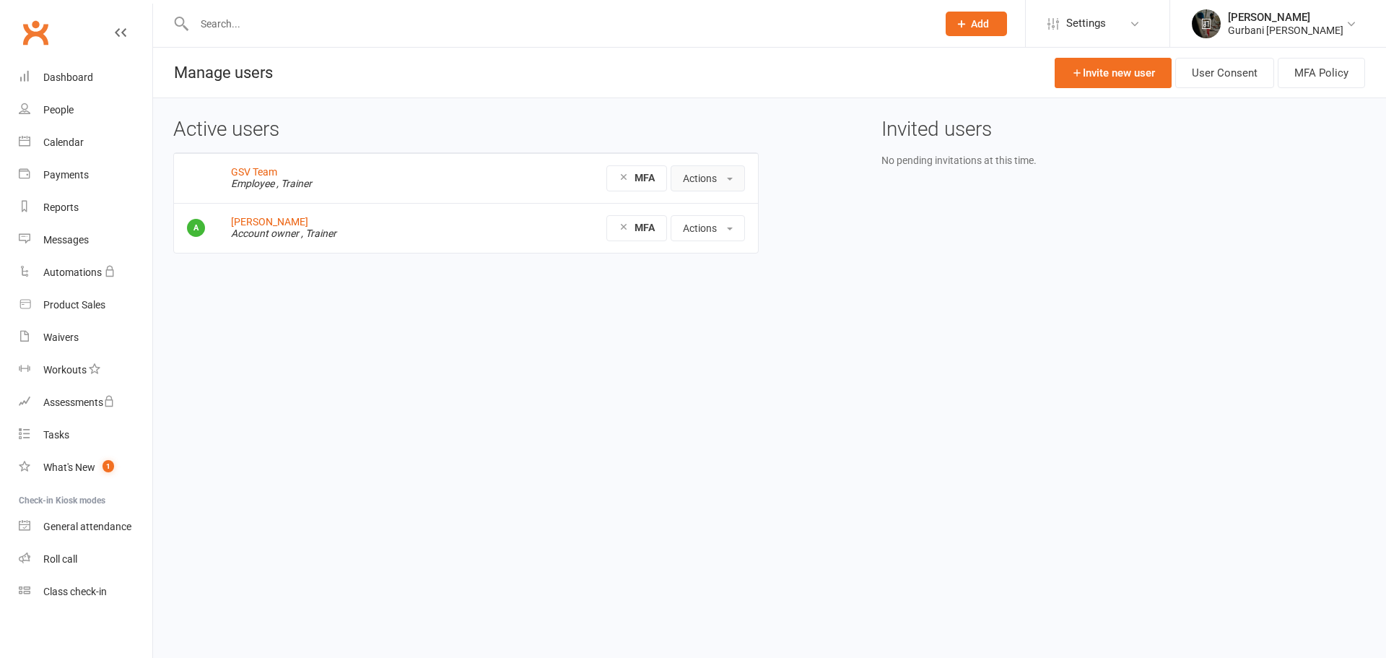
click at [702, 181] on button "Actions" at bounding box center [708, 178] width 74 height 26
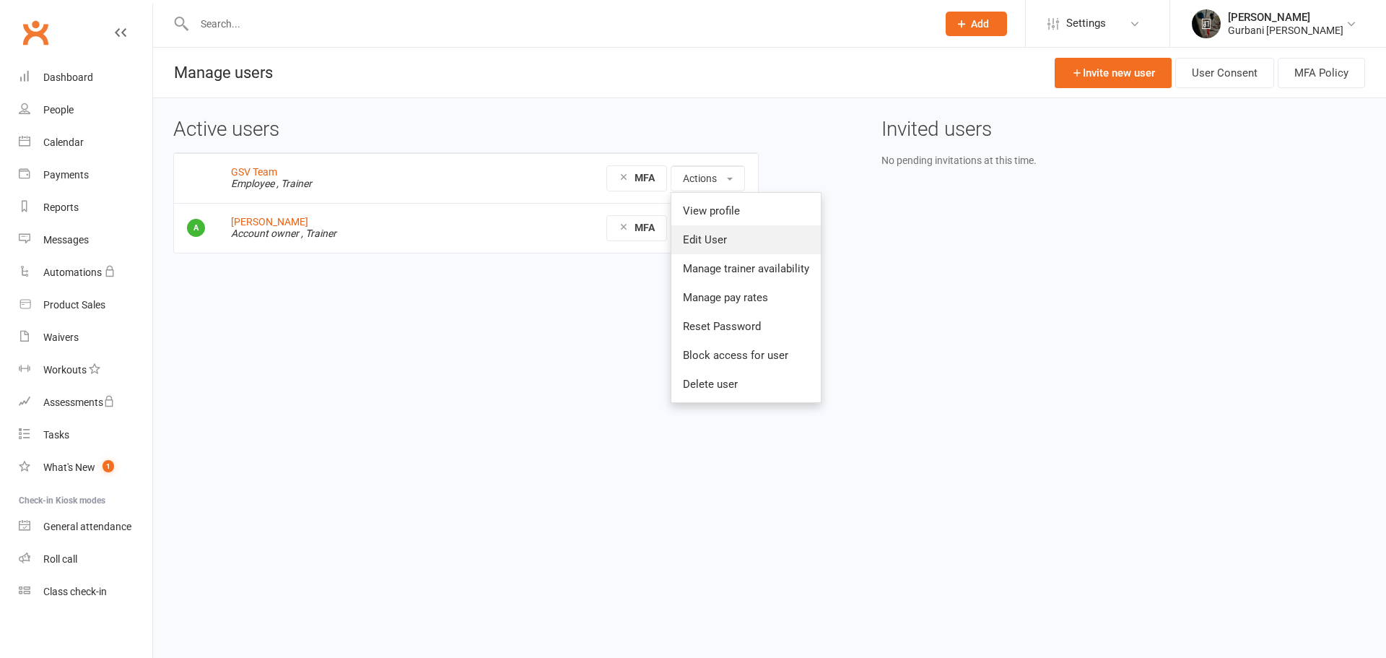
click at [712, 239] on link "Edit User" at bounding box center [745, 239] width 149 height 29
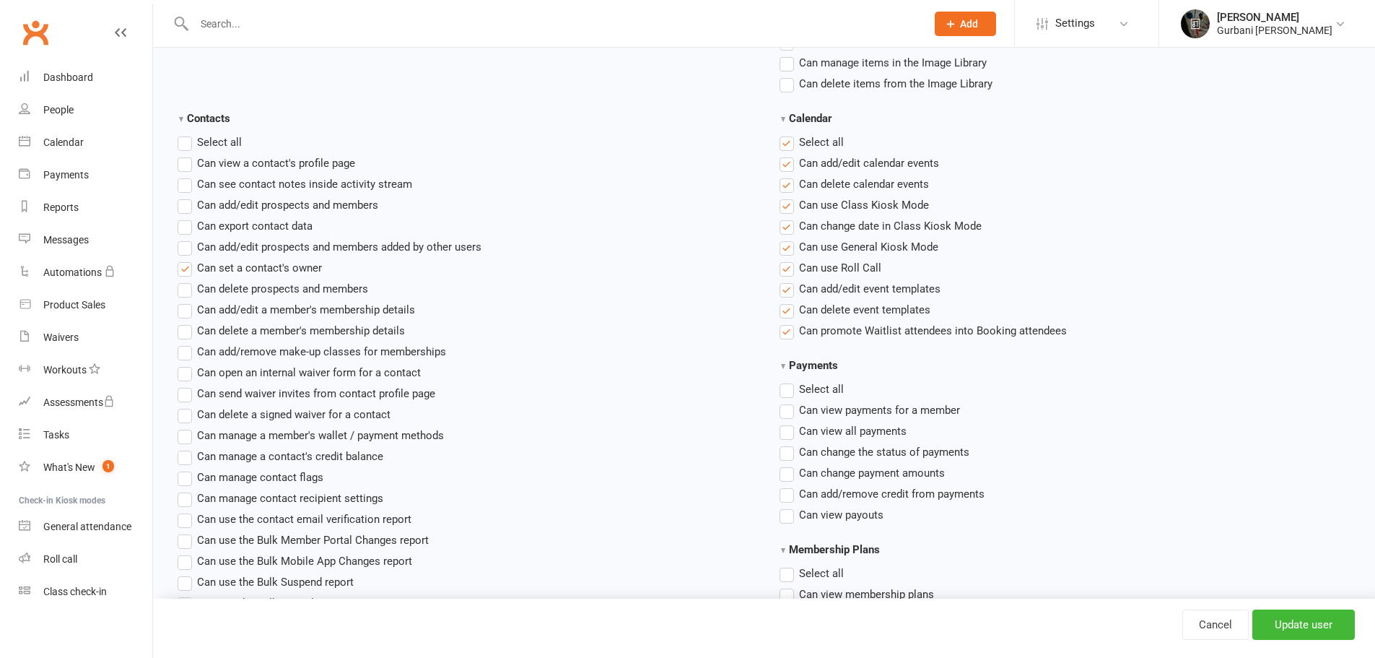
scroll to position [626, 0]
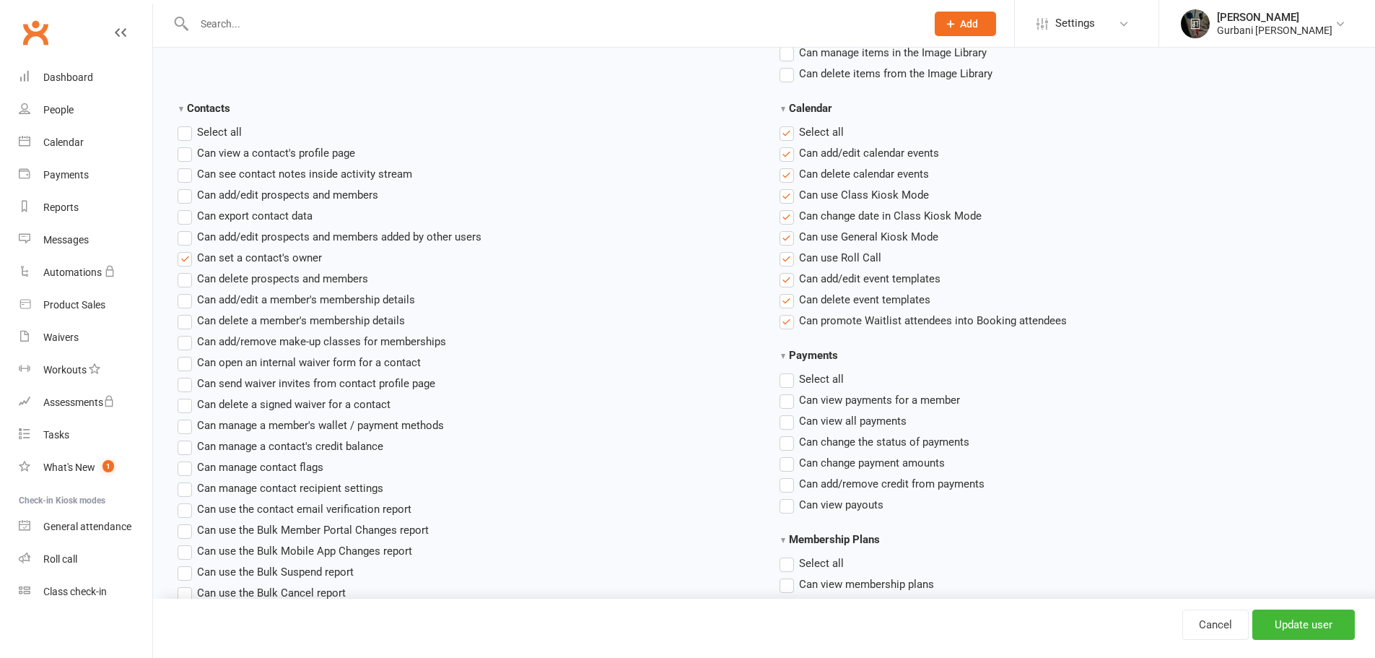
click at [184, 256] on label"] "Can set a contact's owner" at bounding box center [250, 257] width 144 height 17
click at [184, 249] on input "Can set a contact's owner" at bounding box center [182, 249] width 9 height 0
click at [184, 192] on label"] "Can add/edit prospects and members" at bounding box center [278, 194] width 201 height 17
click at [184, 186] on input "Can add/edit prospects and members" at bounding box center [182, 186] width 9 height 0
click at [1320, 623] on input "Update user" at bounding box center [1304, 624] width 103 height 30
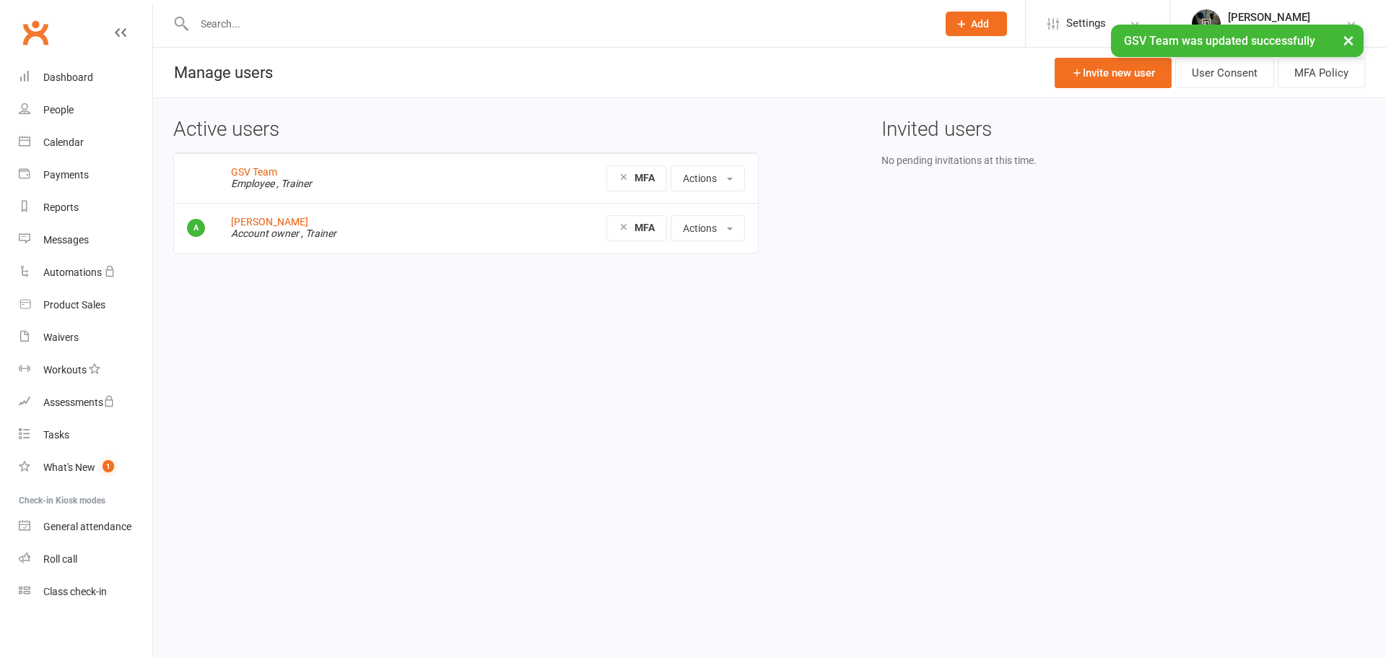
click at [1247, 20] on div "[PERSON_NAME]" at bounding box center [1286, 17] width 116 height 13
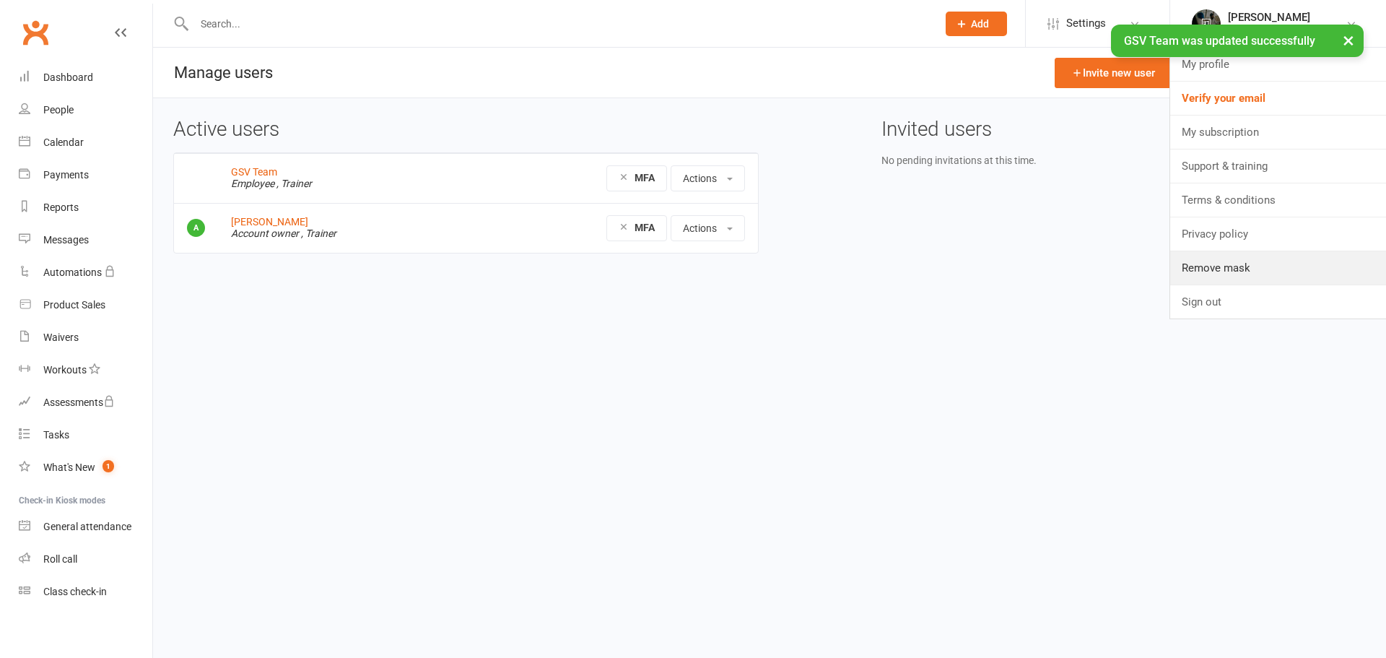
click at [1214, 263] on link "Remove mask" at bounding box center [1278, 267] width 216 height 33
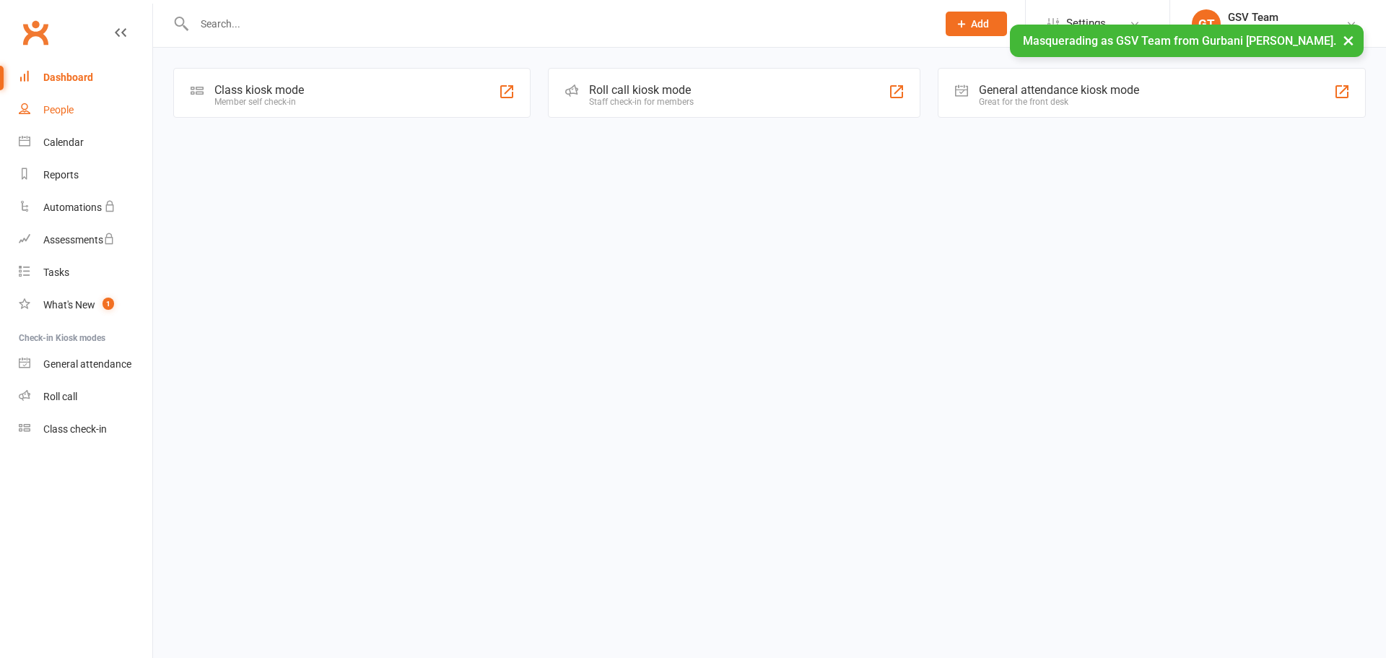
click at [61, 111] on div "People" at bounding box center [58, 110] width 30 height 12
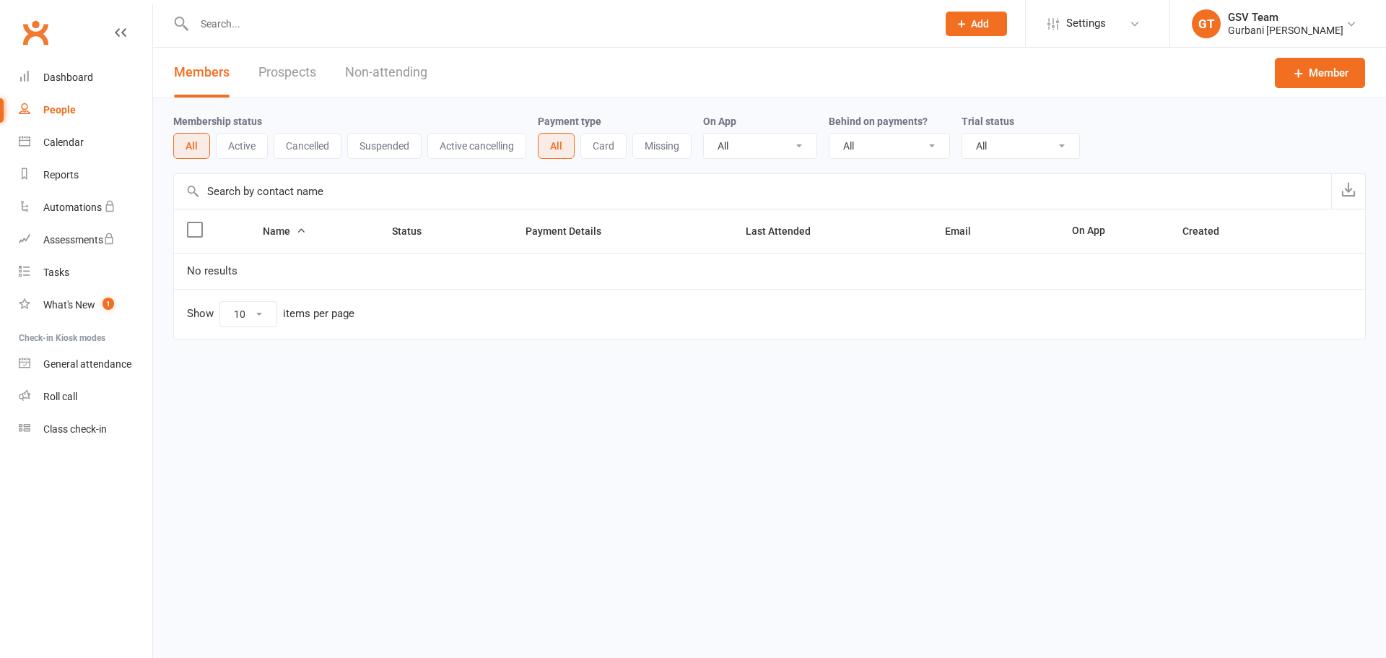
click at [66, 425] on div "Class check-in" at bounding box center [75, 429] width 64 height 12
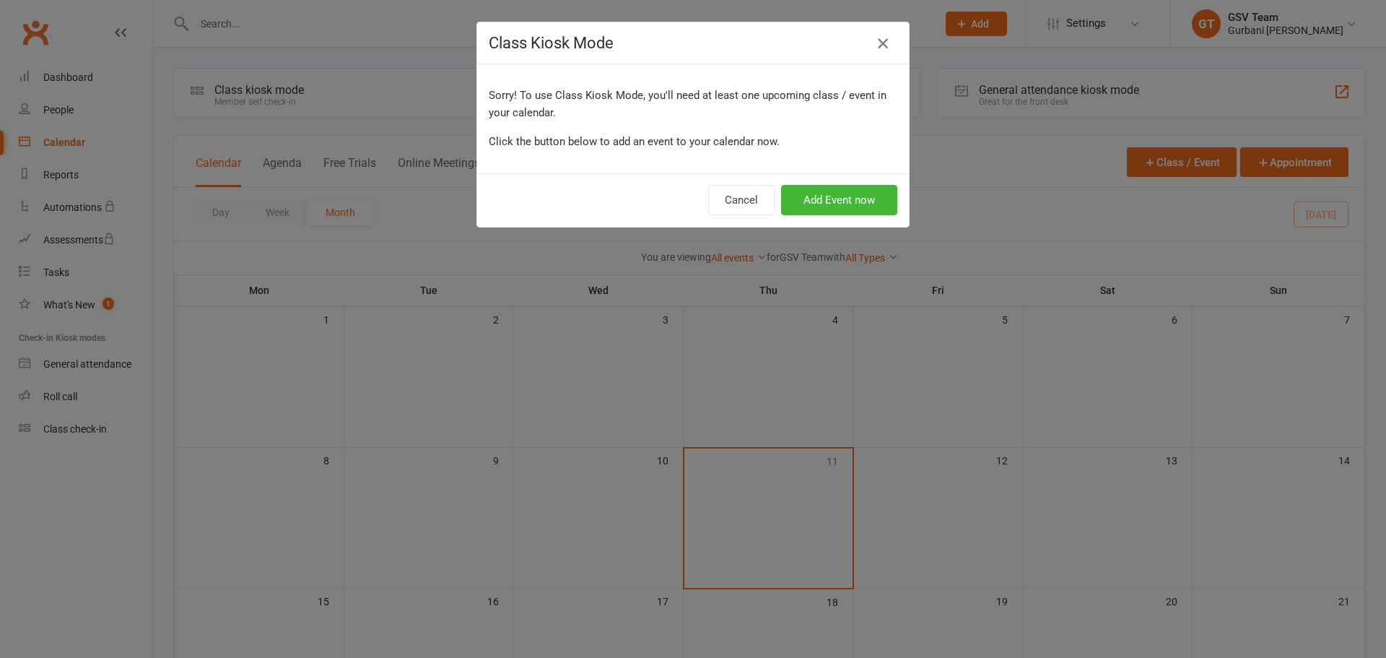
click at [874, 36] on icon "button" at bounding box center [882, 43] width 17 height 17
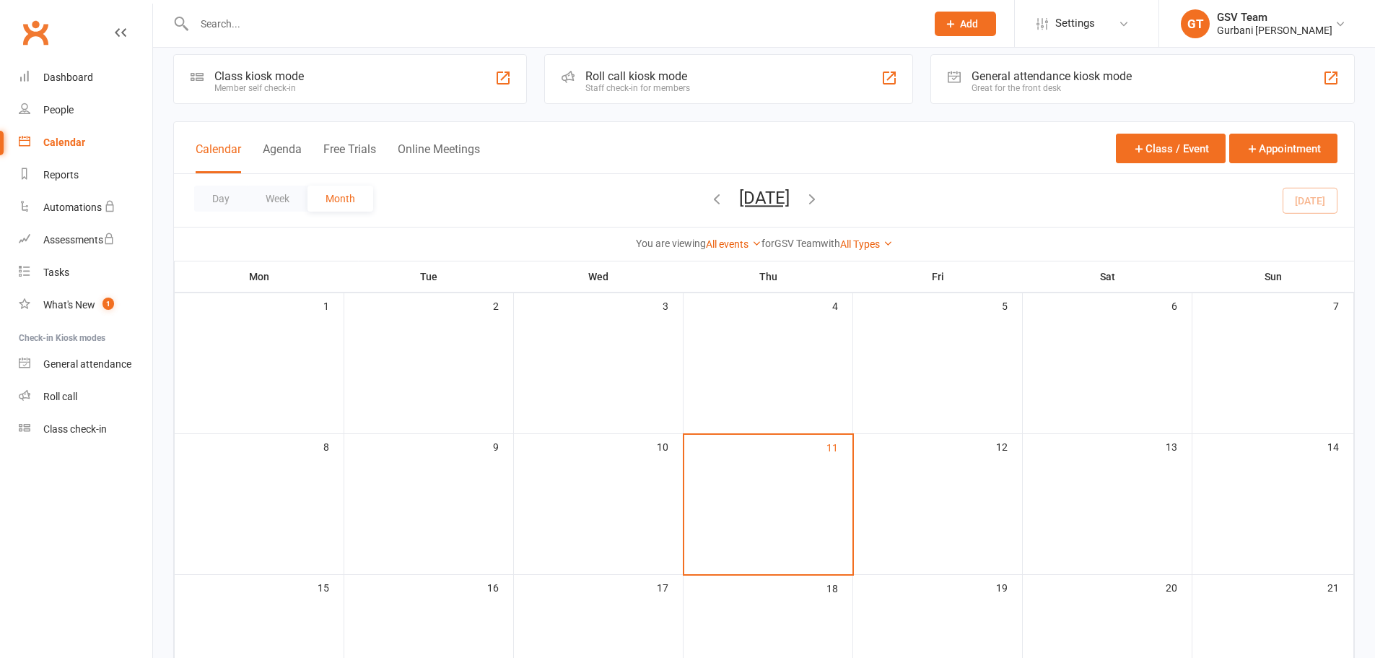
scroll to position [24, 0]
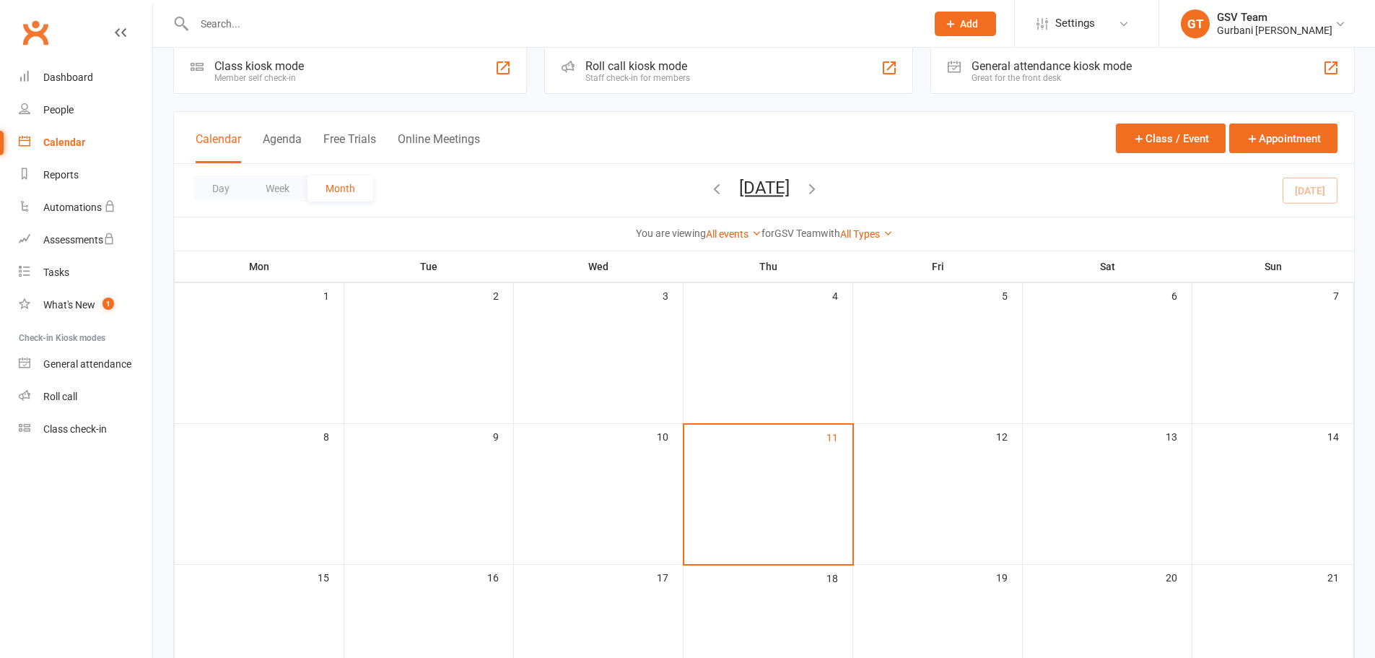
click at [1229, 20] on div "GSV Team" at bounding box center [1275, 17] width 116 height 13
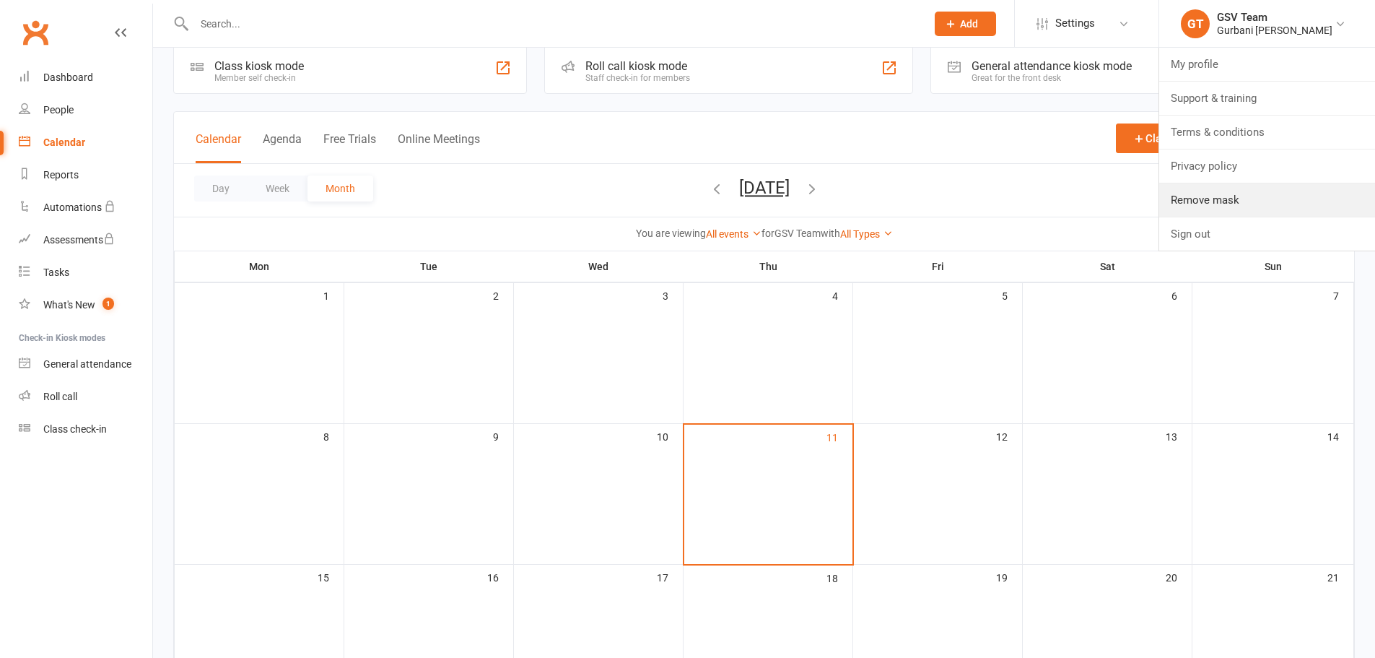
click at [1242, 201] on link "Remove mask" at bounding box center [1267, 199] width 216 height 33
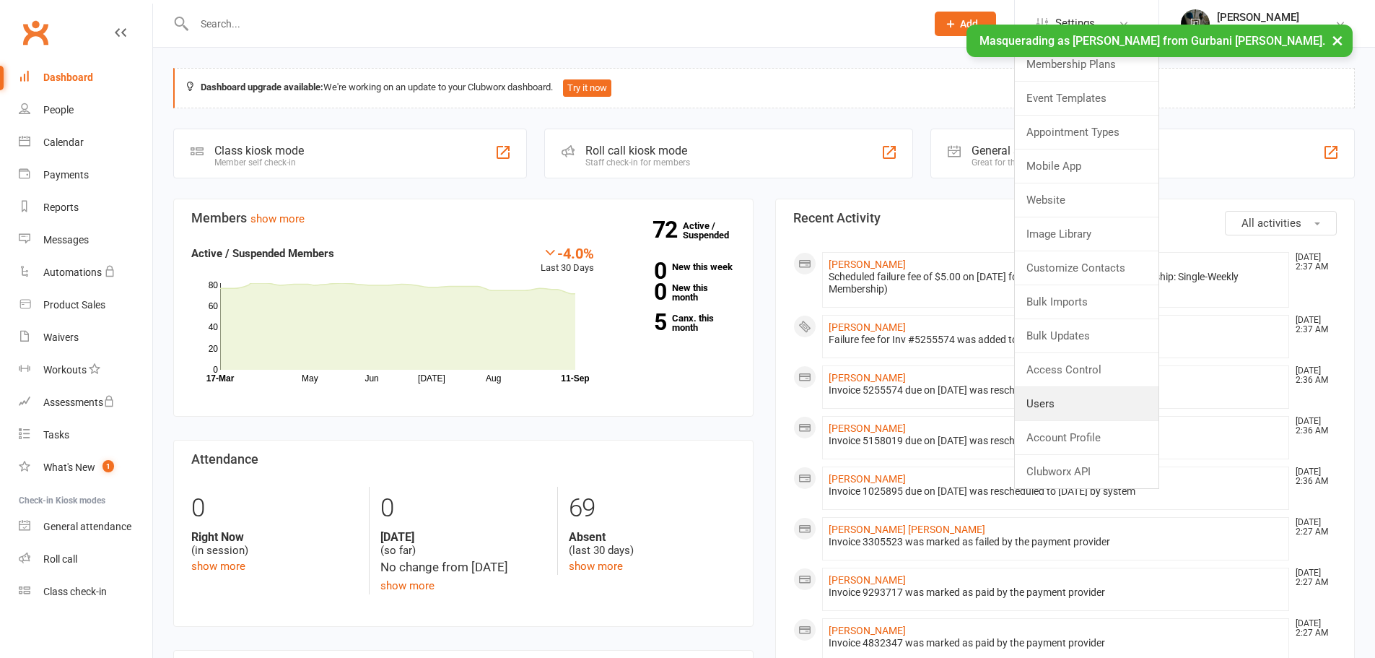
click at [1069, 403] on link "Users" at bounding box center [1087, 403] width 144 height 33
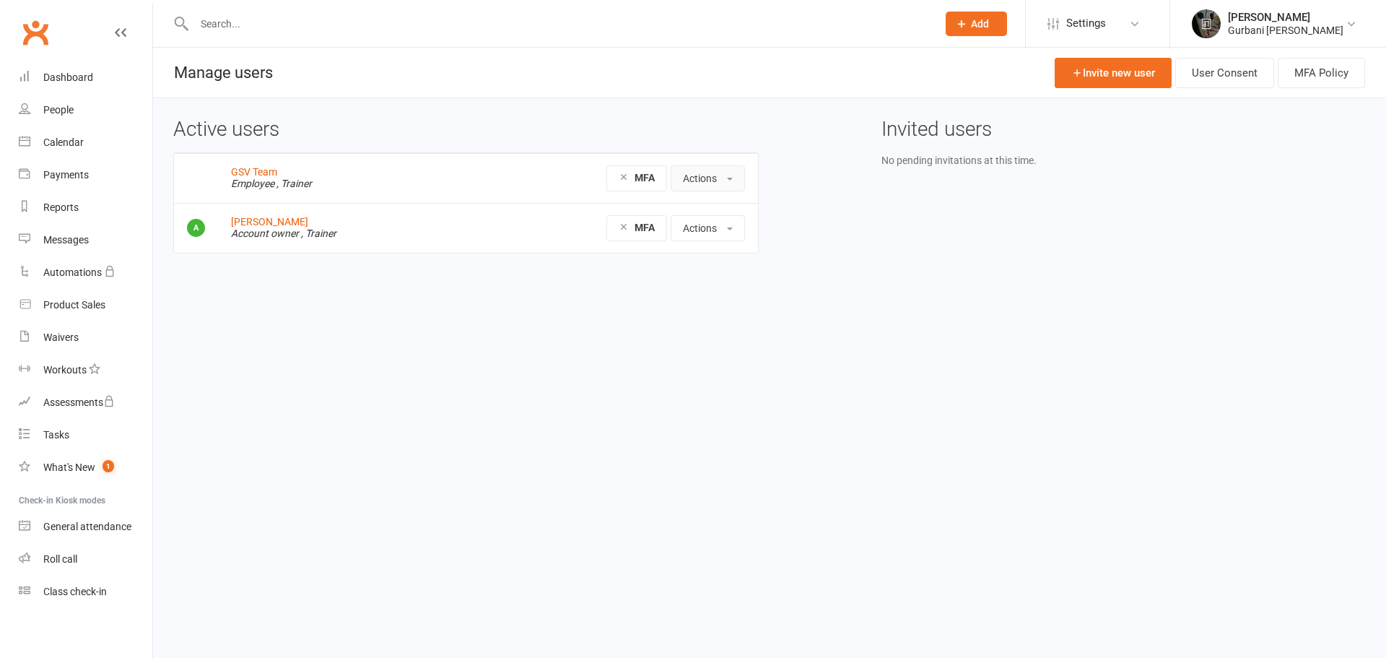
click at [715, 178] on button "Actions" at bounding box center [708, 178] width 74 height 26
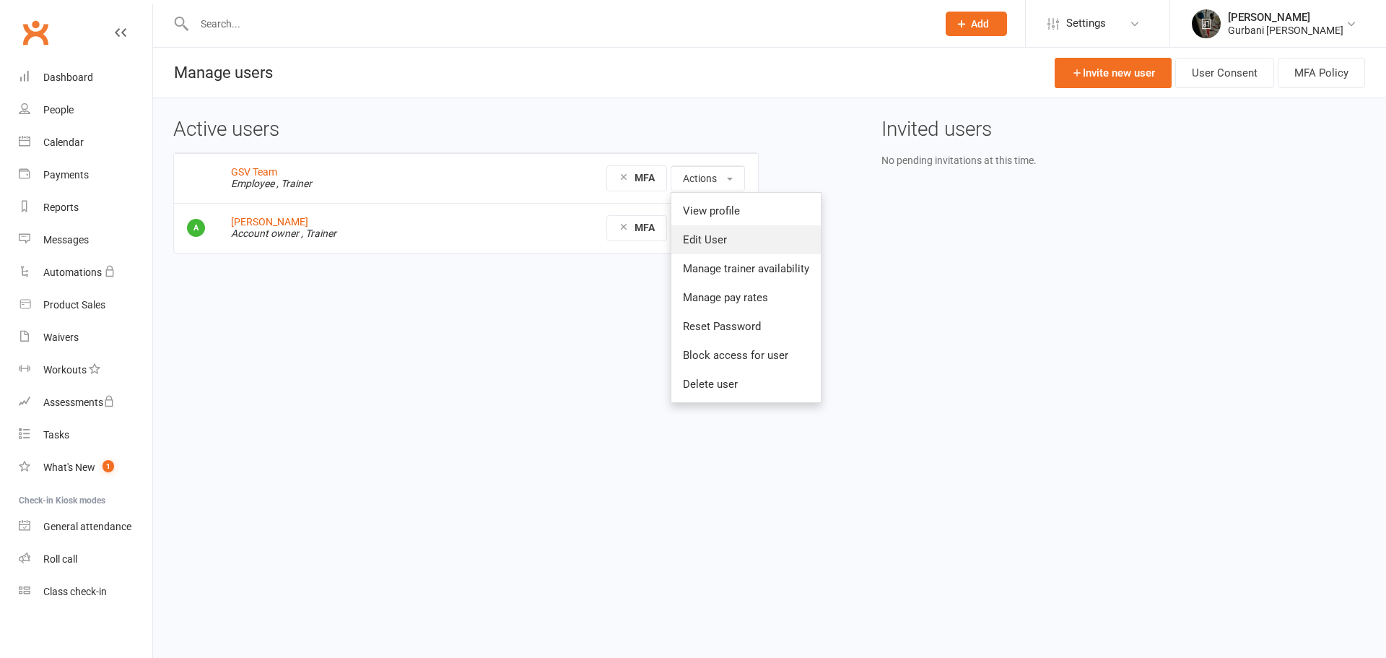
click at [713, 233] on link "Edit User" at bounding box center [745, 239] width 149 height 29
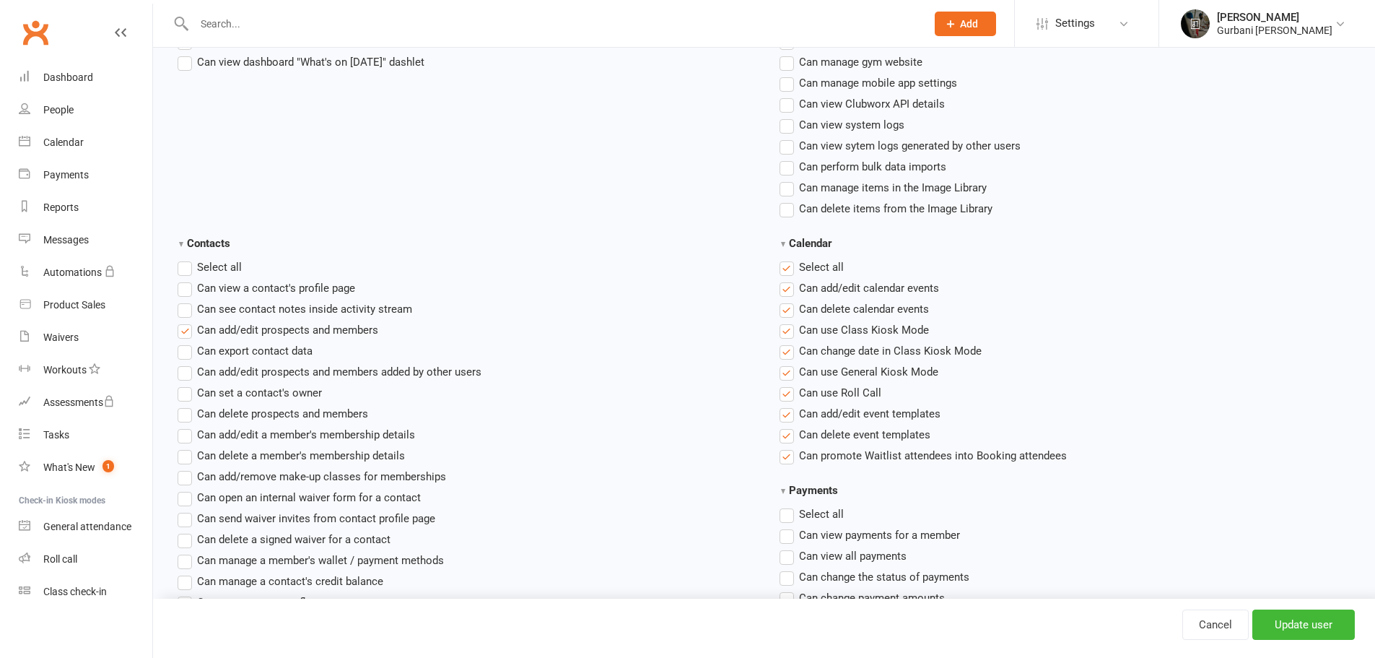
scroll to position [529, 0]
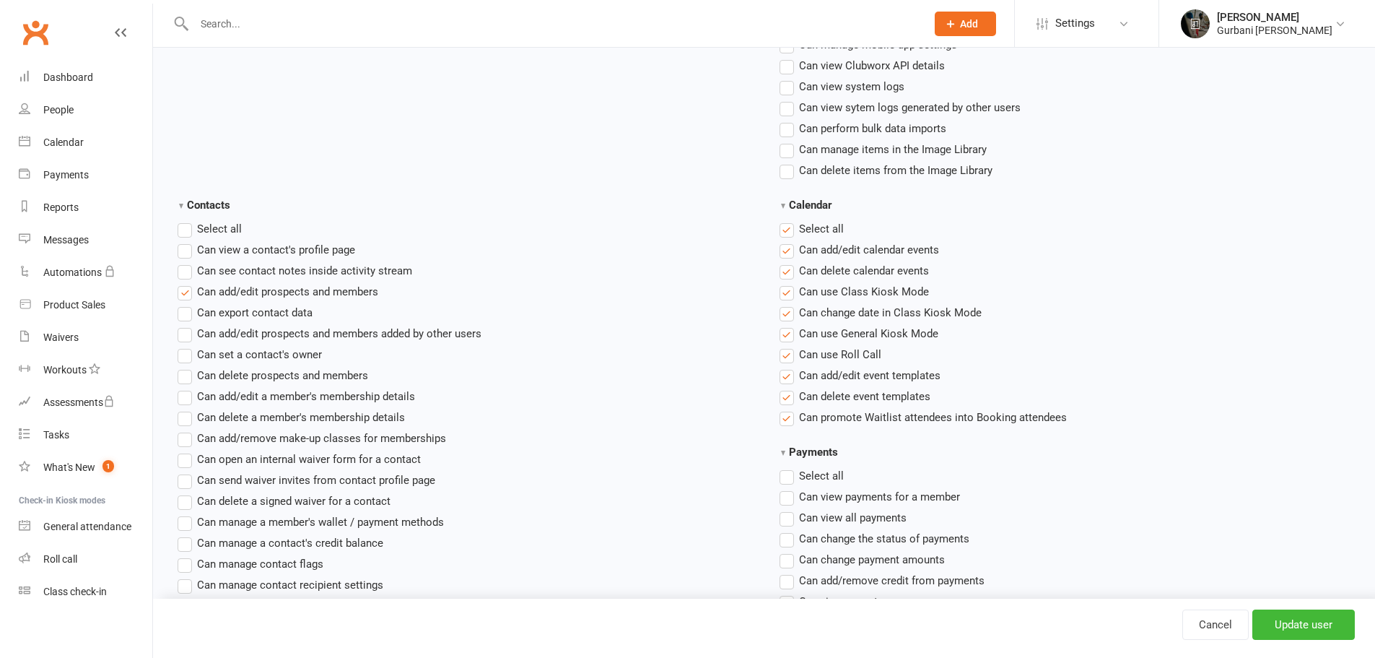
click at [185, 295] on label"] "Can add/edit prospects and members" at bounding box center [278, 291] width 201 height 17
click at [185, 283] on input "Can add/edit prospects and members" at bounding box center [182, 283] width 9 height 0
click at [1302, 627] on input "Update user" at bounding box center [1304, 624] width 103 height 30
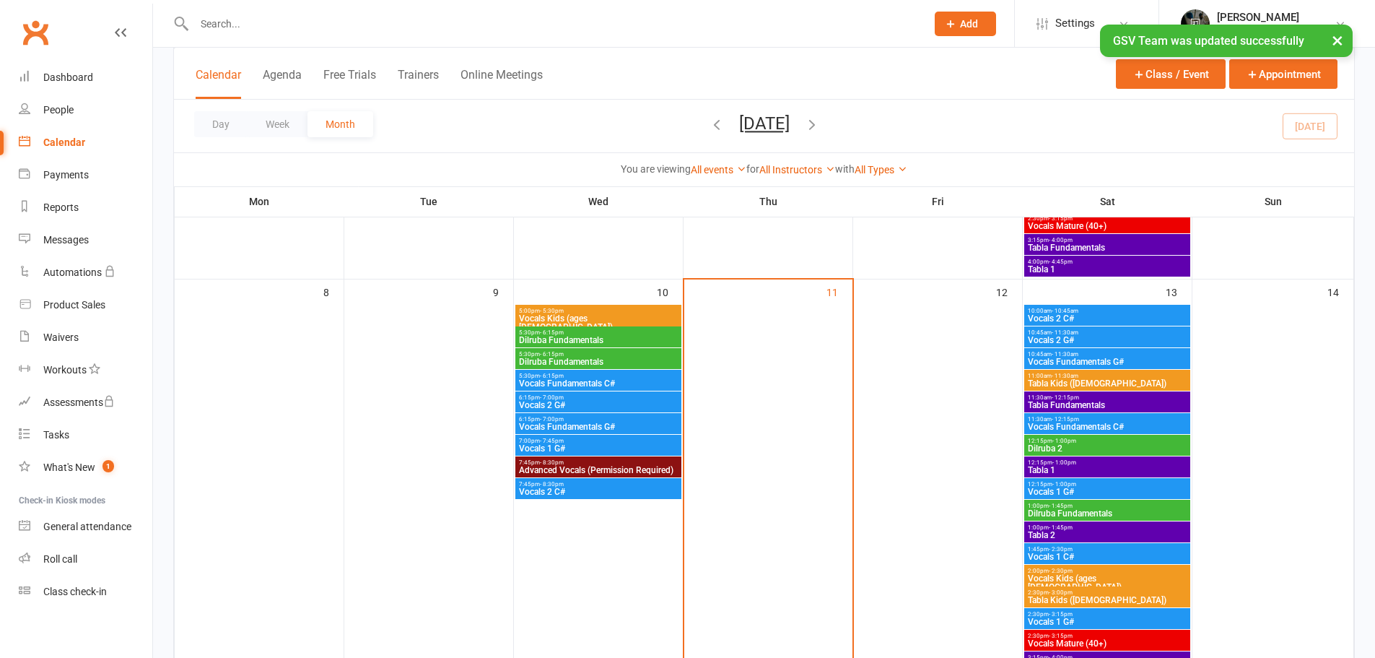
scroll to position [433, 0]
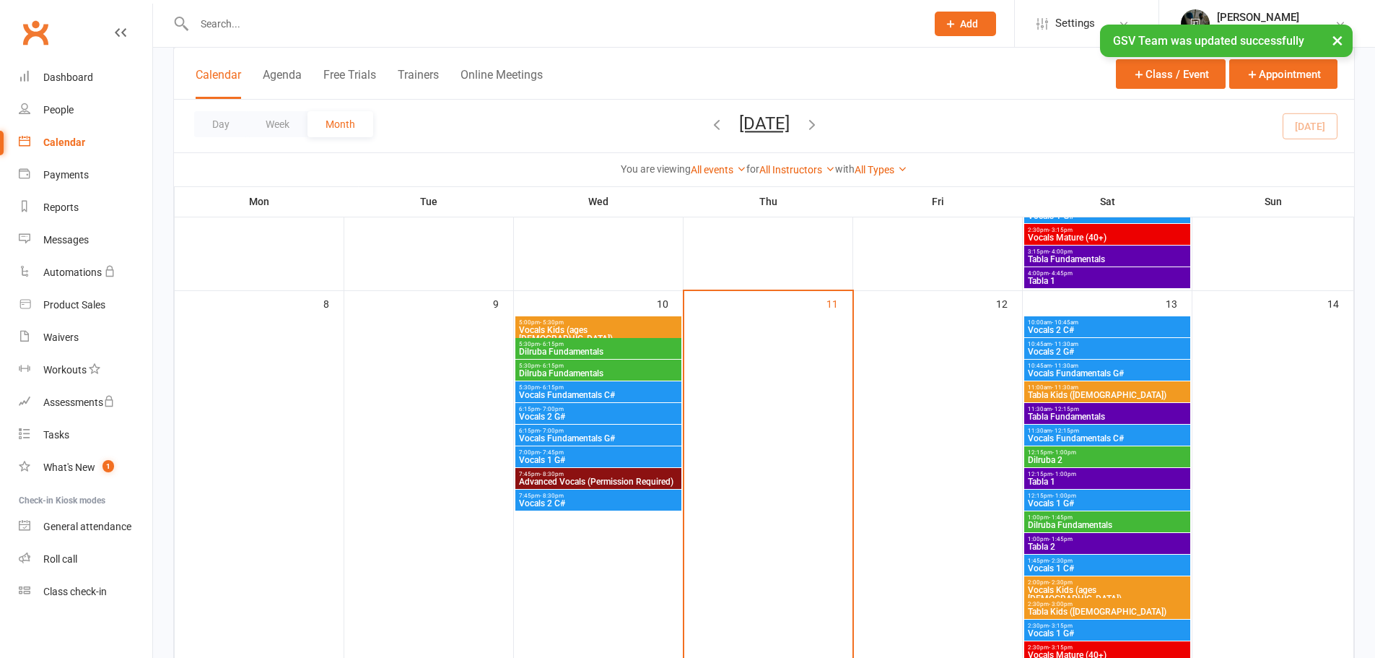
click at [626, 326] on span "Vocals Kids (ages [DEMOGRAPHIC_DATA])" at bounding box center [598, 334] width 160 height 17
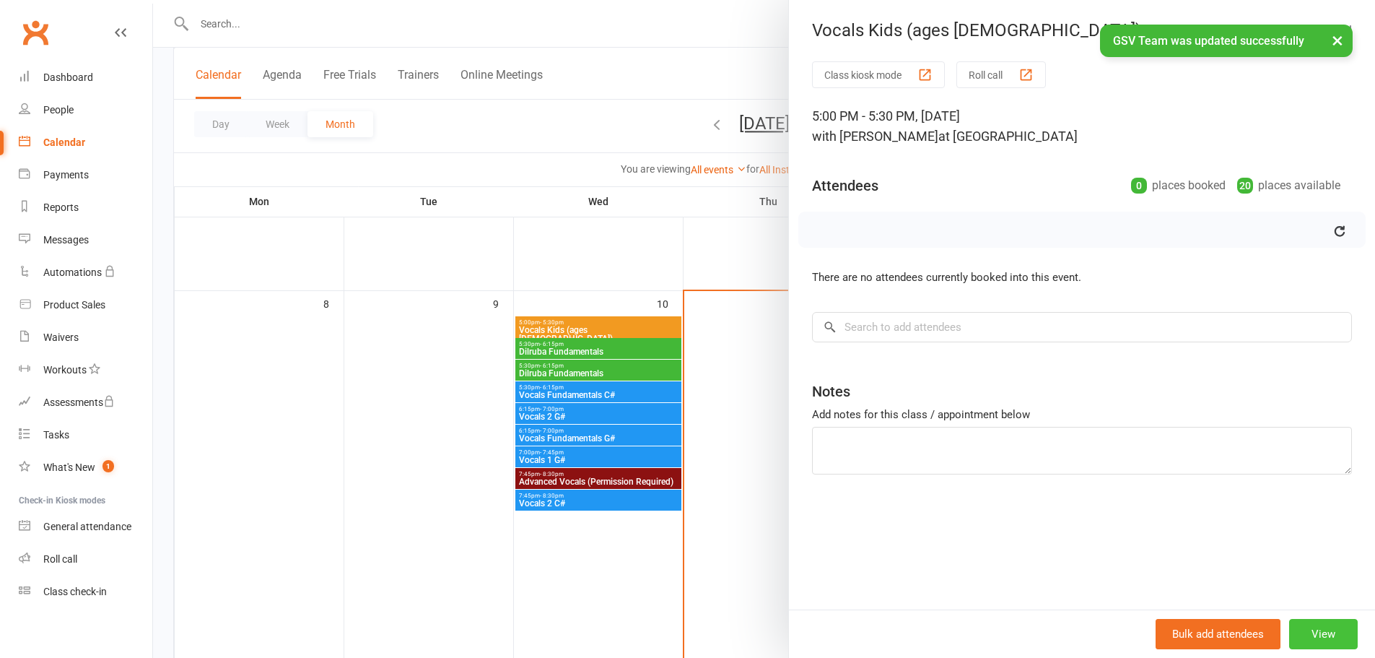
click at [1307, 629] on button "View" at bounding box center [1323, 634] width 69 height 30
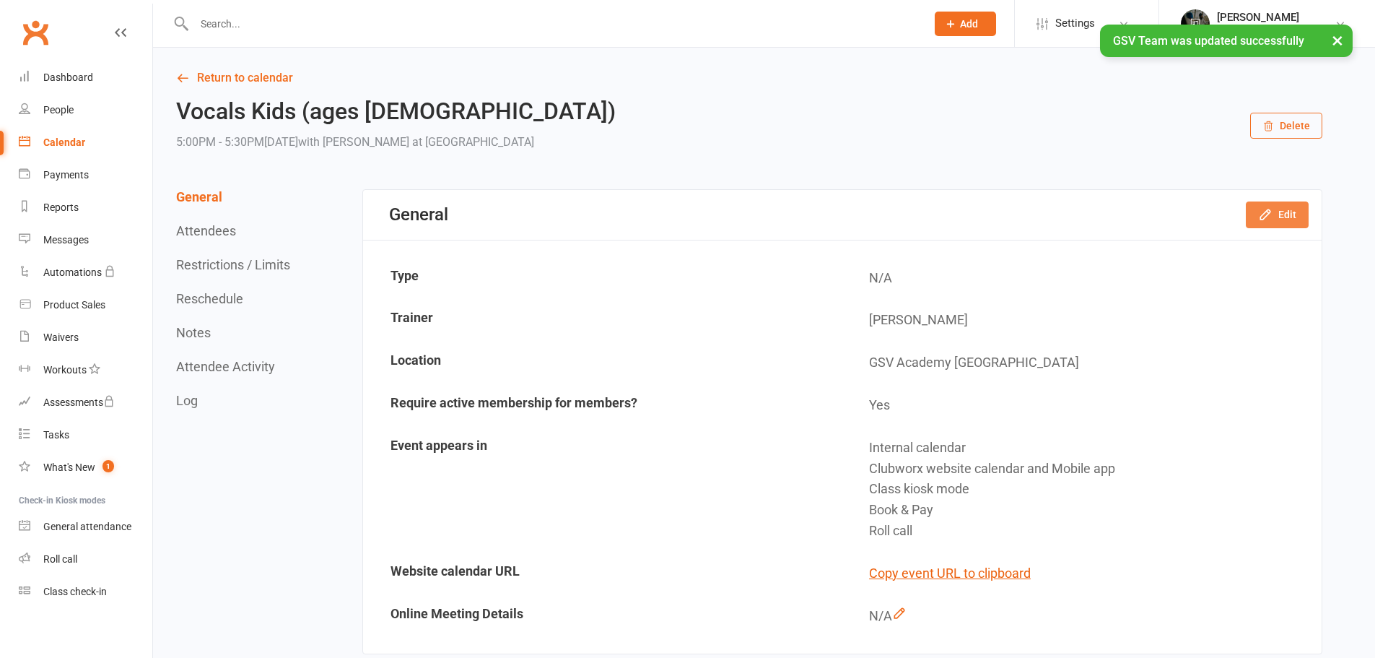
click at [1288, 212] on button "Edit" at bounding box center [1277, 214] width 63 height 26
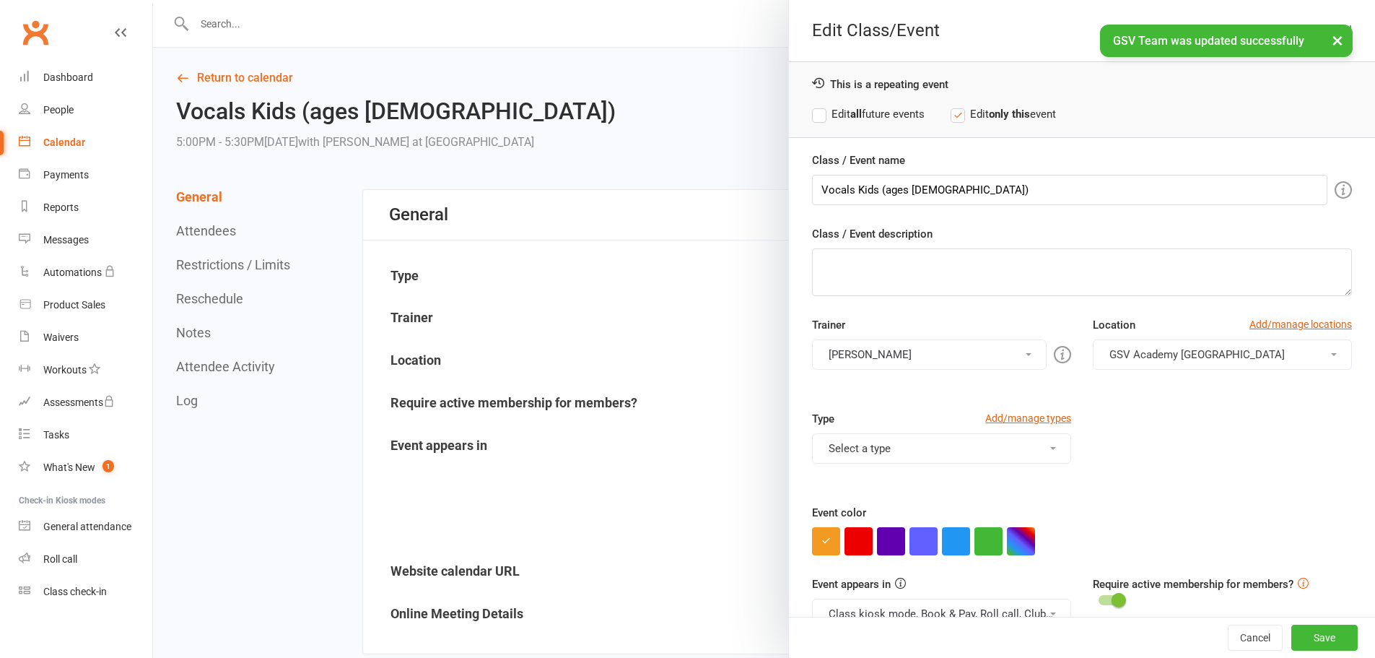
click at [899, 354] on button "[PERSON_NAME]" at bounding box center [929, 354] width 235 height 30
click at [856, 394] on link "GSV Team" at bounding box center [929, 389] width 233 height 29
click at [1292, 632] on button "Save" at bounding box center [1325, 637] width 66 height 26
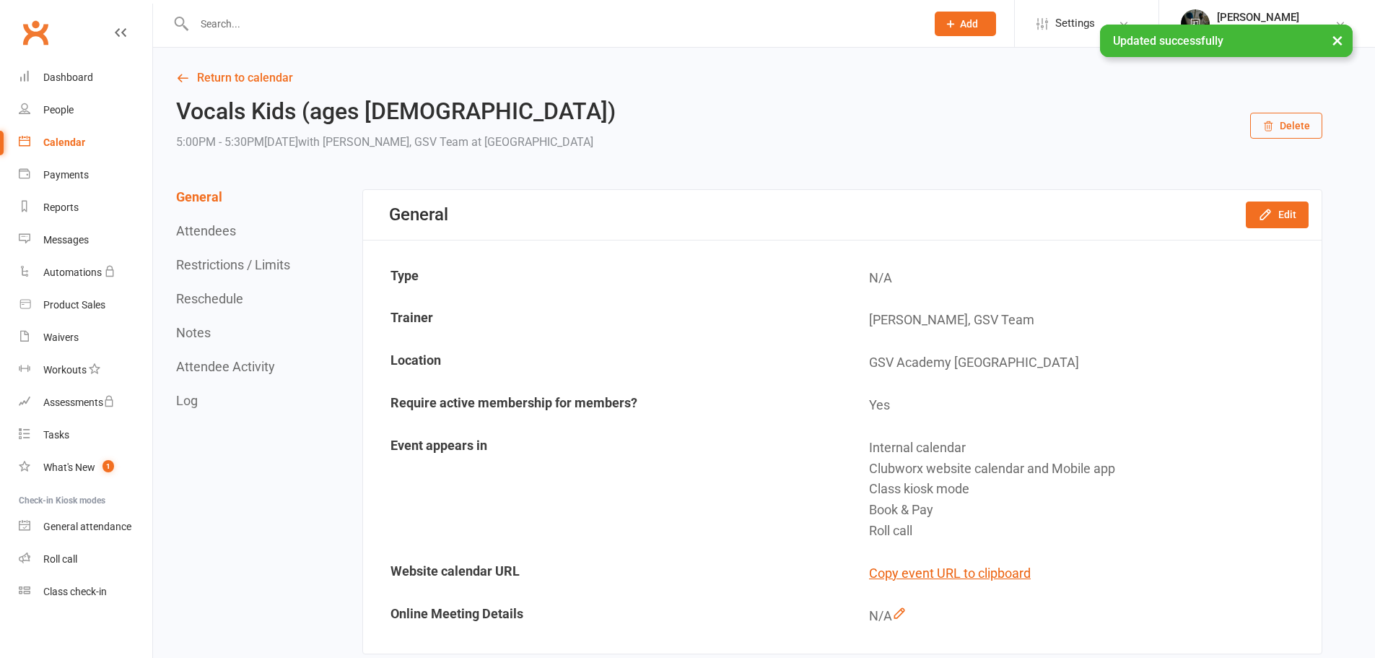
click at [1210, 23] on link "[PERSON_NAME] [PERSON_NAME]" at bounding box center [1267, 23] width 173 height 29
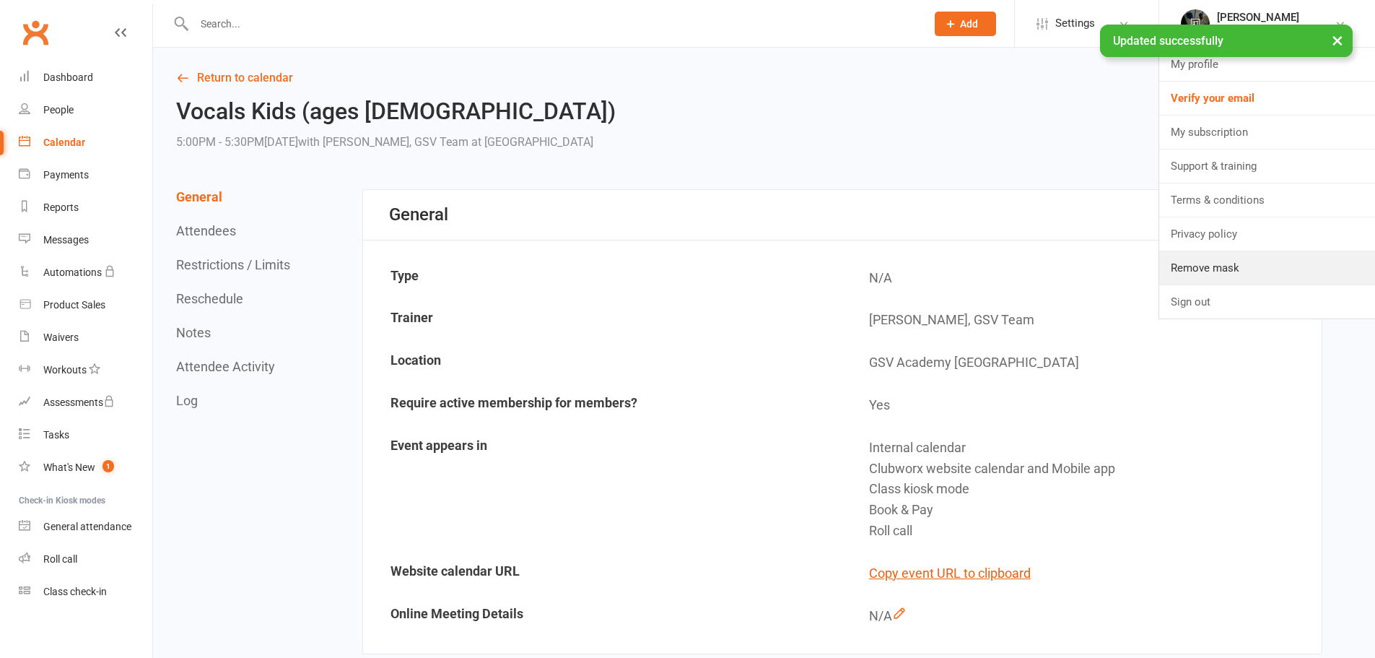
click at [1200, 266] on link "Remove mask" at bounding box center [1267, 267] width 216 height 33
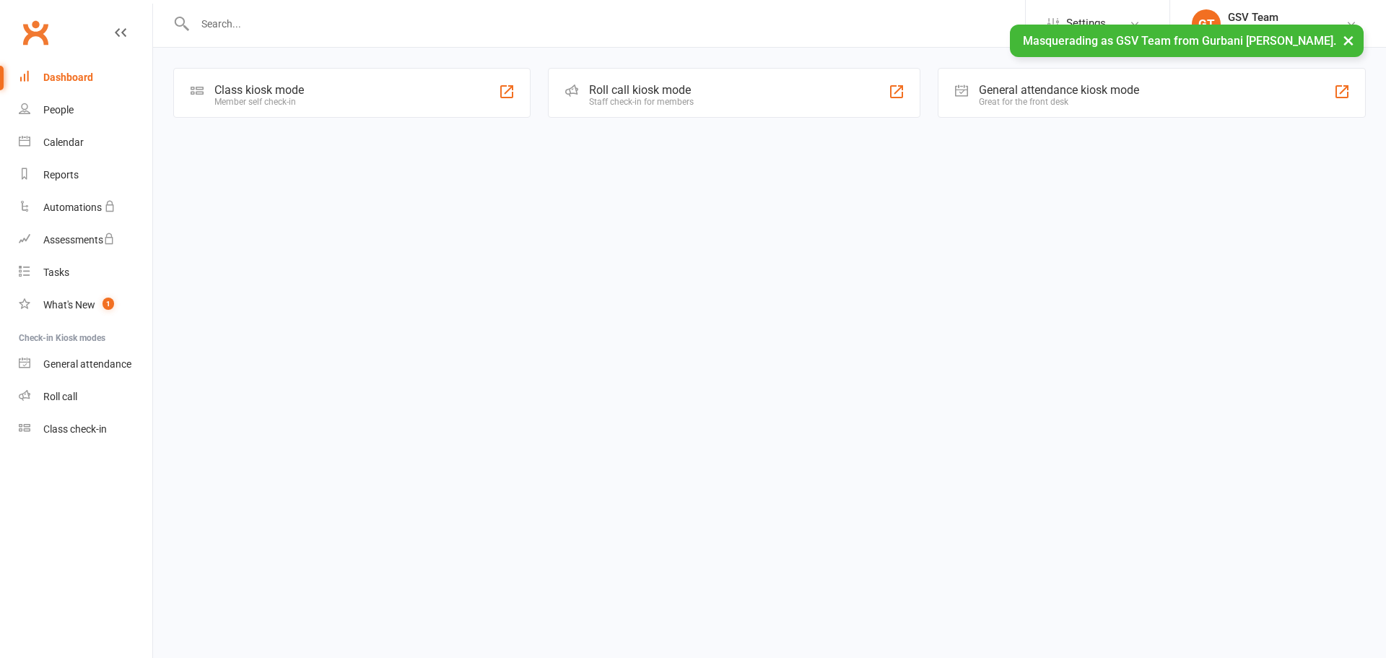
click at [73, 435] on div "Class check-in" at bounding box center [75, 429] width 64 height 12
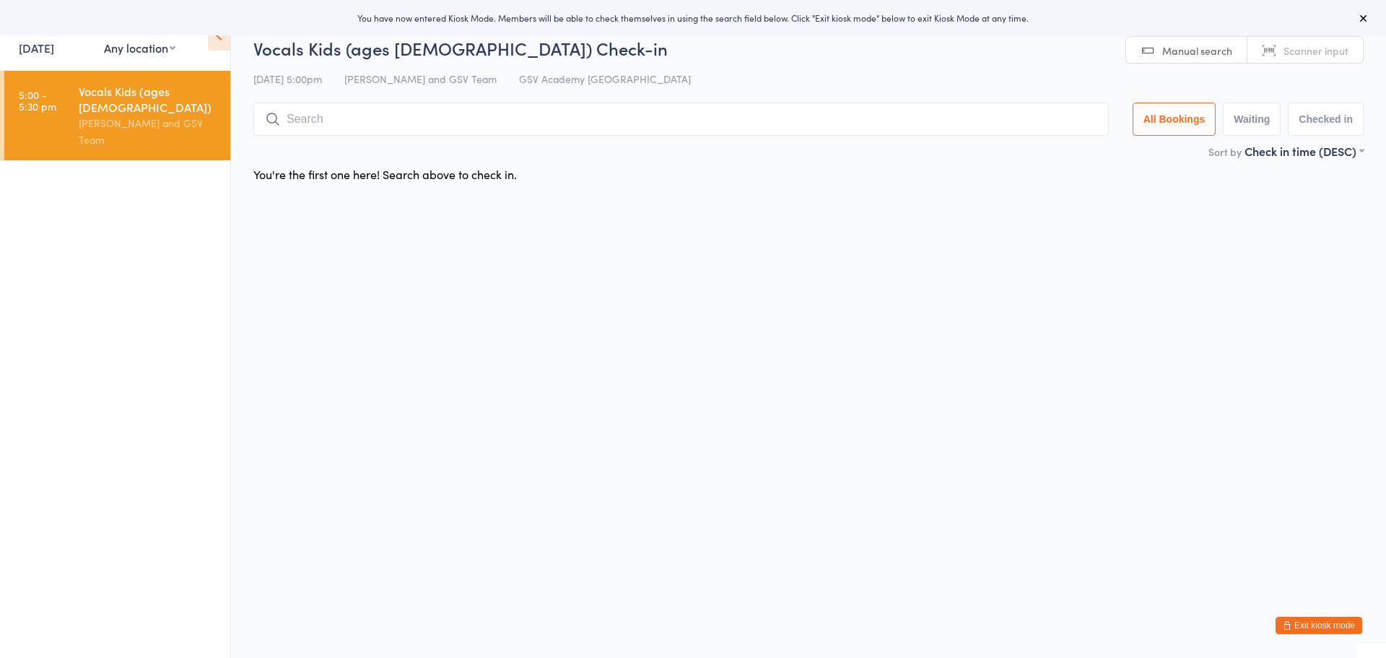
click at [1324, 626] on button "Exit kiosk mode" at bounding box center [1319, 625] width 87 height 17
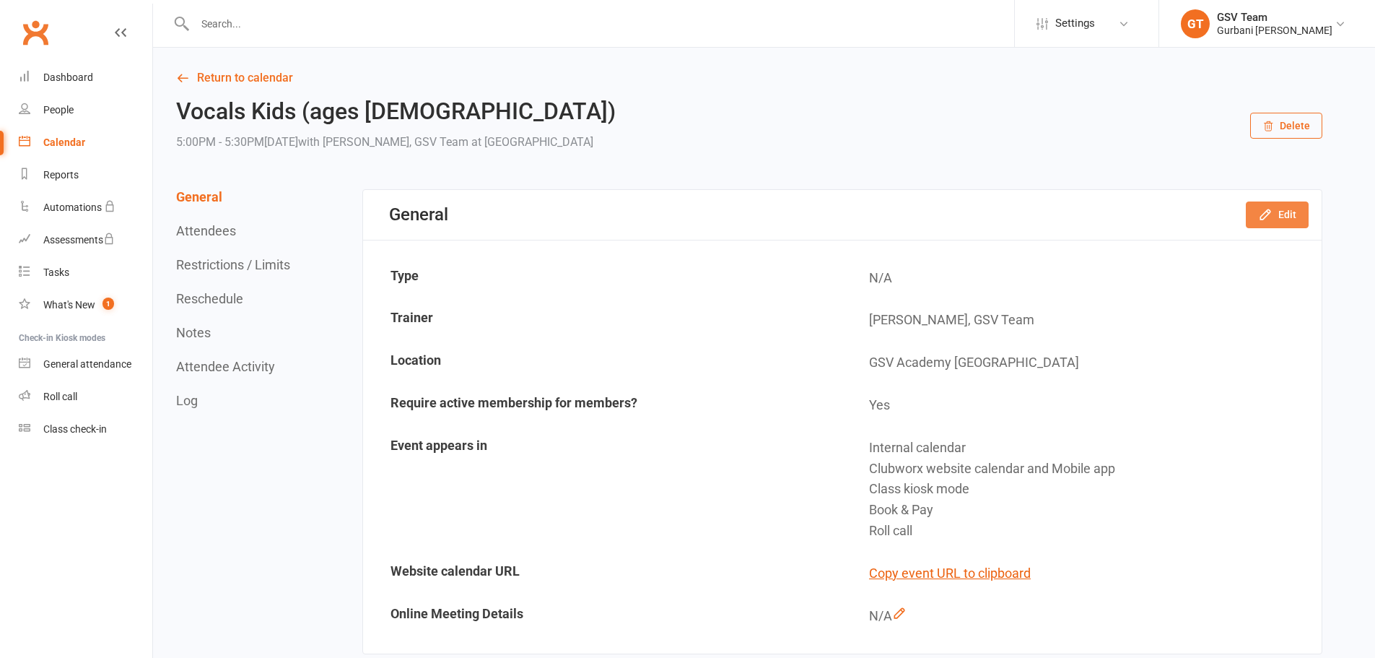
click at [1280, 218] on button "Edit" at bounding box center [1277, 214] width 63 height 26
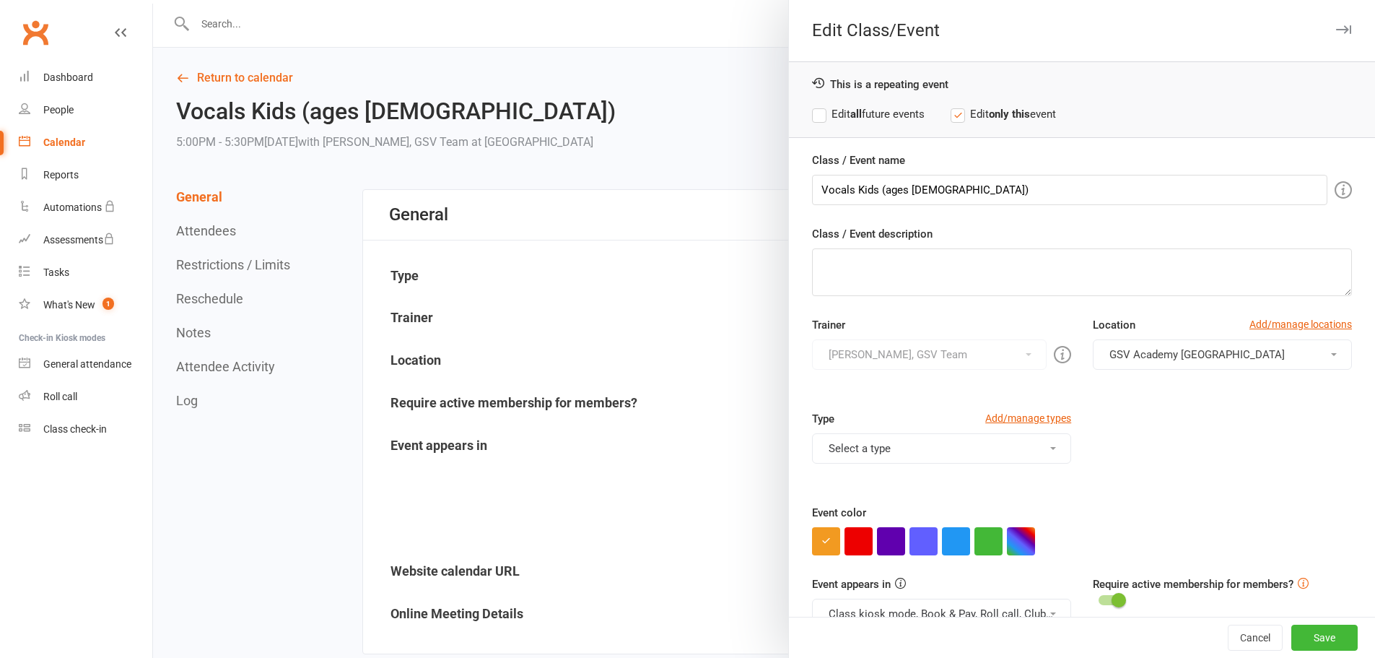
click at [687, 335] on div at bounding box center [764, 329] width 1222 height 658
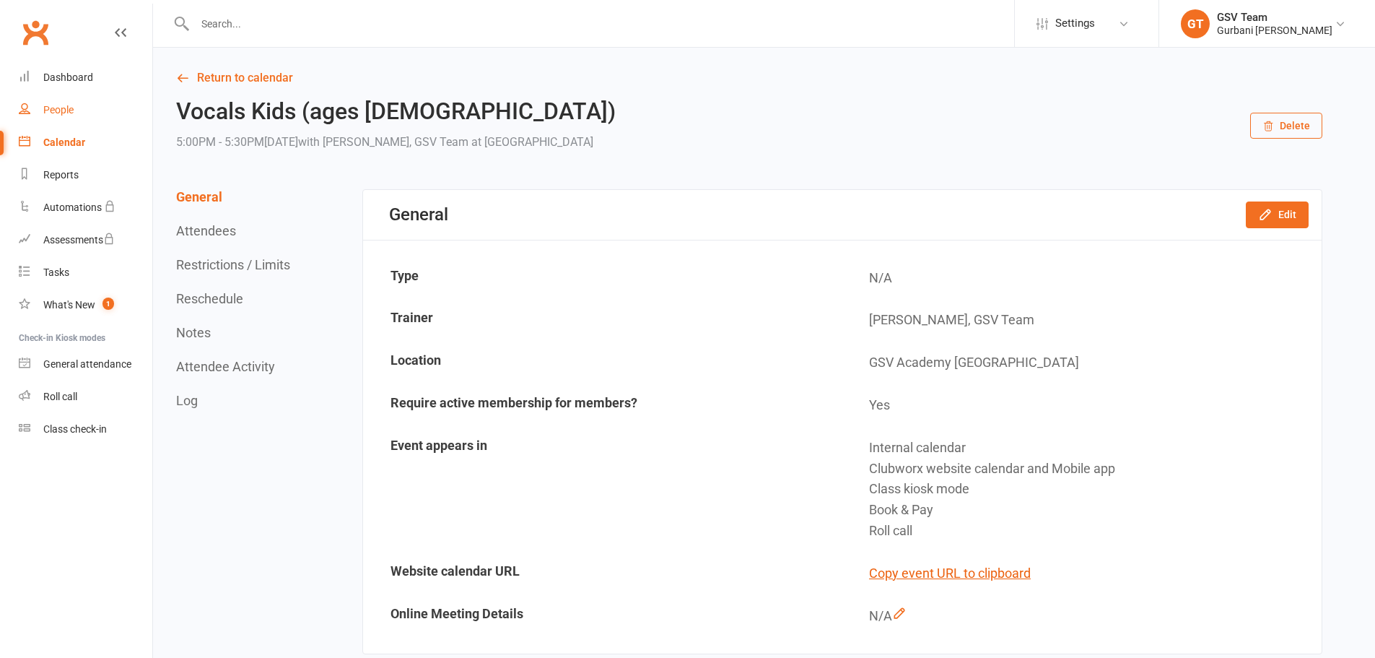
click at [60, 105] on div "People" at bounding box center [58, 110] width 30 height 12
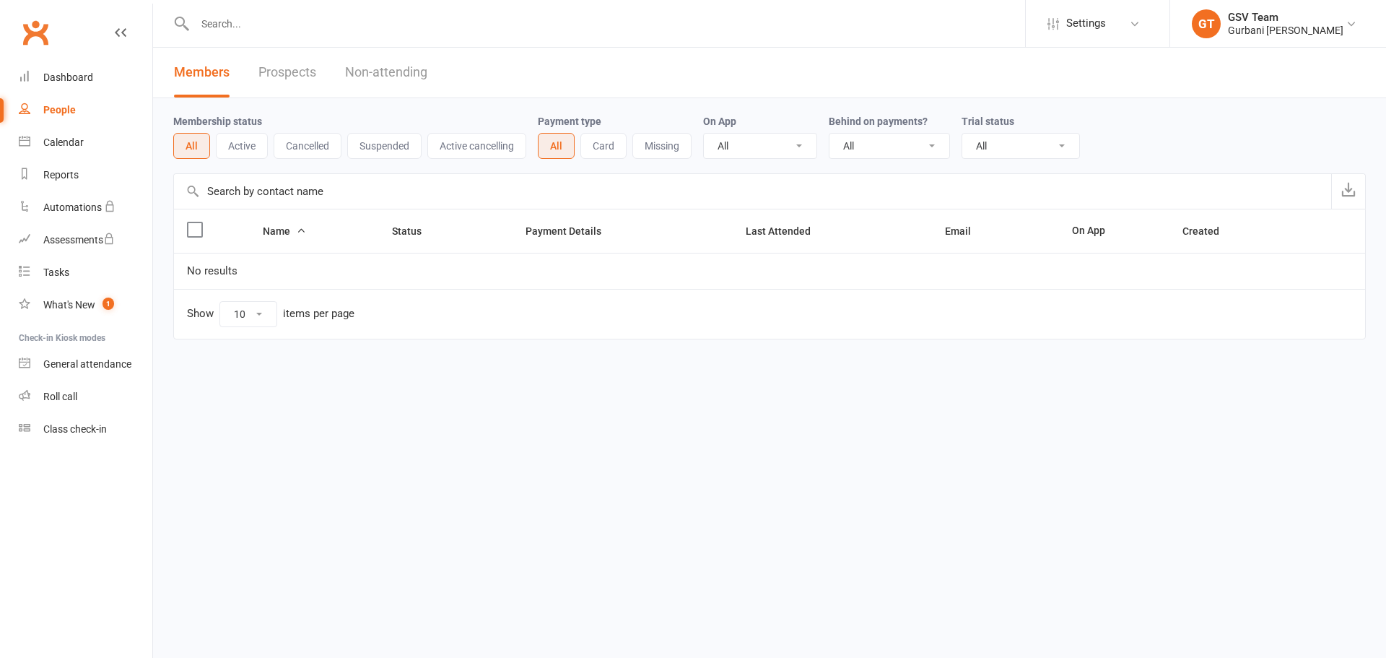
click at [1232, 22] on div "GSV Team" at bounding box center [1286, 17] width 116 height 13
click at [1284, 194] on link "Remove mask" at bounding box center [1278, 199] width 216 height 33
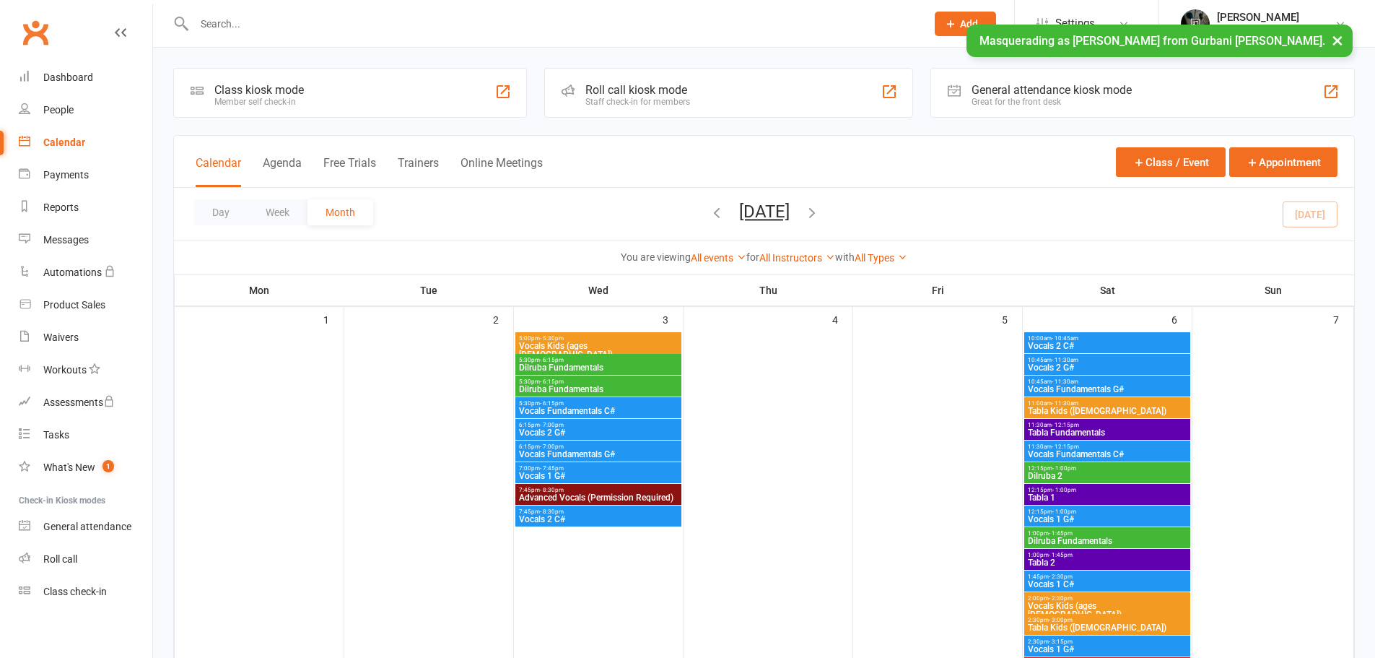
click at [603, 341] on span "Vocals Kids (ages [DEMOGRAPHIC_DATA])" at bounding box center [598, 349] width 160 height 17
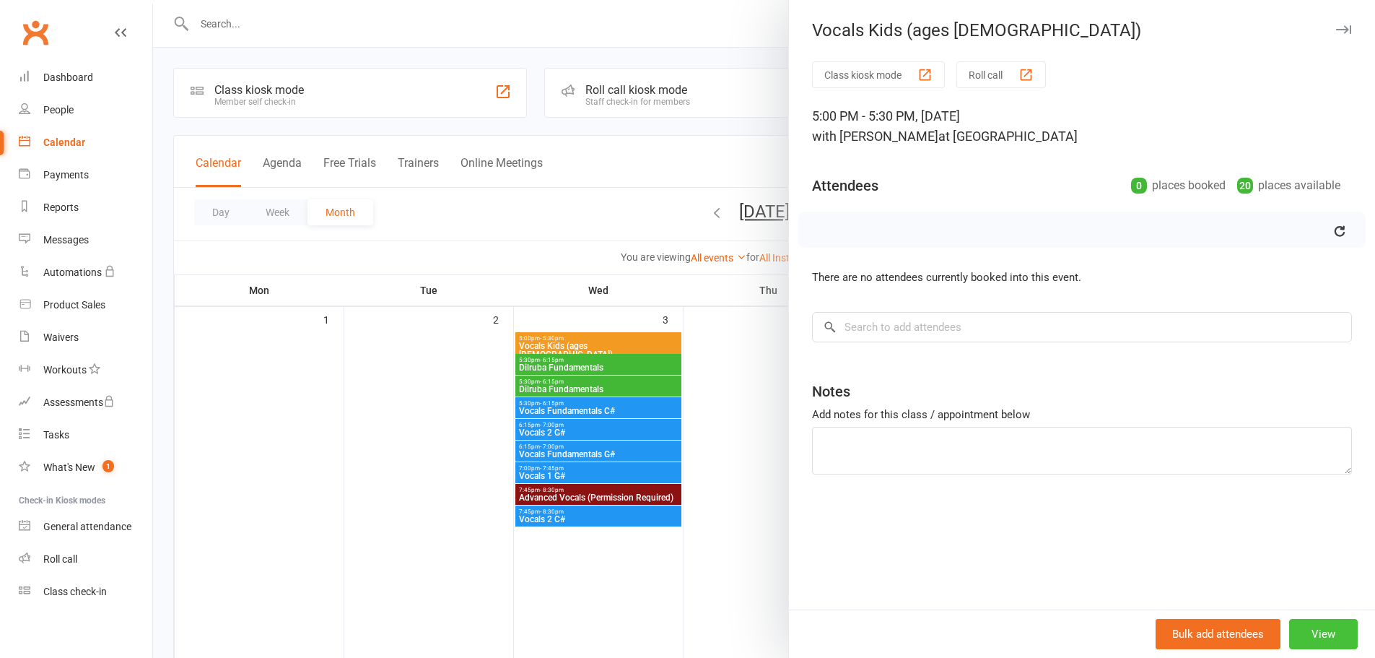
click at [1312, 619] on button "View" at bounding box center [1323, 634] width 69 height 30
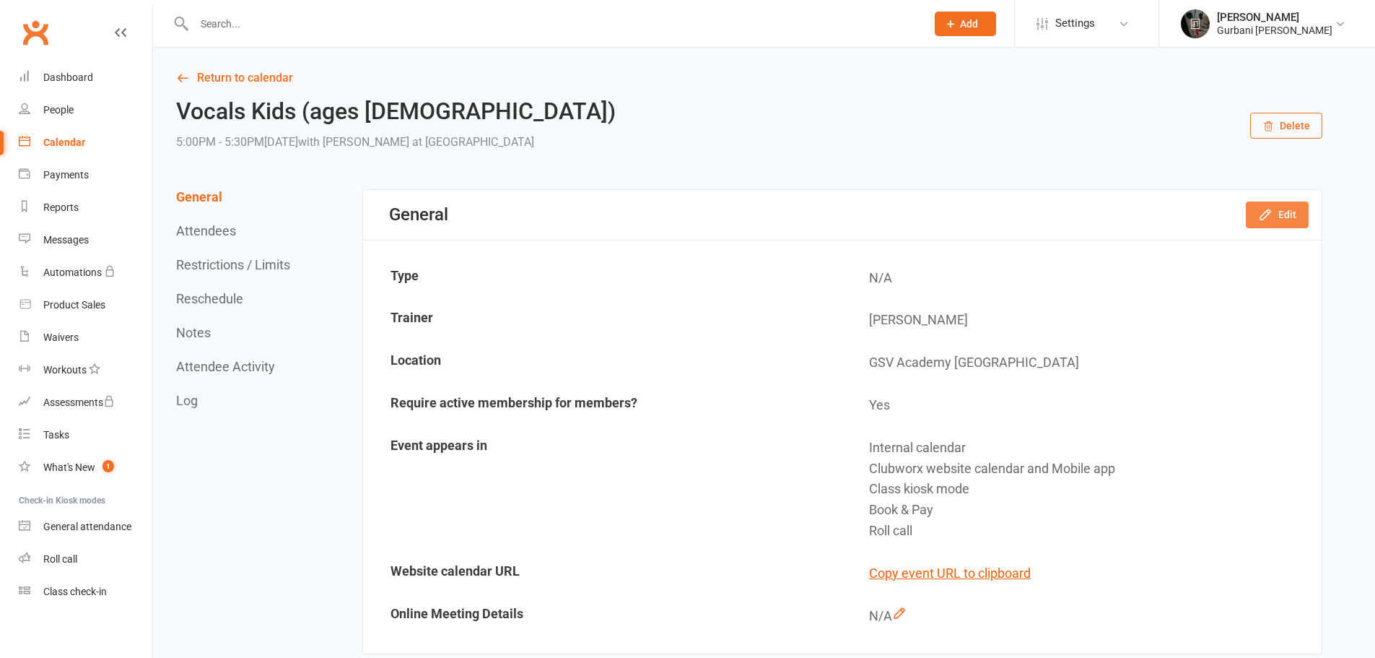
click at [1270, 222] on button "Edit" at bounding box center [1277, 214] width 63 height 26
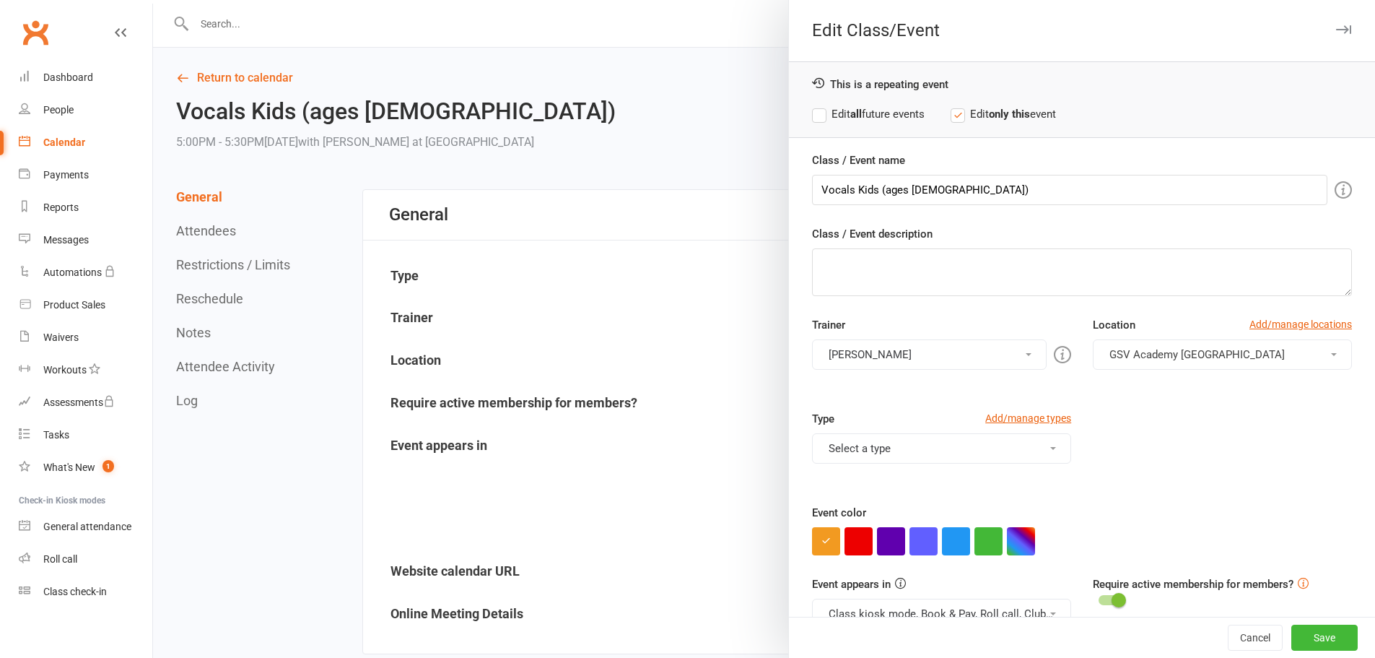
click at [898, 356] on button "[PERSON_NAME]" at bounding box center [929, 354] width 235 height 30
click at [630, 60] on div at bounding box center [764, 329] width 1222 height 658
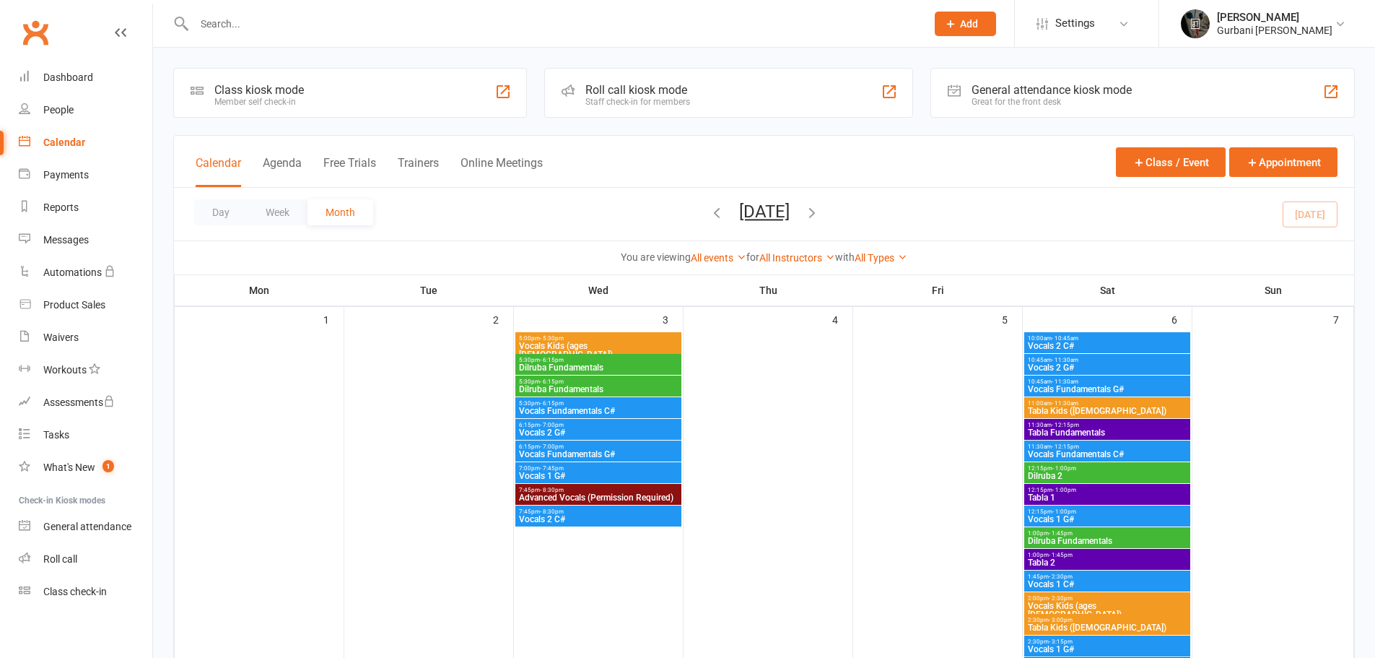
click at [1284, 22] on div "[PERSON_NAME]" at bounding box center [1275, 17] width 116 height 13
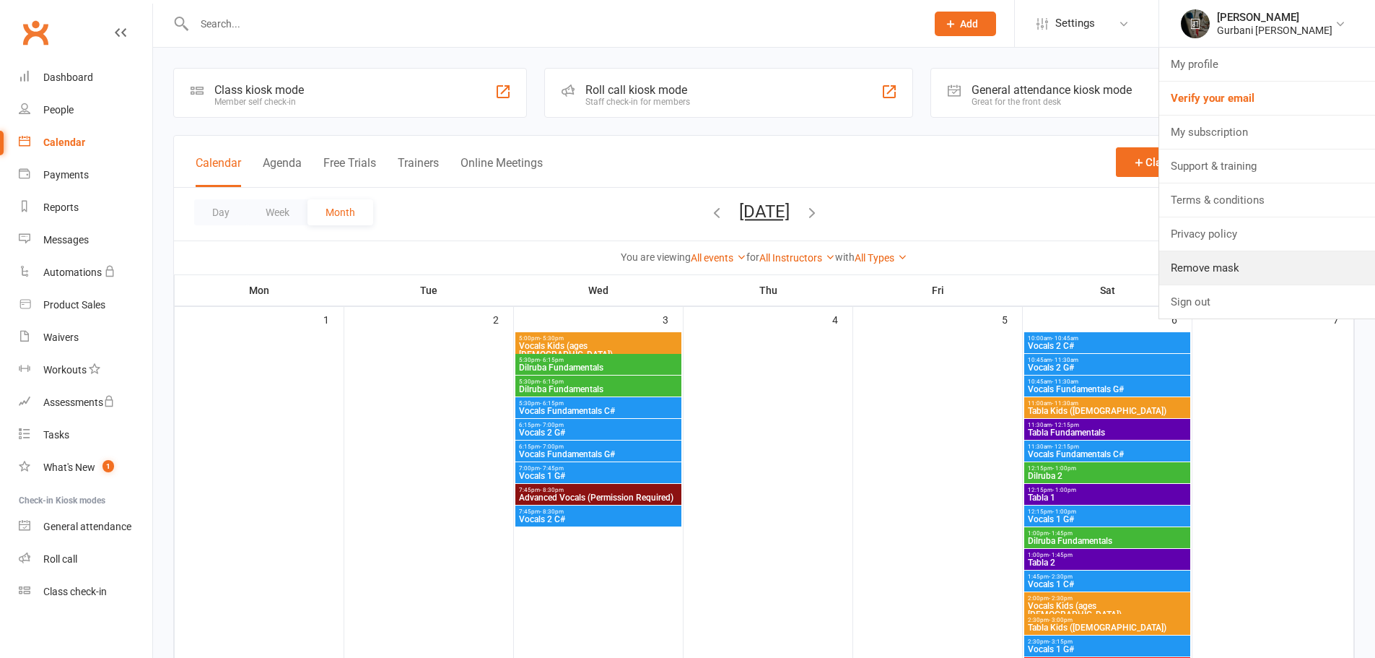
click at [1211, 271] on link "Remove mask" at bounding box center [1267, 267] width 216 height 33
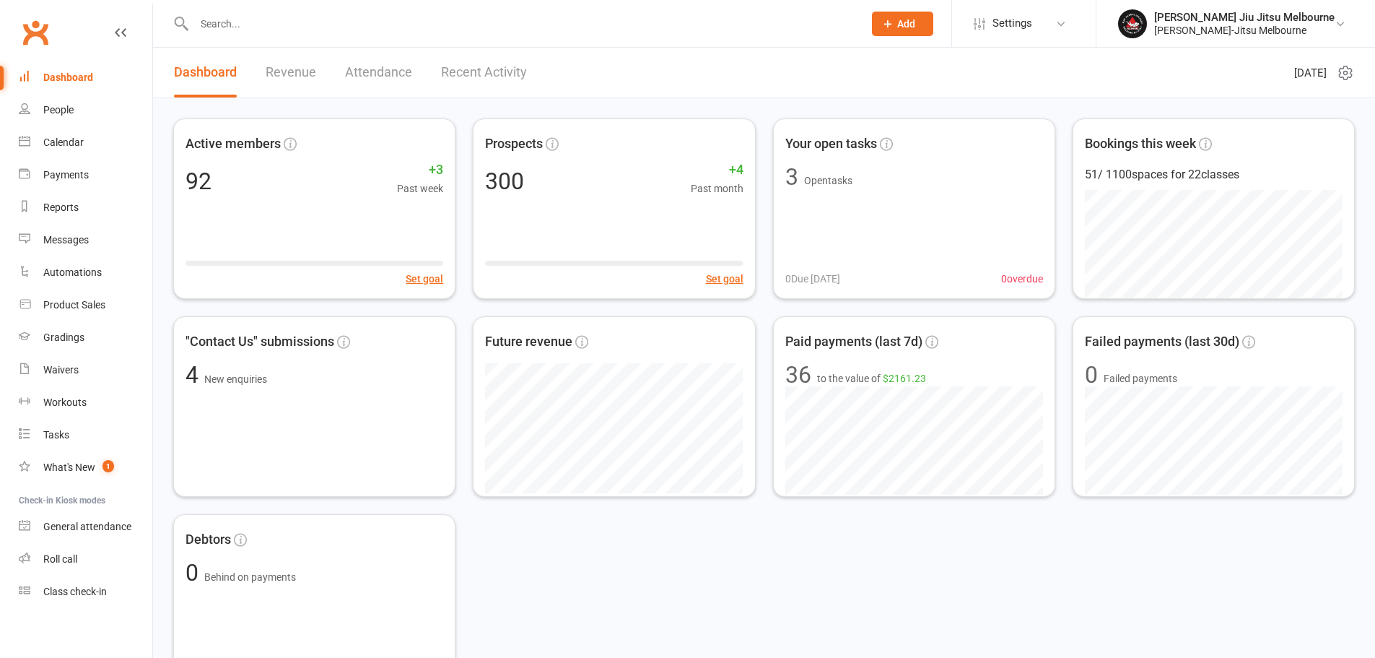
click at [762, 30] on input "text" at bounding box center [521, 24] width 663 height 20
paste input "[PERSON_NAME]"
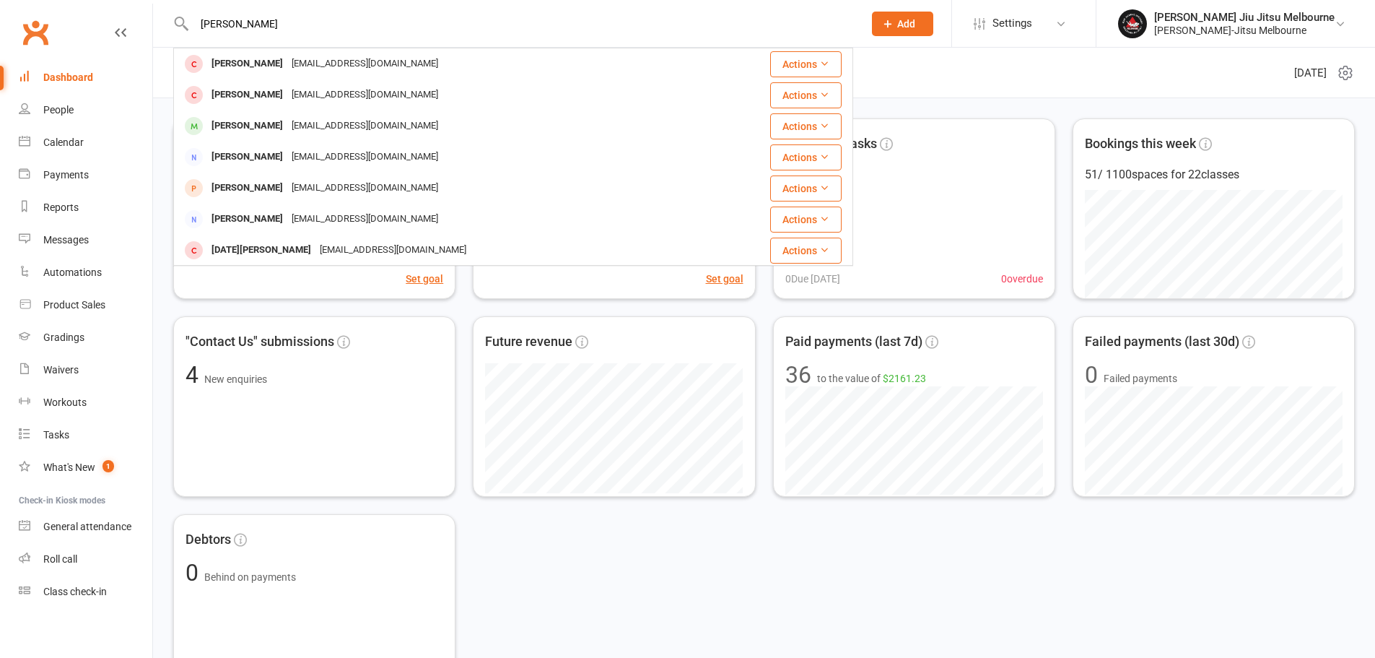
type input "[PERSON_NAME]"
click at [247, 160] on div "Jeannine Wilson" at bounding box center [247, 157] width 80 height 21
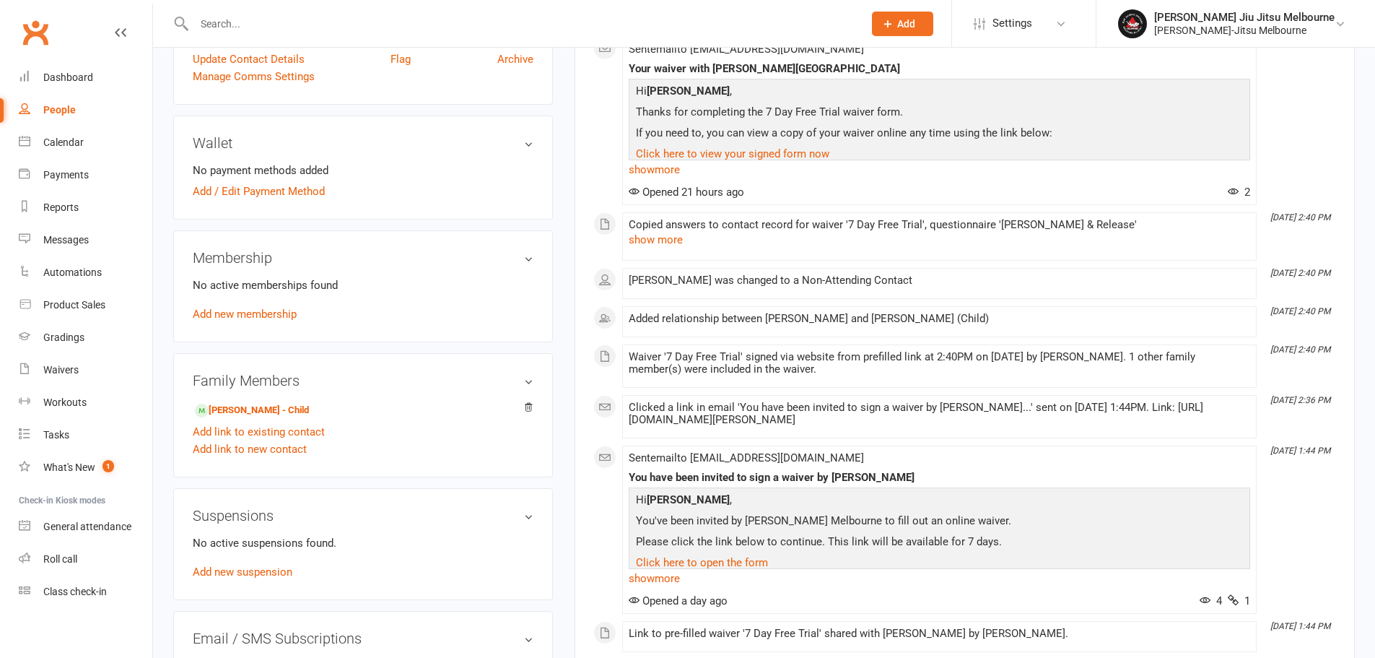
scroll to position [361, 0]
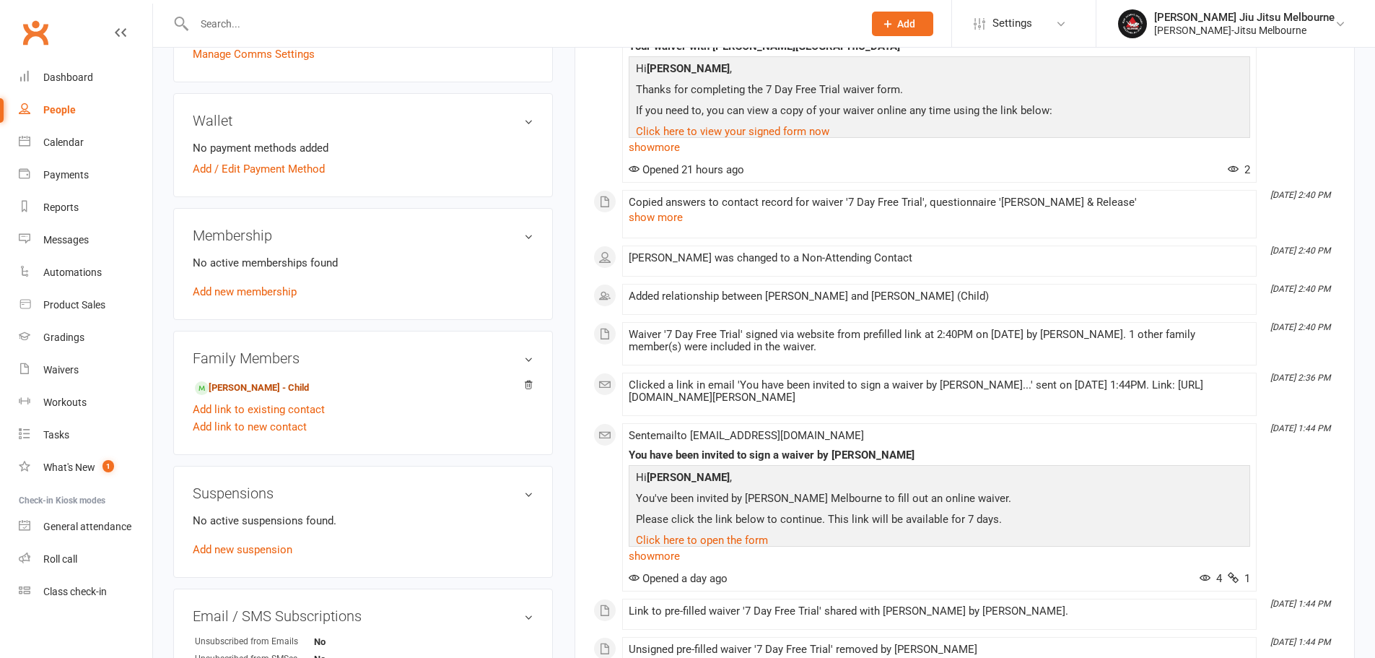
click at [250, 391] on link "Jack Wilson - Child" at bounding box center [252, 387] width 114 height 15
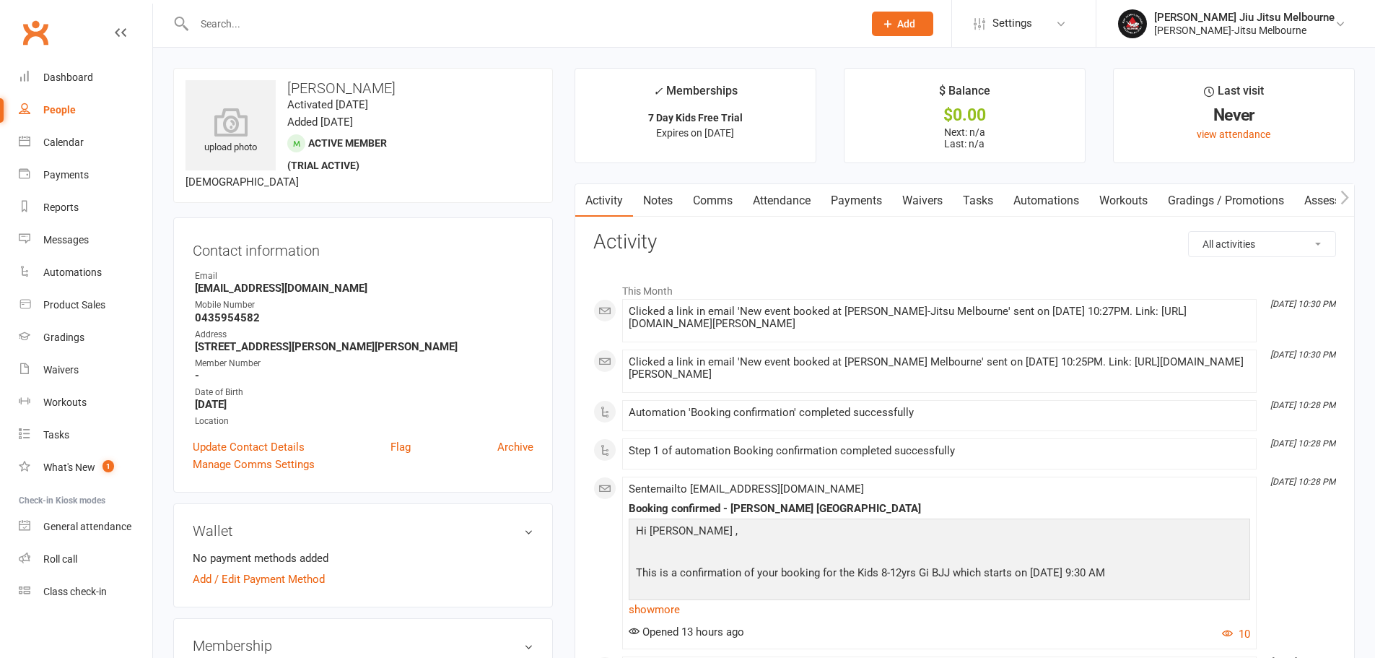
click at [459, 14] on input "text" at bounding box center [521, 24] width 663 height 20
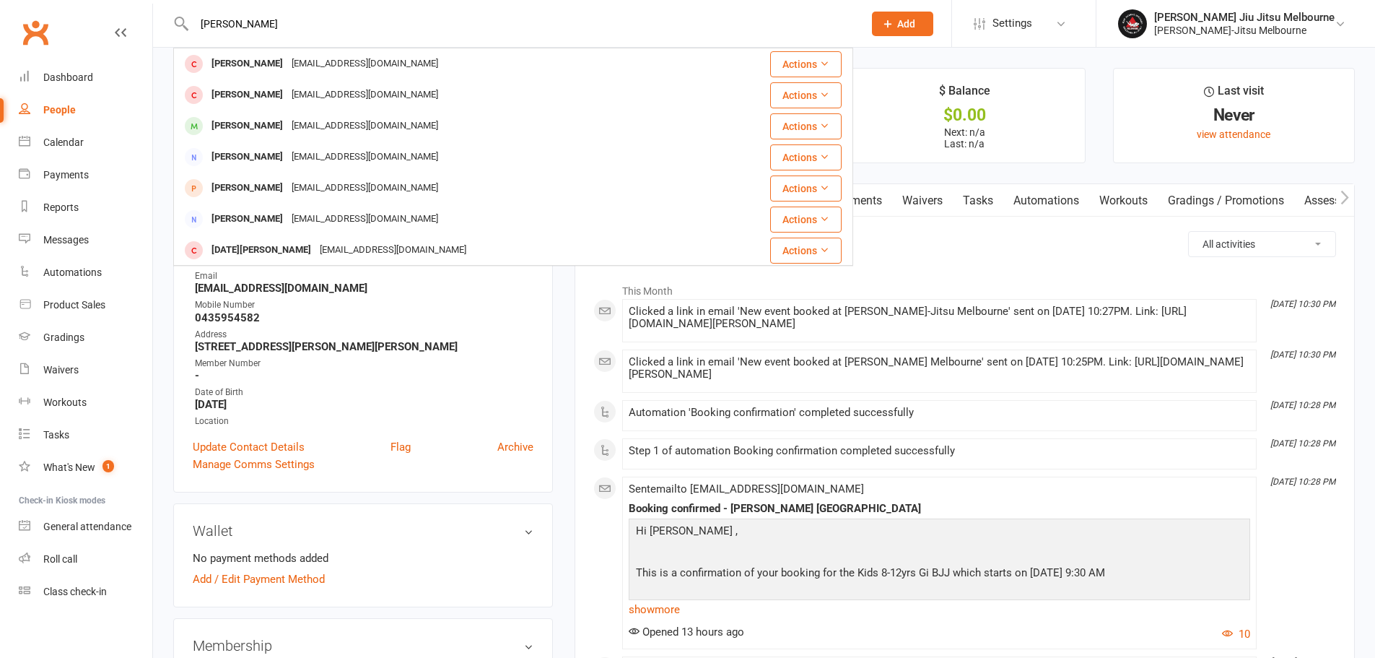
type input "jack wilson"
click at [993, 25] on span "Settings" at bounding box center [1013, 23] width 40 height 32
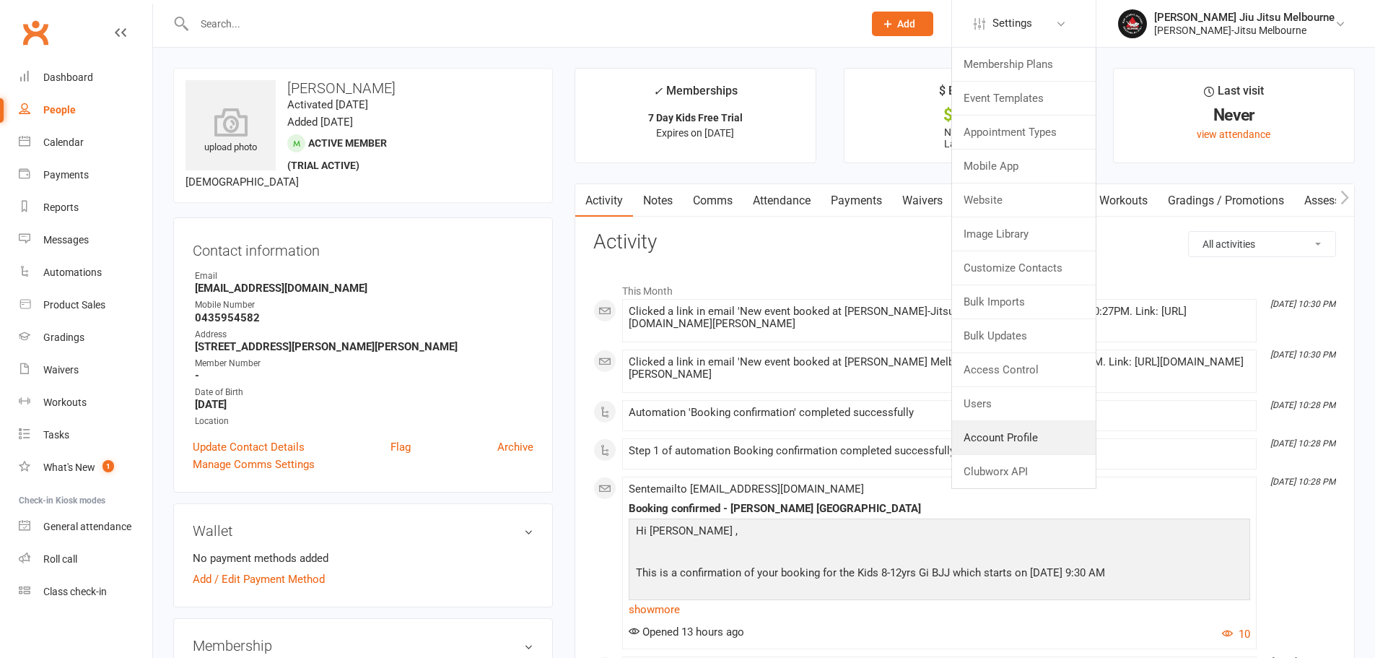
click at [971, 443] on link "Account Profile" at bounding box center [1024, 437] width 144 height 33
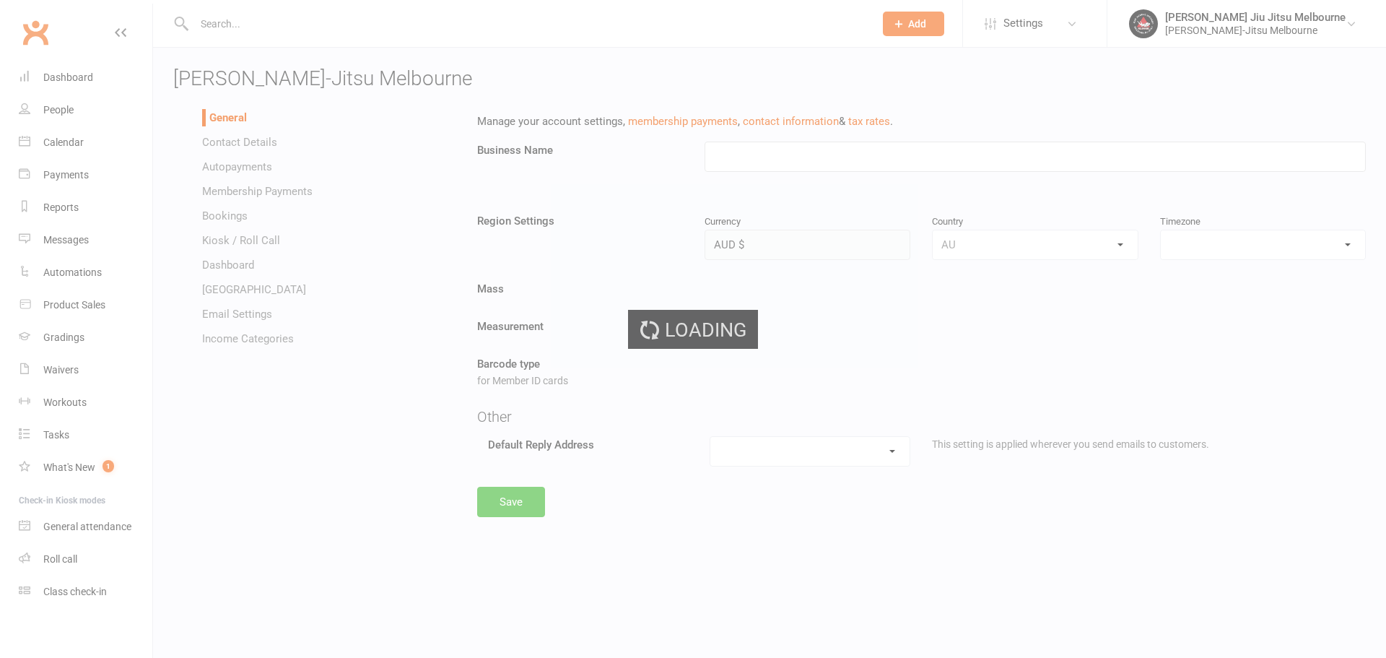
type input "[PERSON_NAME]-Jitsu Melbourne"
select select "Australia/Melbourne"
select select "[EMAIL_ADDRESS][DOMAIN_NAME]"
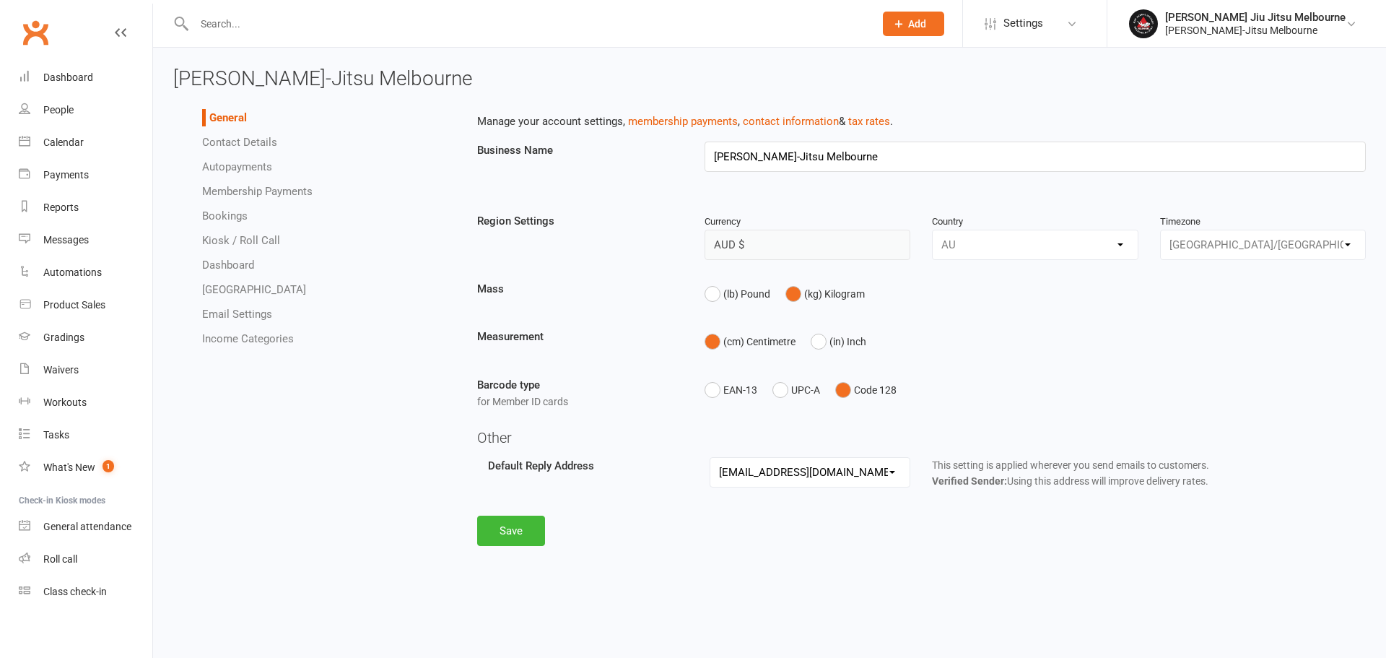
click at [214, 219] on link "Bookings" at bounding box center [224, 215] width 45 height 13
select select "send_booking_confirmation_email_to_all"
select select "false"
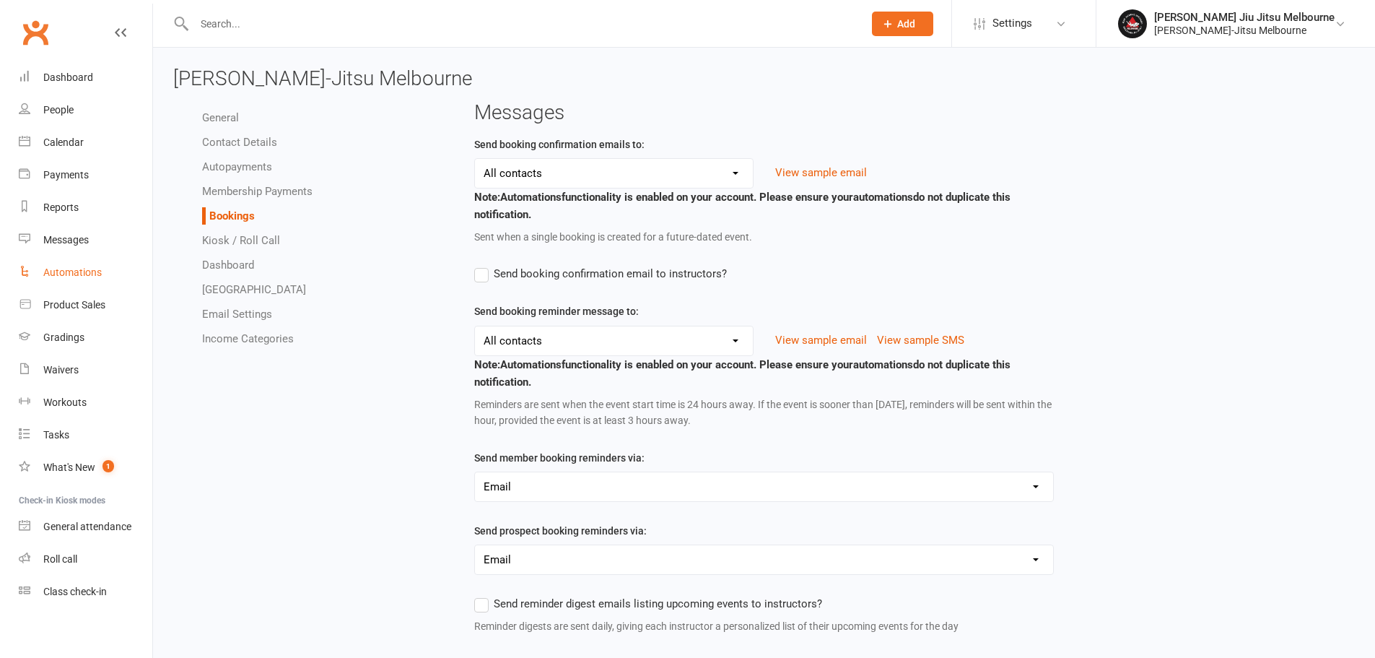
click at [82, 269] on div "Automations" at bounding box center [72, 272] width 58 height 12
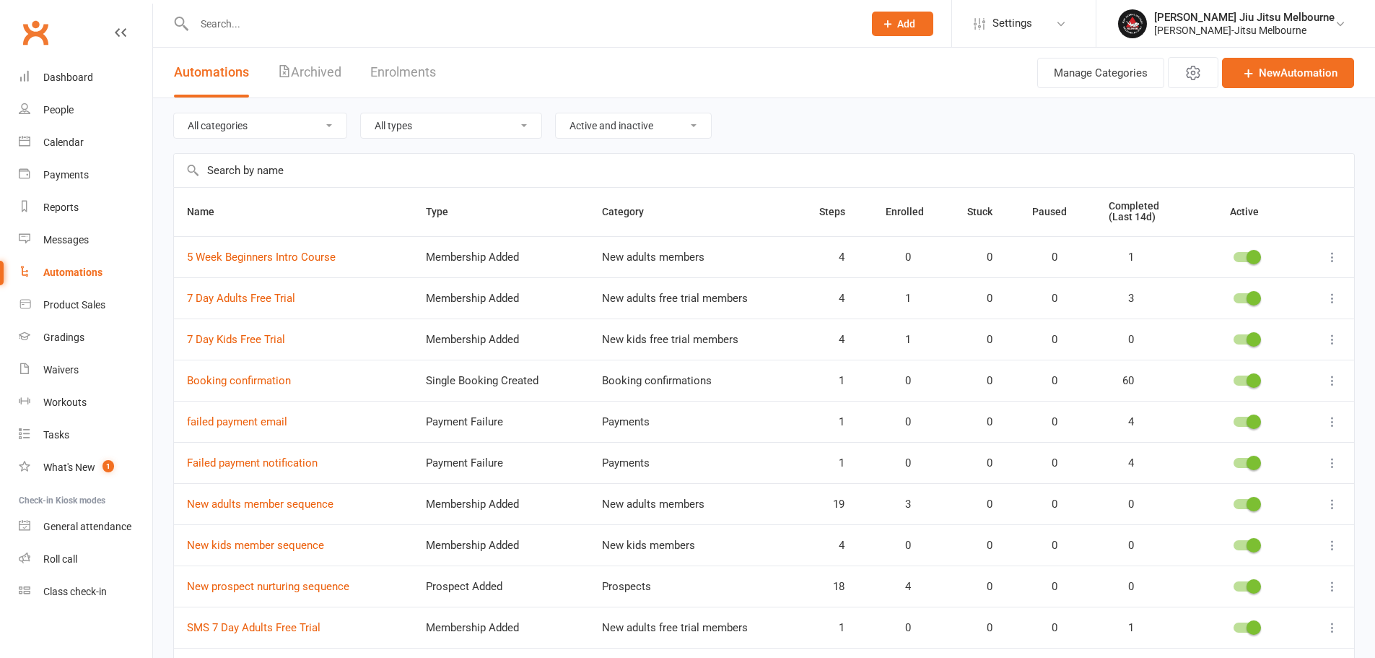
click at [1002, 27] on link "Settings" at bounding box center [1024, 23] width 100 height 32
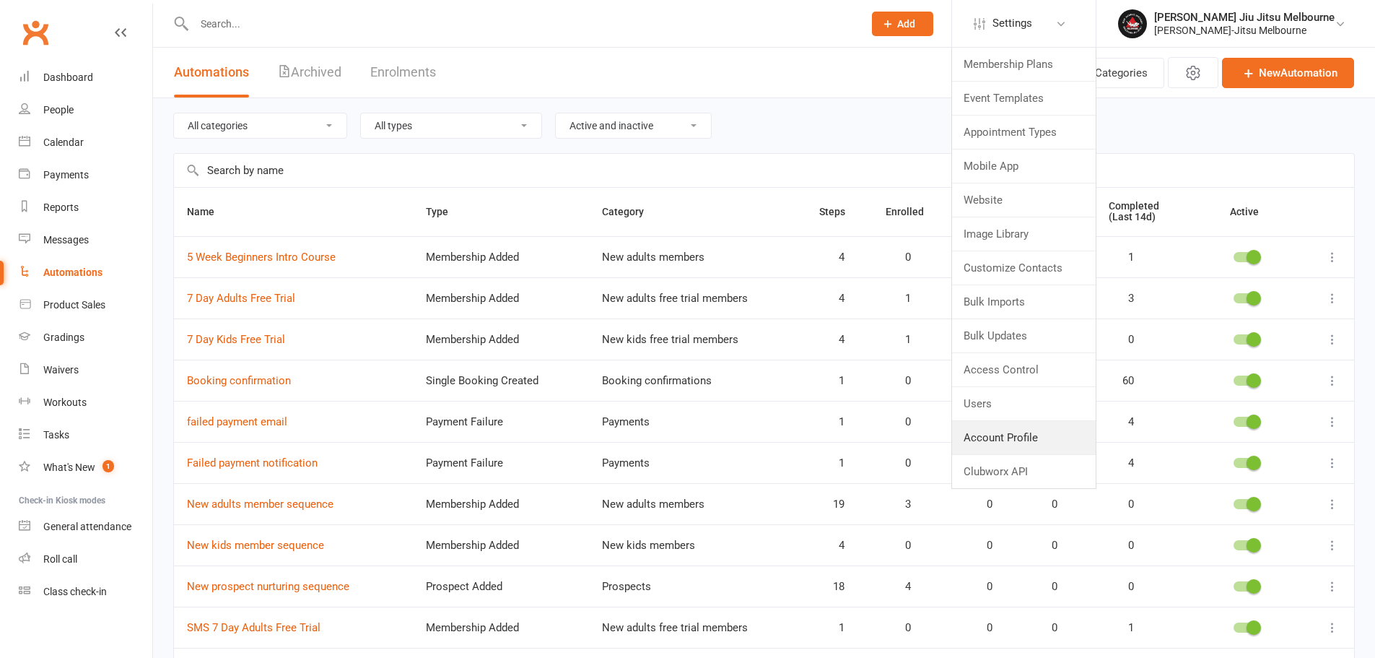
click at [985, 436] on link "Account Profile" at bounding box center [1024, 437] width 144 height 33
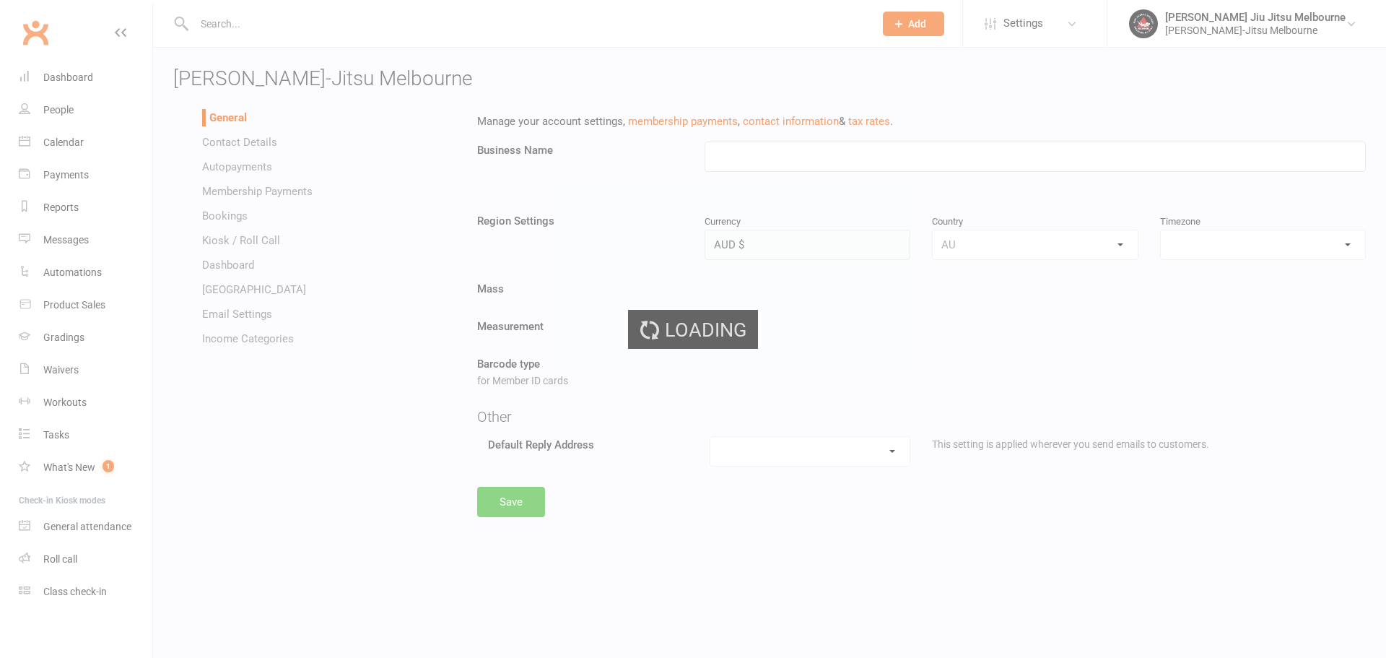
type input "[PERSON_NAME]-Jitsu Melbourne"
select select "Australia/Melbourne"
select select "[EMAIL_ADDRESS][DOMAIN_NAME]"
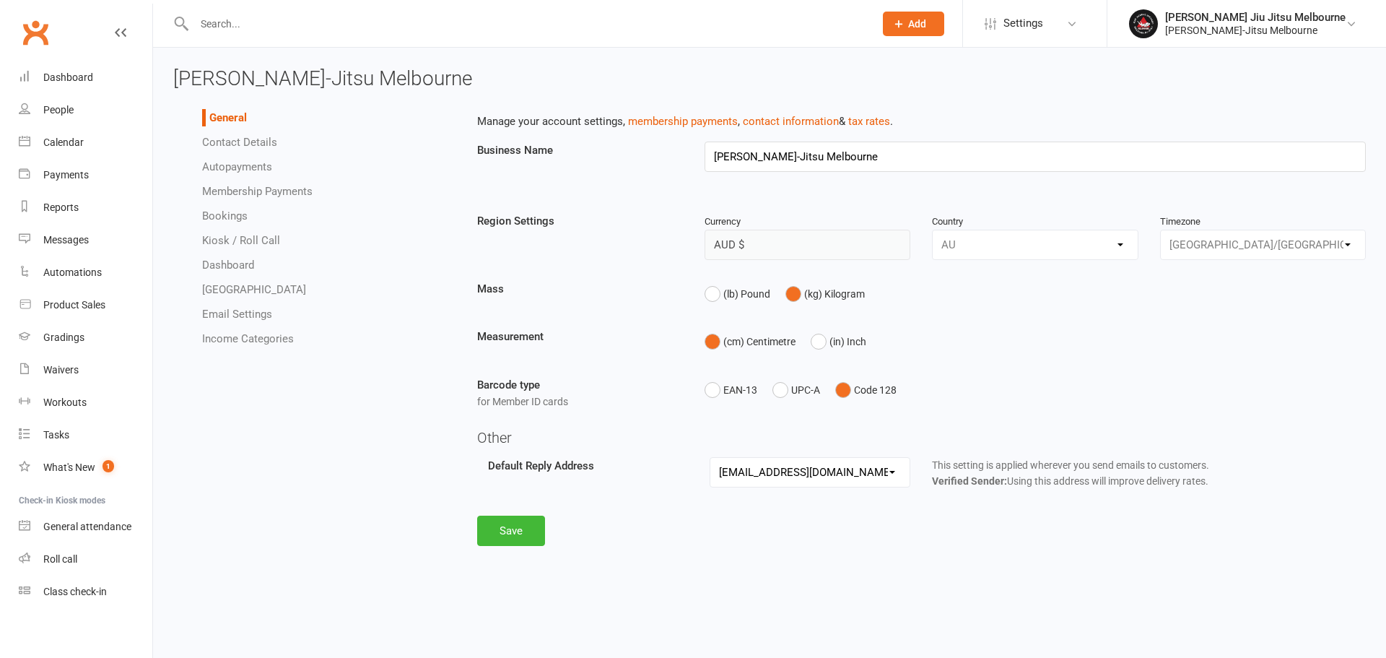
drag, startPoint x: 240, startPoint y: 213, endPoint x: 378, endPoint y: 121, distance: 165.0
click at [240, 212] on link "Bookings" at bounding box center [224, 215] width 45 height 13
select select "send_booking_confirmation_email_to_all"
select select "false"
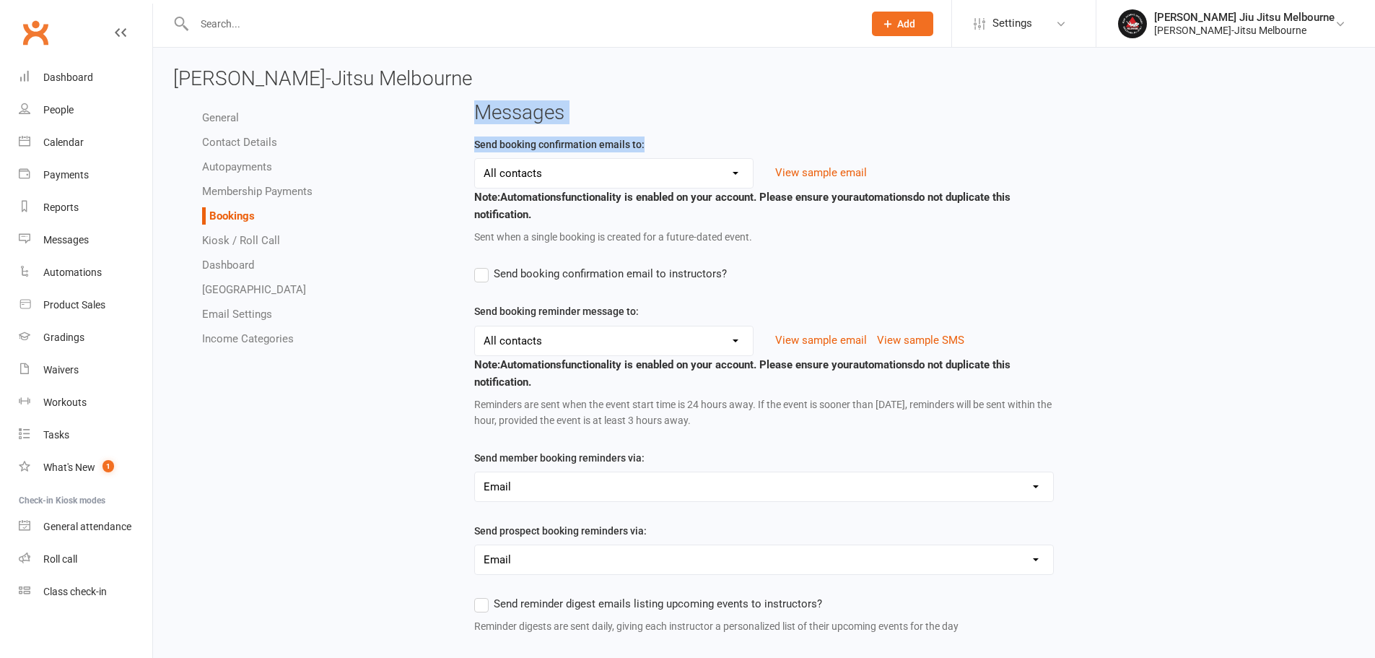
drag, startPoint x: 473, startPoint y: 118, endPoint x: 643, endPoint y: 144, distance: 172.2
drag, startPoint x: 495, startPoint y: 107, endPoint x: 481, endPoint y: 121, distance: 19.9
click at [493, 109] on h3 "Messages" at bounding box center [764, 113] width 580 height 22
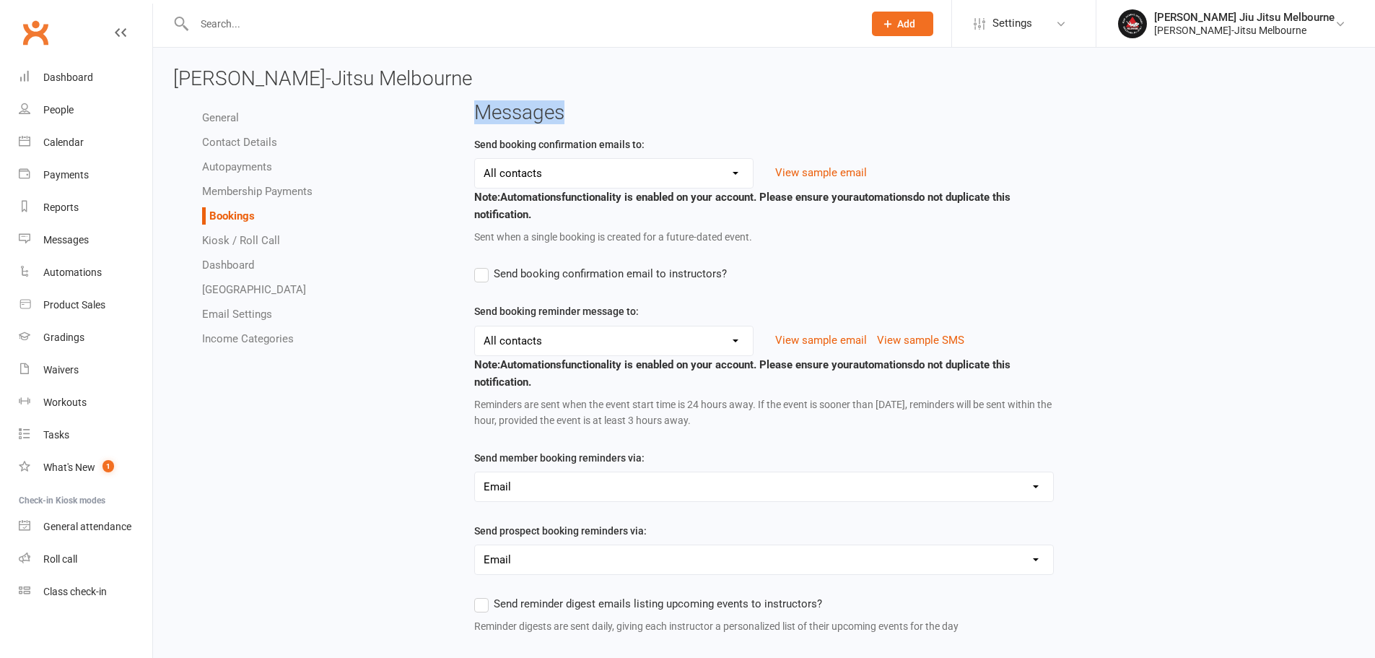
drag, startPoint x: 470, startPoint y: 109, endPoint x: 632, endPoint y: 116, distance: 161.9
copy h3 "Messages"
drag, startPoint x: 463, startPoint y: 143, endPoint x: 647, endPoint y: 134, distance: 184.3
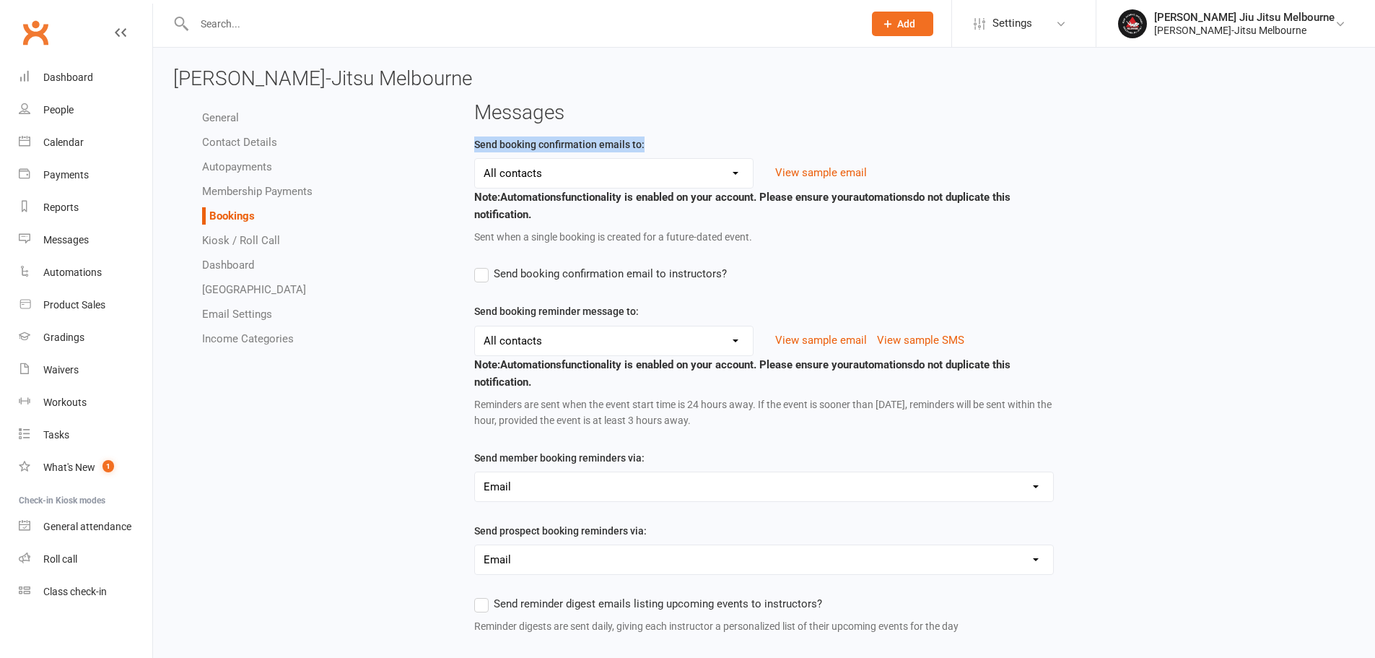
copy label "Send booking confirmation emails to:"
click at [549, 178] on select "Members only Prospects only All contacts No contacts" at bounding box center [614, 173] width 278 height 29
select select "send_booking_confirmation_email_to_none"
click at [475, 159] on select "Members only Prospects only All contacts No contacts" at bounding box center [614, 173] width 278 height 29
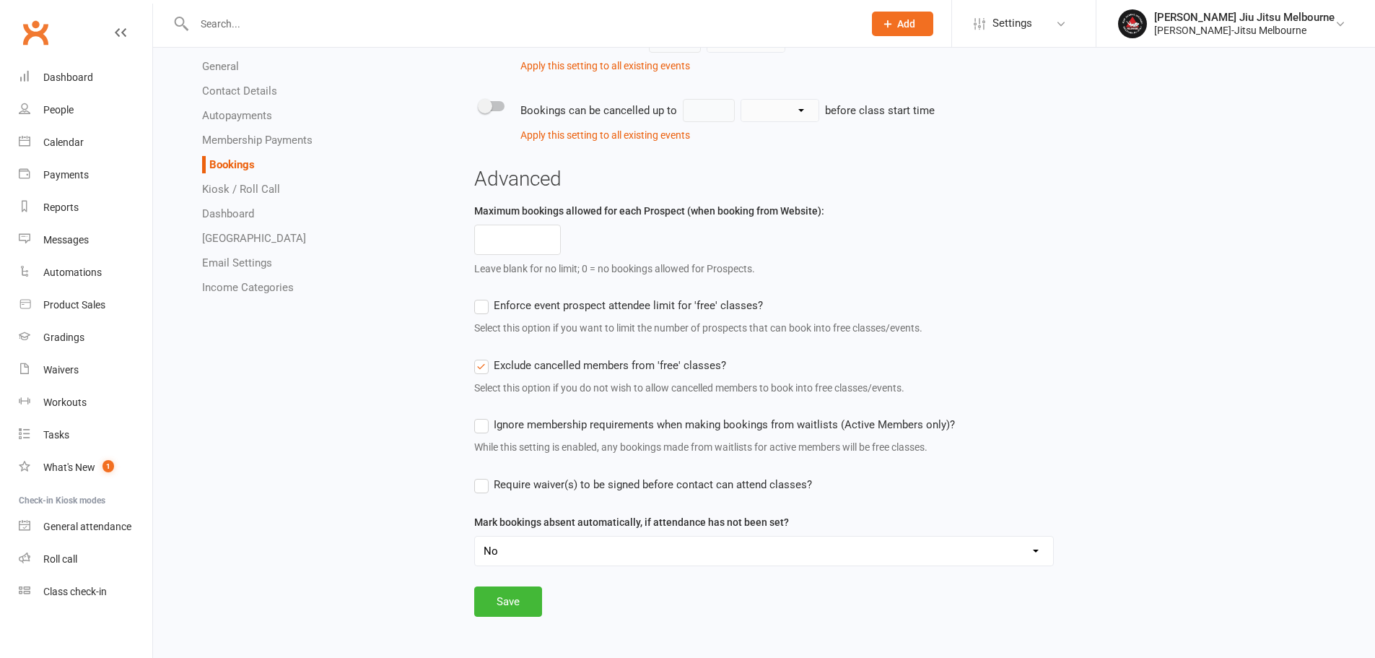
scroll to position [985, 0]
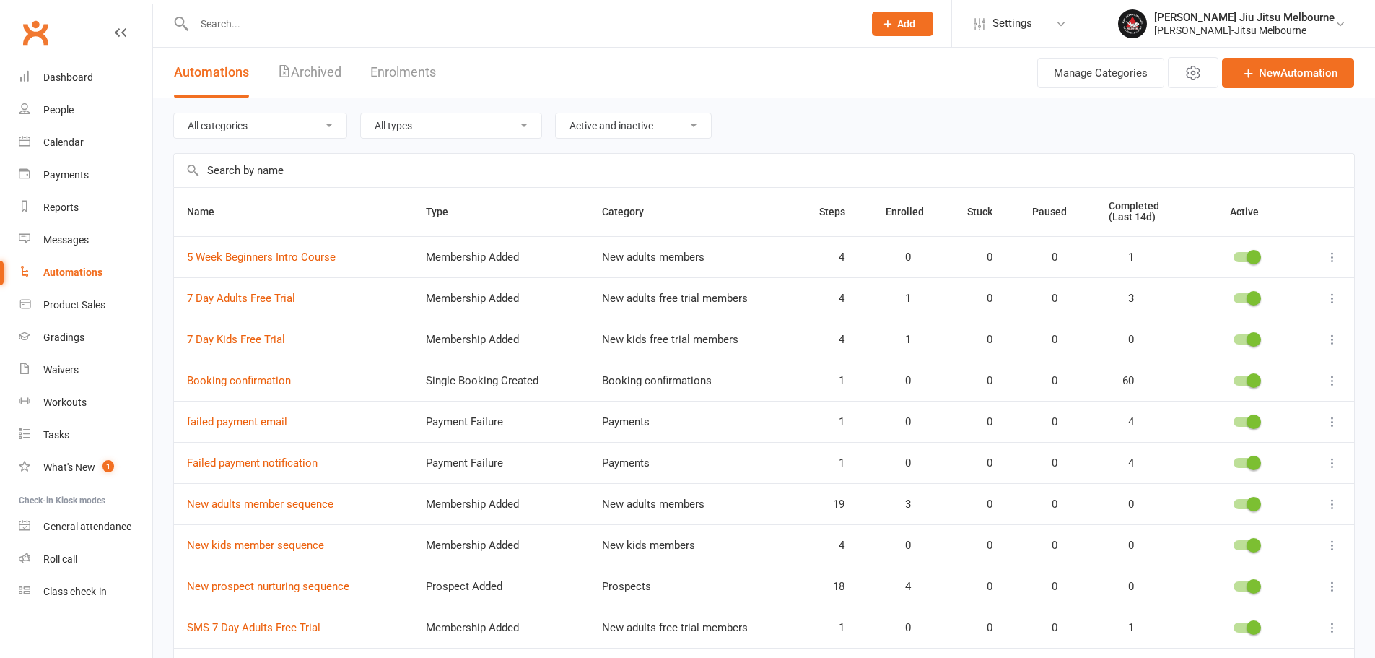
select select "send_booking_confirmation_email_to_all"
select select "false"
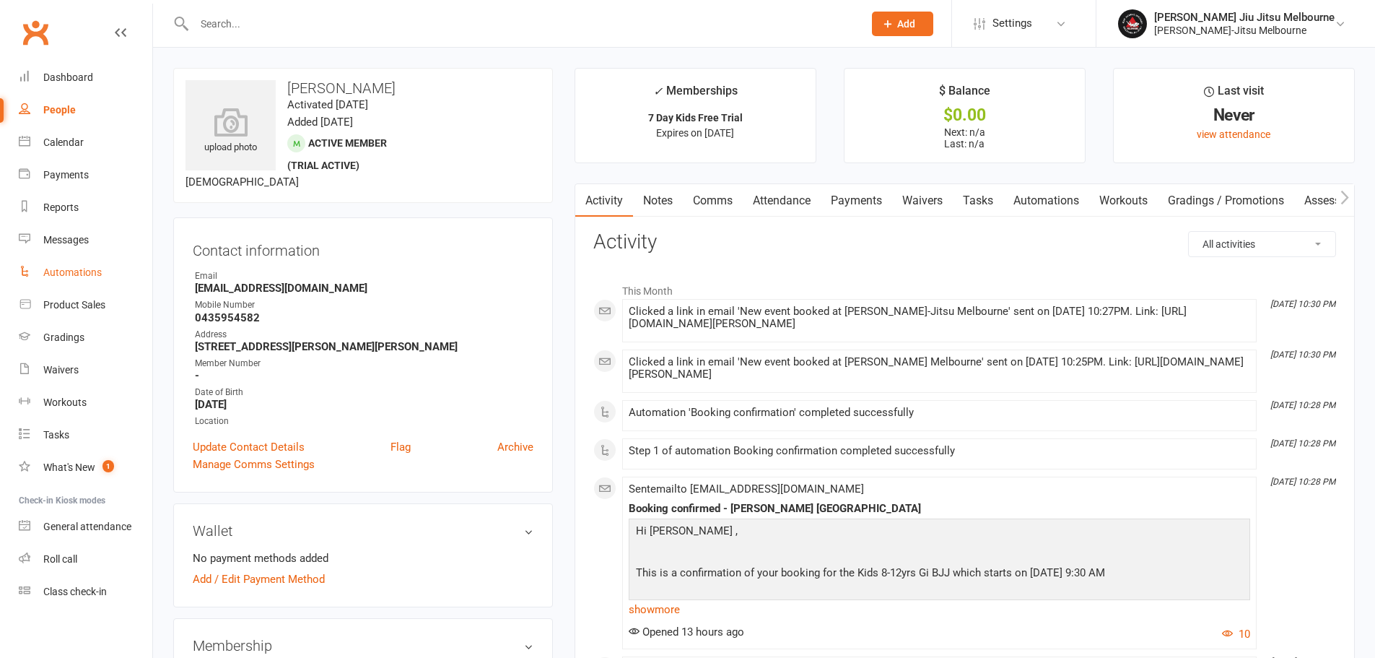
click at [1030, 201] on link "Automations" at bounding box center [1046, 200] width 86 height 33
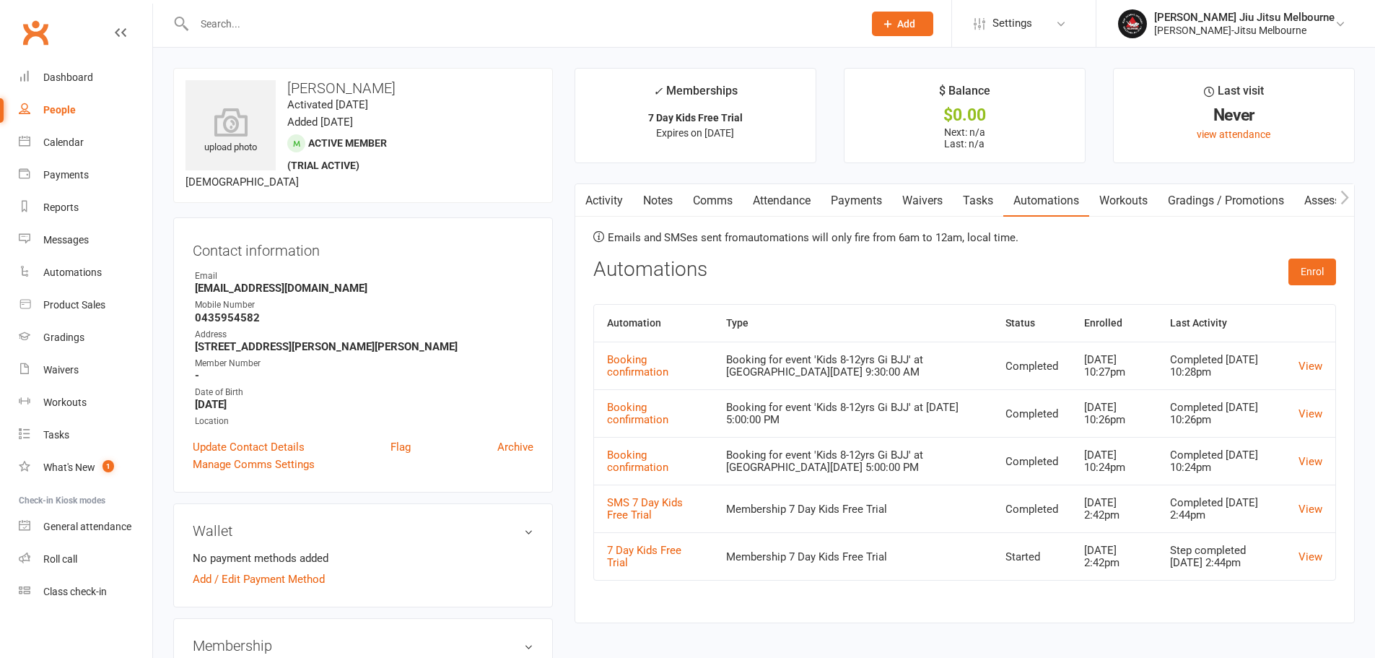
click at [1226, 17] on div "[PERSON_NAME] Jiu Jitsu Melbourne" at bounding box center [1244, 17] width 180 height 13
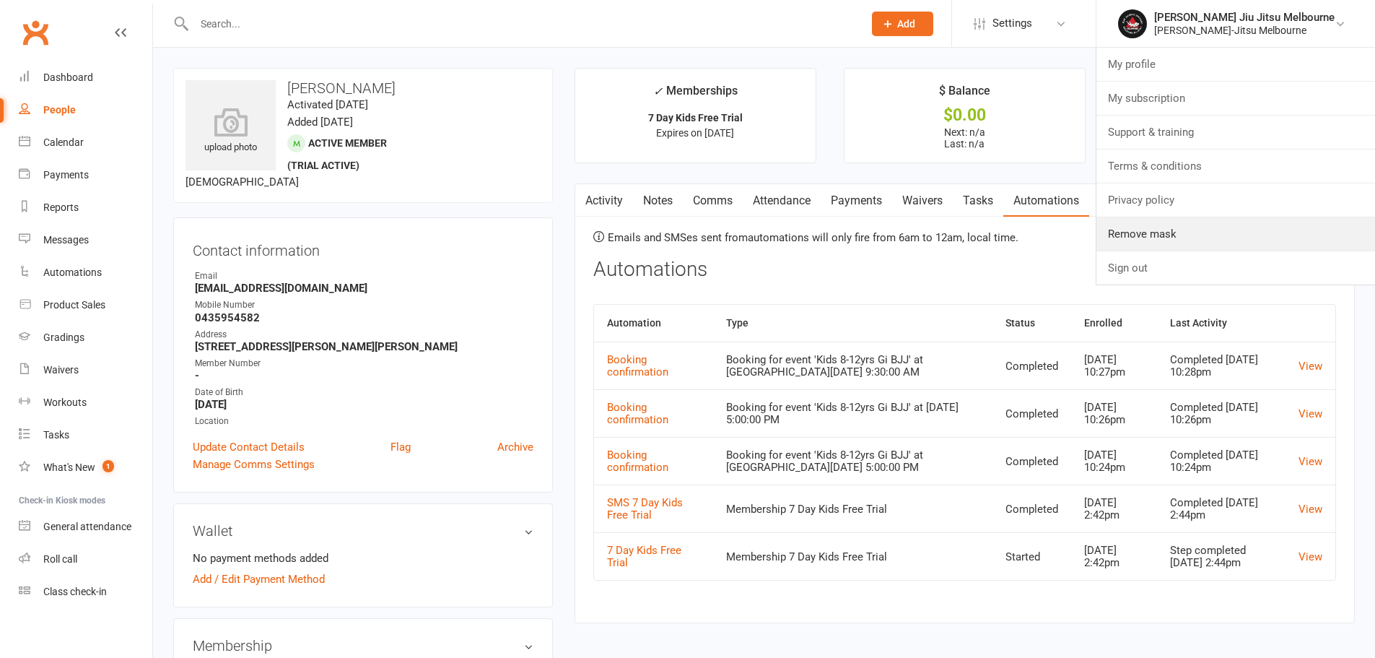
click at [1163, 235] on link "Remove mask" at bounding box center [1236, 233] width 279 height 33
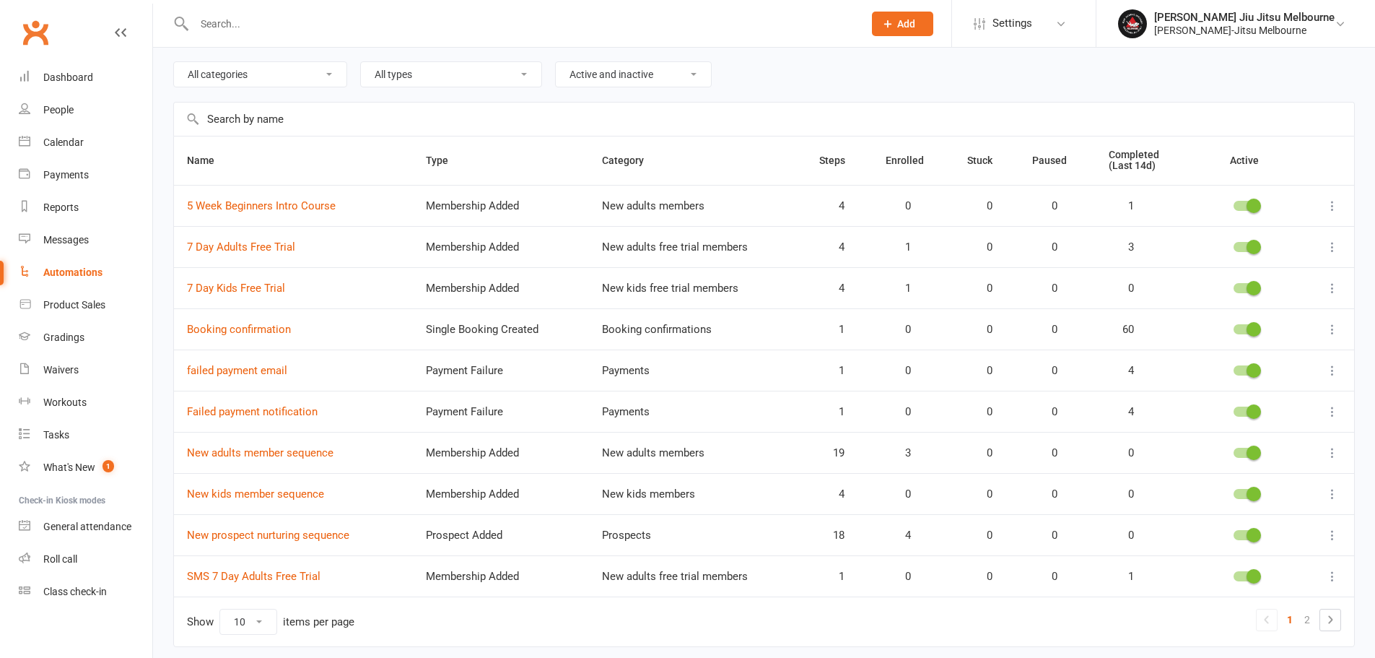
scroll to position [103, 0]
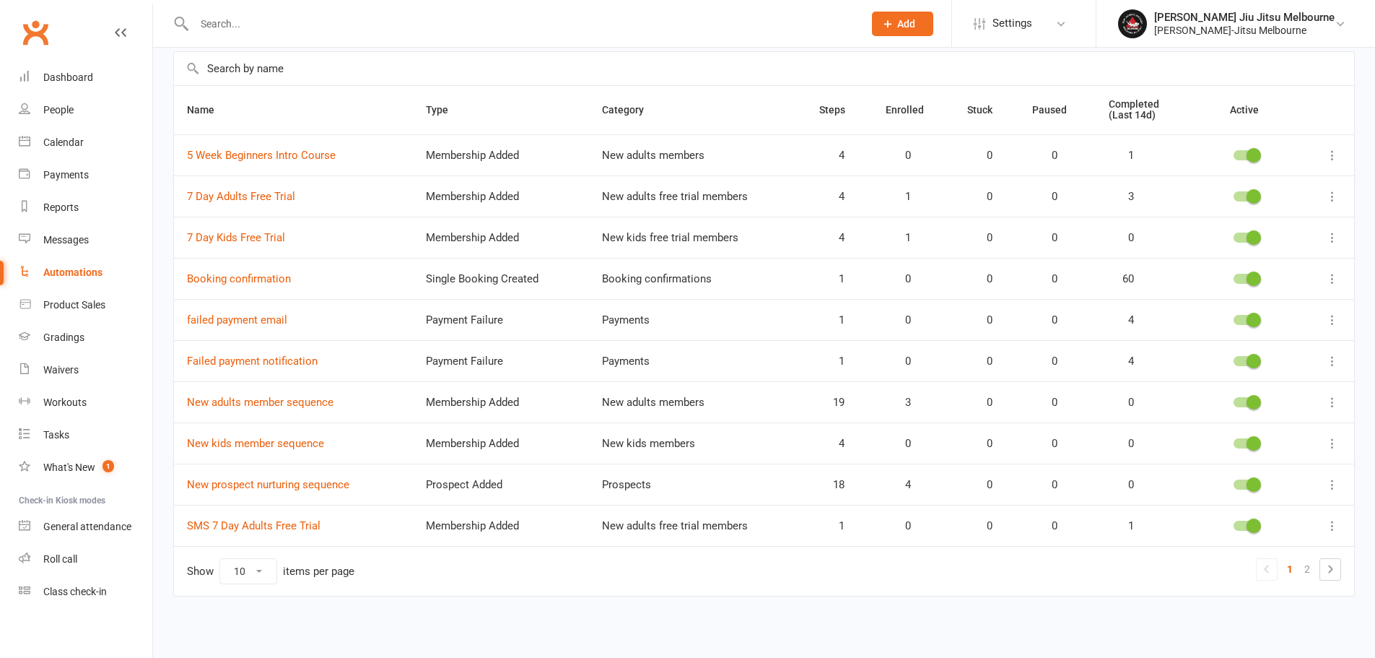
click at [1321, 567] on link at bounding box center [1330, 569] width 20 height 20
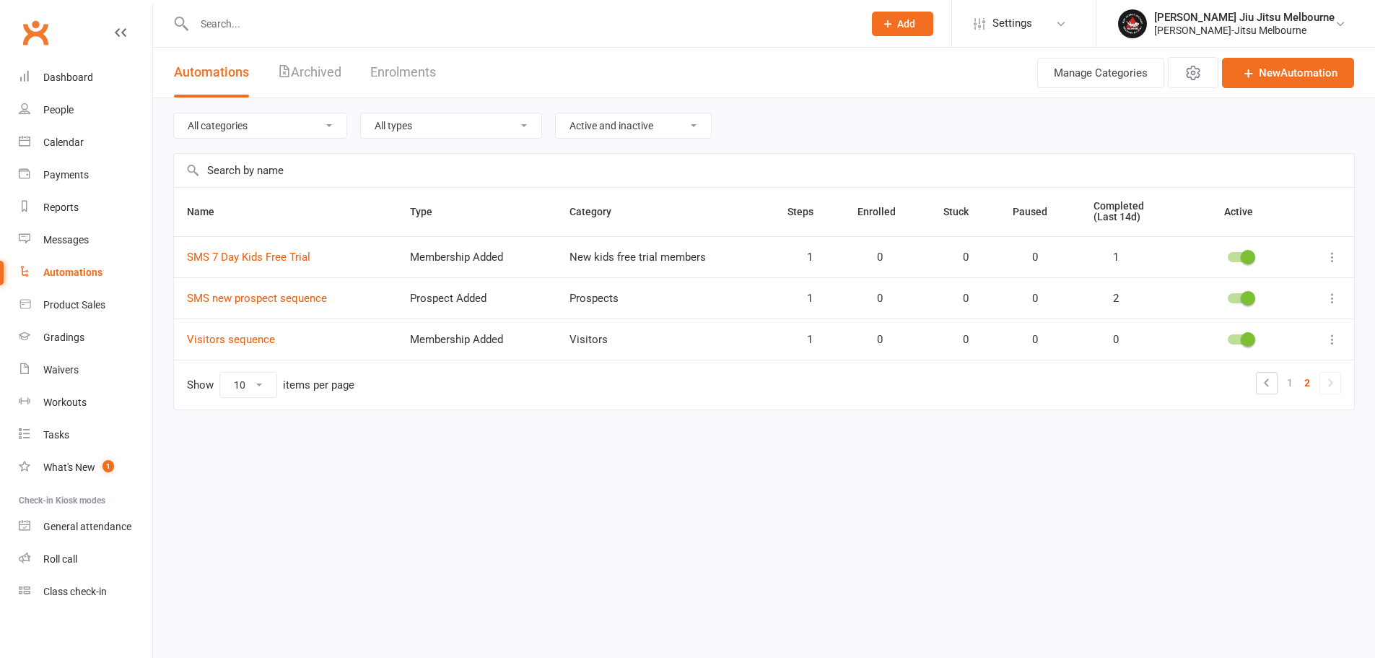
scroll to position [0, 0]
click at [1294, 391] on link "1" at bounding box center [1300, 383] width 17 height 20
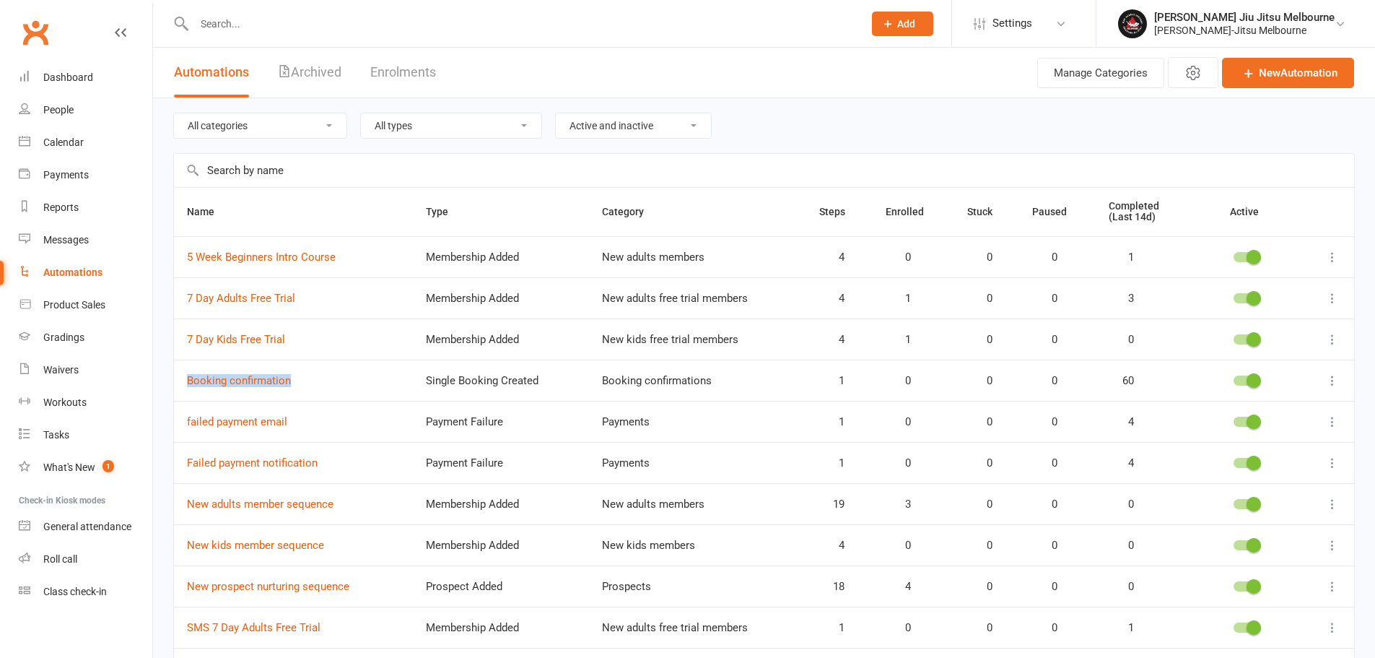
drag, startPoint x: 180, startPoint y: 380, endPoint x: 312, endPoint y: 383, distance: 132.1
click at [312, 383] on td "Booking confirmation" at bounding box center [293, 380] width 239 height 41
copy link "Booking confirmation"
click at [274, 379] on link "Booking confirmation" at bounding box center [239, 380] width 104 height 13
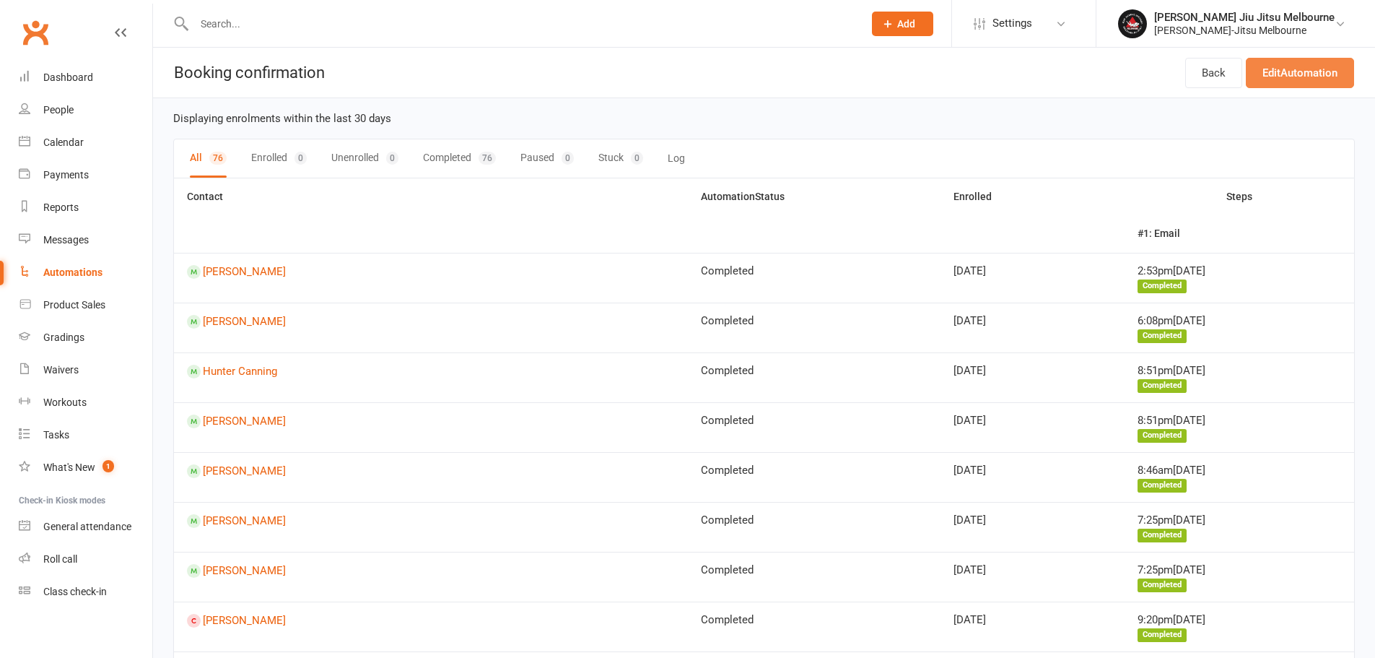
click at [1286, 73] on link "Edit Automation" at bounding box center [1300, 73] width 108 height 30
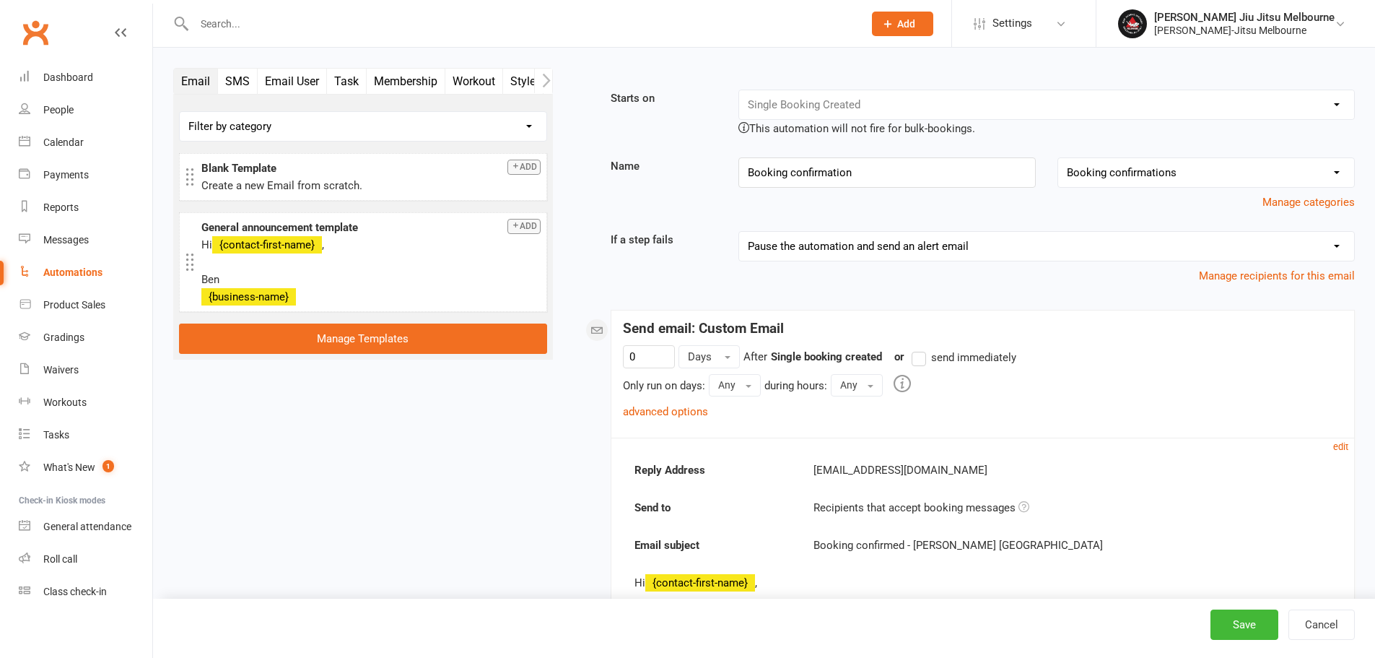
click at [66, 271] on div "Automations" at bounding box center [72, 272] width 59 height 12
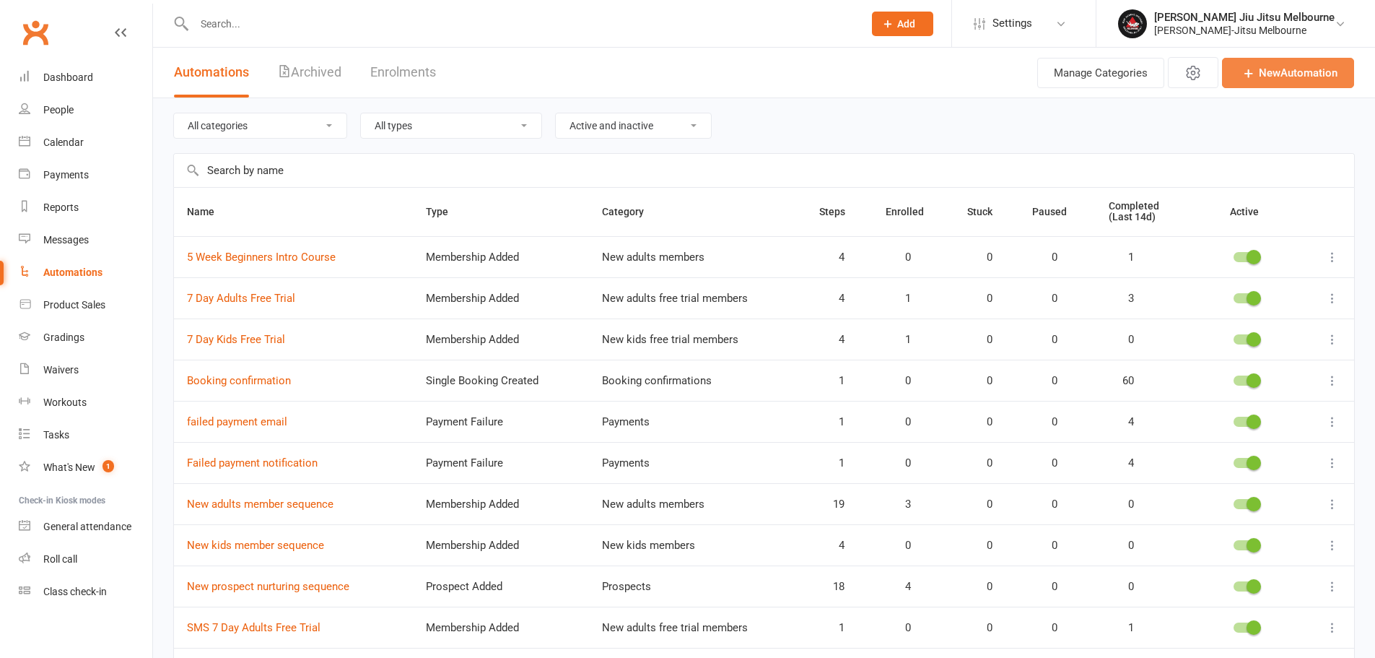
click at [1269, 73] on link "New Automation" at bounding box center [1288, 73] width 132 height 30
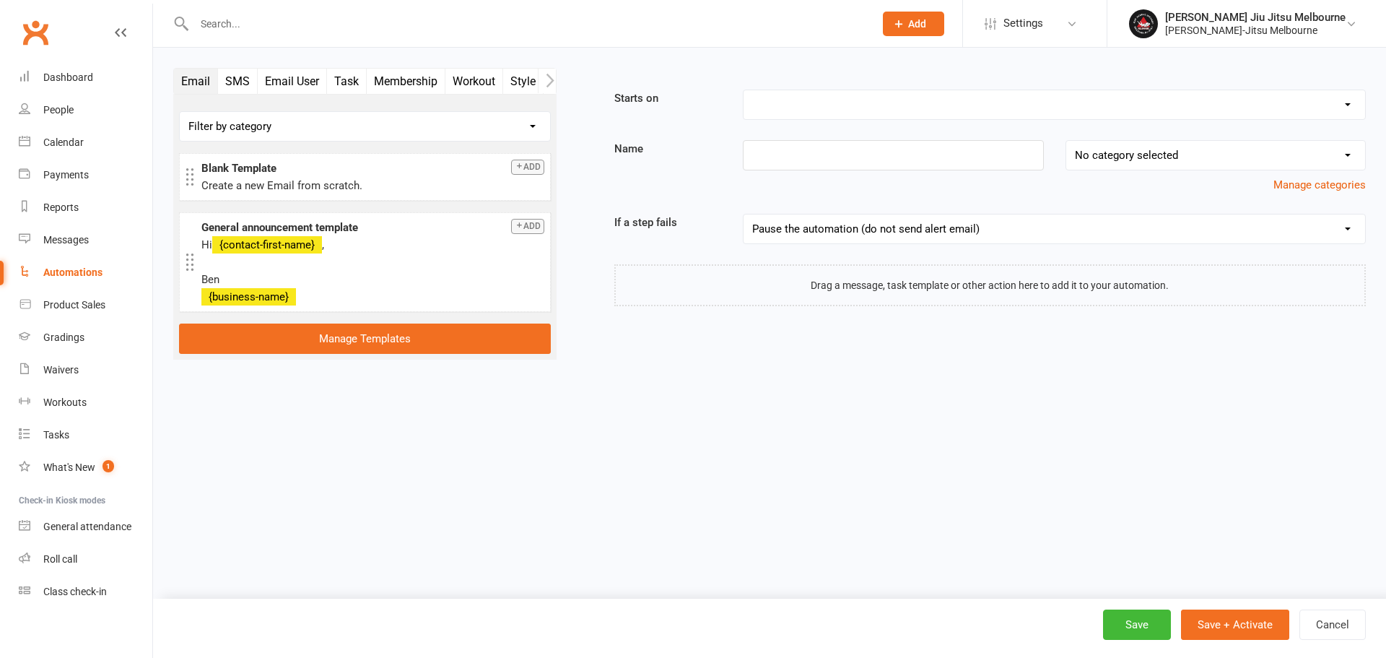
click at [910, 108] on select "Booking Cancelled Booking Due Booking Late-Cancelled Booking Marked Absent Book…" at bounding box center [1055, 104] width 622 height 29
select select "1"
click at [744, 90] on select "Booking Cancelled Booking Due Booking Late-Cancelled Booking Marked Absent Book…" at bounding box center [1055, 104] width 622 height 29
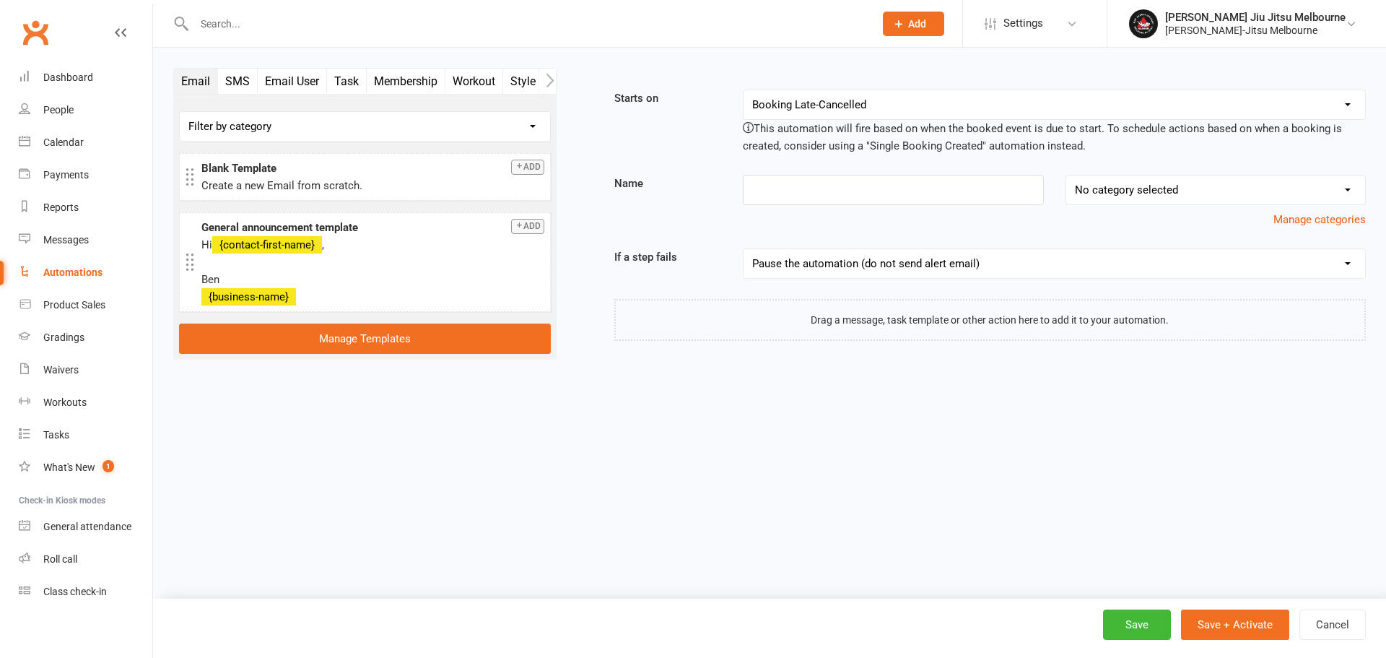
click at [541, 175] on button "Add" at bounding box center [527, 167] width 33 height 15
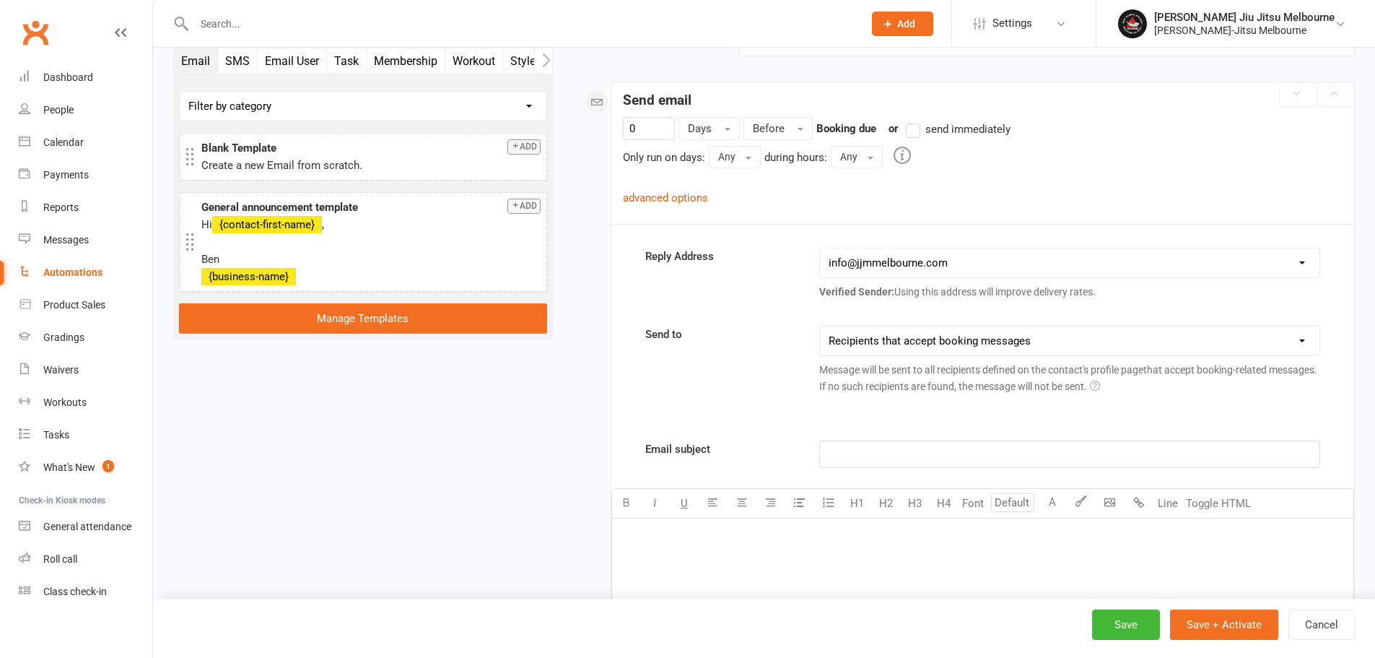
scroll to position [232, 0]
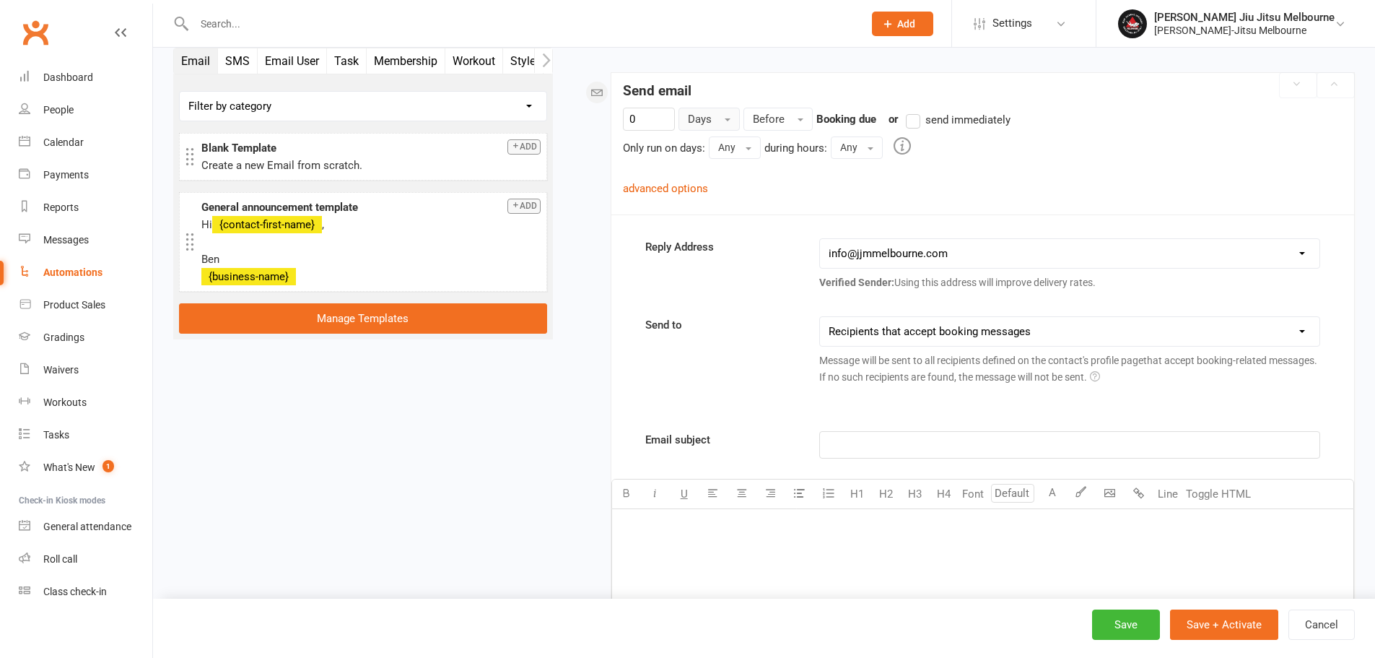
click at [686, 120] on button "Days" at bounding box center [709, 119] width 61 height 23
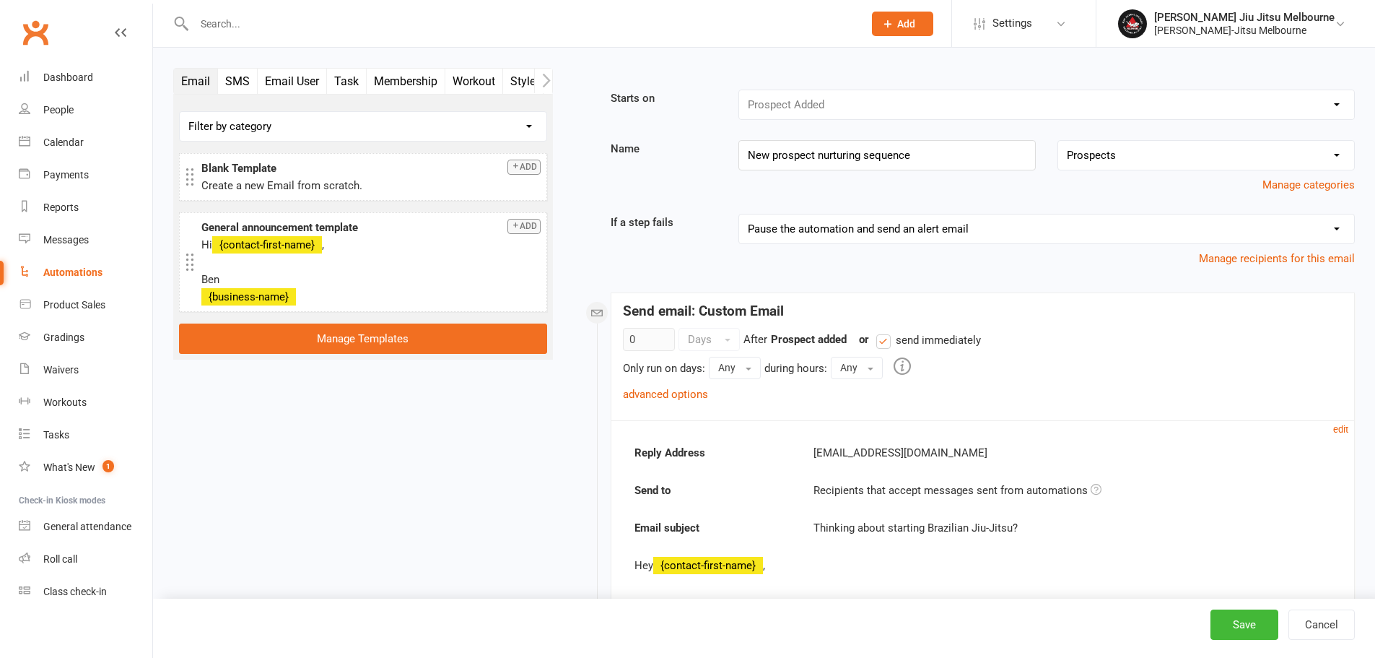
click at [694, 396] on link "advanced options" at bounding box center [665, 394] width 85 height 13
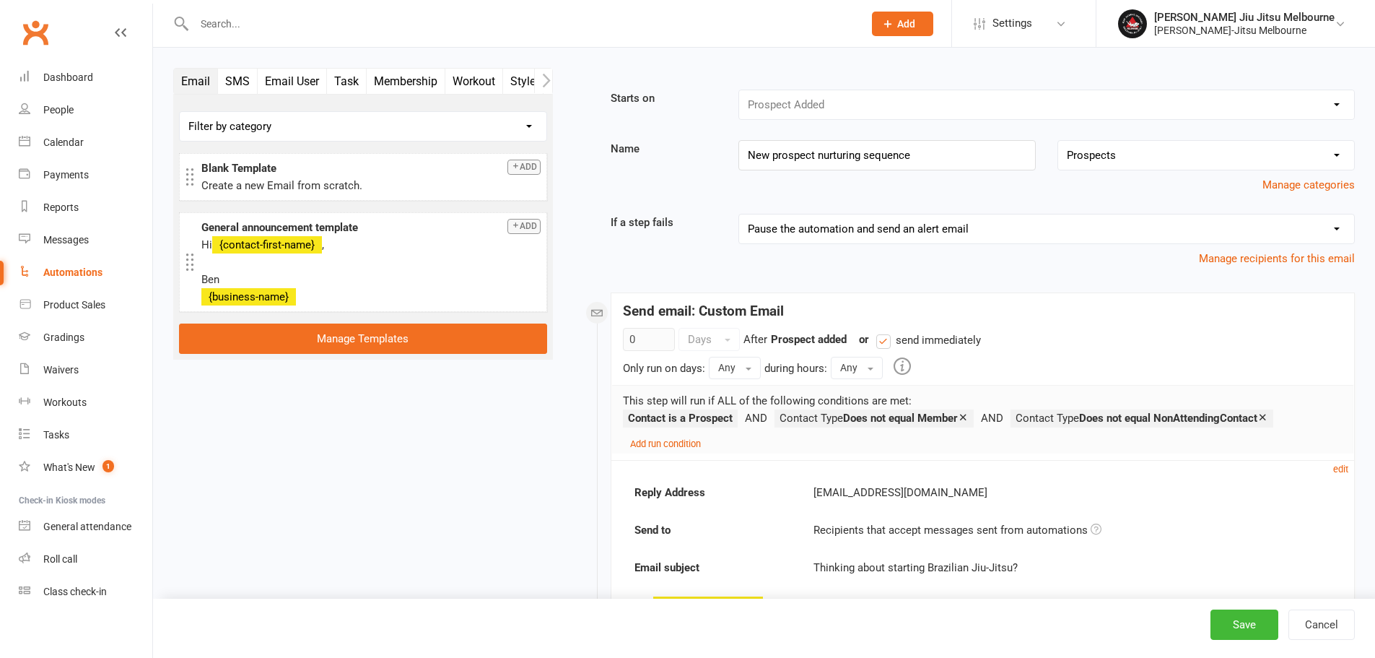
click at [1268, 29] on div "[PERSON_NAME]-Jitsu Melbourne" at bounding box center [1244, 30] width 180 height 13
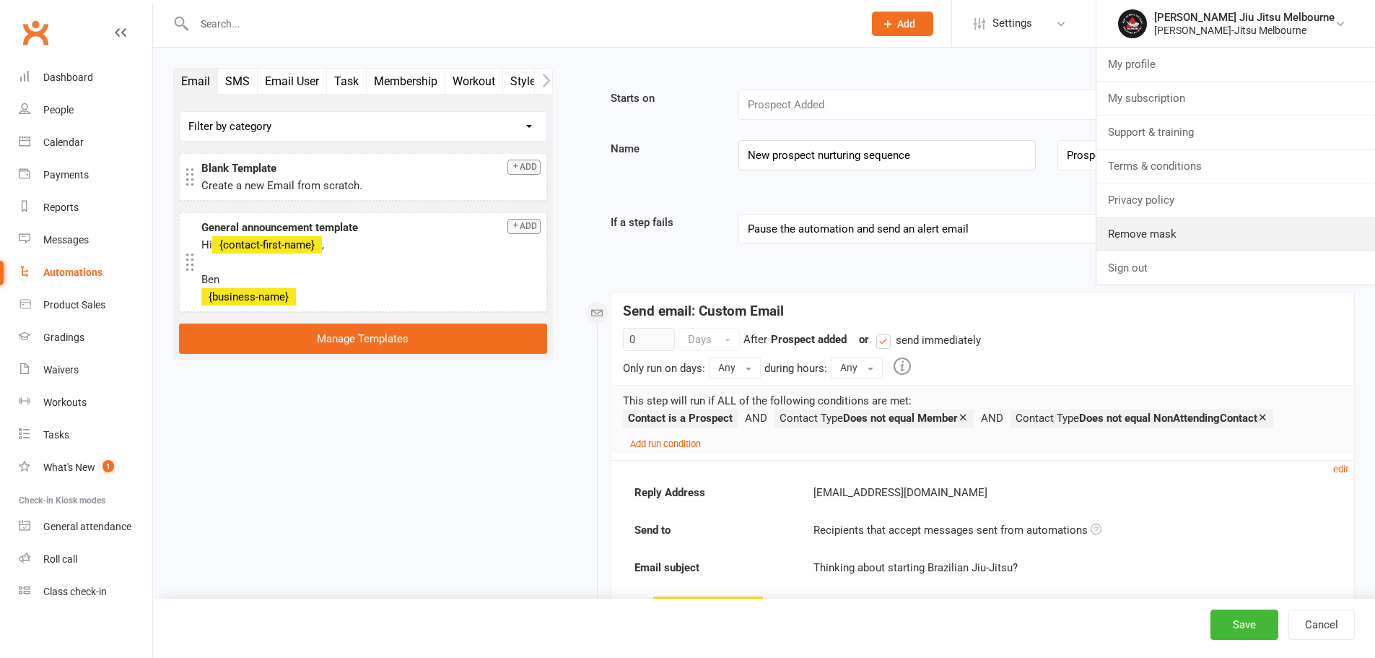
drag, startPoint x: 1170, startPoint y: 238, endPoint x: 1129, endPoint y: 209, distance: 50.3
click at [1170, 238] on link "Remove mask" at bounding box center [1236, 233] width 279 height 33
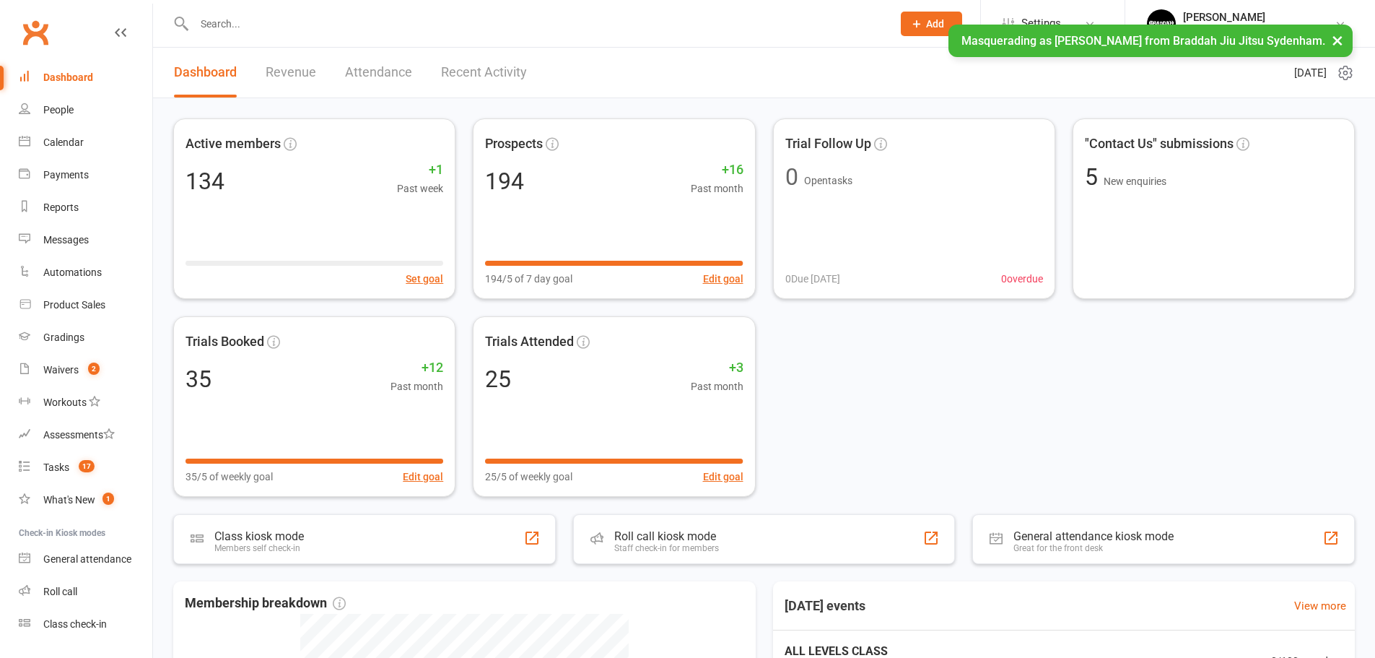
click at [506, 23] on input "text" at bounding box center [536, 24] width 692 height 20
paste input "[PERSON_NAME]"
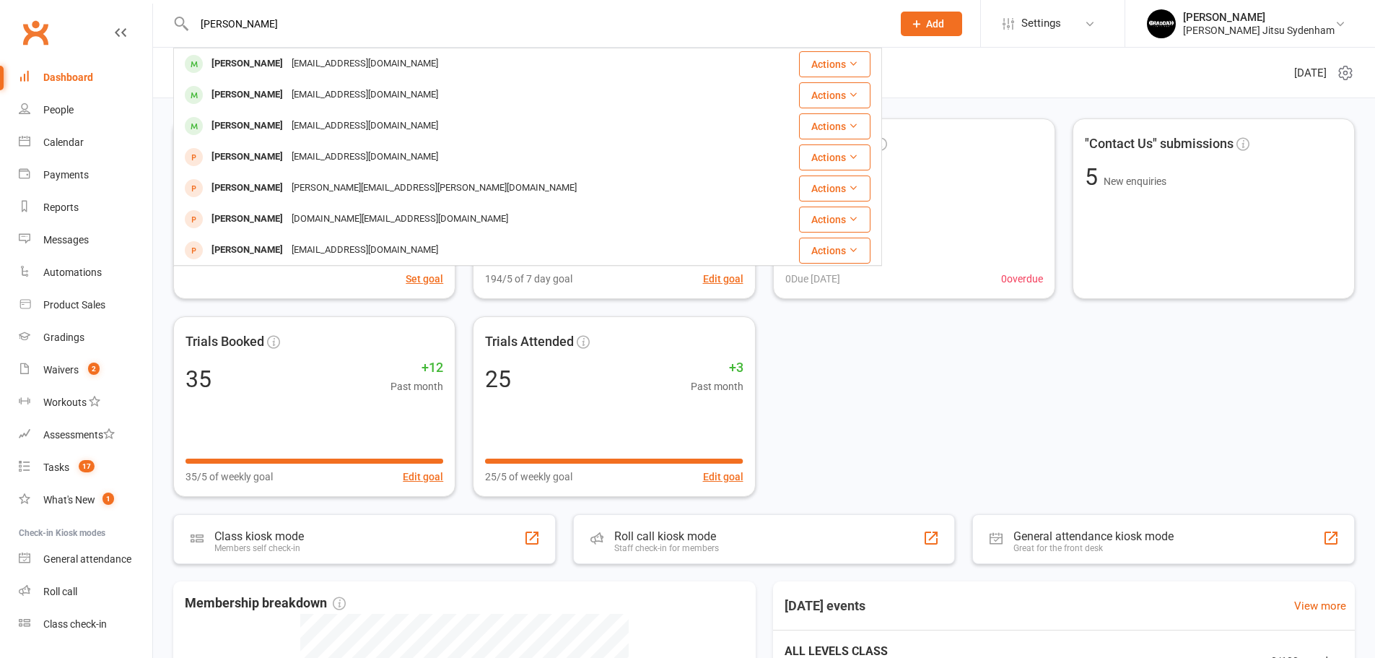
type input "[PERSON_NAME]"
click at [398, 66] on div "[EMAIL_ADDRESS][DOMAIN_NAME]" at bounding box center [364, 63] width 155 height 21
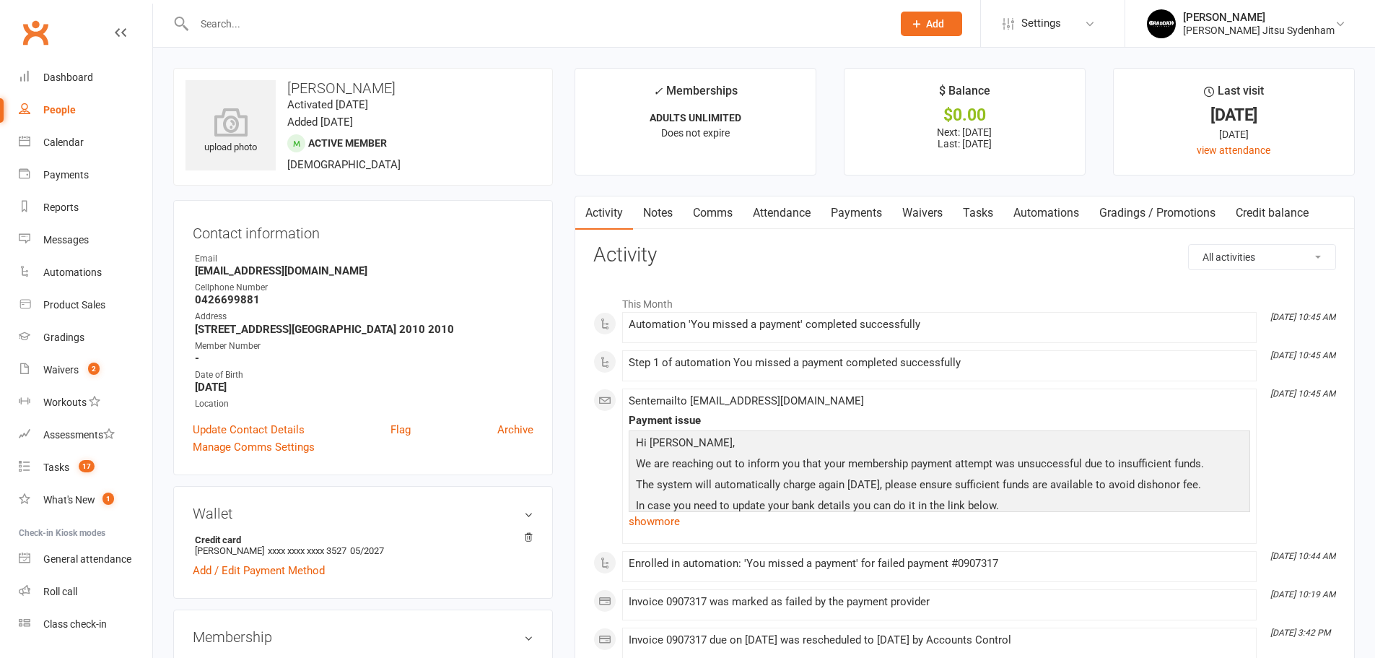
click at [849, 210] on link "Payments" at bounding box center [856, 212] width 71 height 33
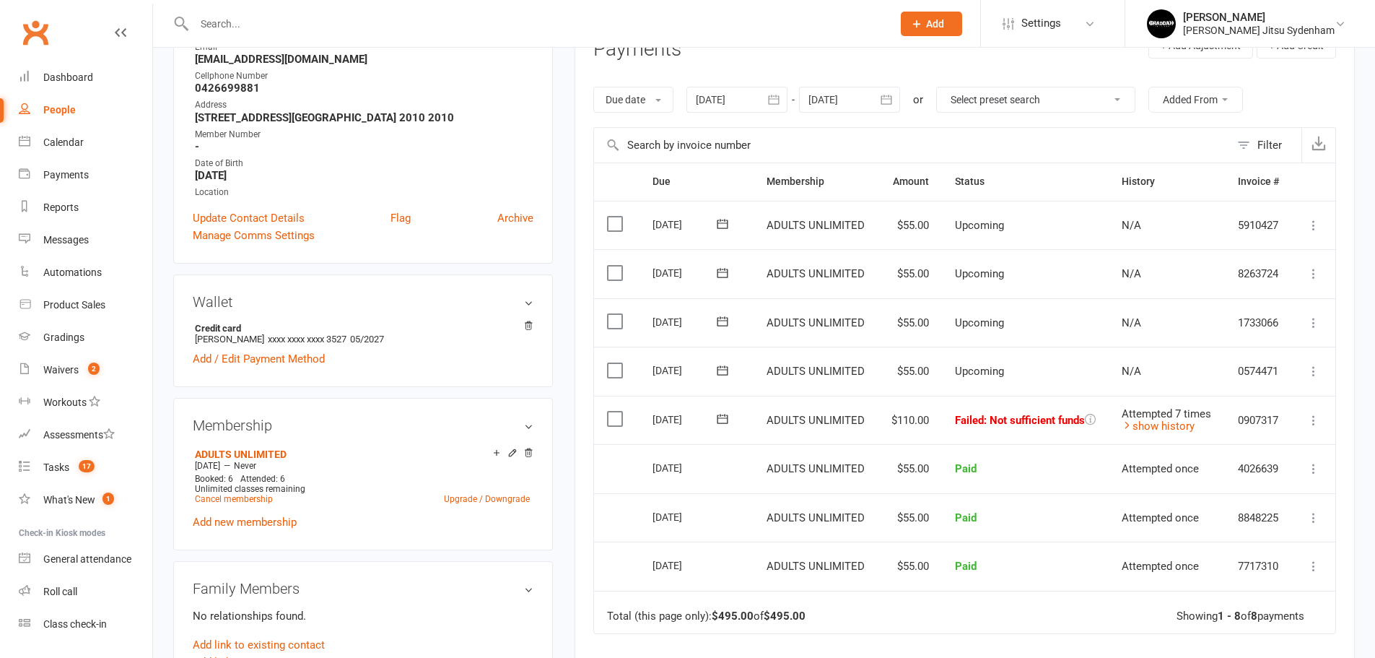
scroll to position [217, 0]
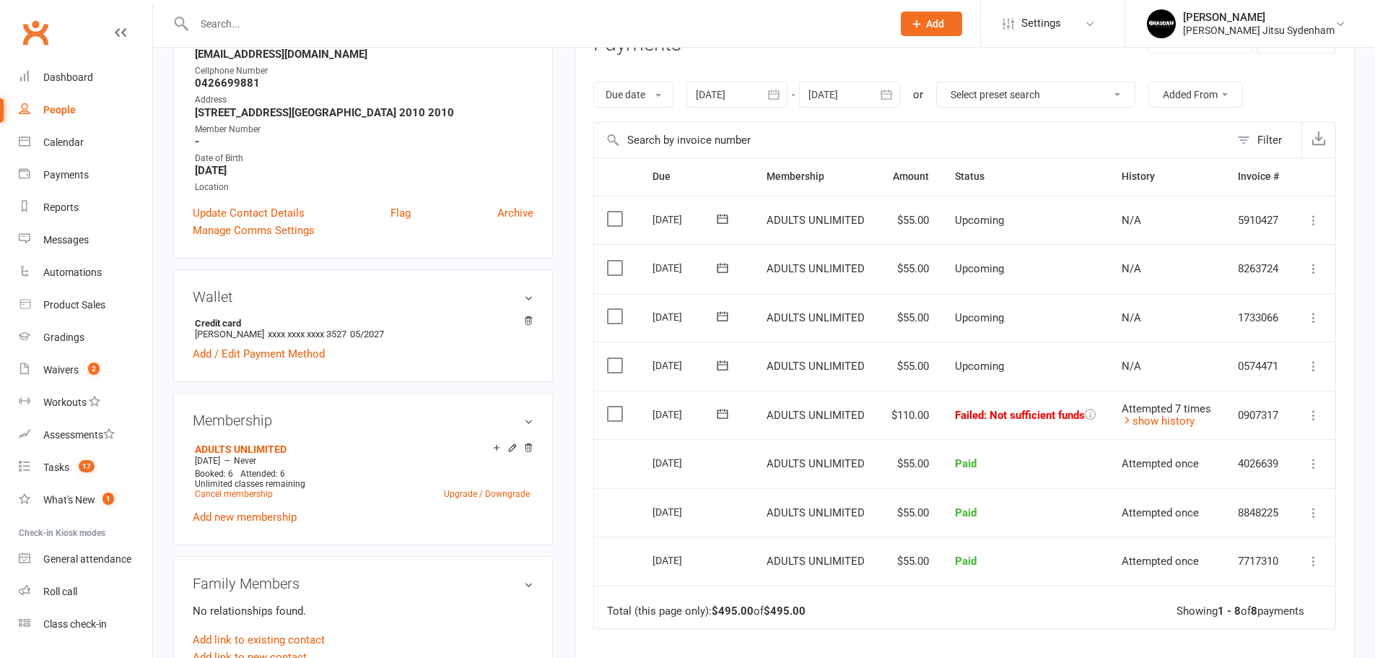
click at [1230, 17] on div "[PERSON_NAME]" at bounding box center [1259, 17] width 152 height 13
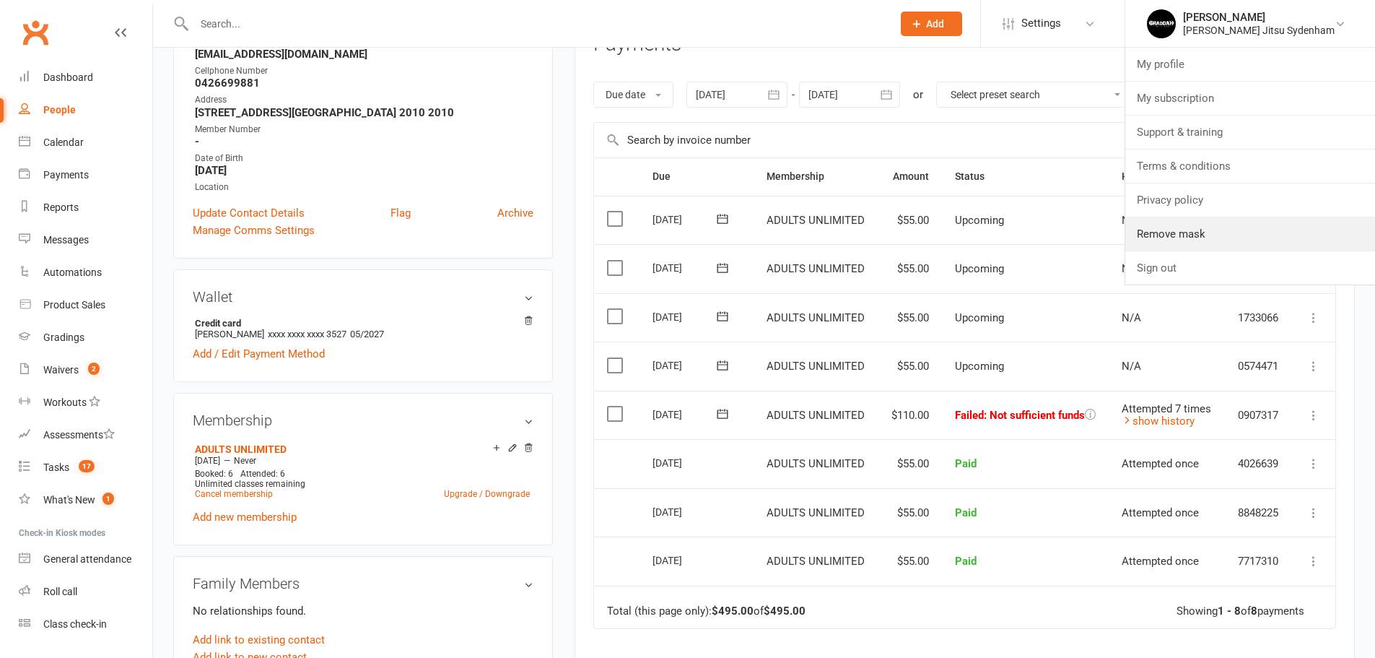
click at [1232, 233] on link "Remove mask" at bounding box center [1250, 233] width 250 height 33
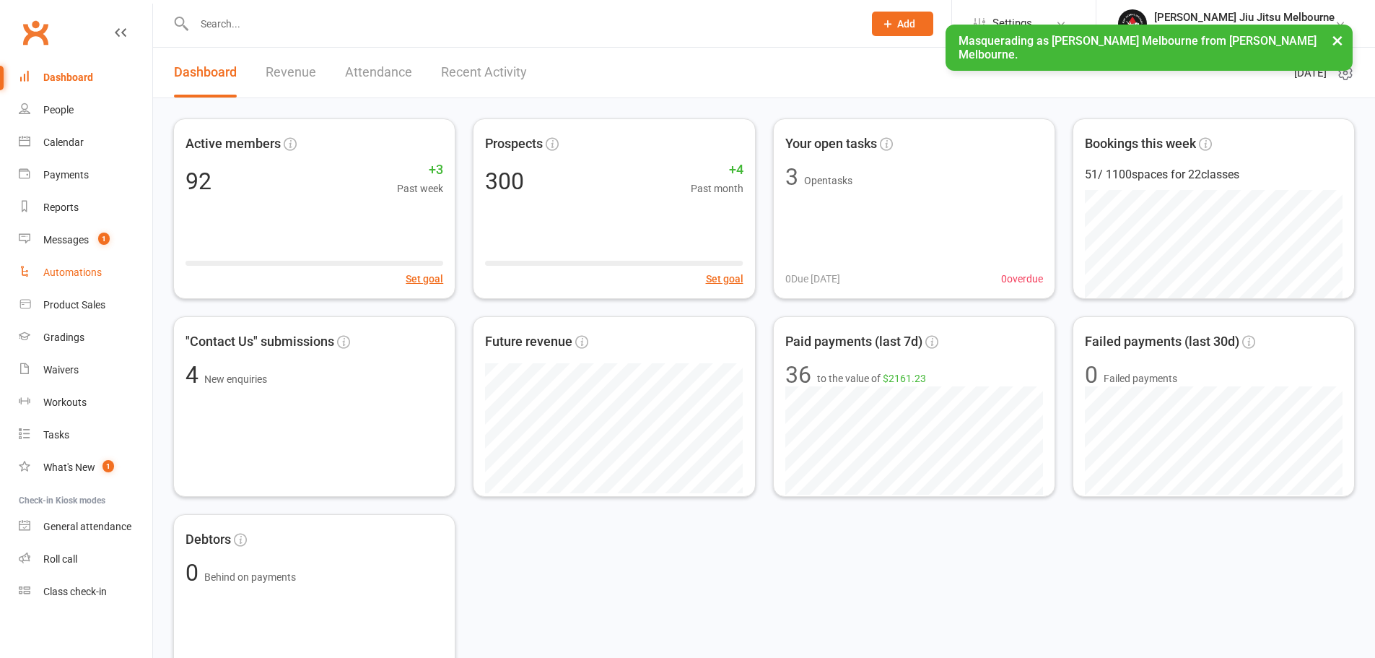
click at [86, 278] on div "Automations" at bounding box center [72, 272] width 58 height 12
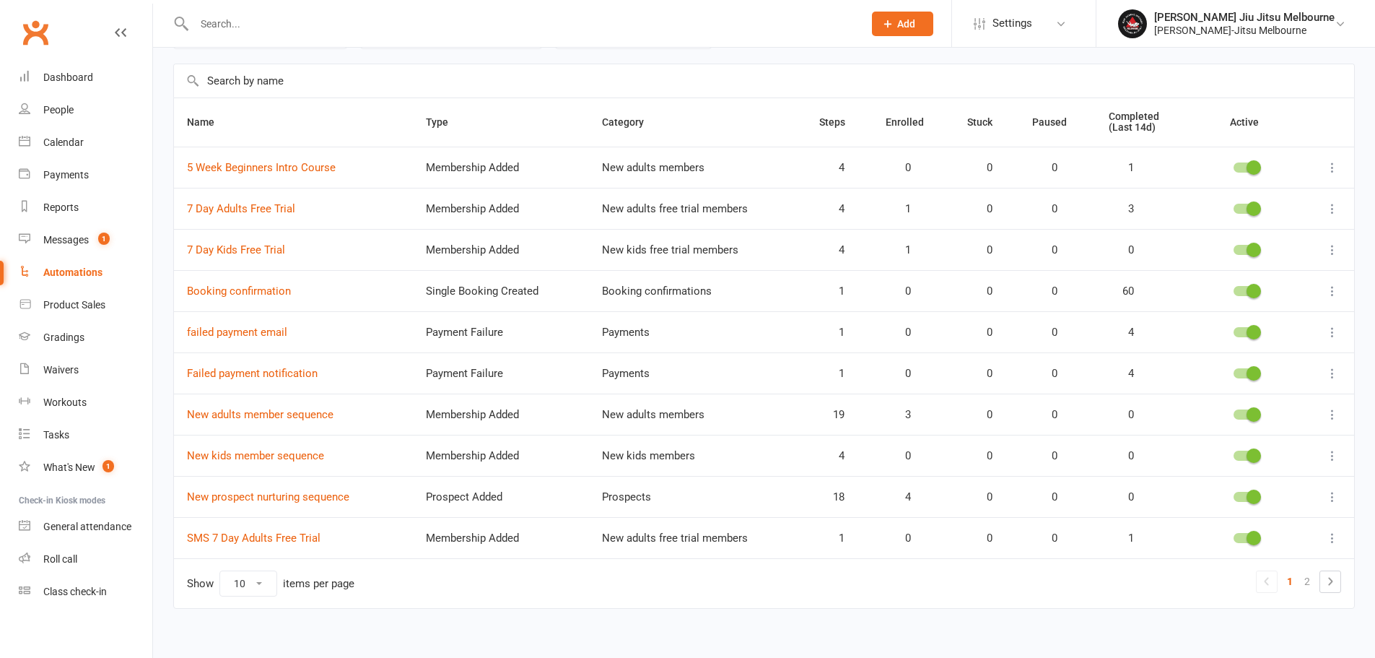
scroll to position [103, 0]
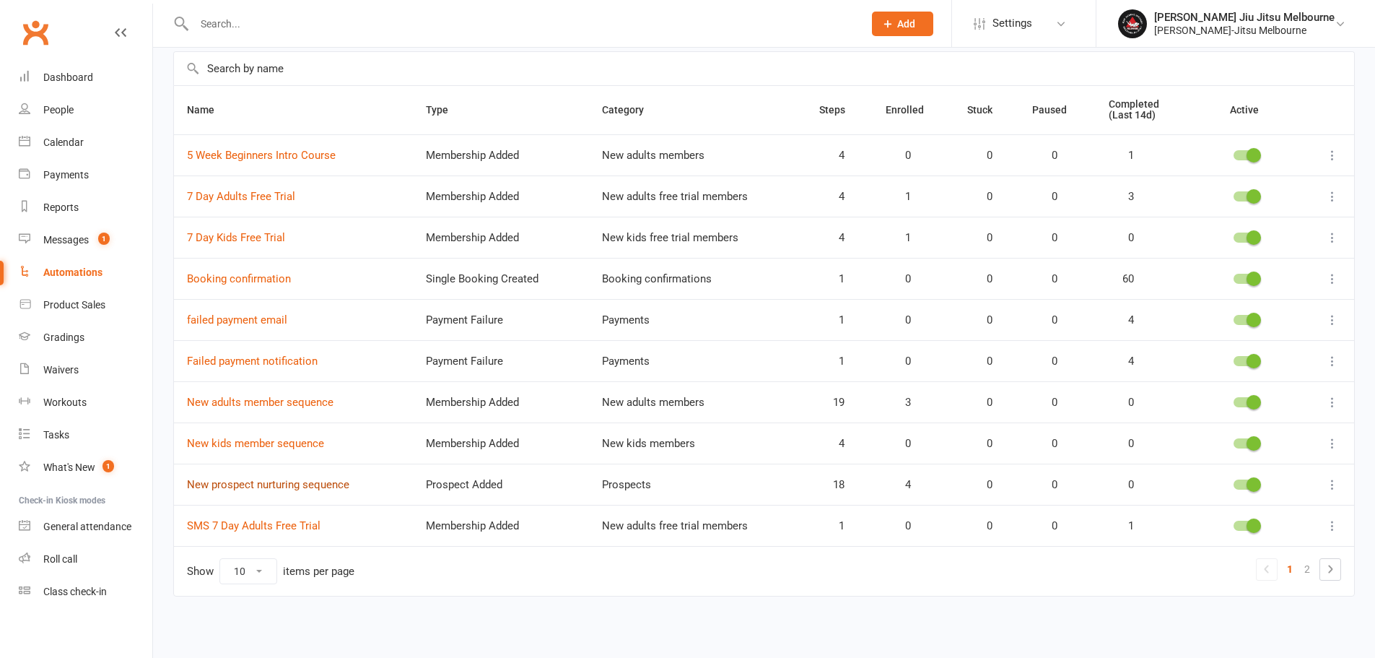
click at [305, 482] on link "New prospect nurturing sequence" at bounding box center [268, 484] width 162 height 13
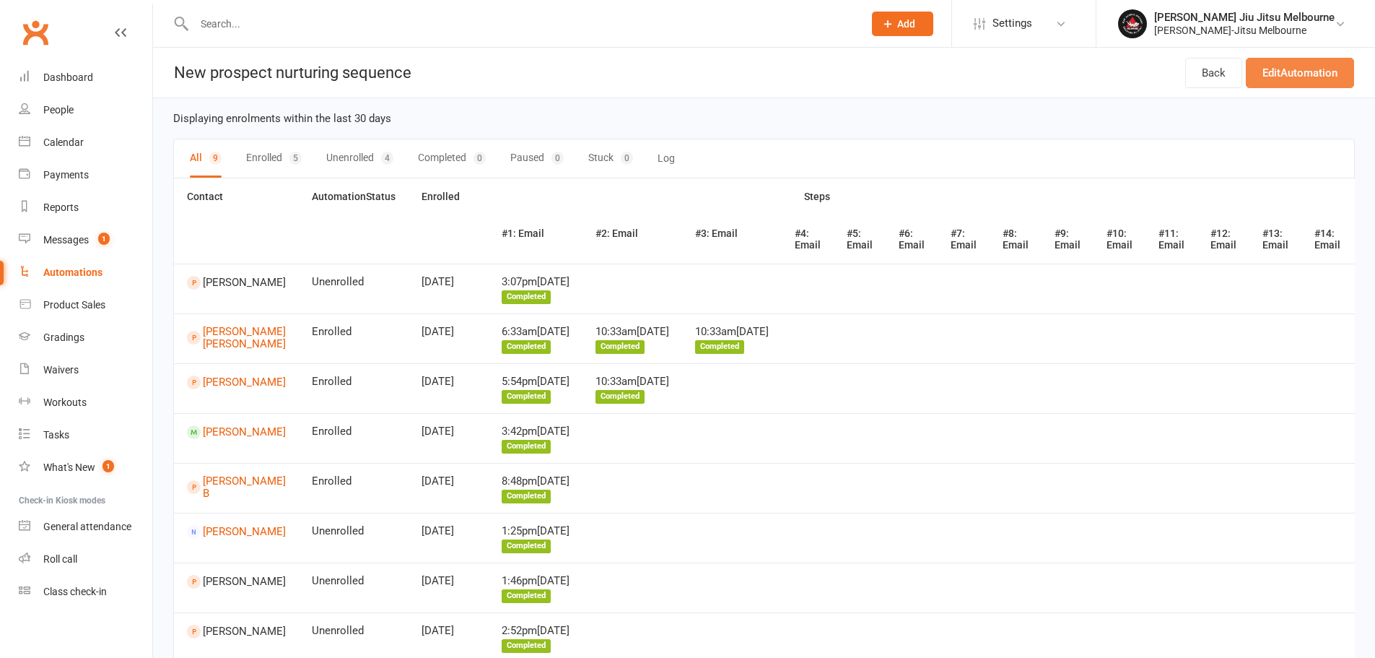
click at [1292, 84] on link "Edit Automation" at bounding box center [1300, 73] width 108 height 30
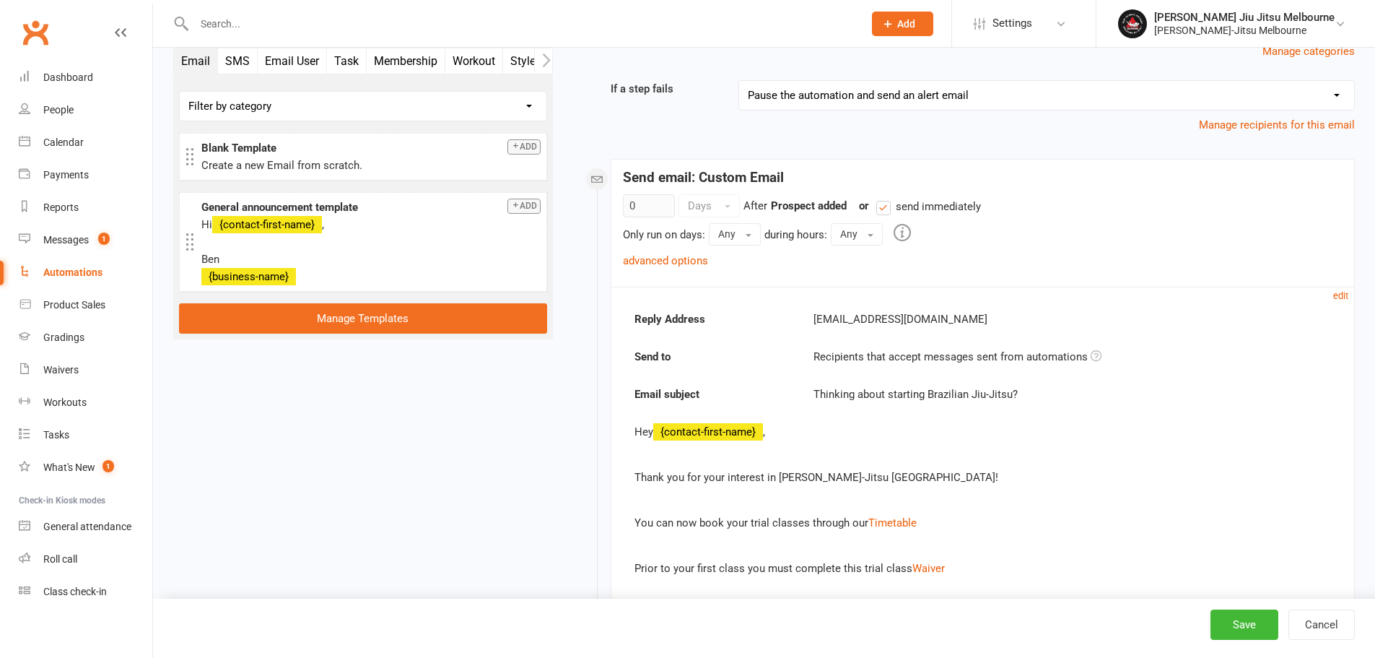
scroll to position [193, 0]
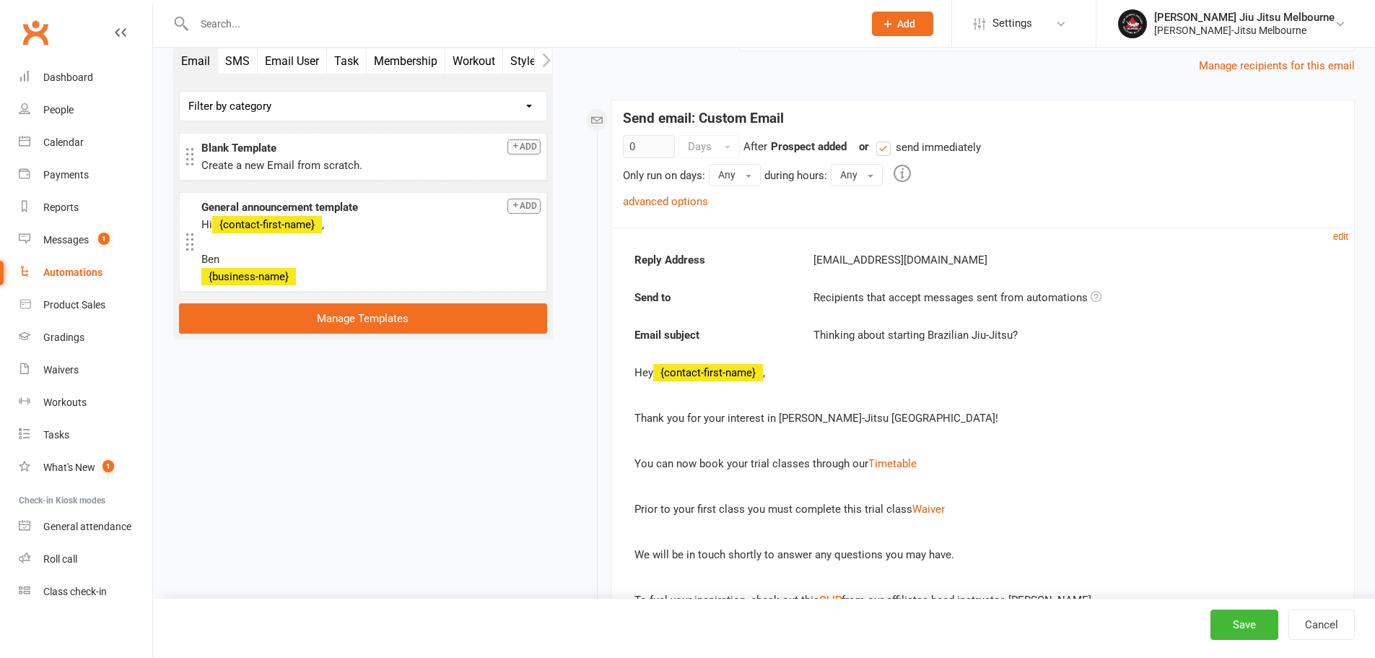
click at [687, 200] on link "advanced options" at bounding box center [665, 201] width 85 height 13
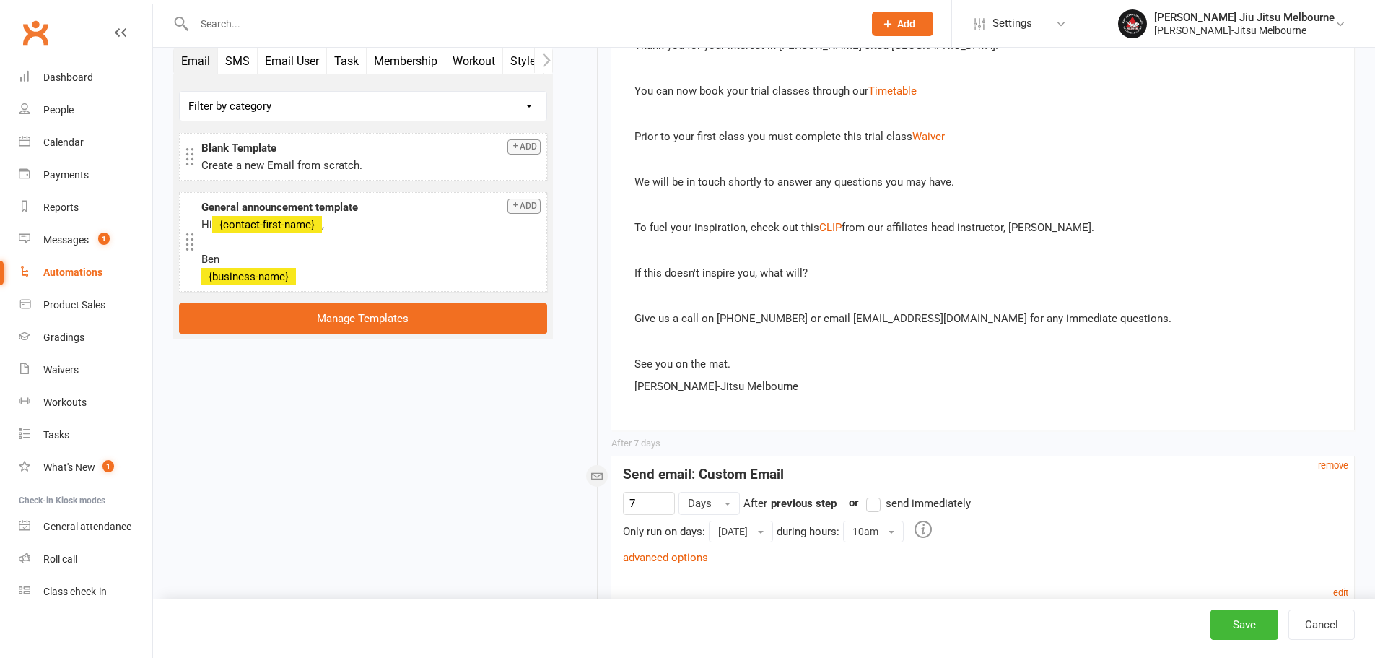
scroll to position [626, 0]
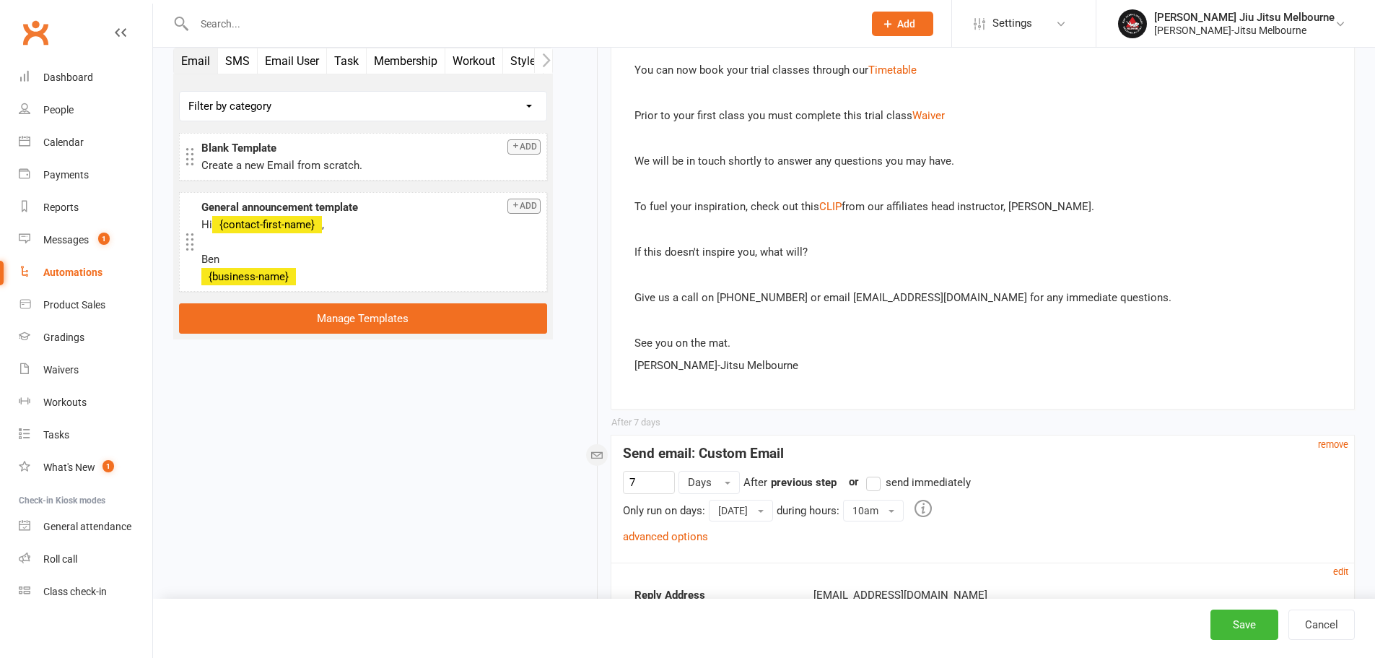
click at [1253, 44] on li "[PERSON_NAME] Jiu Jitsu Melbourne [PERSON_NAME]-Jitsu [GEOGRAPHIC_DATA] My prof…" at bounding box center [1235, 23] width 279 height 47
click at [1236, 27] on div "[PERSON_NAME]-Jitsu Melbourne" at bounding box center [1244, 30] width 180 height 13
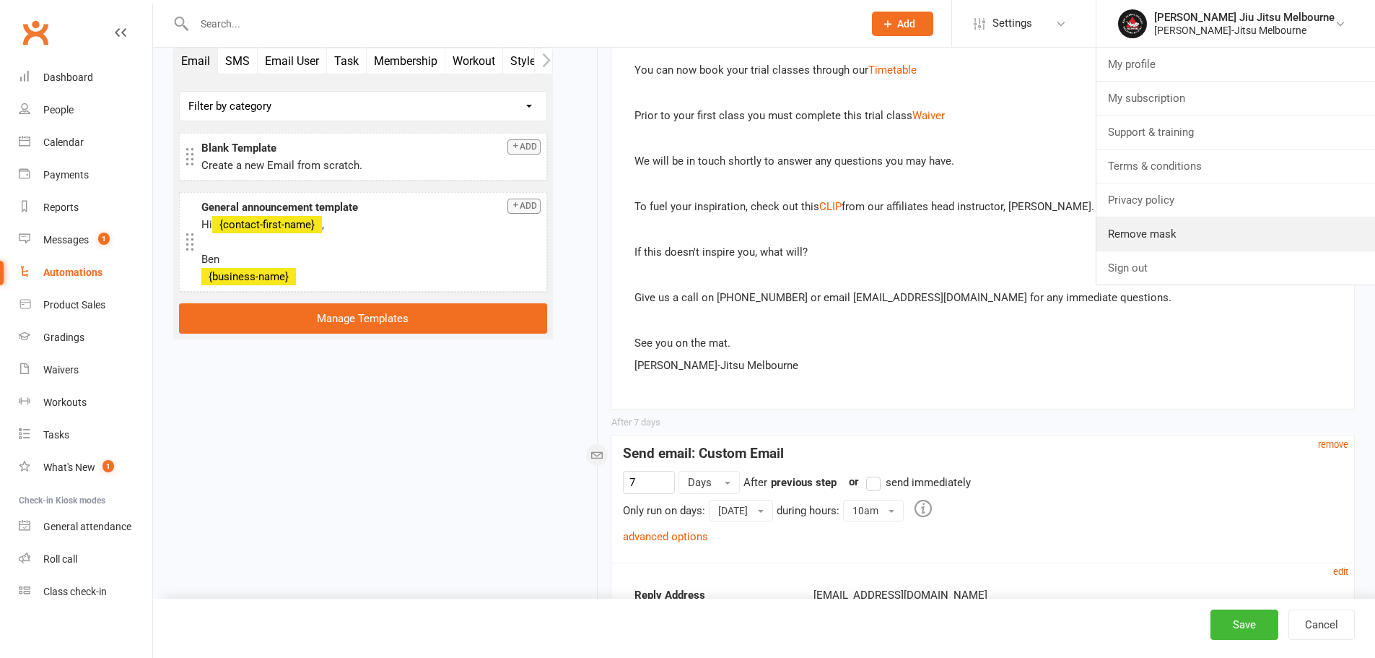
click at [1143, 233] on link "Remove mask" at bounding box center [1236, 233] width 279 height 33
